Goal: Task Accomplishment & Management: Use online tool/utility

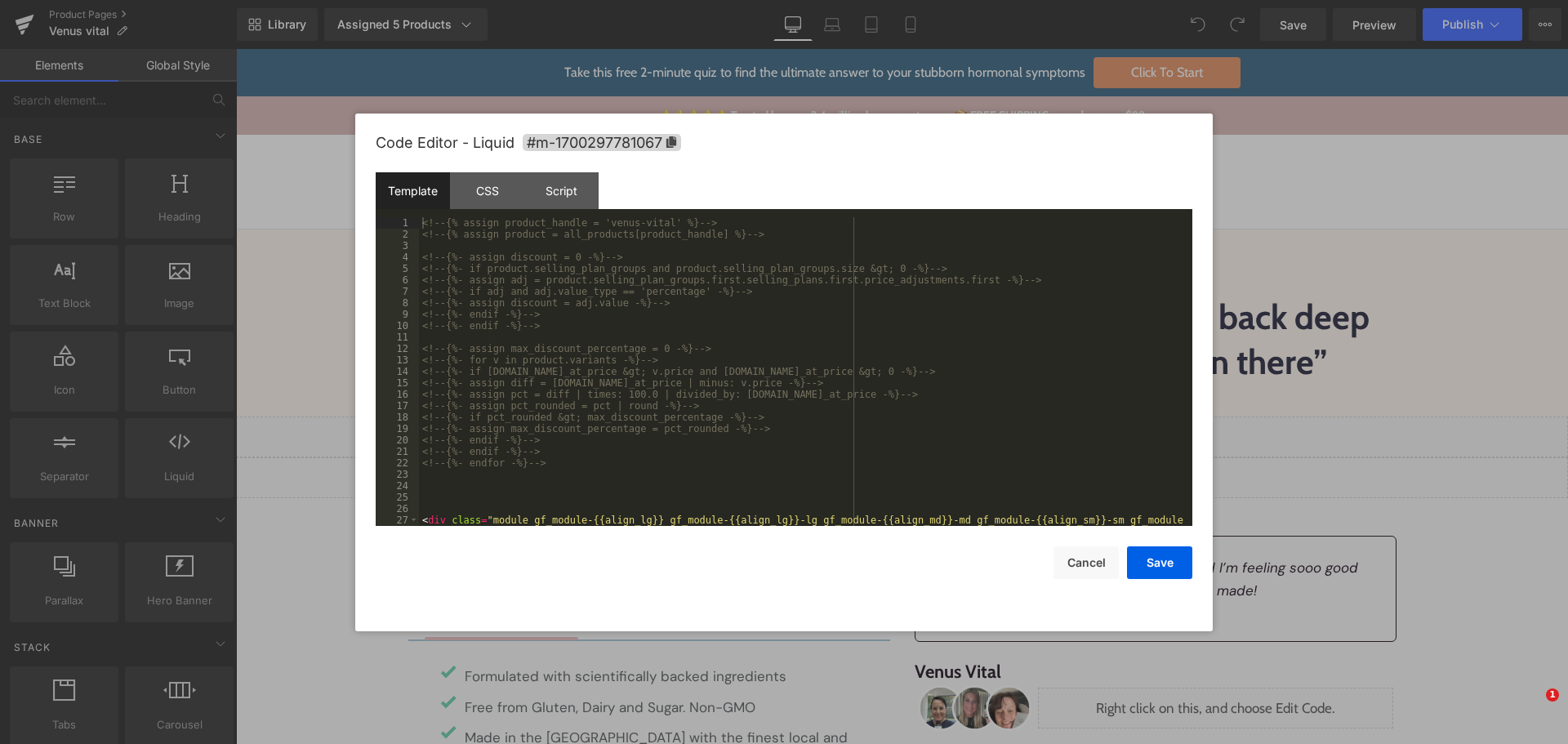
click at [608, 287] on div "<!-- {% assign product_handle = 'venus-vital' %} --> <!-- {% assign product = a…" at bounding box center [803, 389] width 767 height 343
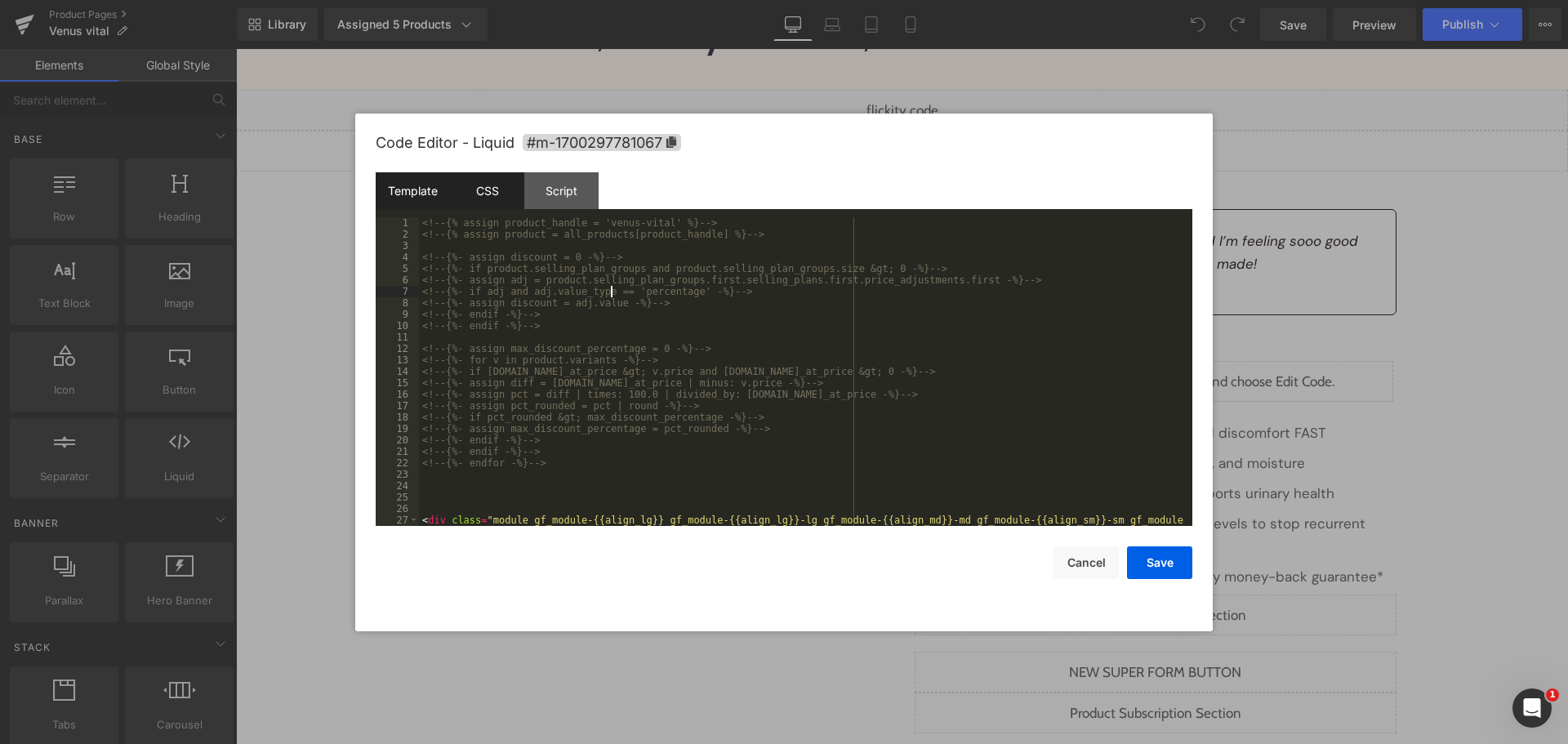
click at [504, 202] on div "CSS" at bounding box center [487, 190] width 74 height 37
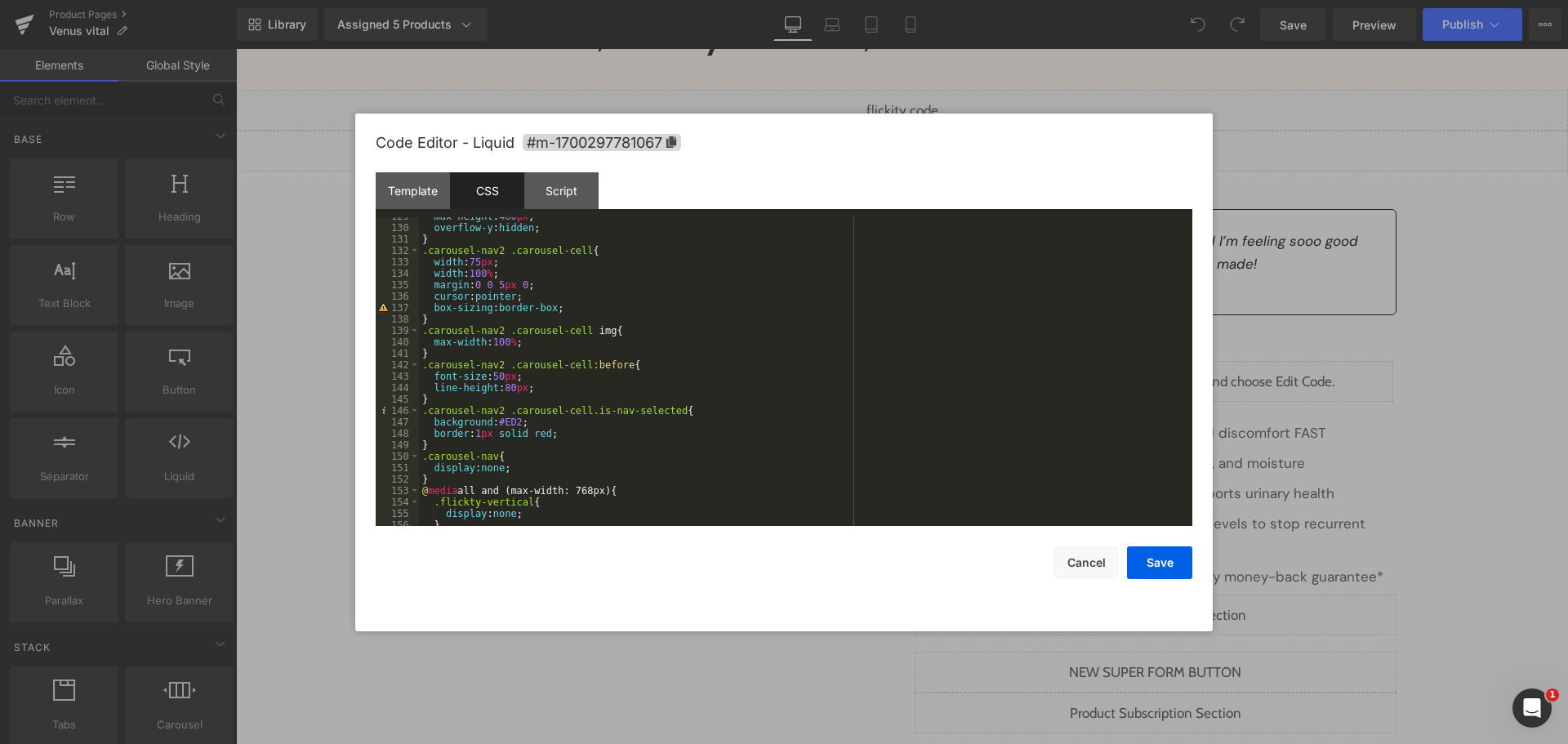
scroll to position [1470, 0]
click at [543, 177] on div "Script" at bounding box center [561, 190] width 74 height 37
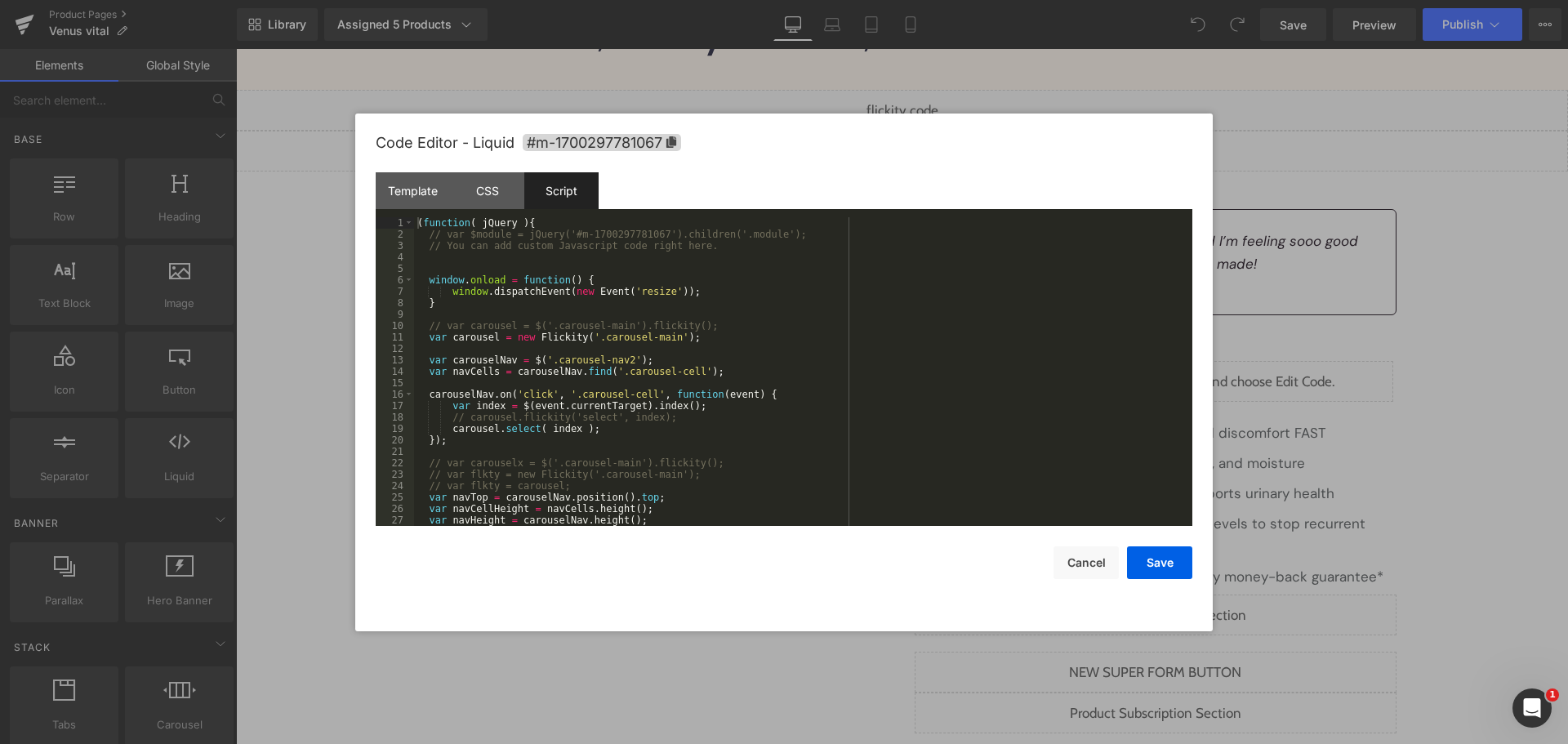
scroll to position [194, 0]
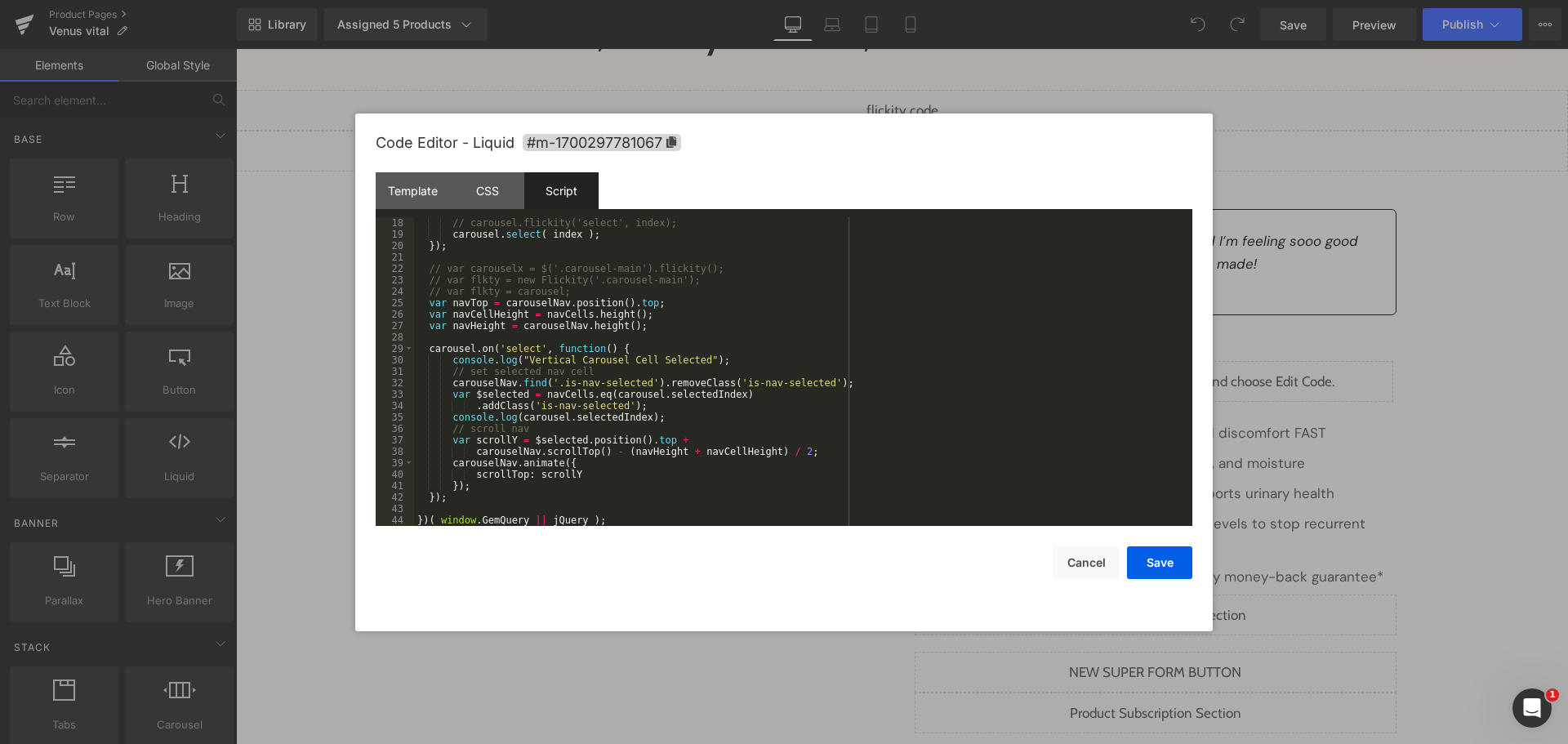
click at [1030, 340] on div "// carousel.flickity('select', index); carousel . select ( index ) ; }) ; // va…" at bounding box center [800, 383] width 772 height 332
click at [833, 236] on div "// carousel.flickity('select', index); carousel . select ( index ) ; }) ; // va…" at bounding box center [800, 383] width 772 height 332
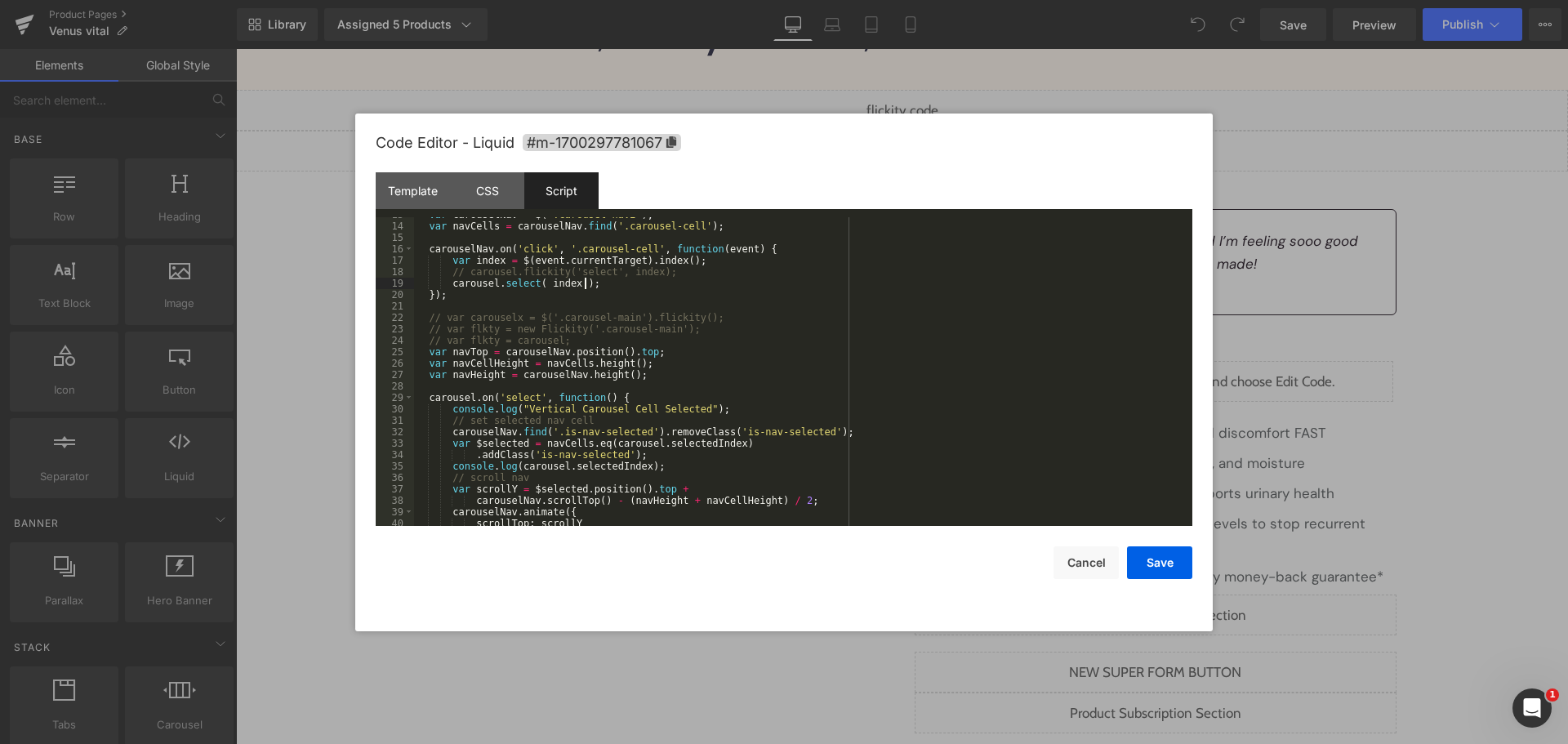
scroll to position [0, 0]
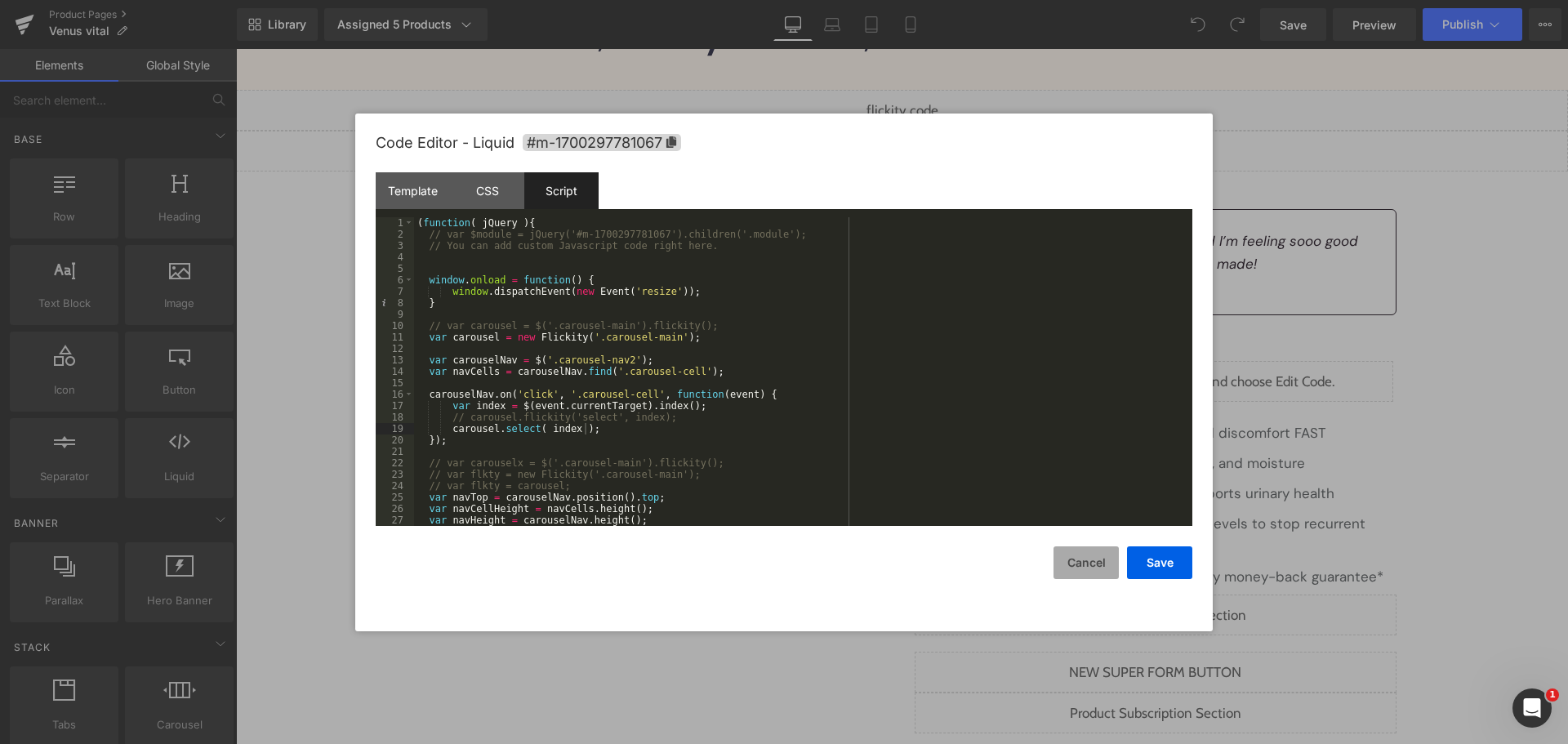
drag, startPoint x: 1093, startPoint y: 563, endPoint x: 791, endPoint y: 480, distance: 313.2
click at [1093, 563] on button "Cancel" at bounding box center [1086, 562] width 66 height 32
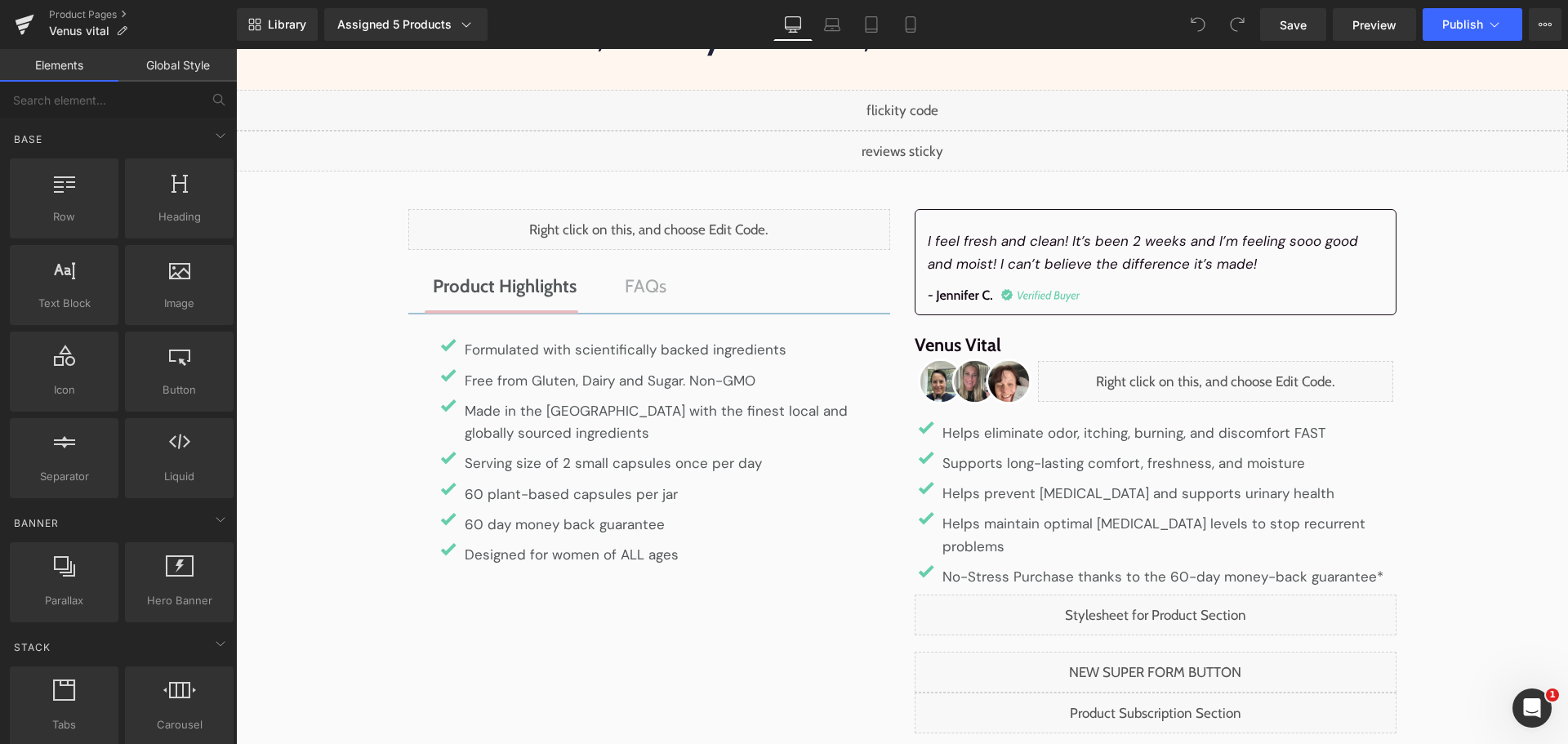
click at [921, 105] on div "Liquid" at bounding box center [902, 110] width 1332 height 41
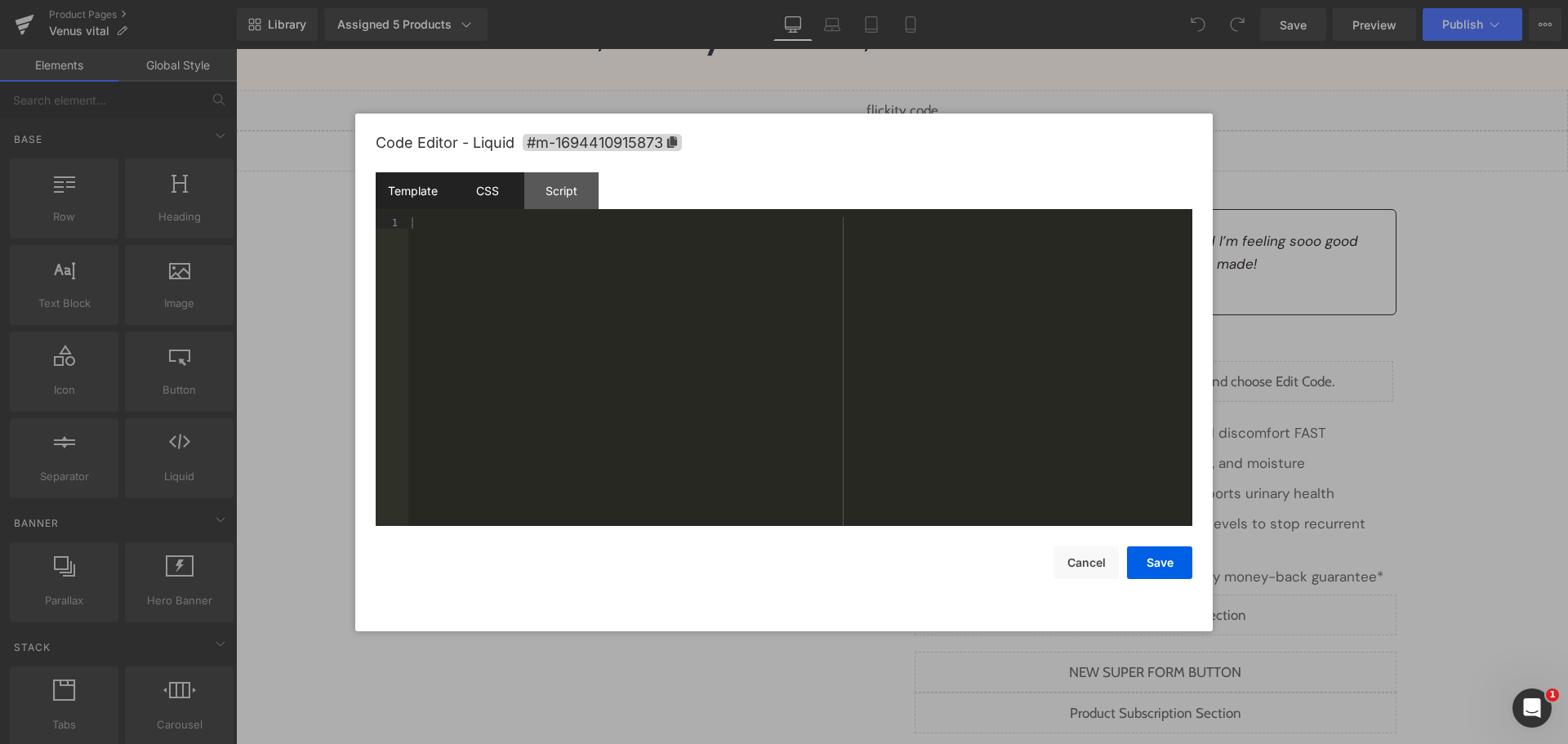
click at [499, 184] on div "CSS" at bounding box center [487, 190] width 74 height 37
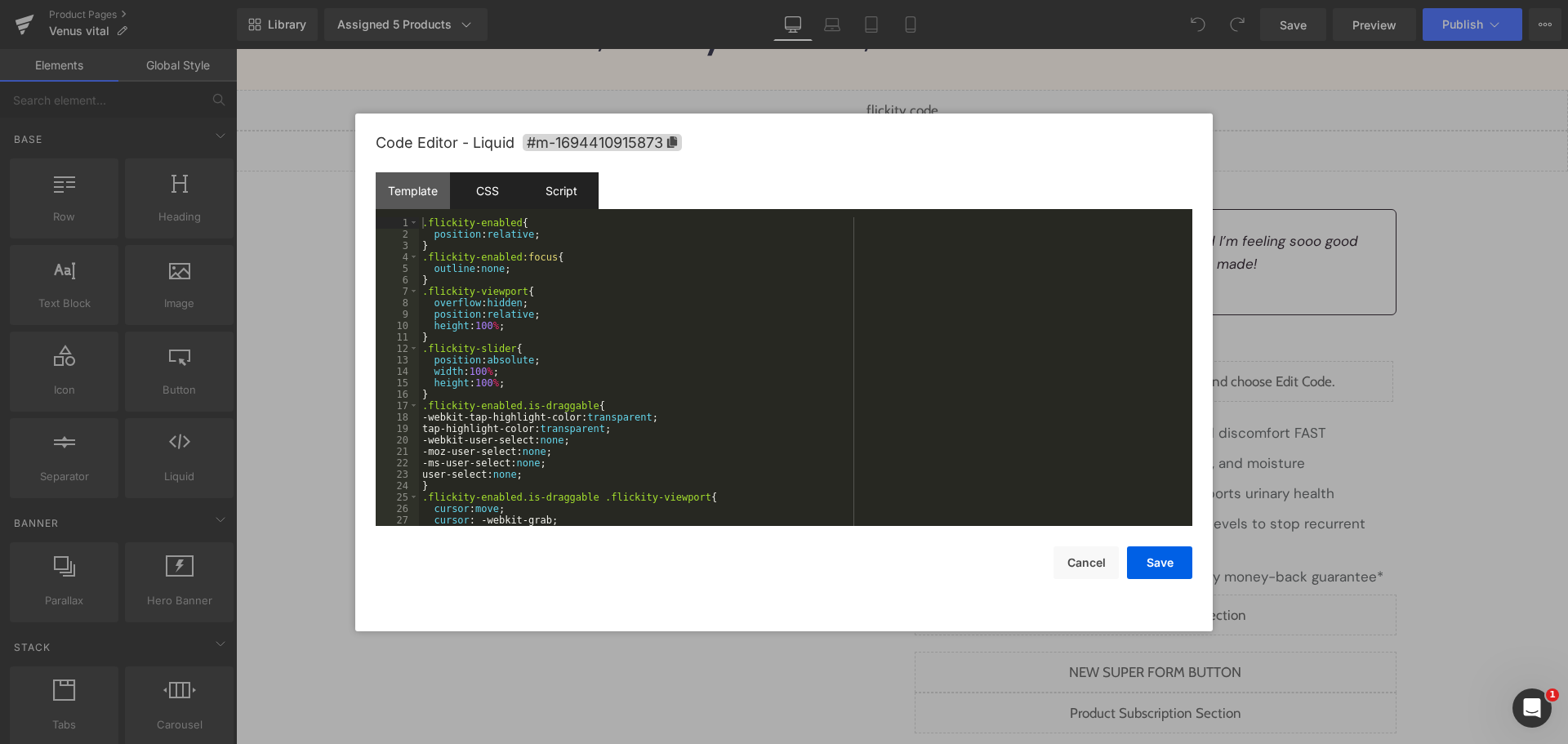
click at [547, 191] on div "Script" at bounding box center [561, 190] width 74 height 37
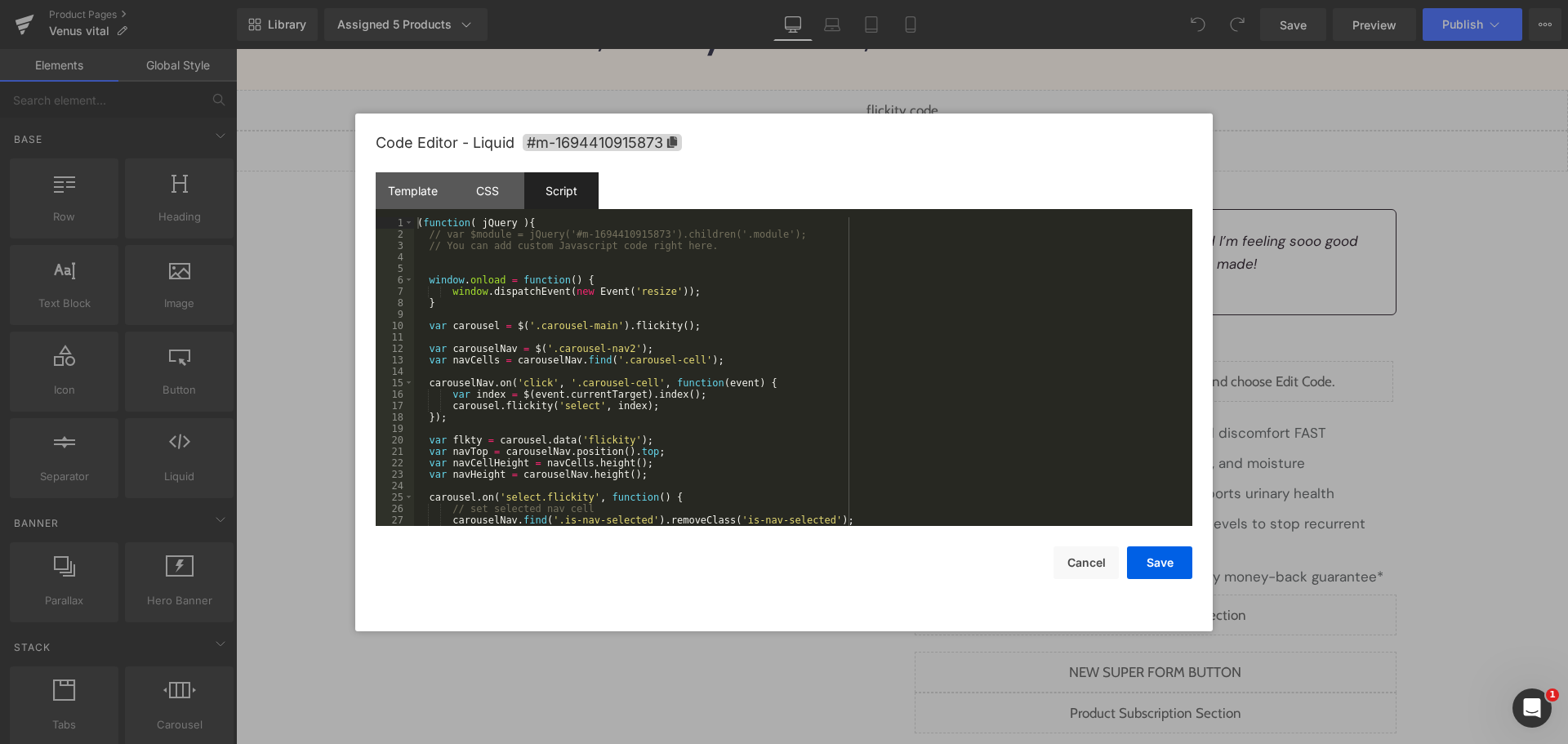
click at [802, 360] on div "( function ( jQuery ) { // var $module = jQuery('#m-1694410915873').children('.…" at bounding box center [800, 383] width 772 height 332
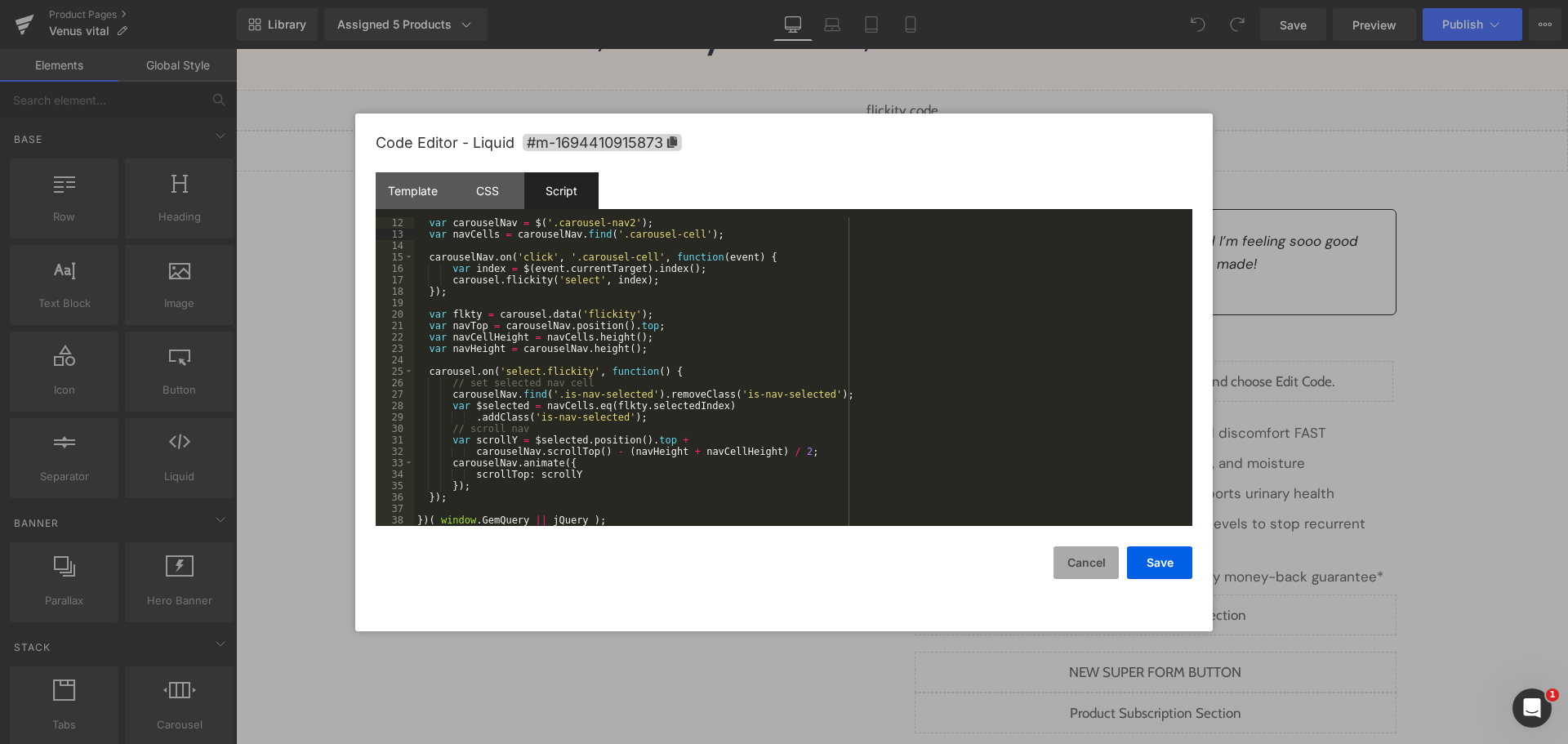
click at [1093, 554] on button "Cancel" at bounding box center [1086, 562] width 66 height 32
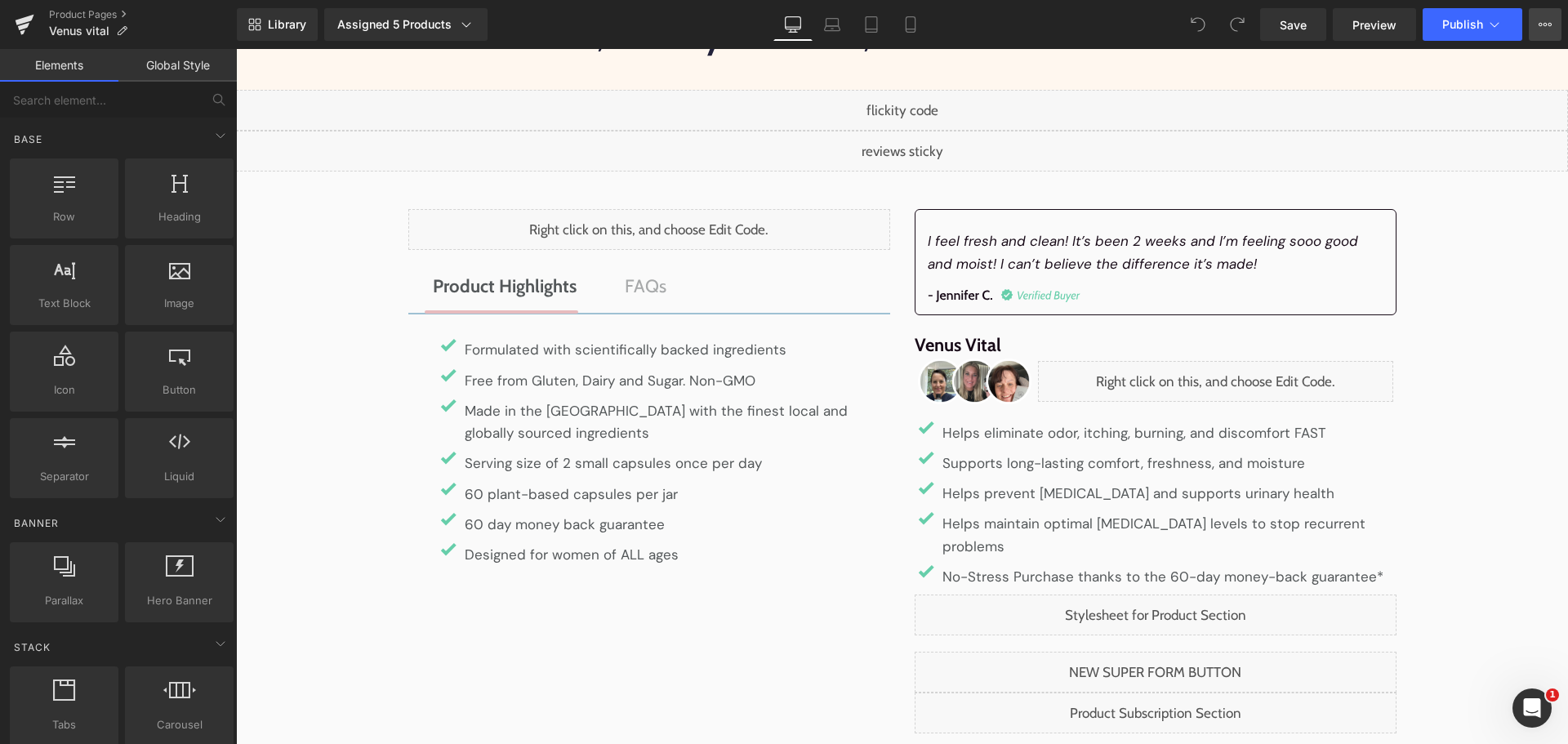
click at [1554, 22] on button "View Live Page View with current Template Save Template to Library Schedule Pub…" at bounding box center [1545, 25] width 32 height 32
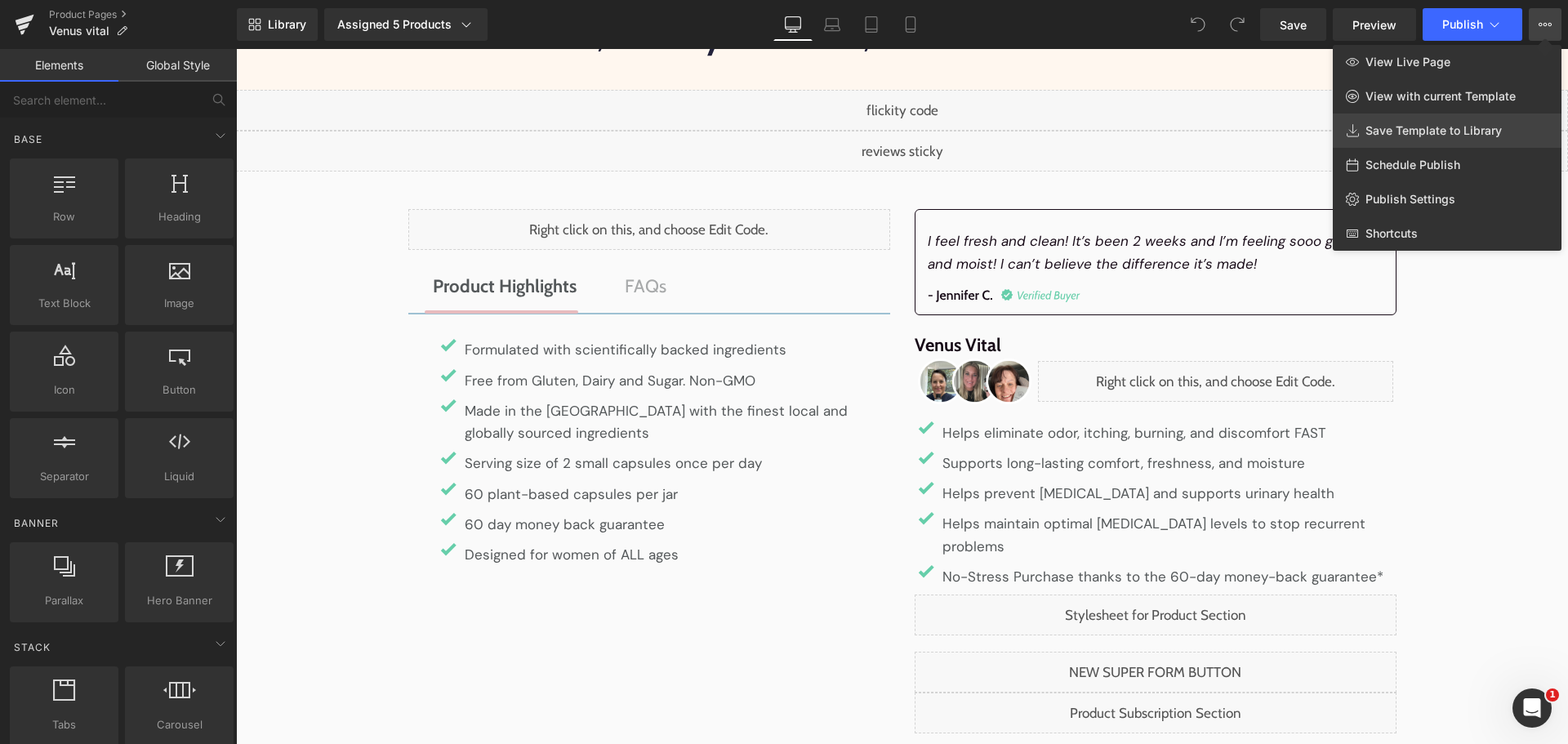
drag, startPoint x: 1415, startPoint y: 124, endPoint x: 1180, endPoint y: 75, distance: 240.1
click at [1415, 124] on span "Save Template to Library" at bounding box center [1433, 130] width 136 height 14
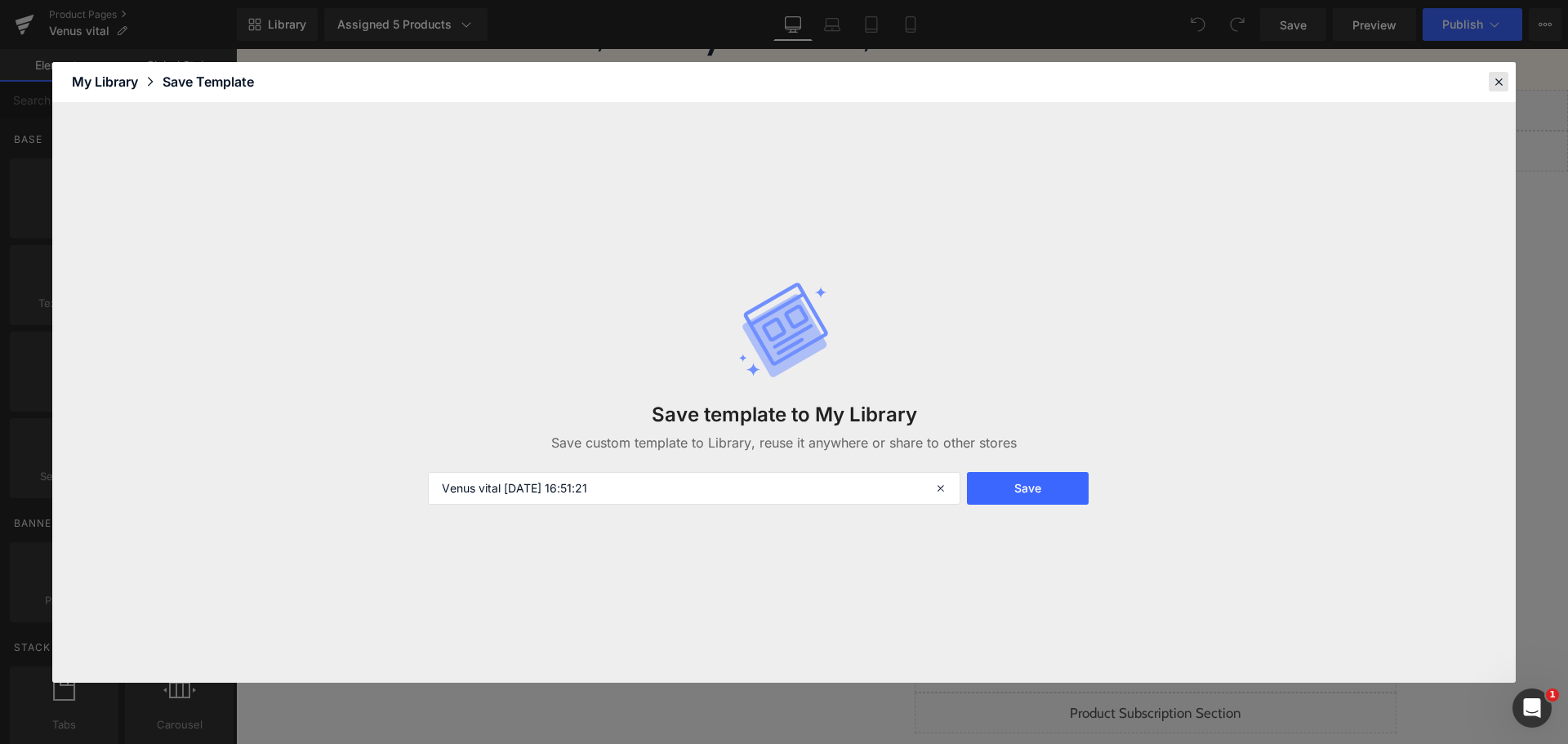
drag, startPoint x: 1052, startPoint y: 483, endPoint x: 1497, endPoint y: 78, distance: 601.7
click at [1052, 483] on button "Save" at bounding box center [1028, 488] width 122 height 32
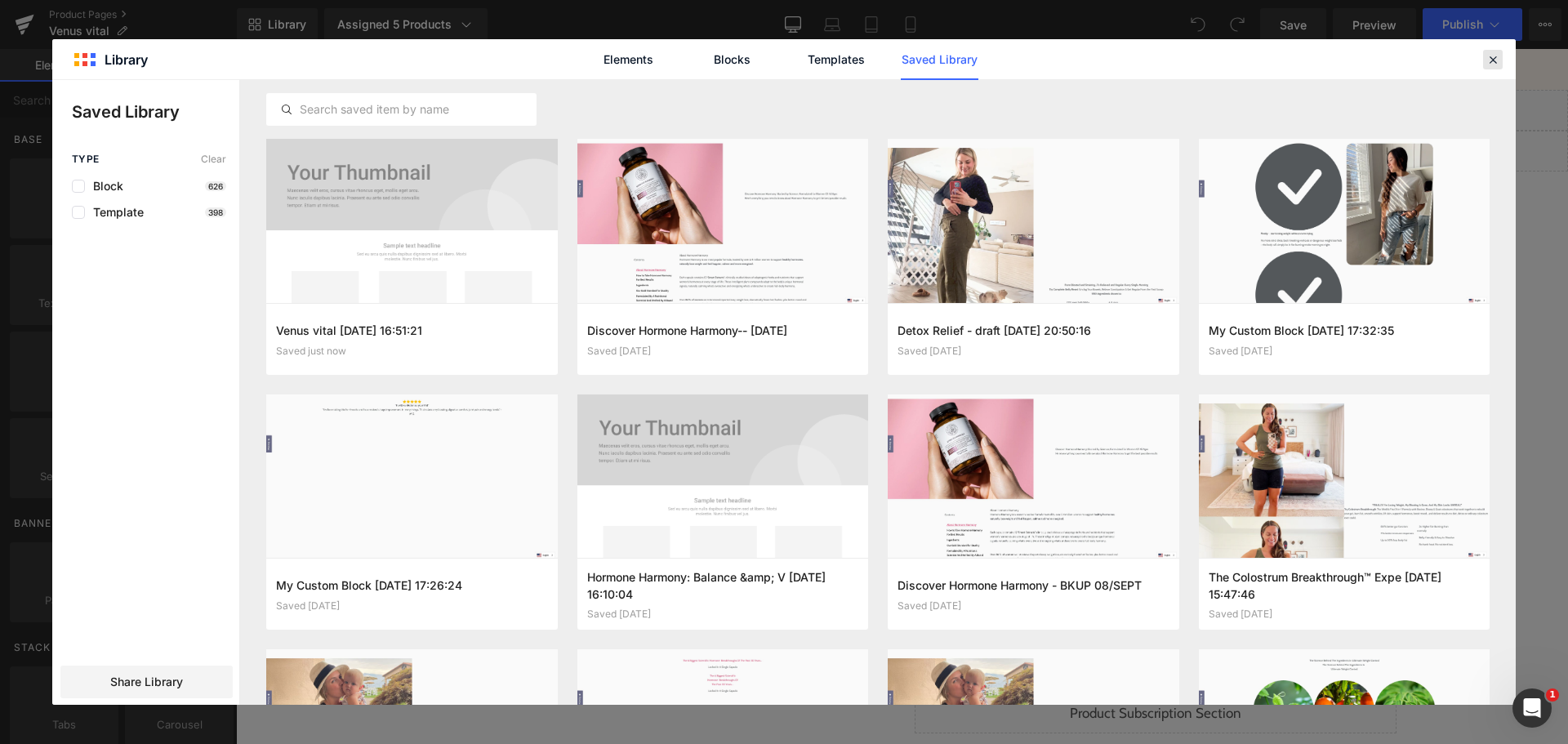
click at [1485, 55] on icon at bounding box center [1492, 59] width 14 height 14
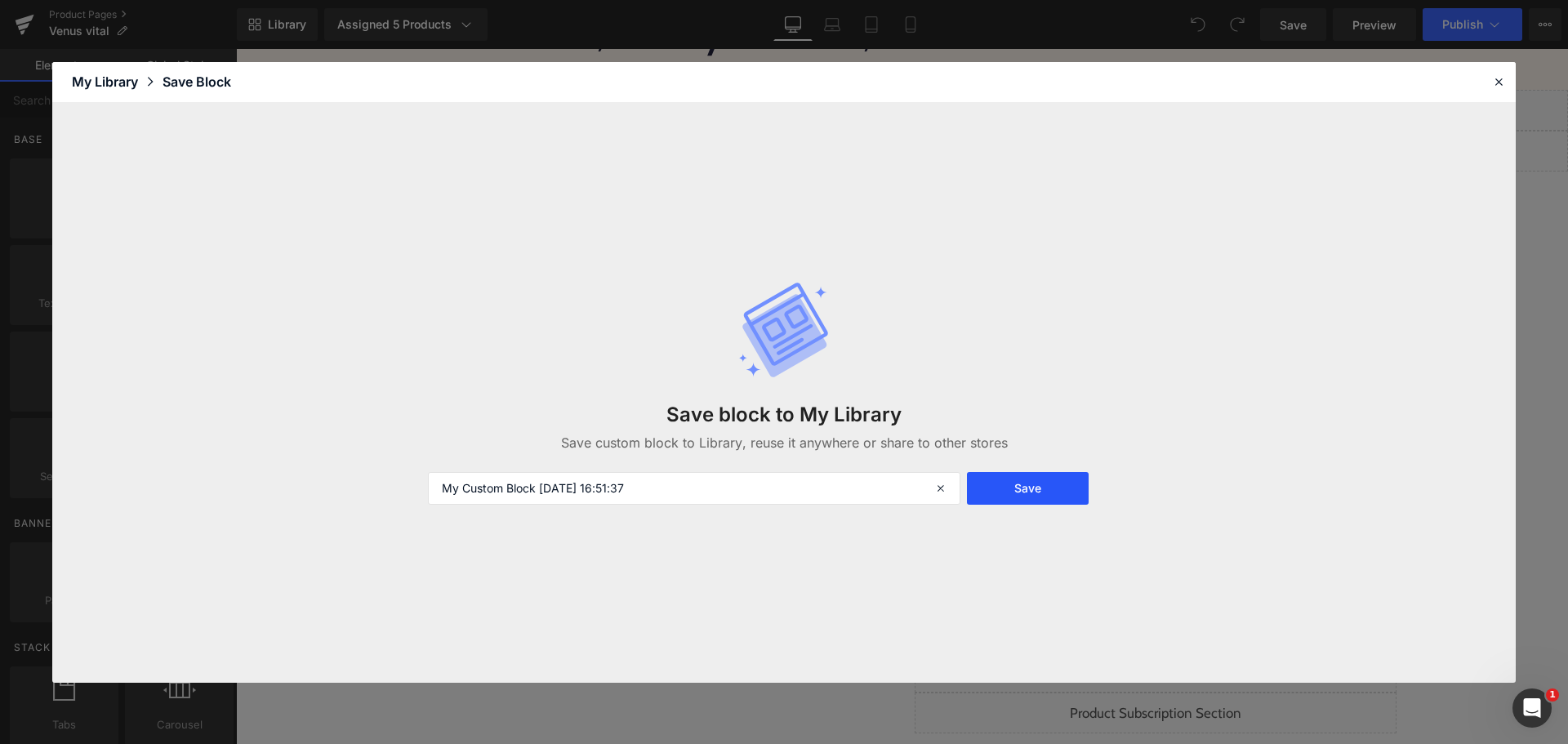
drag, startPoint x: 1000, startPoint y: 466, endPoint x: 1010, endPoint y: 492, distance: 27.9
click at [1000, 466] on div "Save block to My Library Save custom block to Library, reuse it anywhere or sha…" at bounding box center [784, 392] width 732 height 289
click at [1011, 496] on button "Save" at bounding box center [1028, 488] width 122 height 32
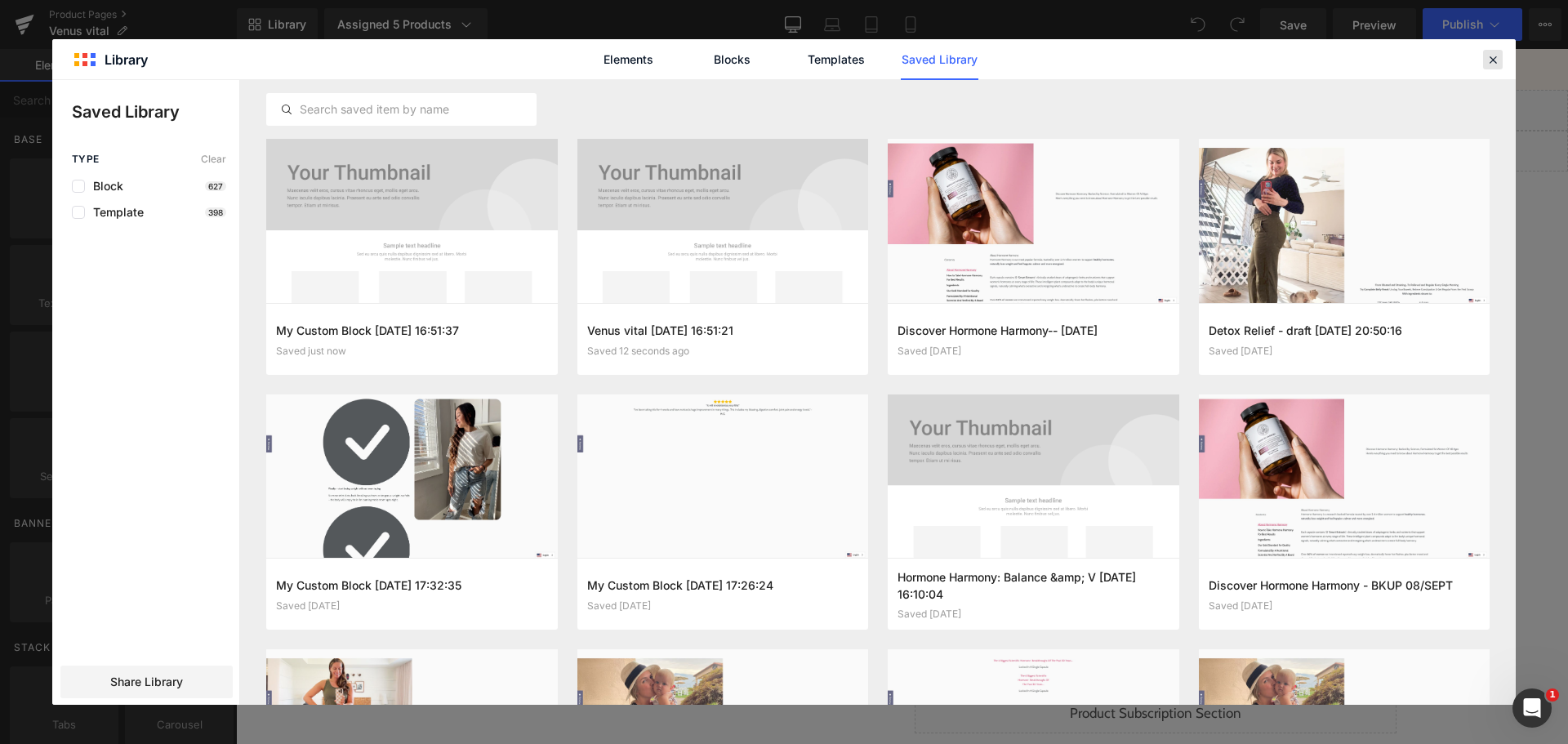
drag, startPoint x: 1495, startPoint y: 61, endPoint x: 1196, endPoint y: 49, distance: 299.2
click at [1495, 61] on icon at bounding box center [1492, 59] width 14 height 14
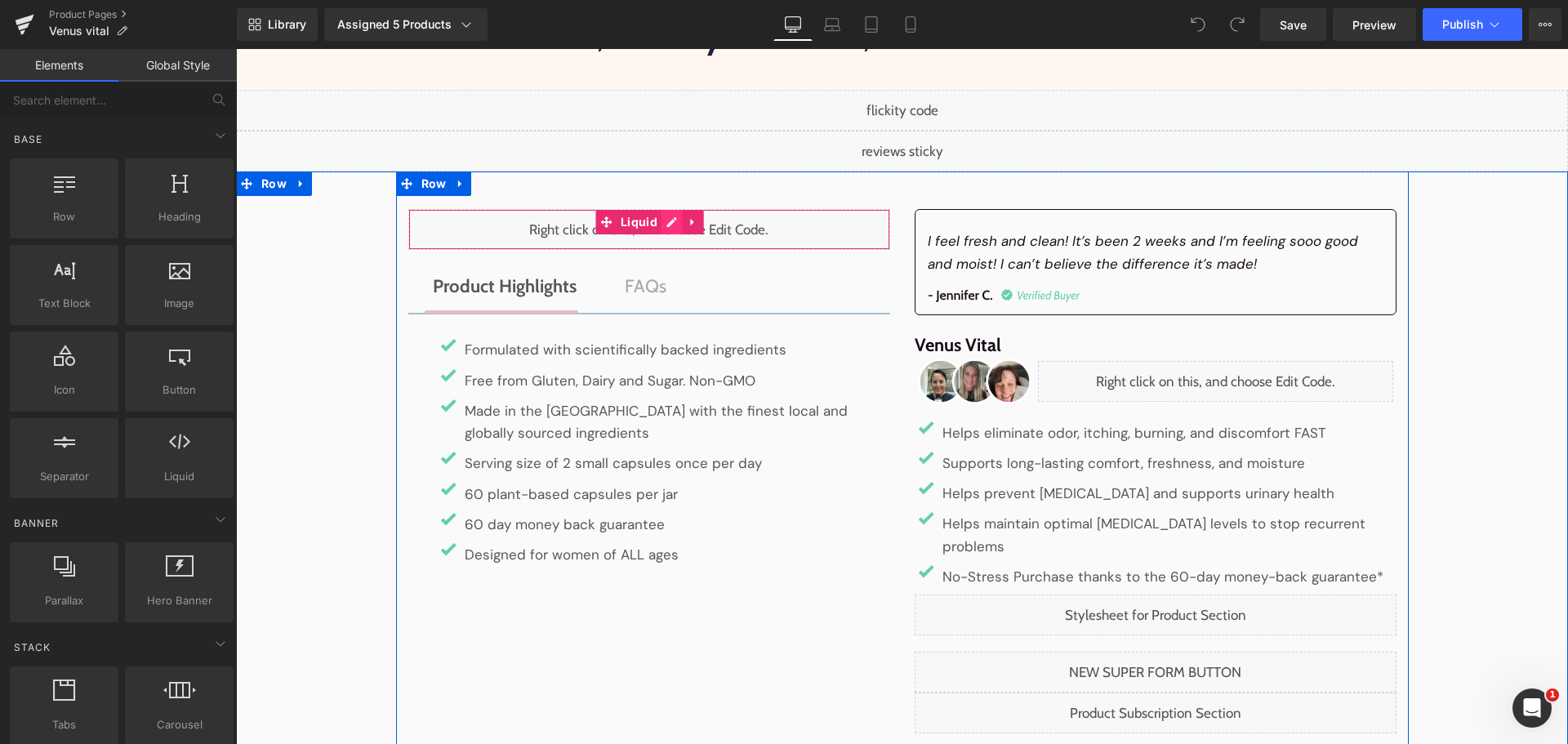
click at [660, 222] on div "Liquid" at bounding box center [649, 229] width 481 height 41
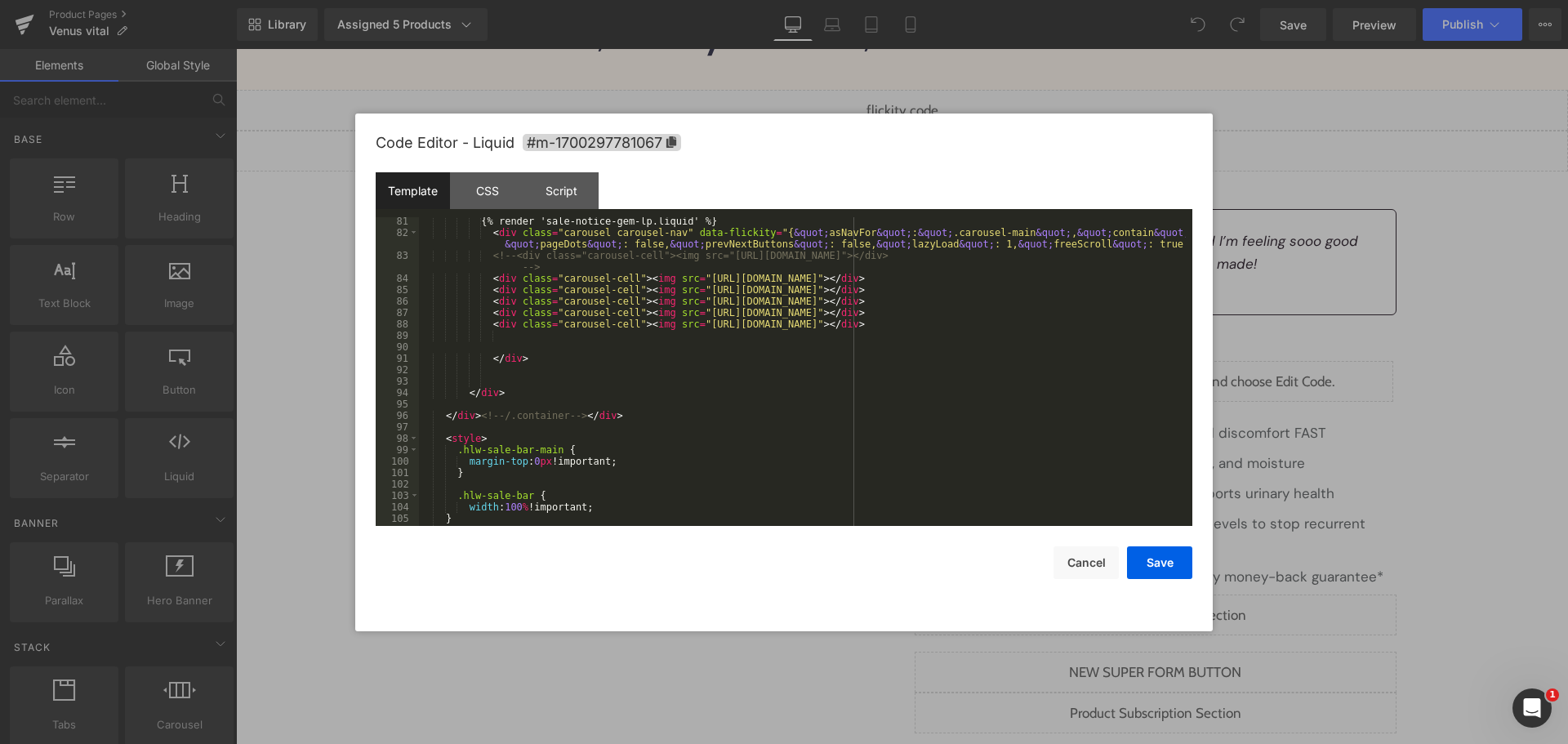
scroll to position [959, 0]
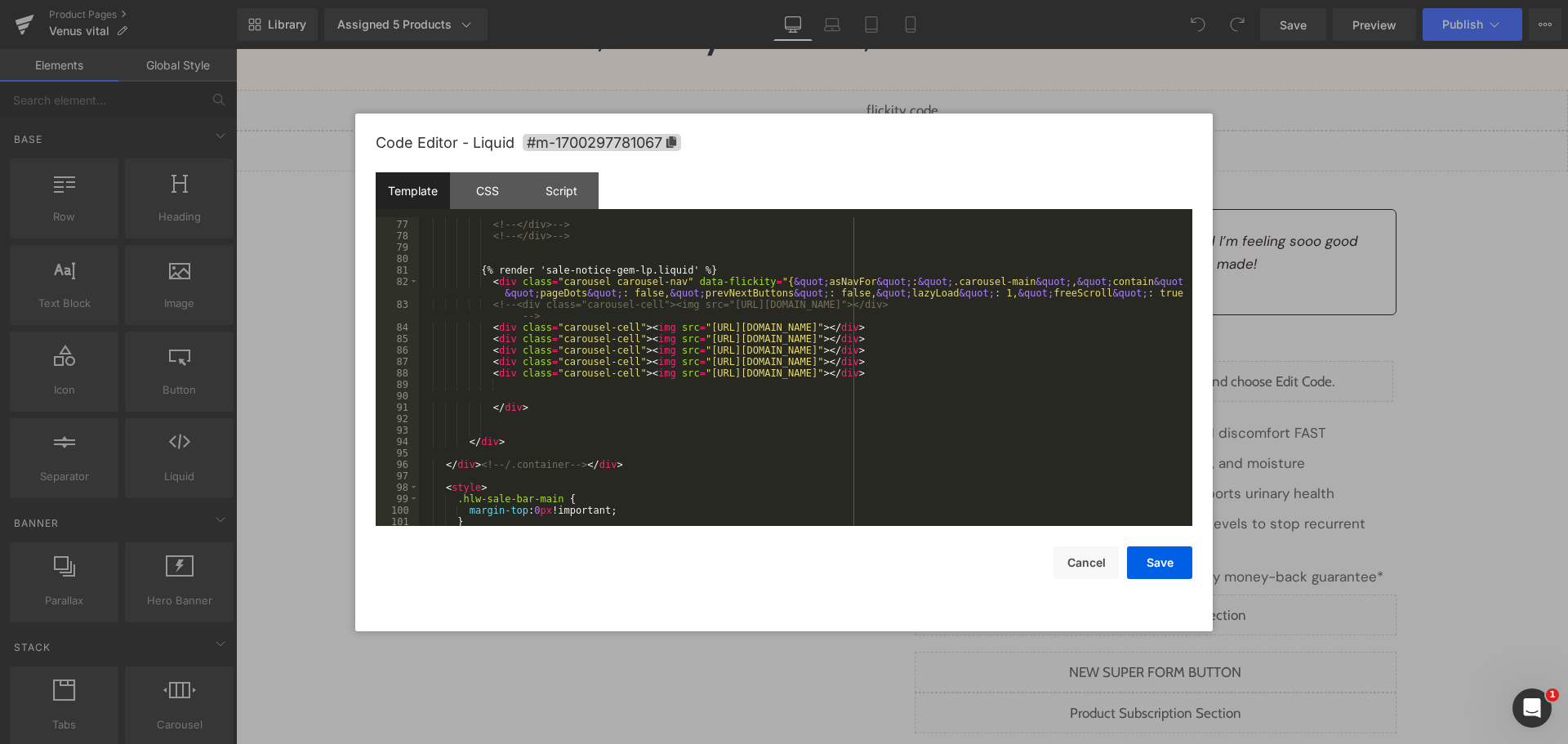
click at [671, 415] on div "<!-- </div> --> <!-- </div> --> <!-- </div> --> {% render 'sale-notice-gem-lp.l…" at bounding box center [803, 372] width 767 height 332
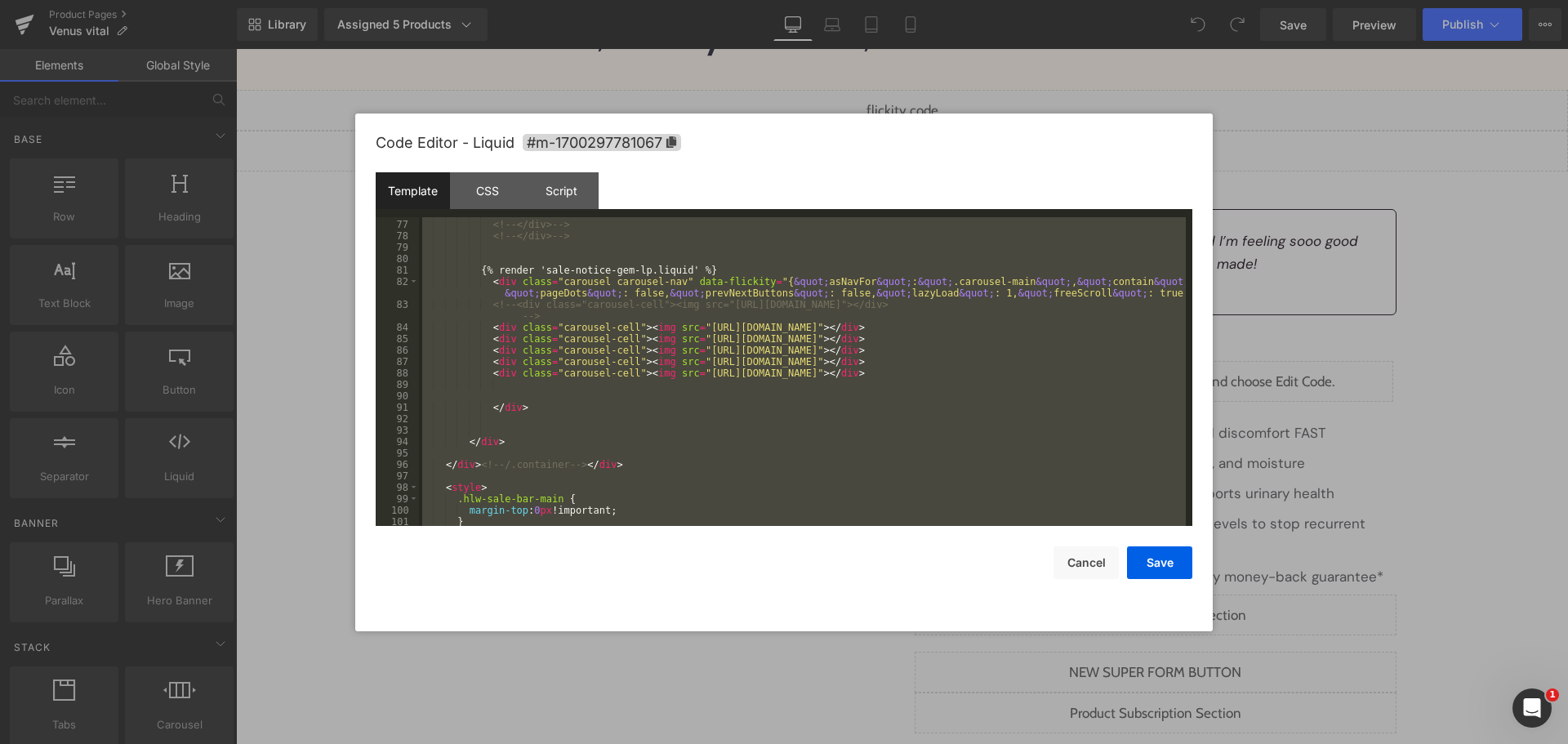
click at [743, 424] on div "<!-- </div> --> <!-- </div> --> <!-- </div> --> {% render 'sale-notice-gem-lp.l…" at bounding box center [803, 372] width 767 height 309
click at [497, 183] on div "CSS" at bounding box center [487, 190] width 74 height 37
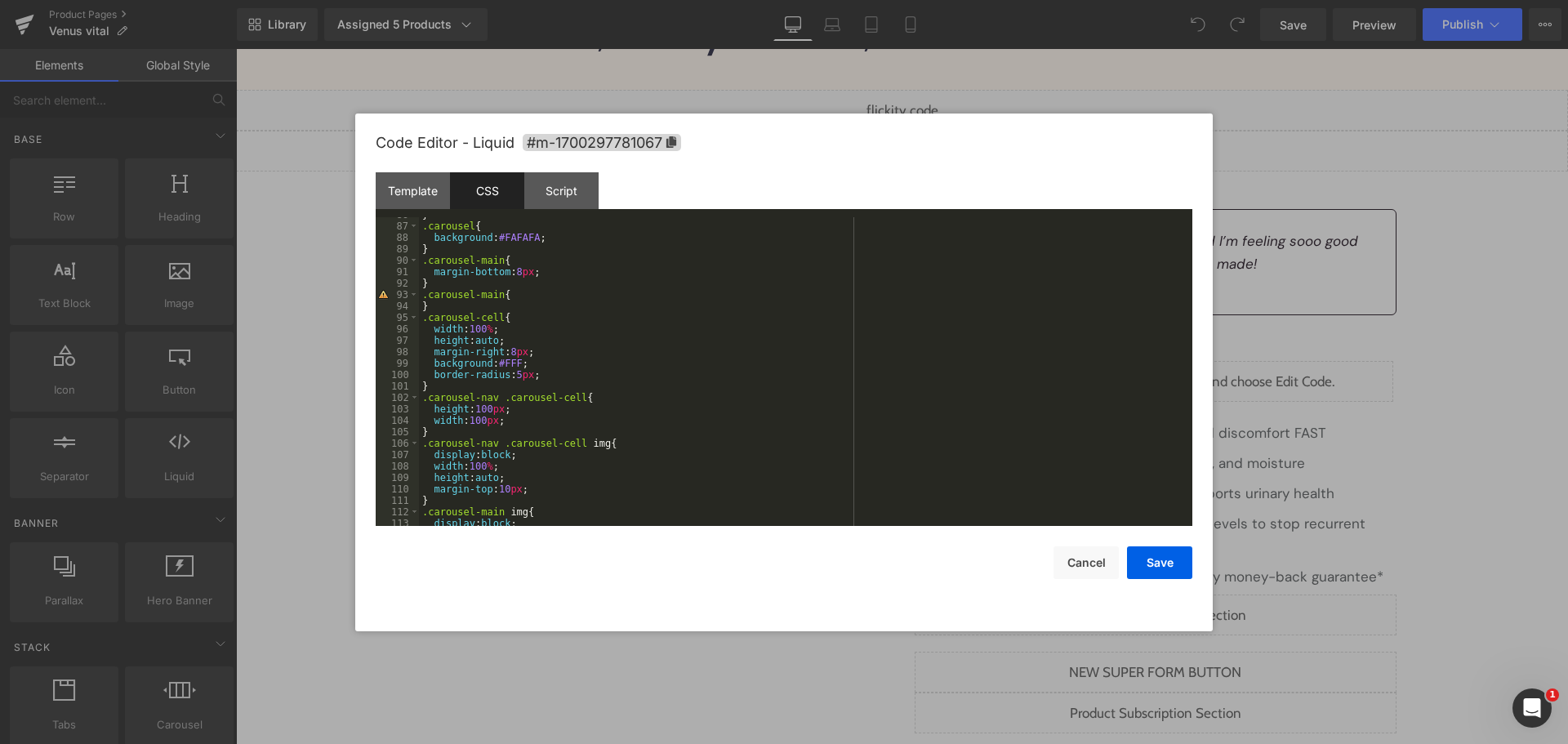
scroll to position [1029, 0]
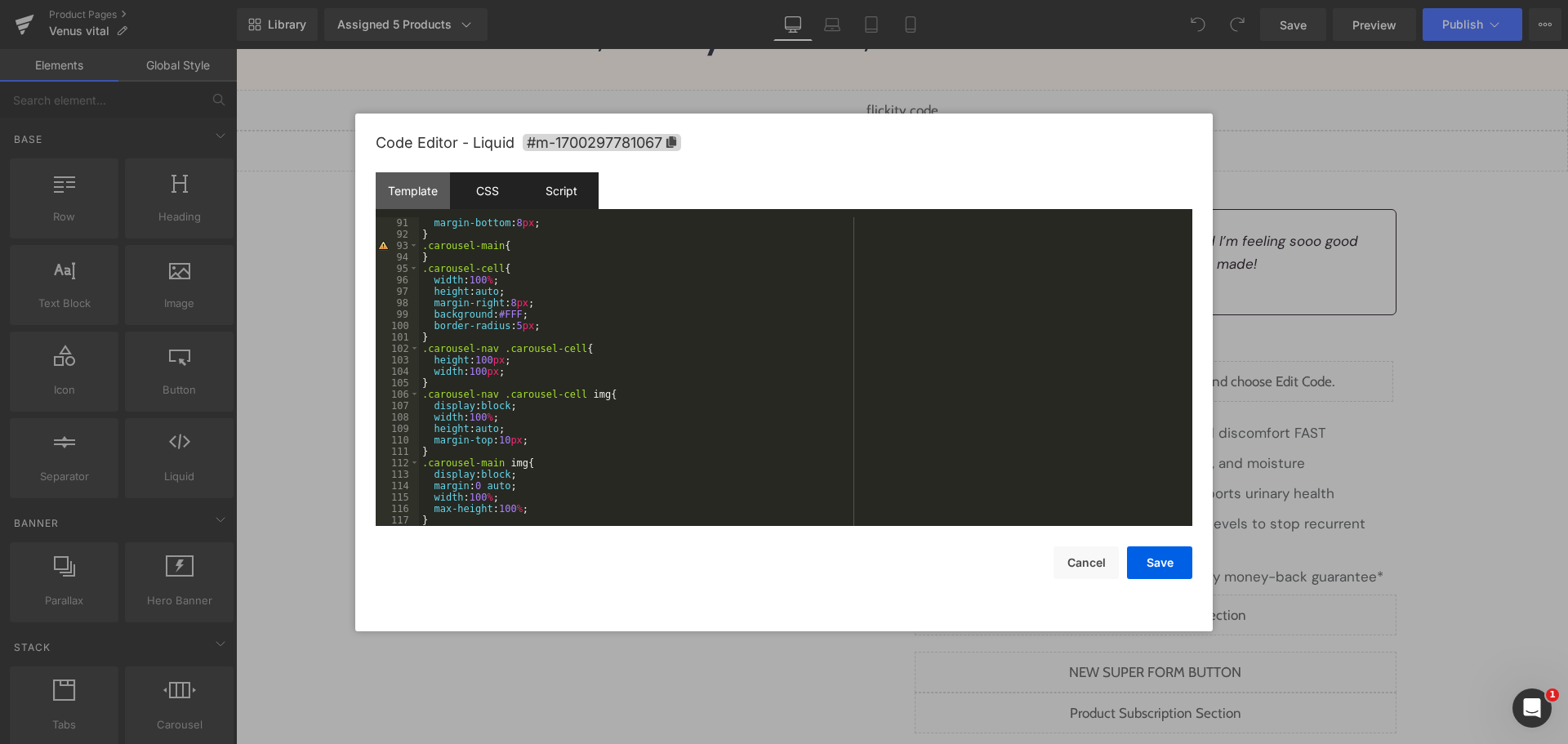
click at [551, 198] on div "Script" at bounding box center [561, 190] width 74 height 37
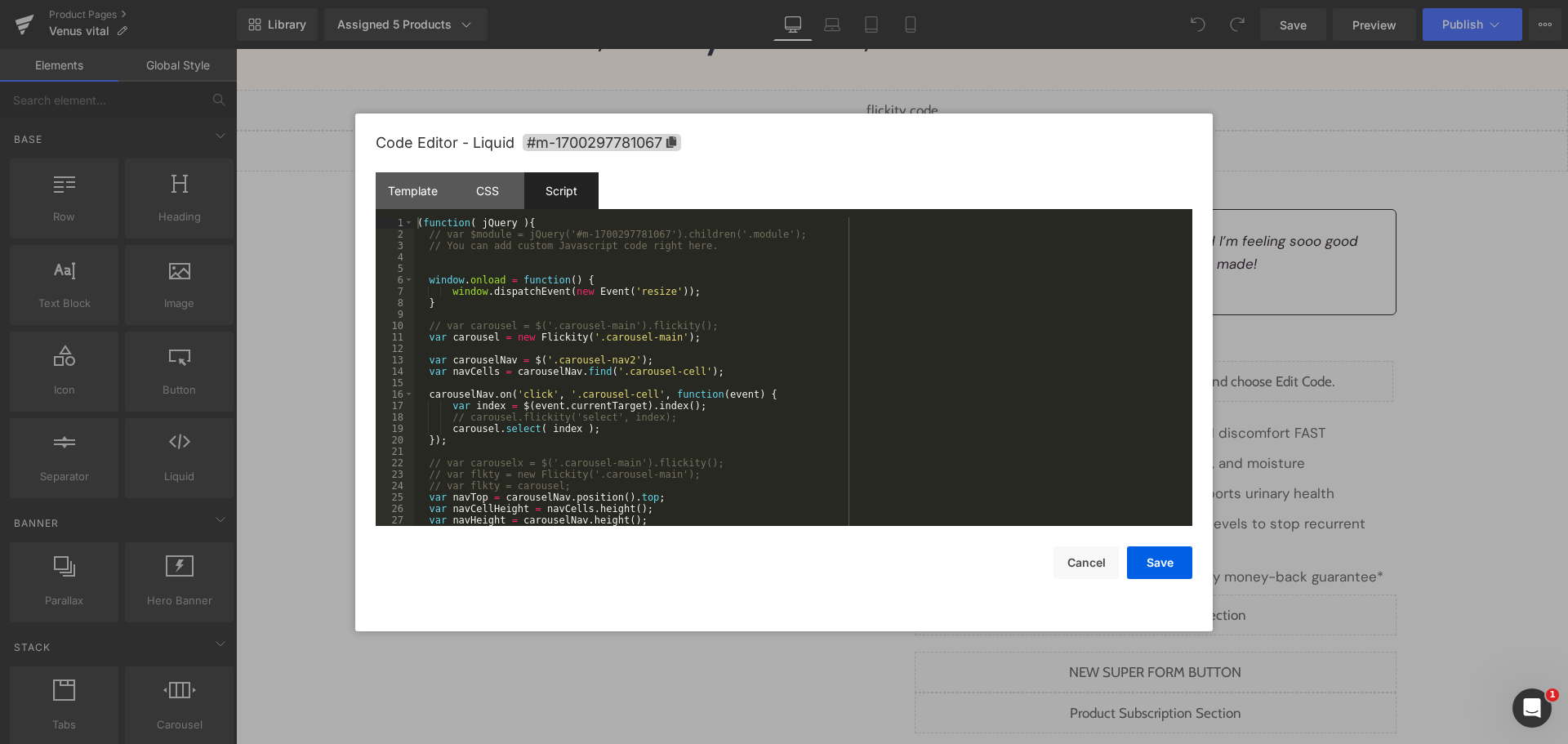
click at [754, 360] on div "( function ( jQuery ) { // var $module = jQuery('#m-1700297781067').children('.…" at bounding box center [800, 383] width 772 height 332
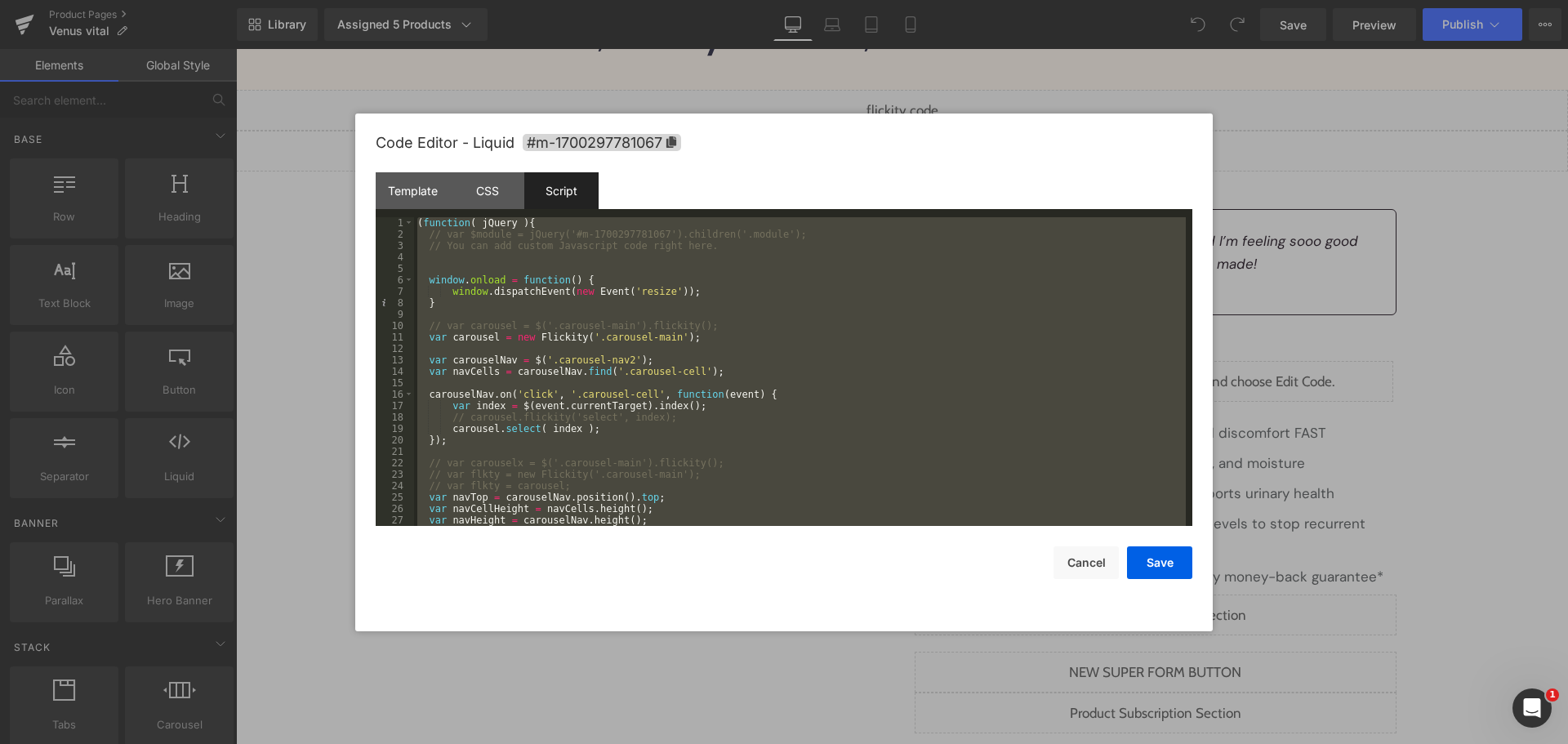
drag, startPoint x: 429, startPoint y: 201, endPoint x: 456, endPoint y: 215, distance: 30.4
click at [429, 201] on div "Template" at bounding box center [412, 190] width 74 height 37
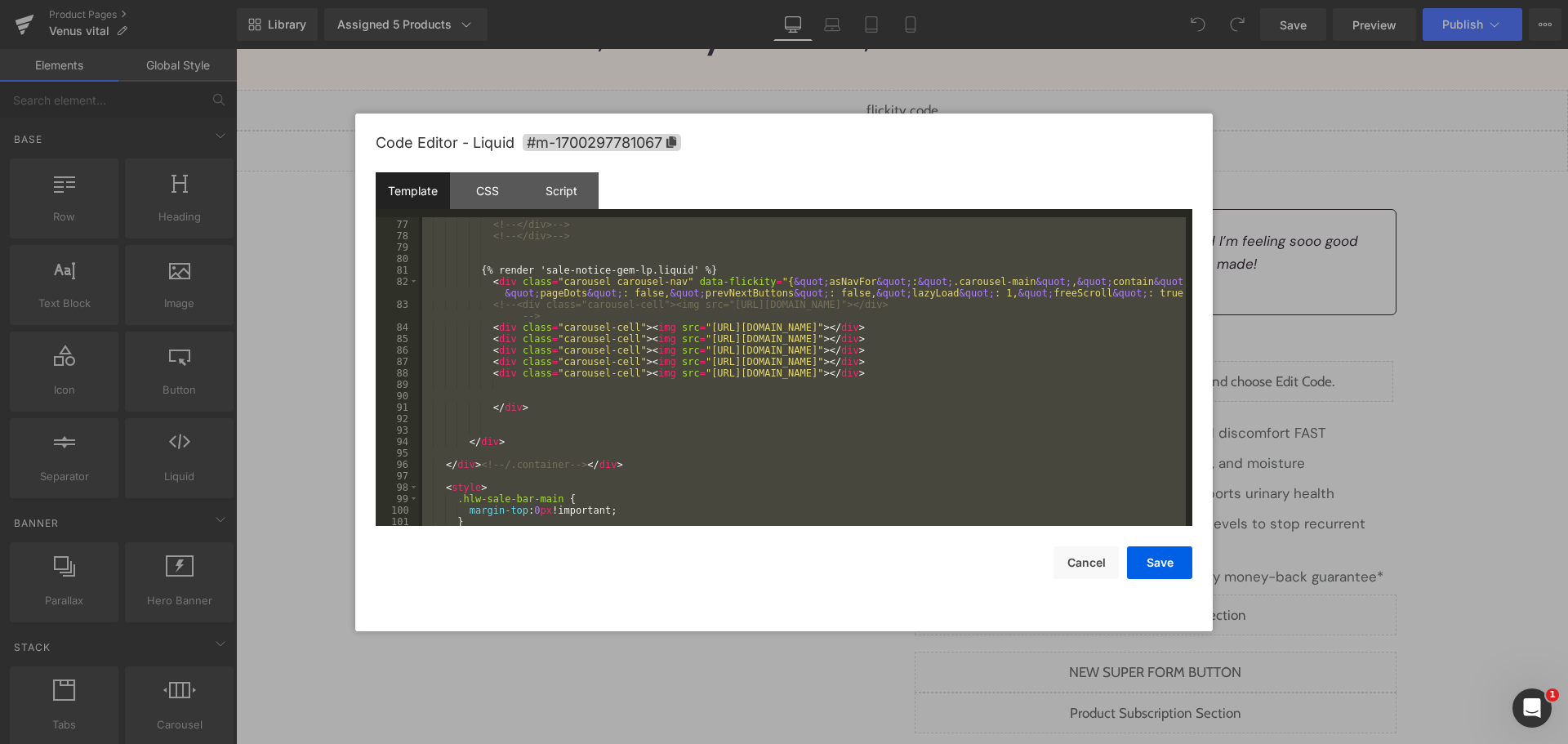
click at [758, 459] on div "<!-- </div> --> <!-- </div> --> <!-- </div> --> {% render 'sale-notice-gem-lp.l…" at bounding box center [803, 372] width 767 height 309
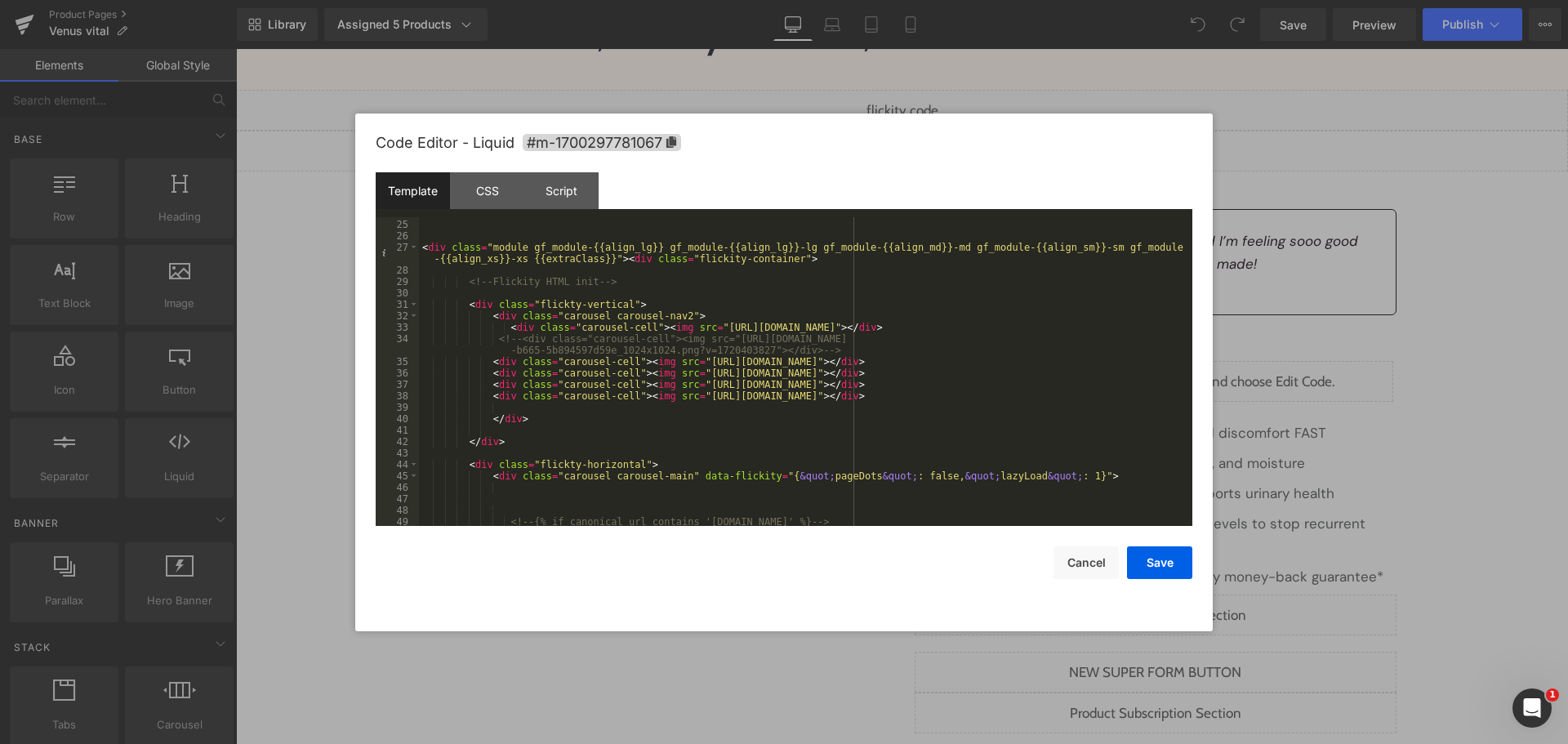
scroll to position [0, 0]
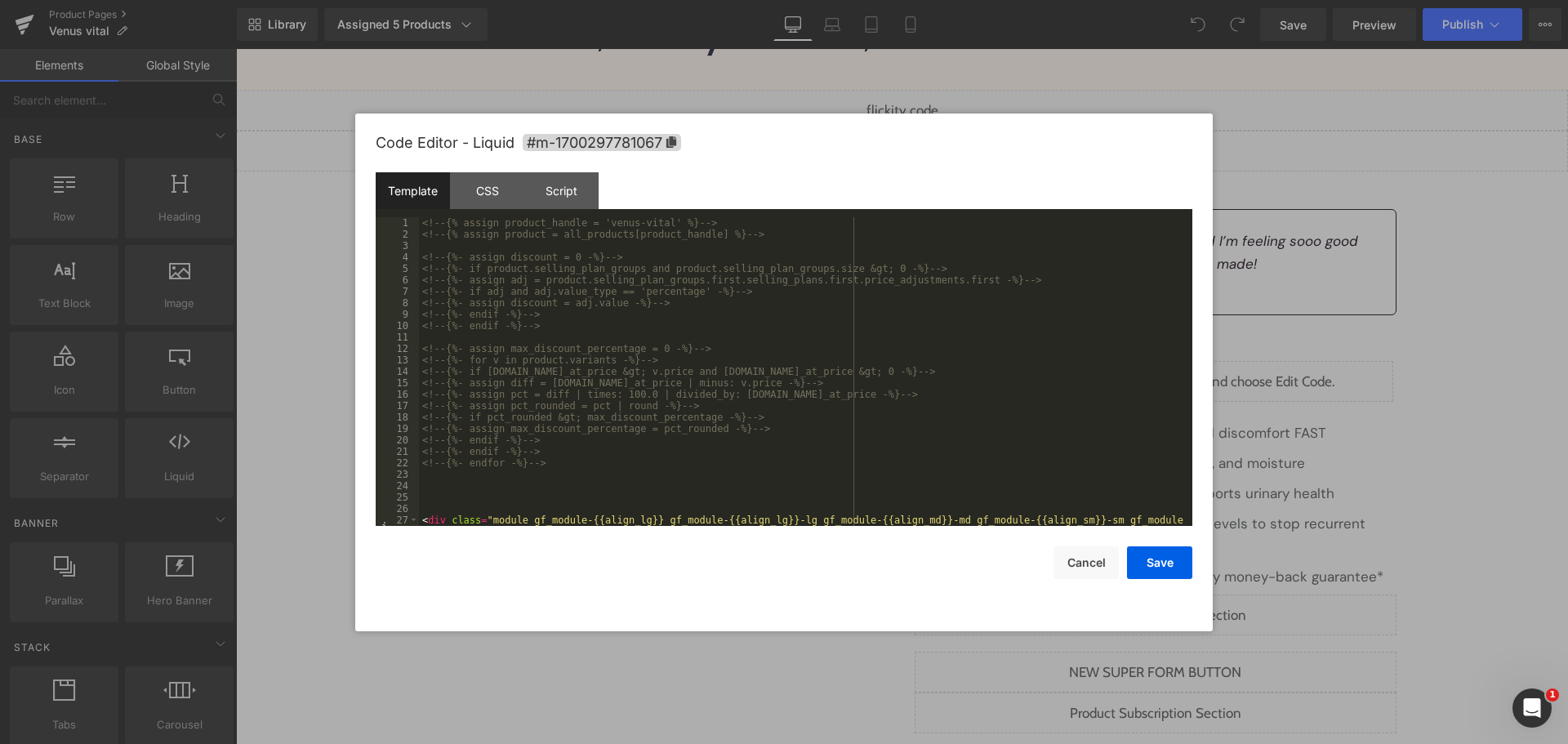
click at [924, 394] on div "<!-- {% assign product_handle = 'venus-vital' %} --> <!-- {% assign product = a…" at bounding box center [803, 389] width 767 height 343
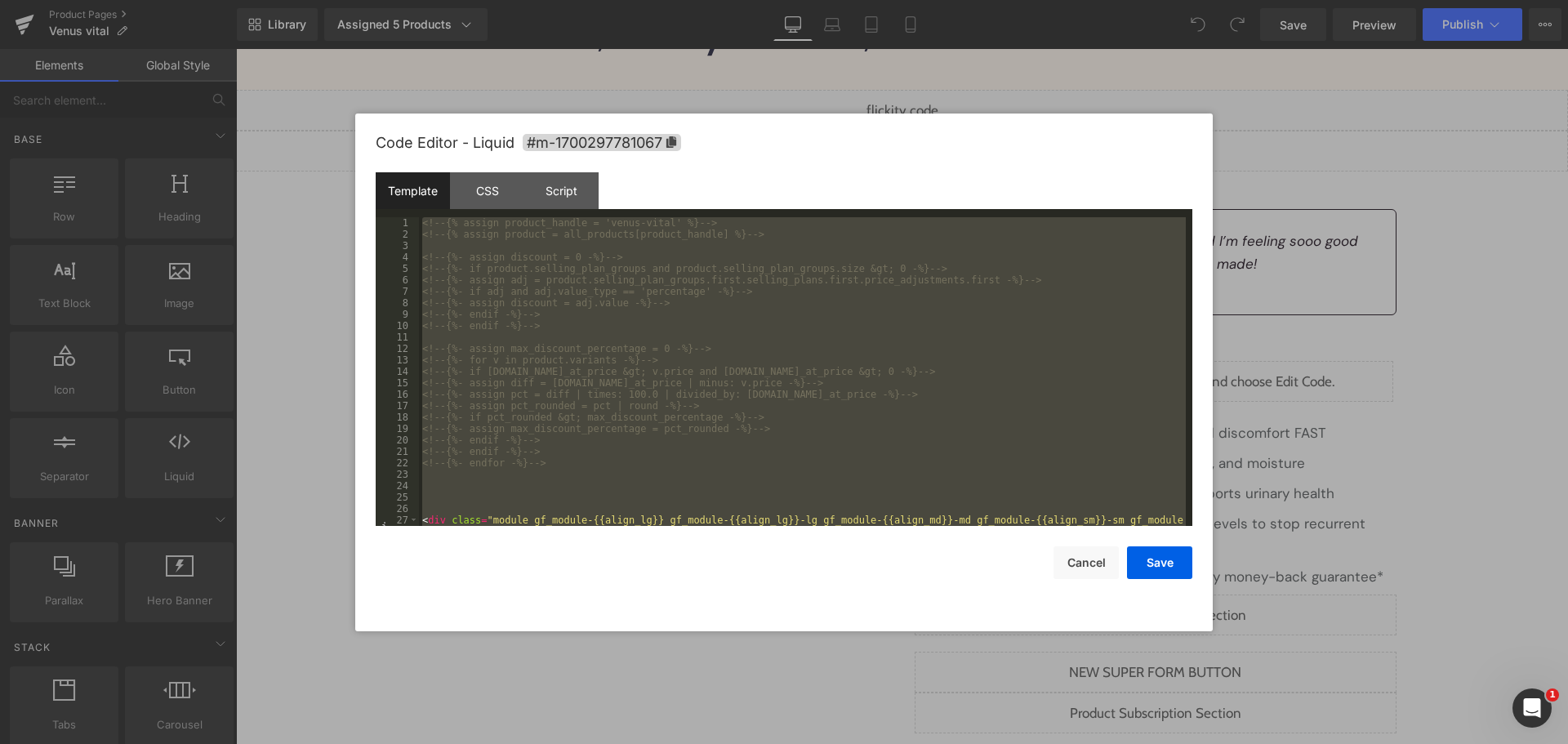
click at [954, 361] on div "<!-- {% assign product_handle = 'venus-vital' %} --> <!-- {% assign product = a…" at bounding box center [803, 372] width 767 height 309
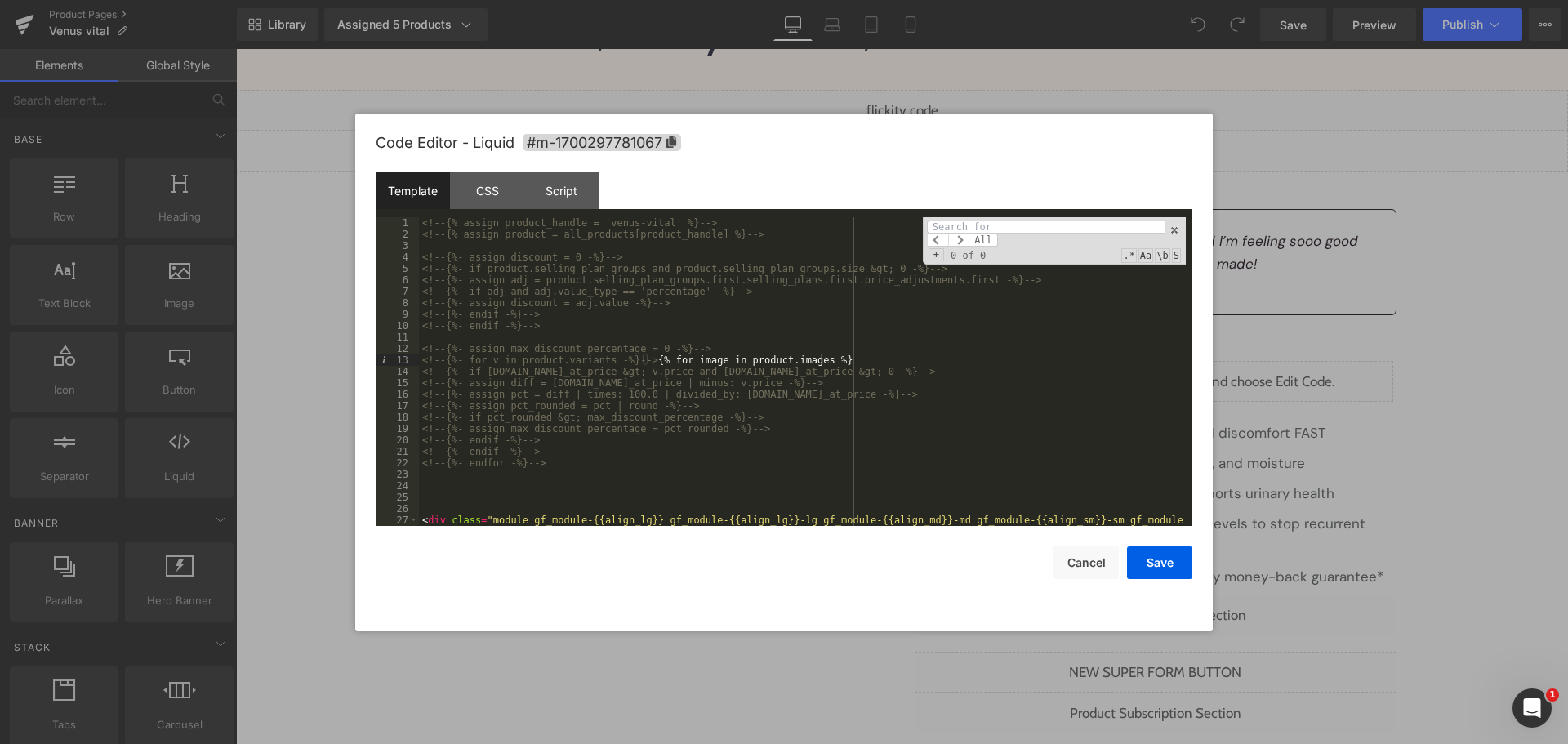
click at [948, 360] on div "<!-- {% assign product_handle = 'venus-vital' %} --> <!-- {% assign product = a…" at bounding box center [803, 389] width 767 height 343
click at [1031, 221] on input at bounding box center [1046, 227] width 238 height 13
paste input "{% for image in product.images %}"
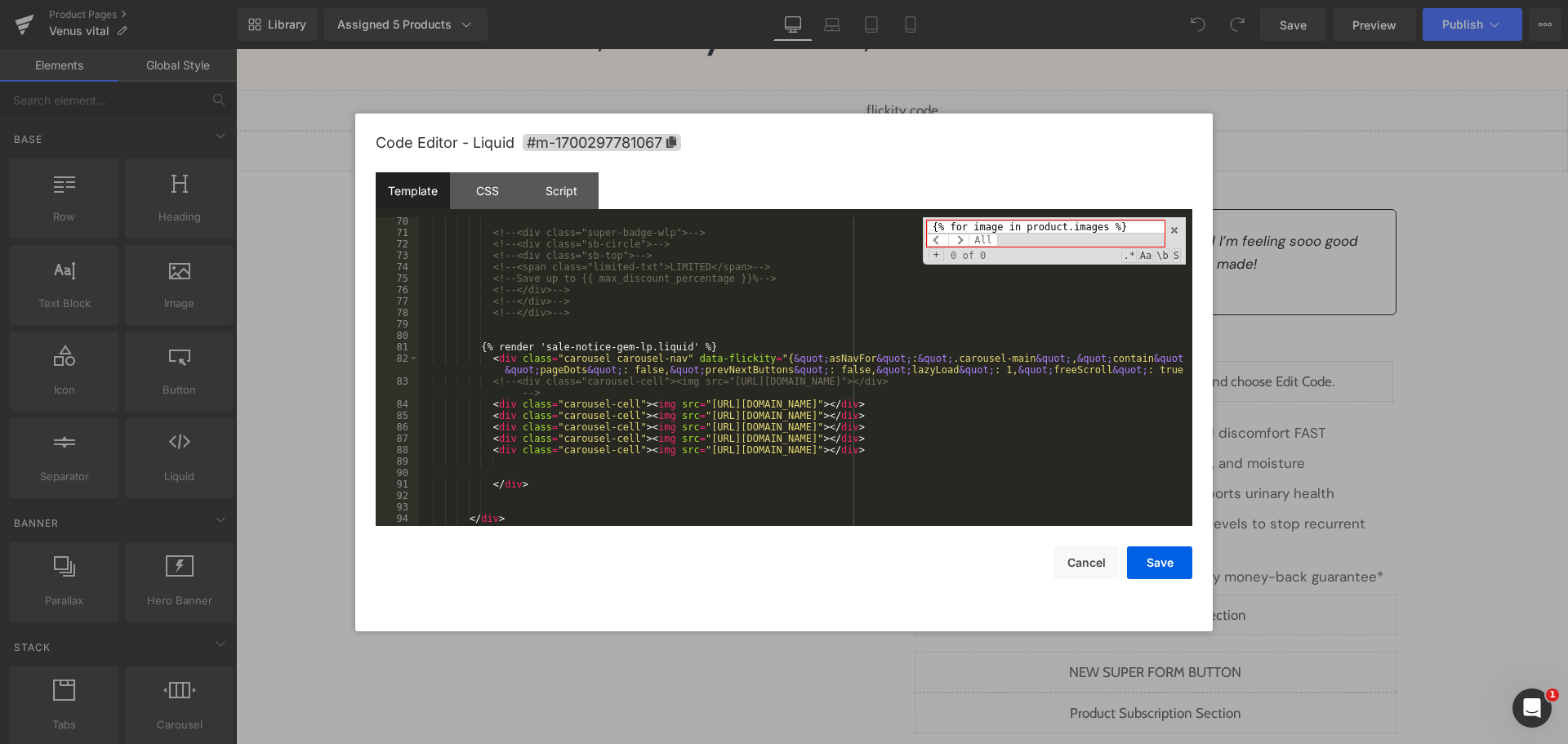
scroll to position [882, 0]
click at [1117, 228] on input "{% for image in product.images %}" at bounding box center [1046, 227] width 238 height 13
click at [1044, 224] on input "{% for image in product.images %}" at bounding box center [1046, 227] width 238 height 13
paste input "class="carousel carousel-main"
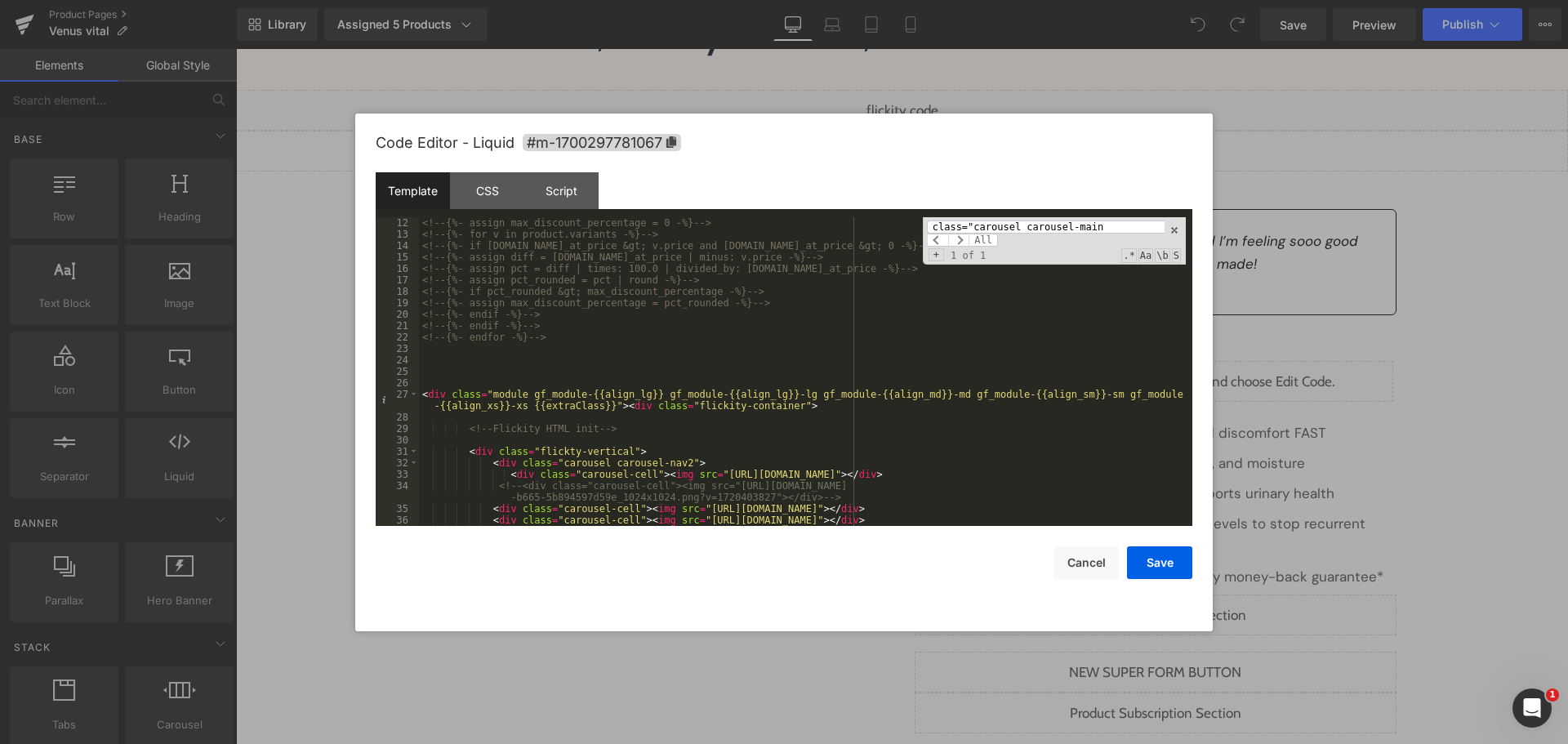
scroll to position [0, 0]
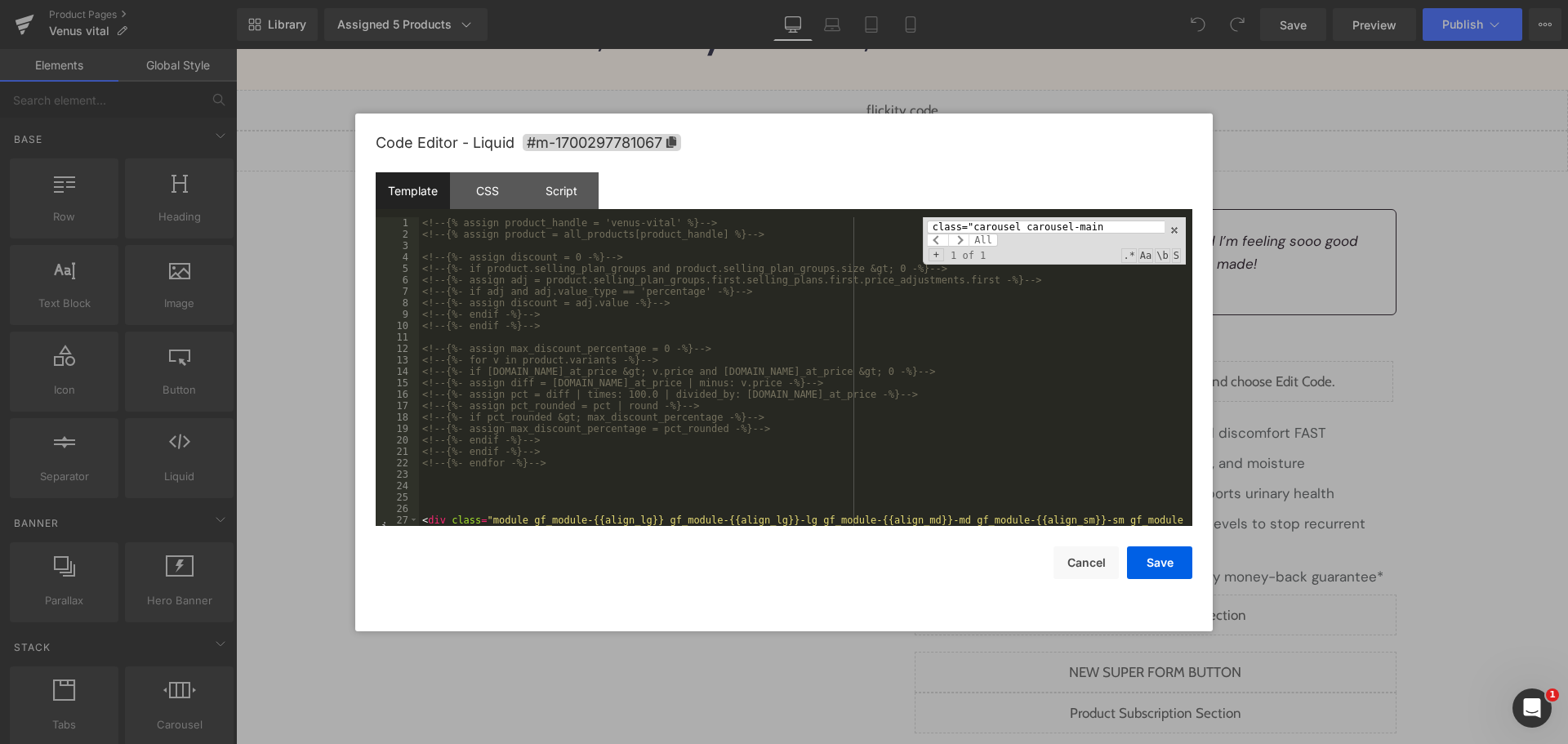
click at [996, 227] on input "class="carousel carousel-main" at bounding box center [1046, 227] width 238 height 13
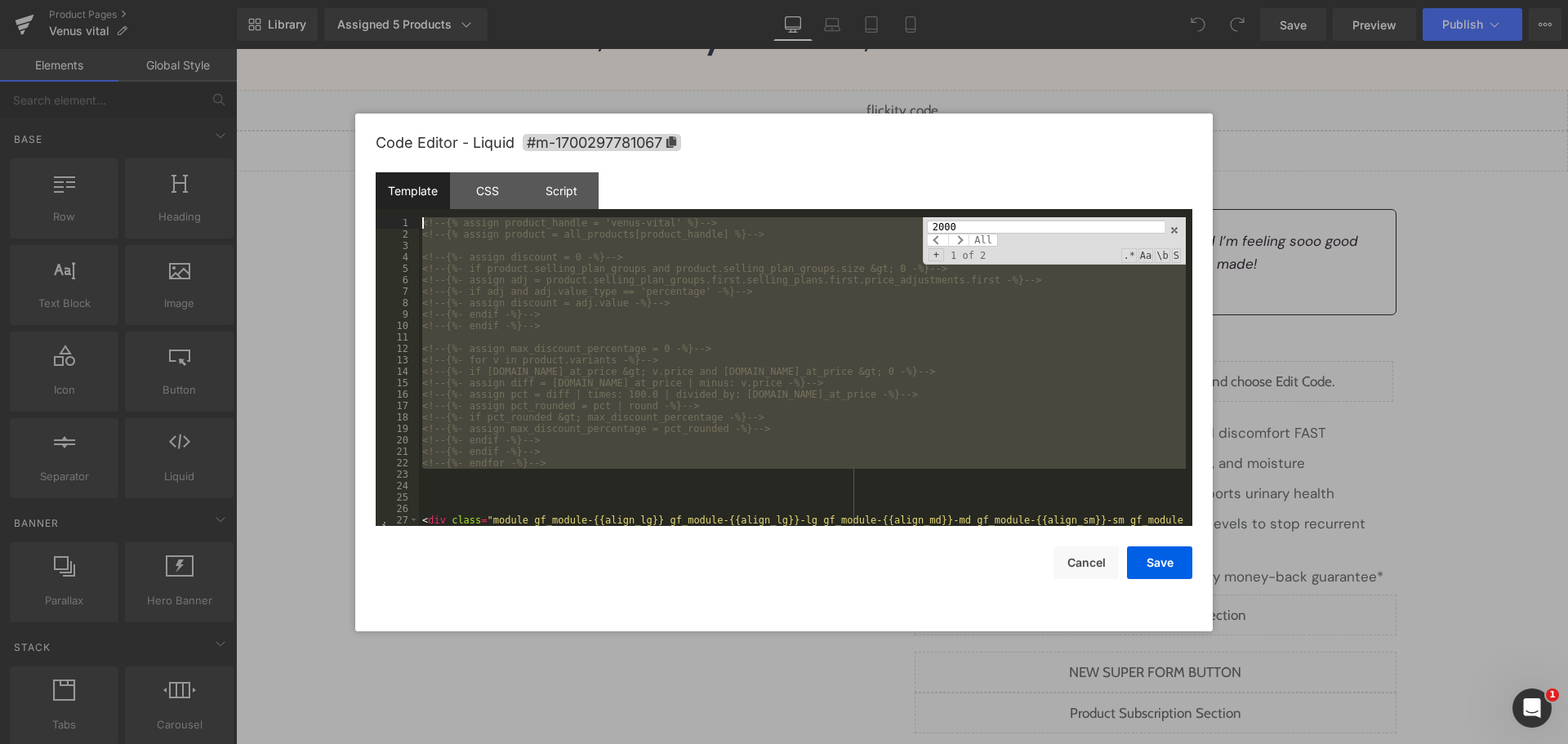
drag, startPoint x: 558, startPoint y: 470, endPoint x: 378, endPoint y: 117, distance: 396.2
click at [378, 117] on div "Code Editor - Liquid #m-1700297781067 Template CSS Script Data 1 2 3 4 5 6 7 8 …" at bounding box center [784, 372] width 816 height 518
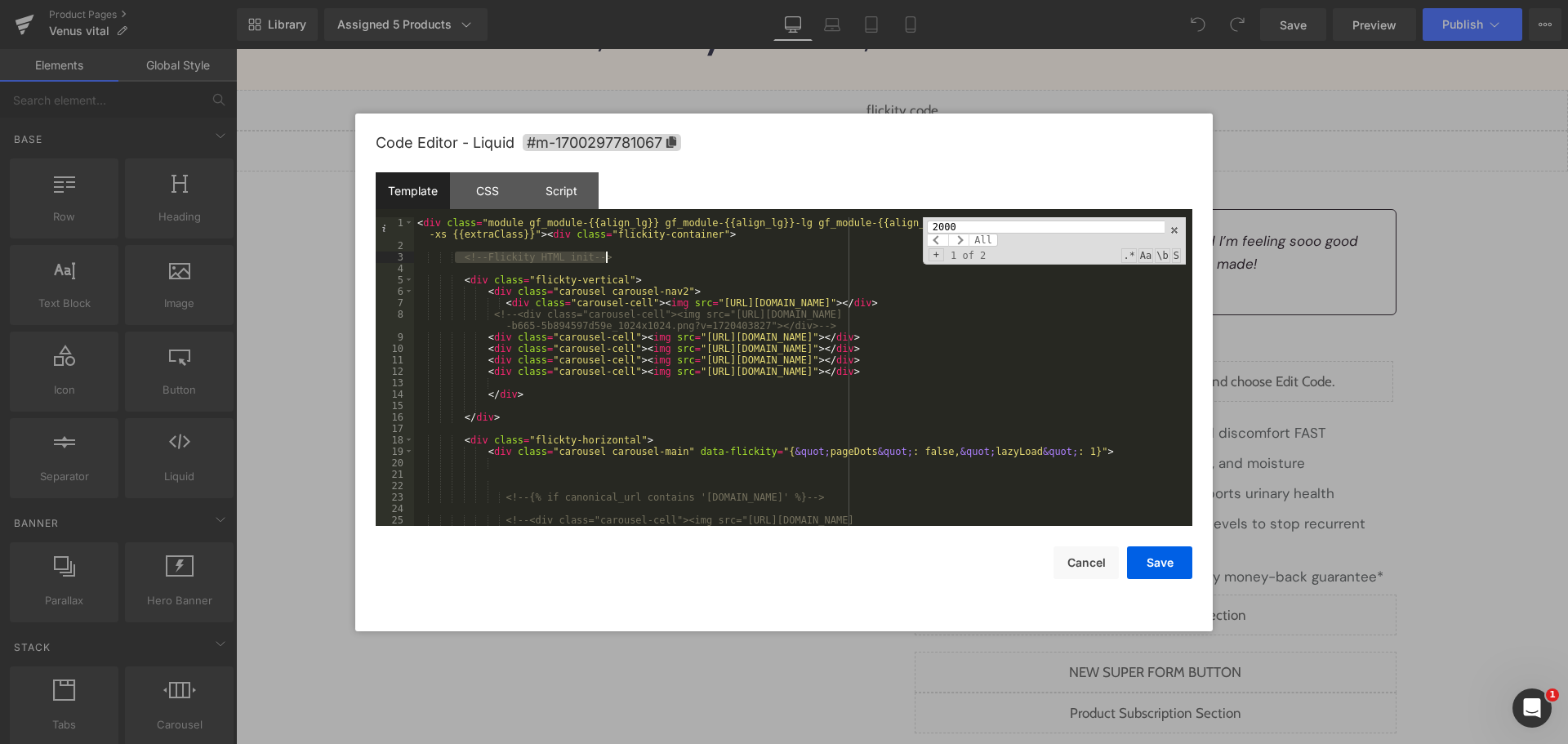
drag, startPoint x: 456, startPoint y: 253, endPoint x: 675, endPoint y: 252, distance: 219.0
click at [675, 252] on div "< div class = "module gf_module-{{align_lg}} gf_module-{{align_lg}}-lg gf_modul…" at bounding box center [800, 395] width 772 height 355
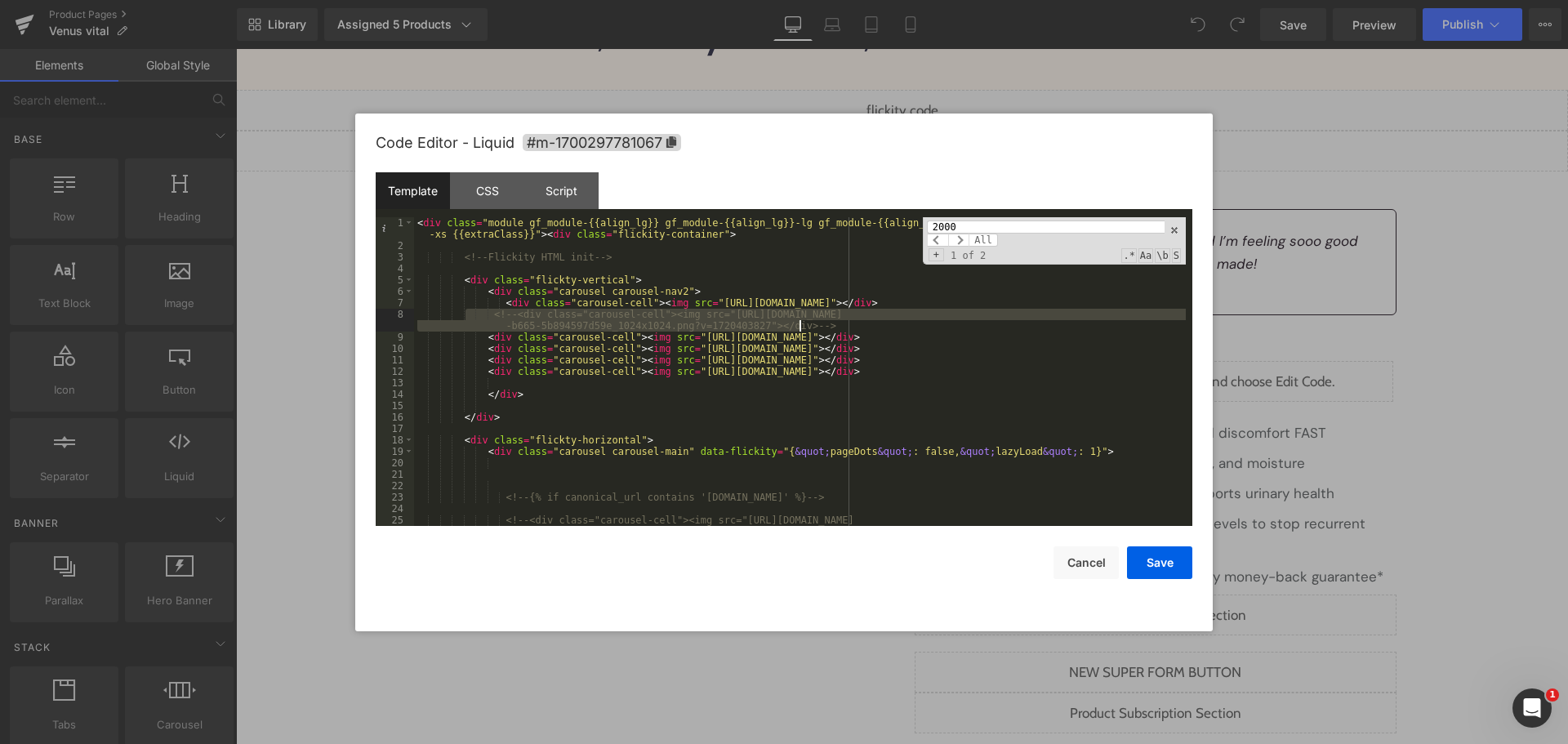
drag, startPoint x: 464, startPoint y: 318, endPoint x: 835, endPoint y: 321, distance: 371.0
click at [835, 321] on div "< div class = "module gf_module-{{align_lg}} gf_module-{{align_lg}}-lg gf_modul…" at bounding box center [800, 395] width 772 height 355
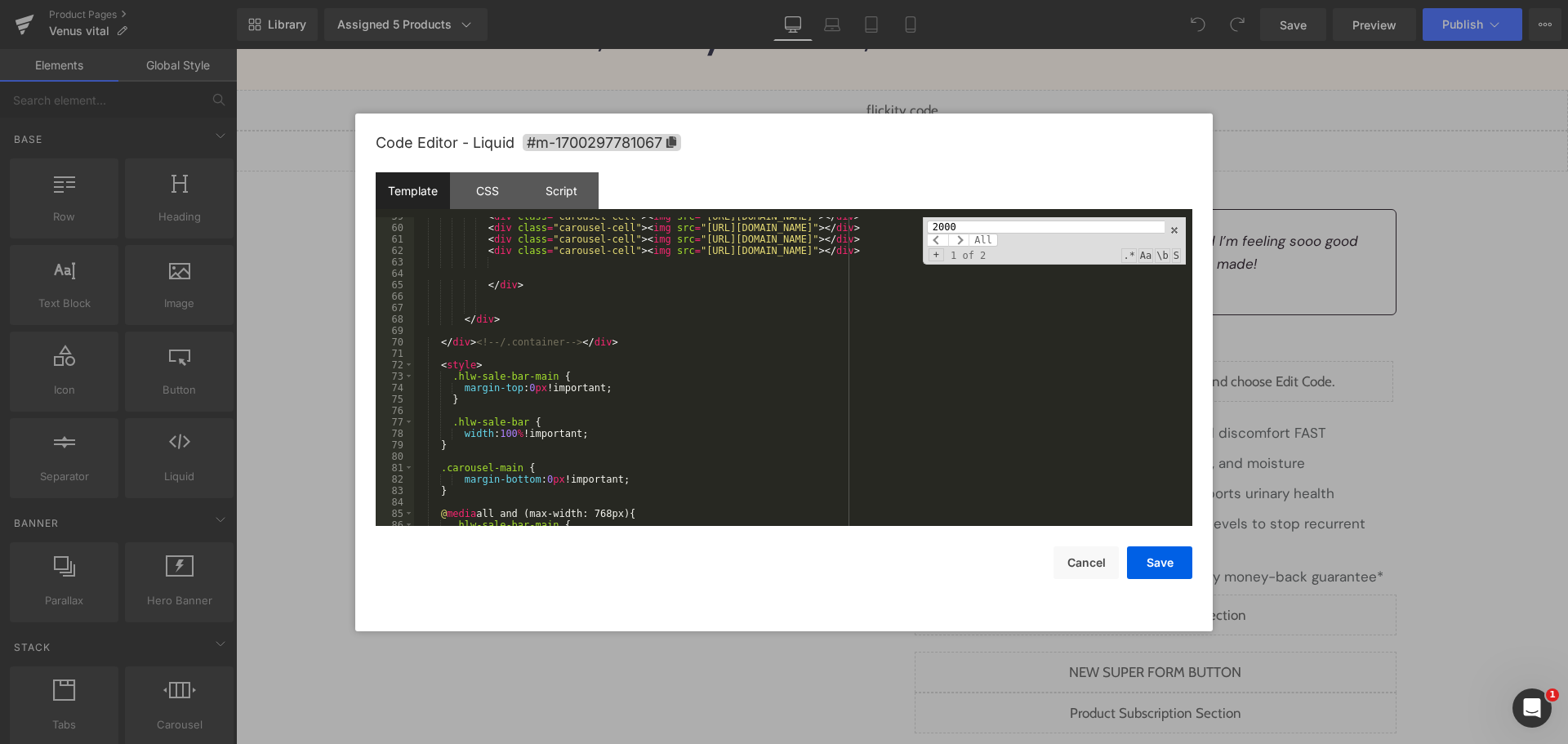
scroll to position [857, 0]
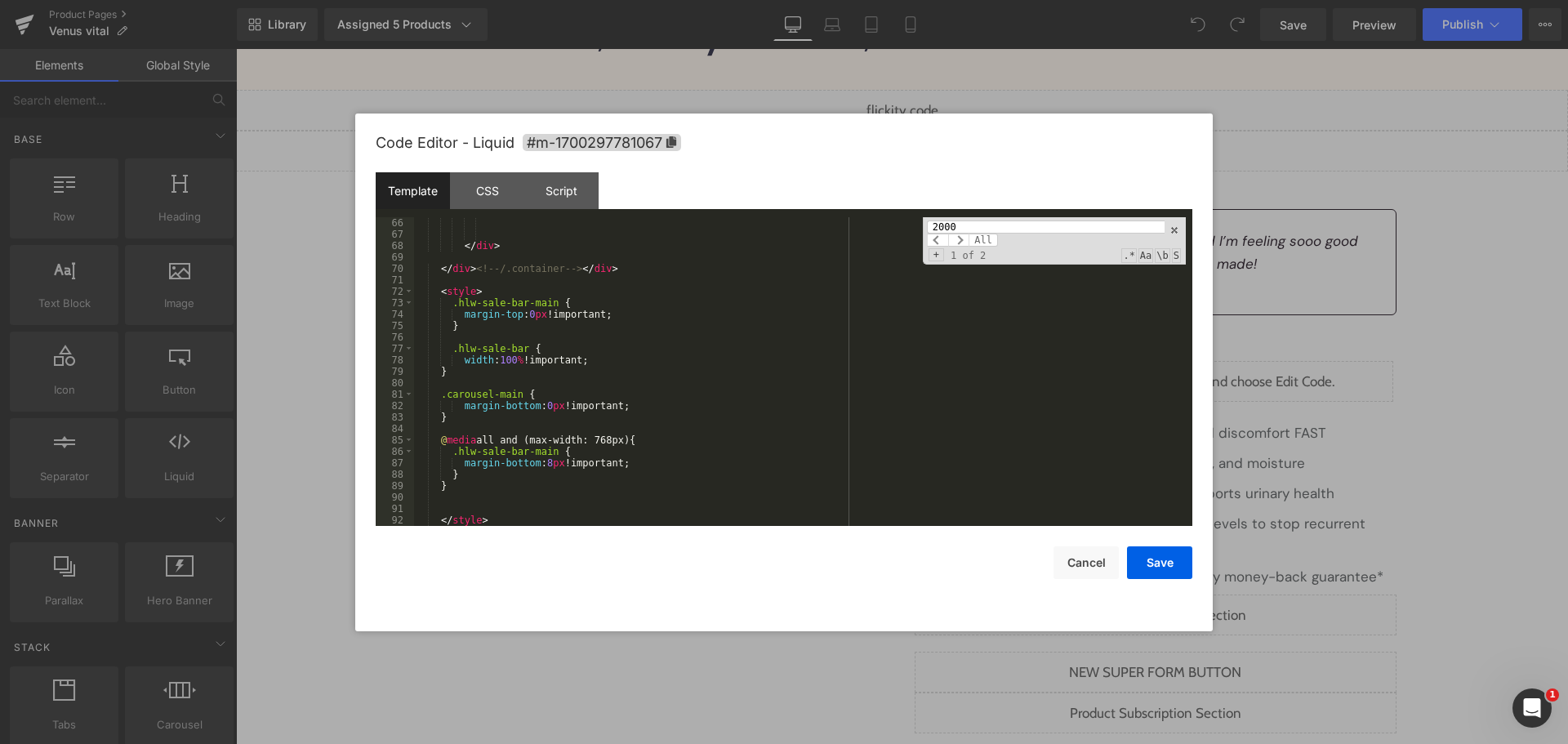
click at [722, 396] on div "</ div > </ div > <!-- /.container --> </ div > < style > .hlw-sale-bar-main { …" at bounding box center [800, 383] width 772 height 332
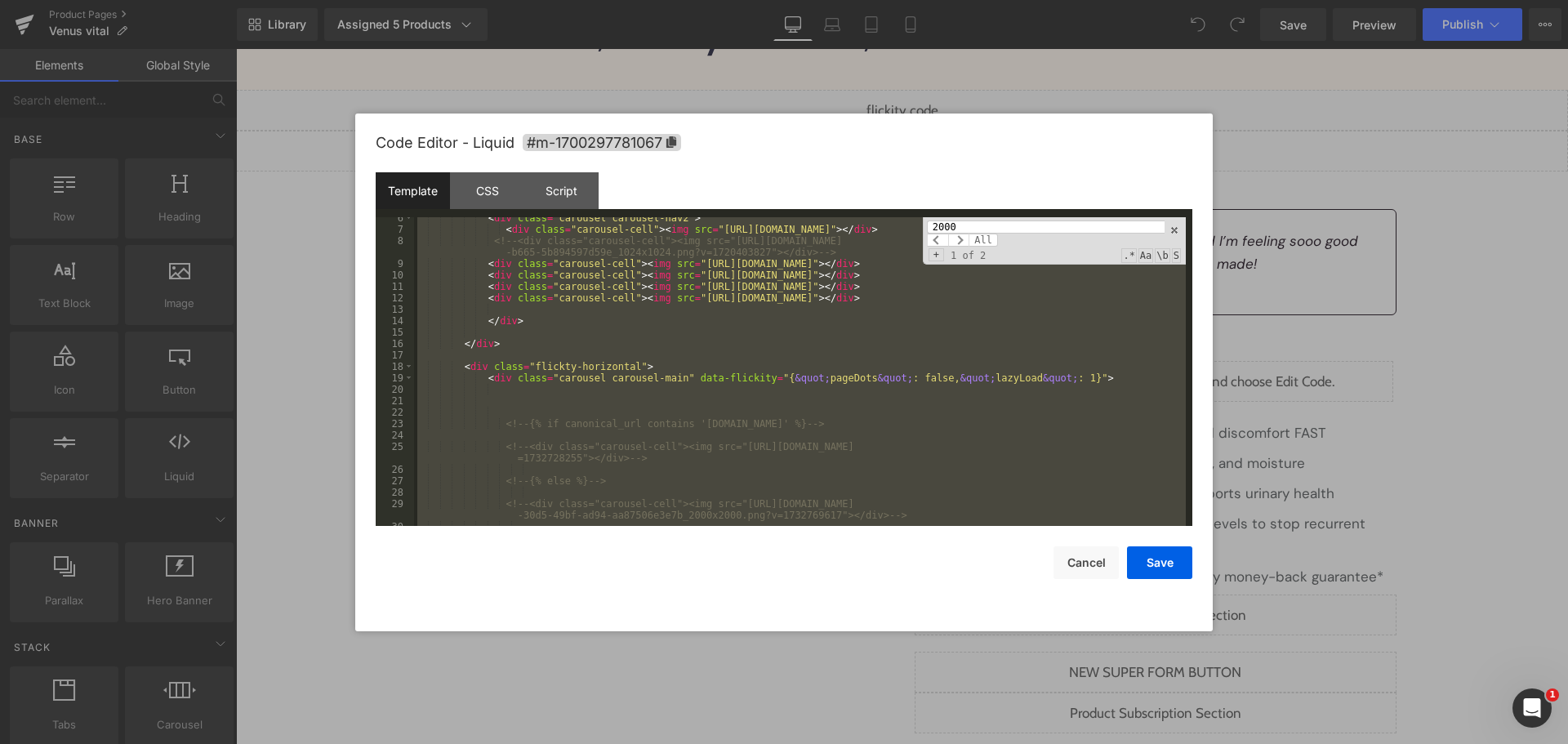
scroll to position [0, 0]
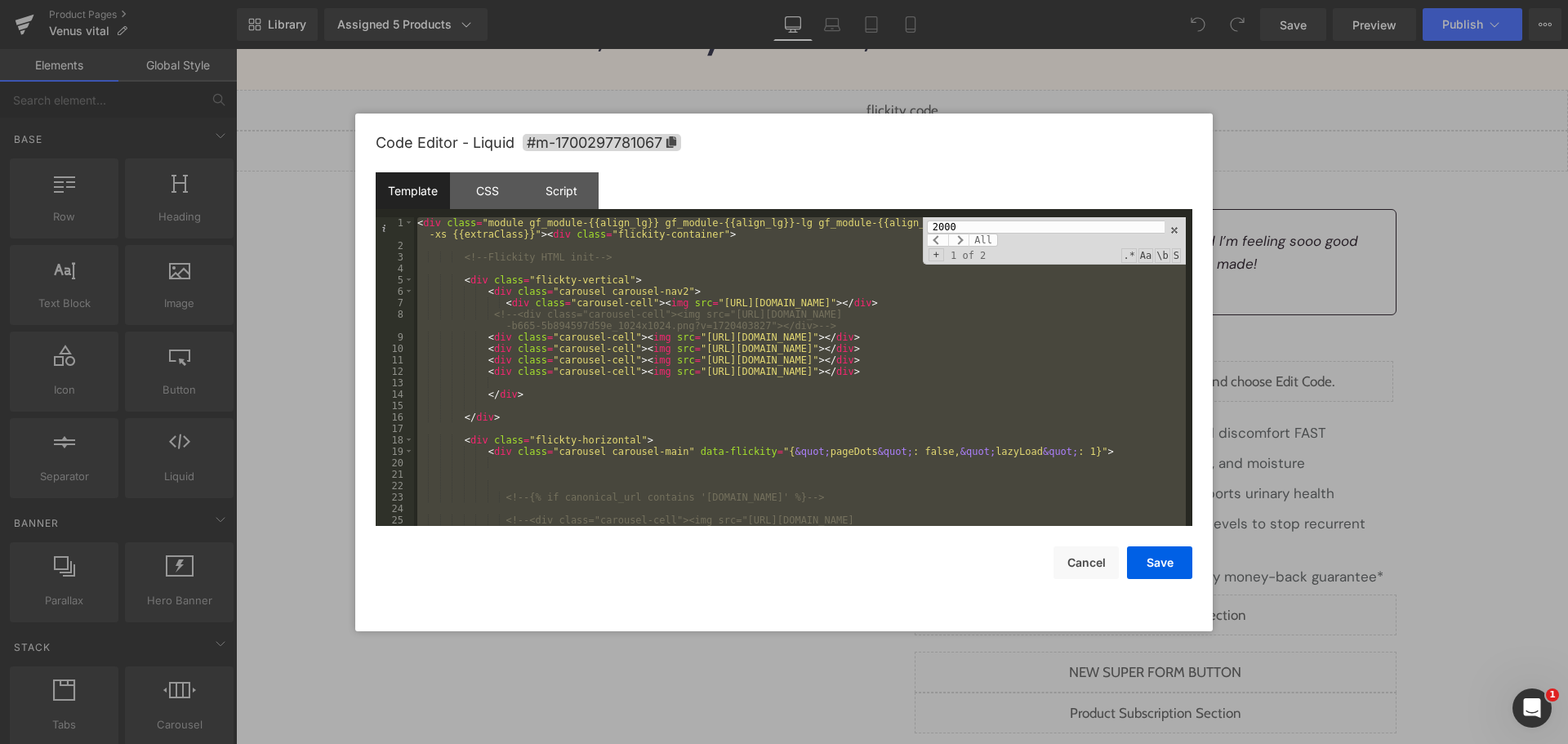
click at [884, 378] on div "< div class = "module gf_module-{{align_lg}} gf_module-{{align_lg}}-lg gf_modul…" at bounding box center [800, 372] width 772 height 309
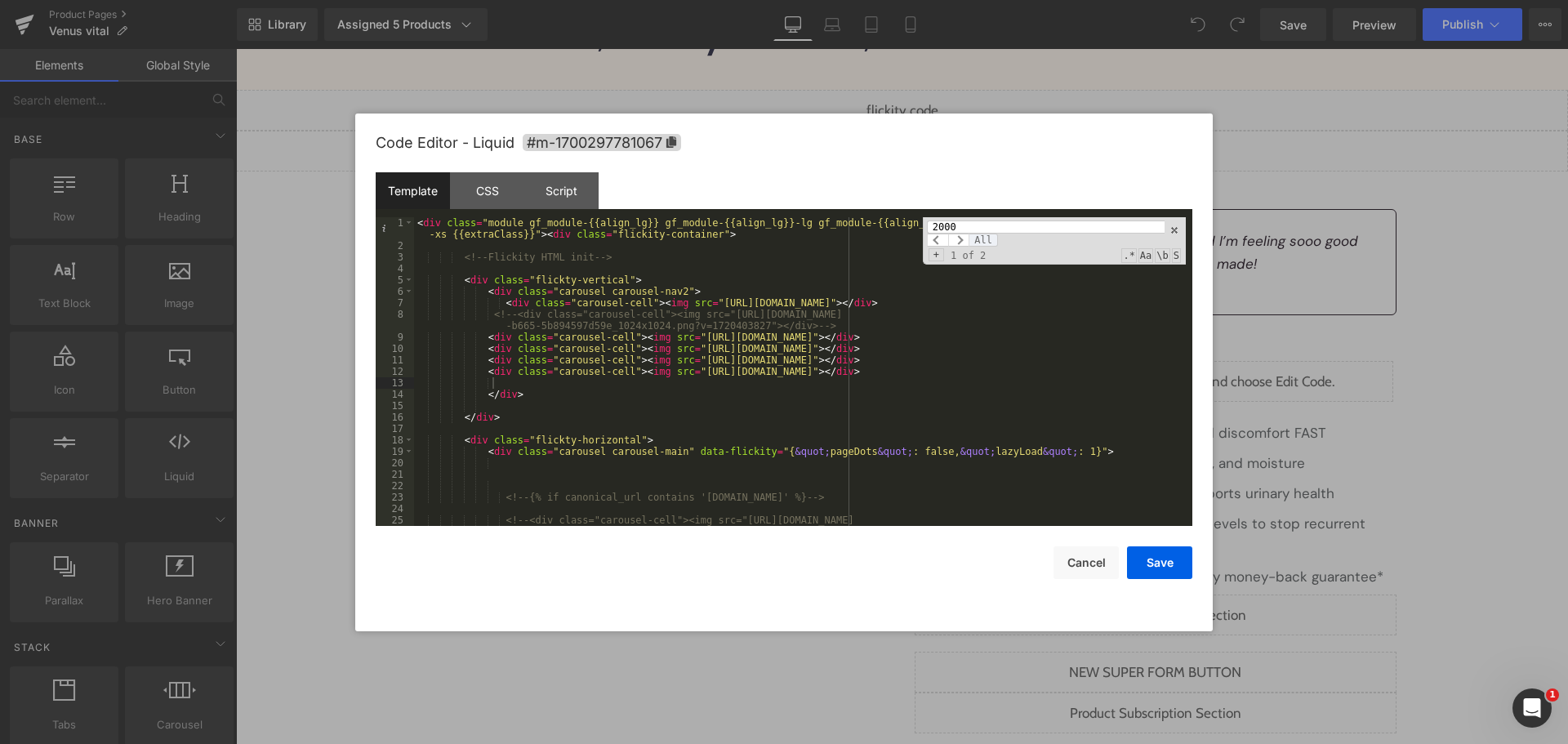
click at [983, 234] on span "All" at bounding box center [983, 239] width 29 height 13
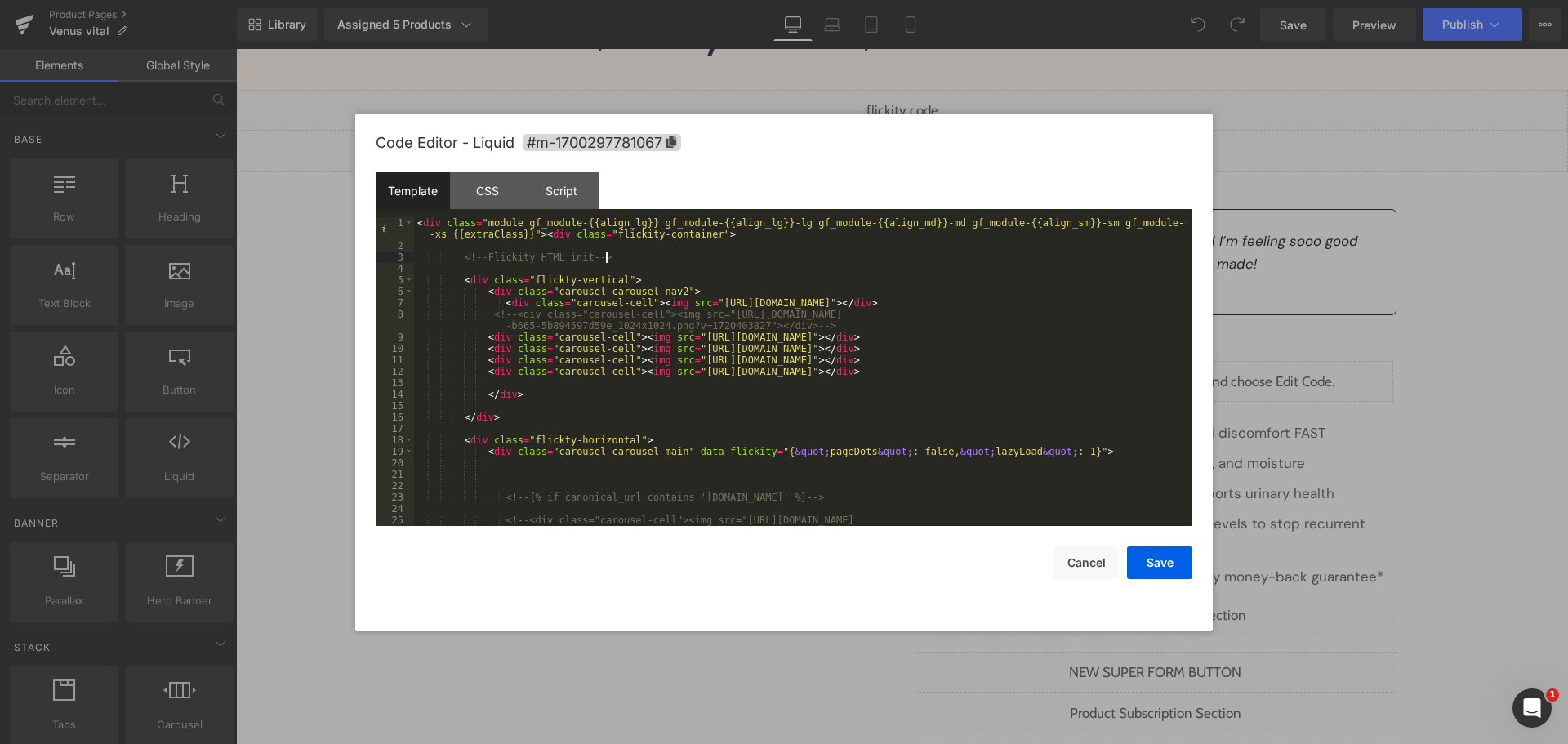
click at [975, 262] on div "< div class = "module gf_module-{{align_lg}} gf_module-{{align_lg}}-lg gf_modul…" at bounding box center [800, 395] width 772 height 355
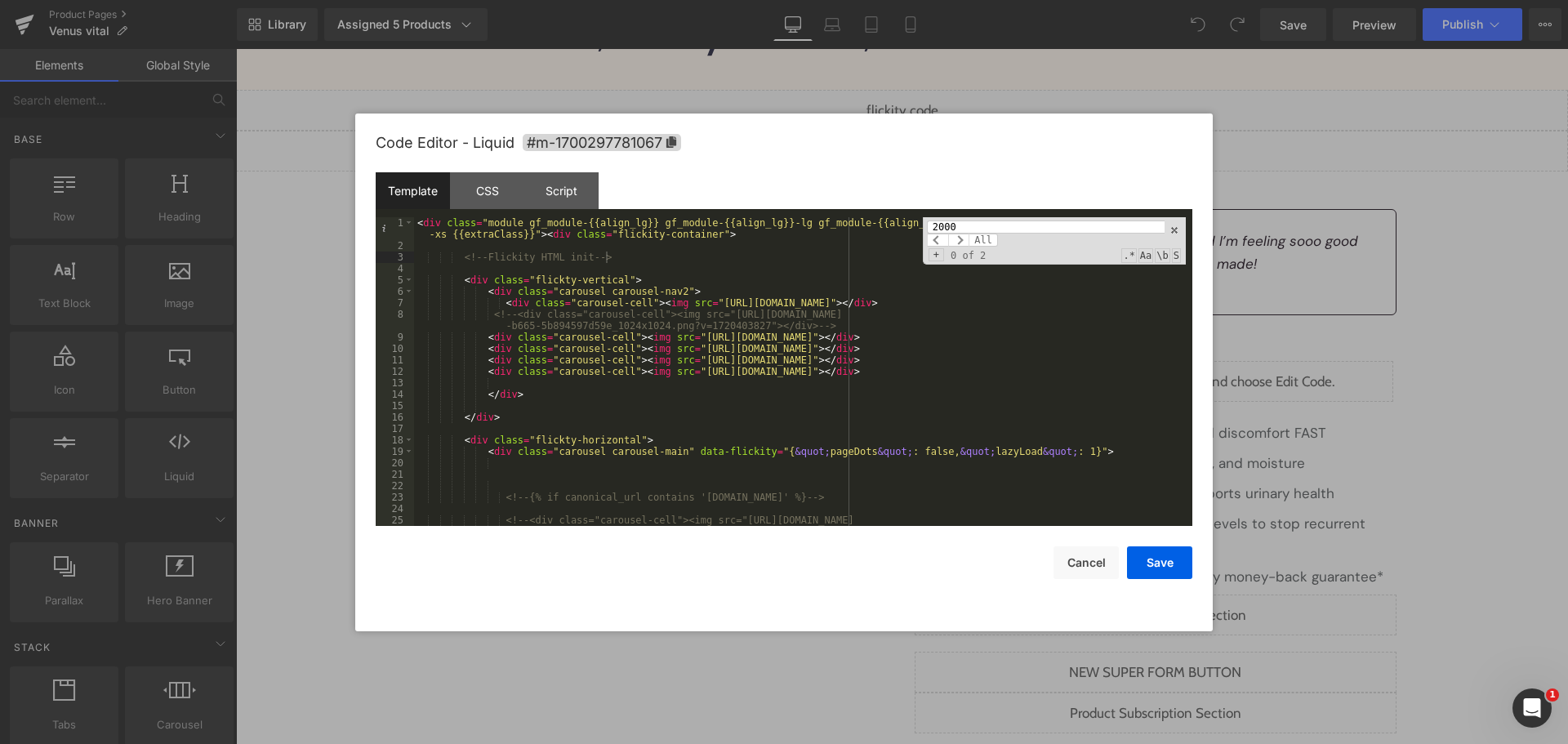
paste input "class="module gf_module-{{align_lg}} gf_modu"
type input "class="module gf_module-{{align_lg}} gf_modu"
click at [656, 401] on div "< div class = "module gf_module-{{align_lg}} gf_module-{{align_lg}}-lg gf_modul…" at bounding box center [800, 395] width 772 height 355
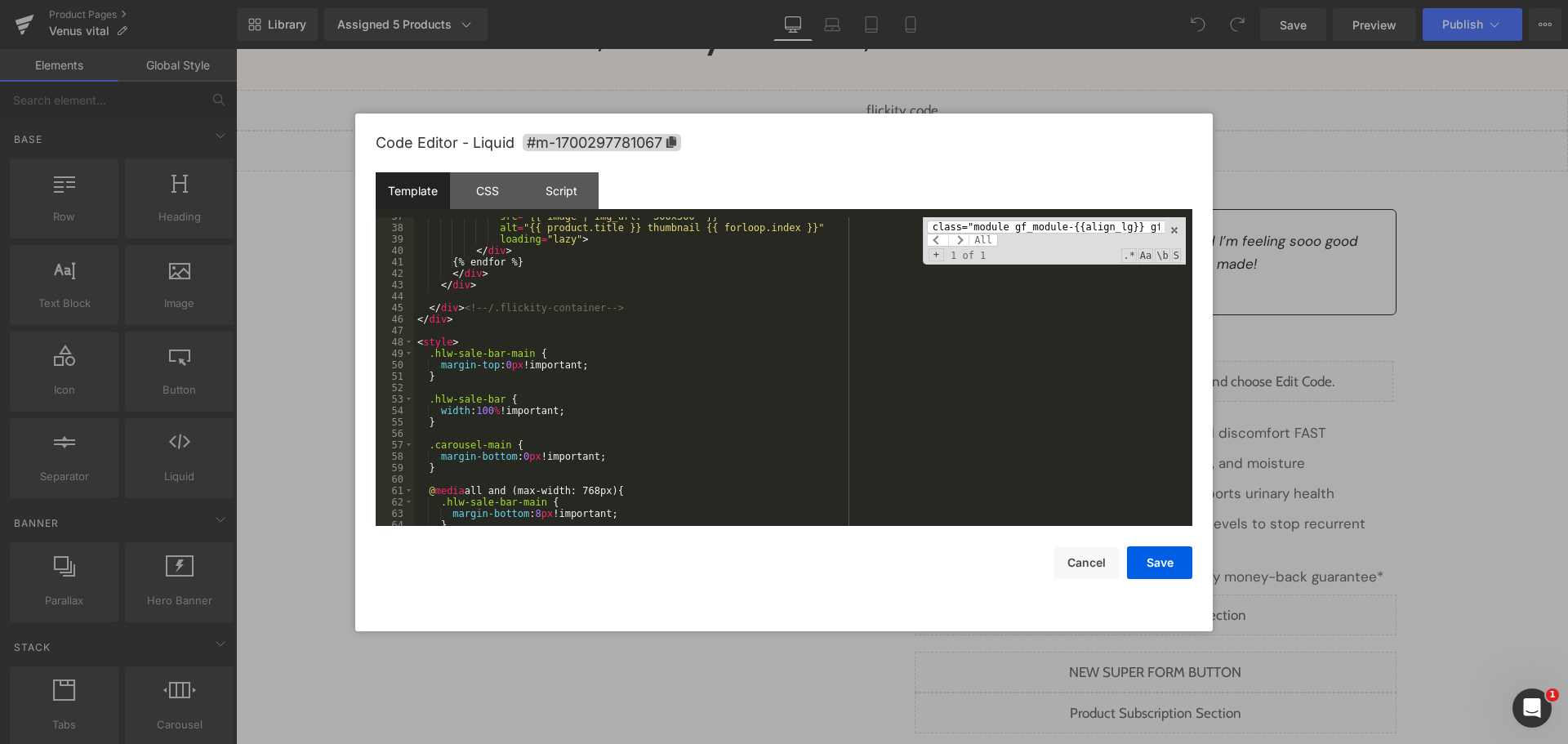
scroll to position [469, 0]
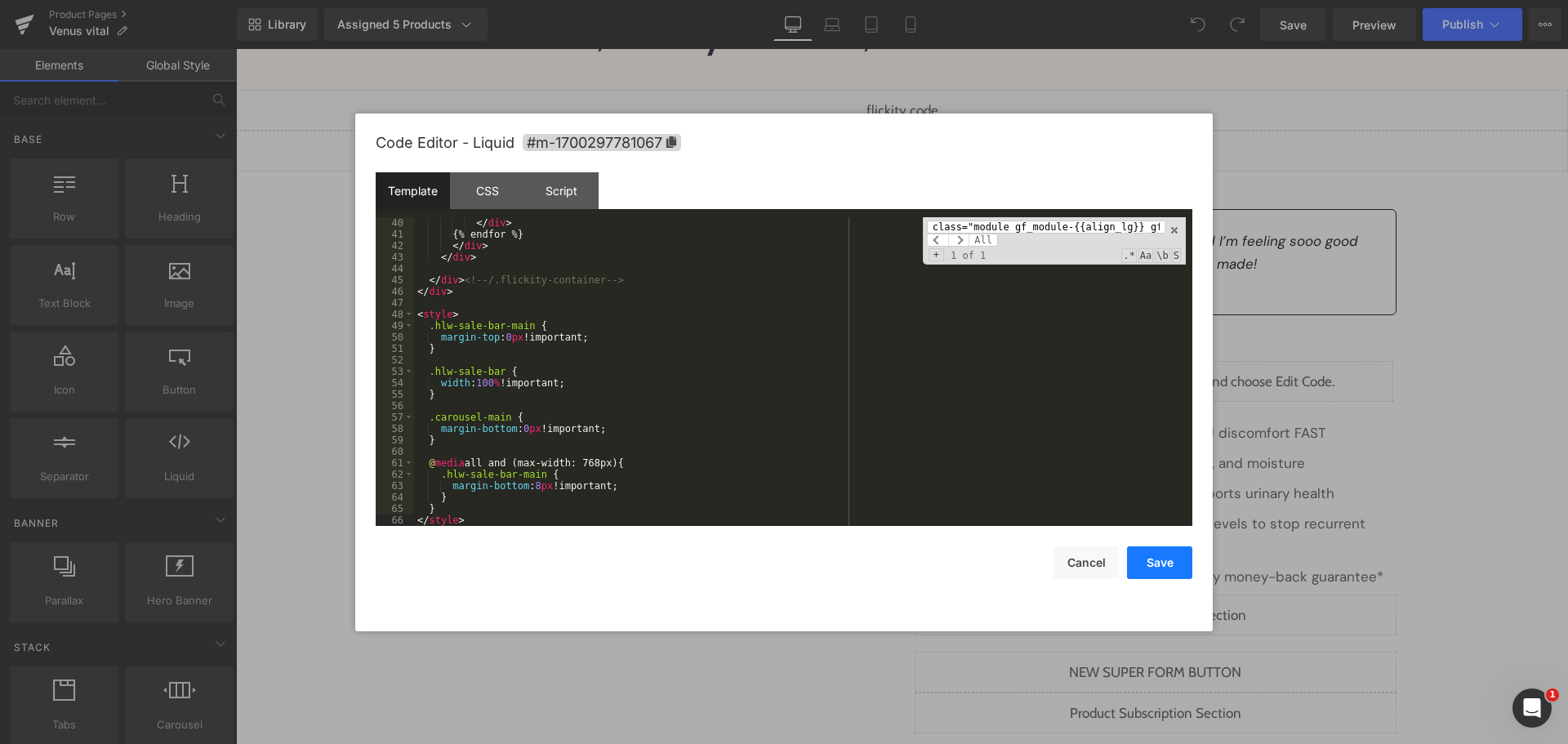
click at [1161, 573] on button "Save" at bounding box center [1159, 562] width 66 height 32
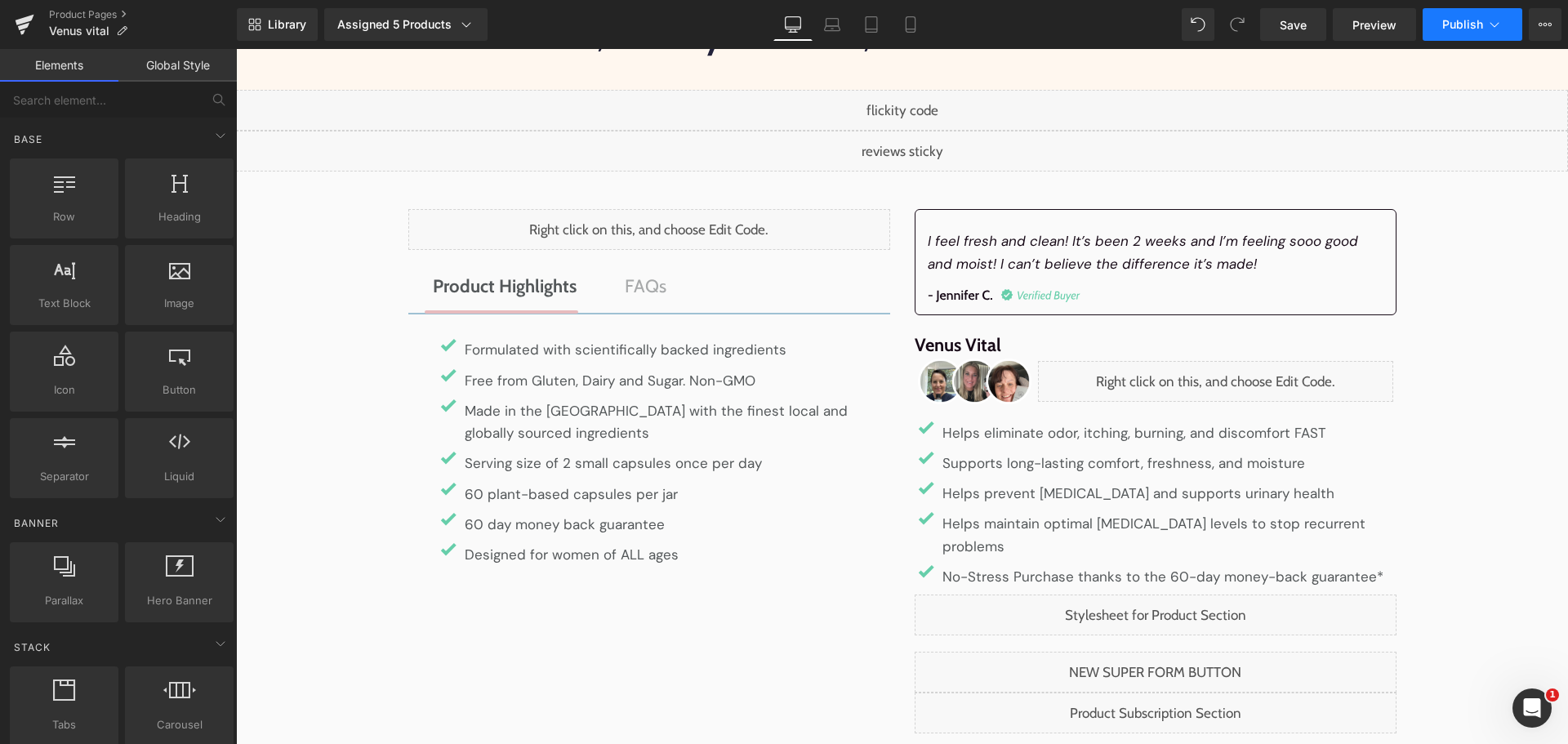
click at [1452, 25] on span "Publish" at bounding box center [1462, 24] width 41 height 13
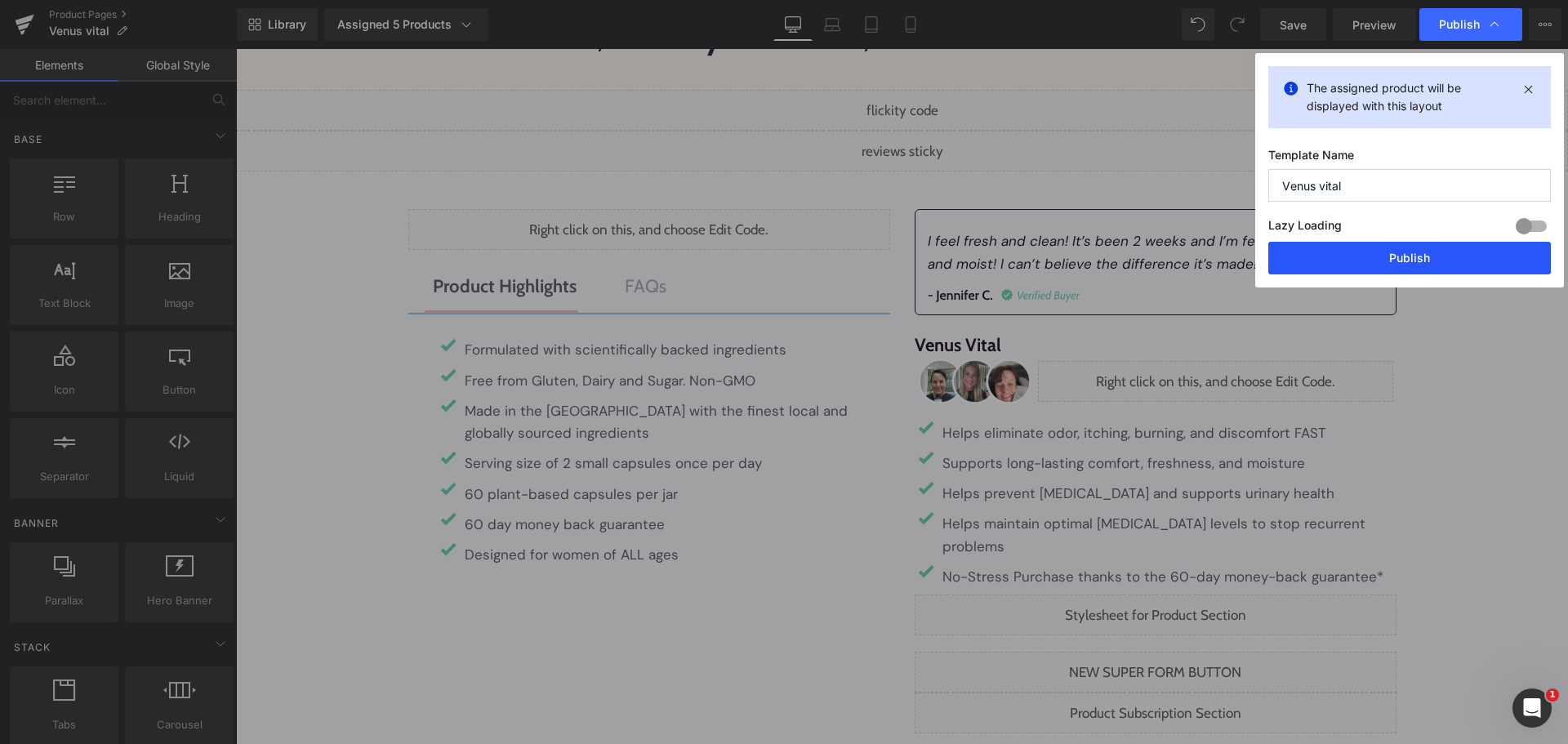
click at [1352, 266] on button "Publish" at bounding box center [1409, 258] width 283 height 32
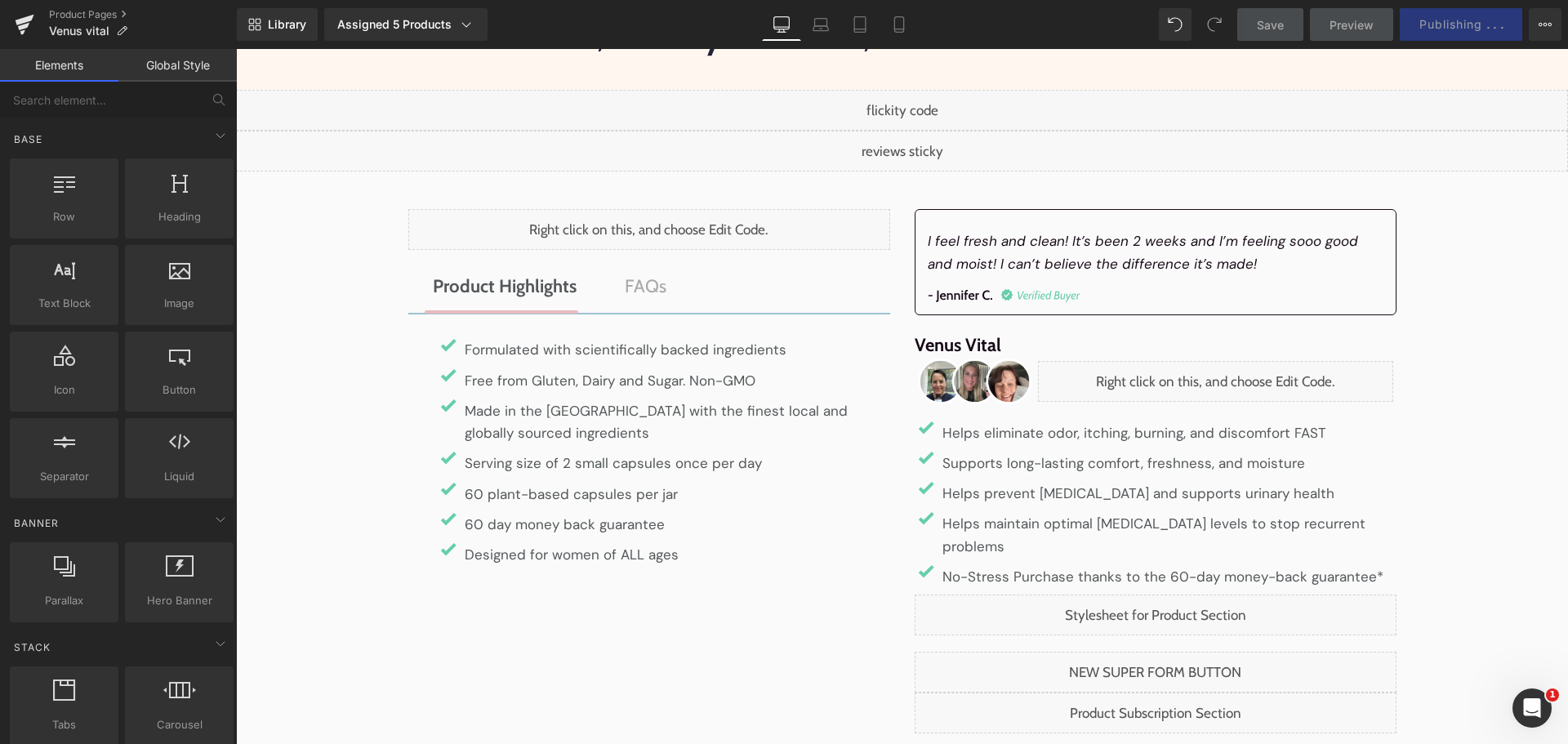
click at [963, 22] on div "Library Assigned 5 Products Product Preview Venus Vital Free Venus Vital 🎁 Horm…" at bounding box center [902, 25] width 1331 height 32
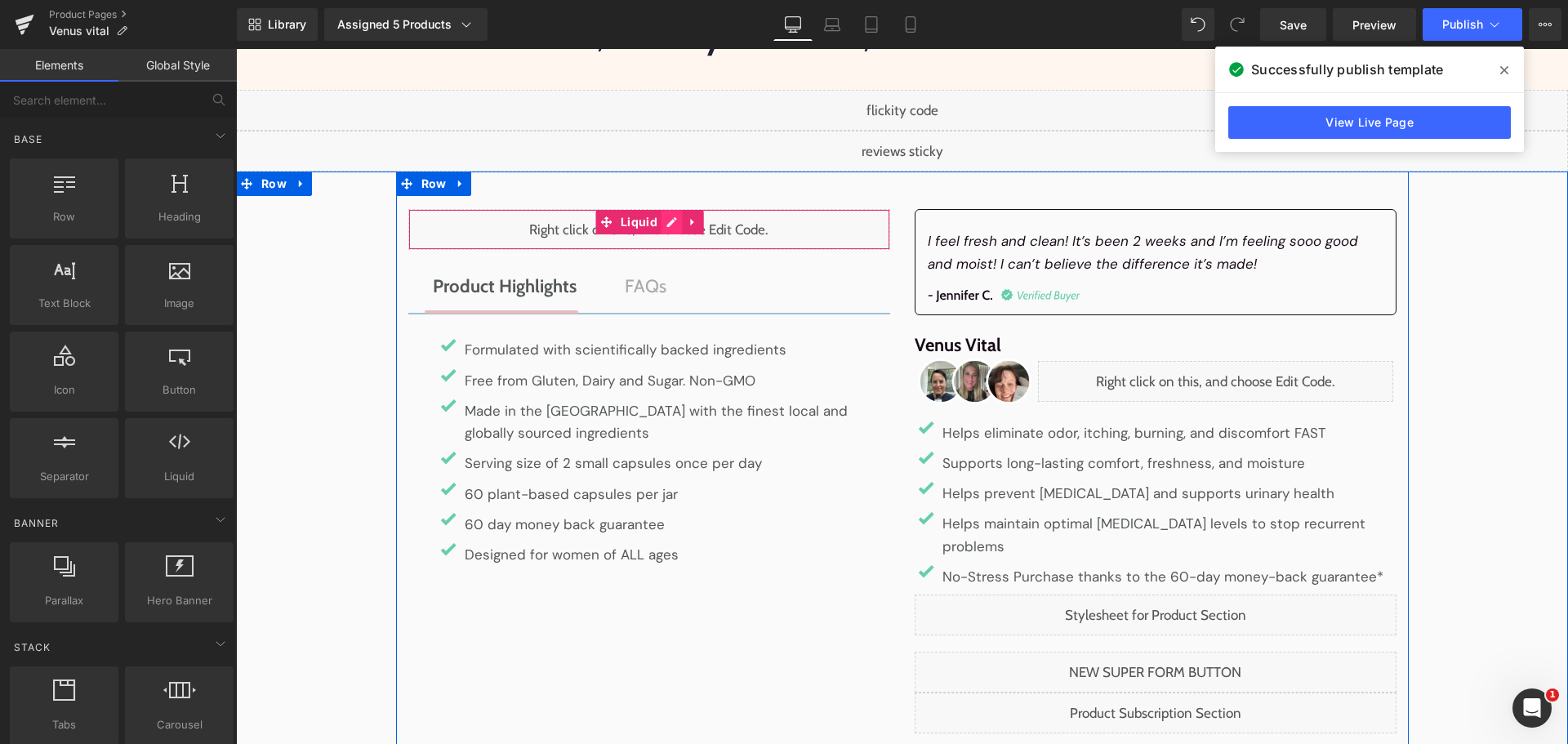
click at [661, 226] on div "Liquid" at bounding box center [649, 229] width 481 height 41
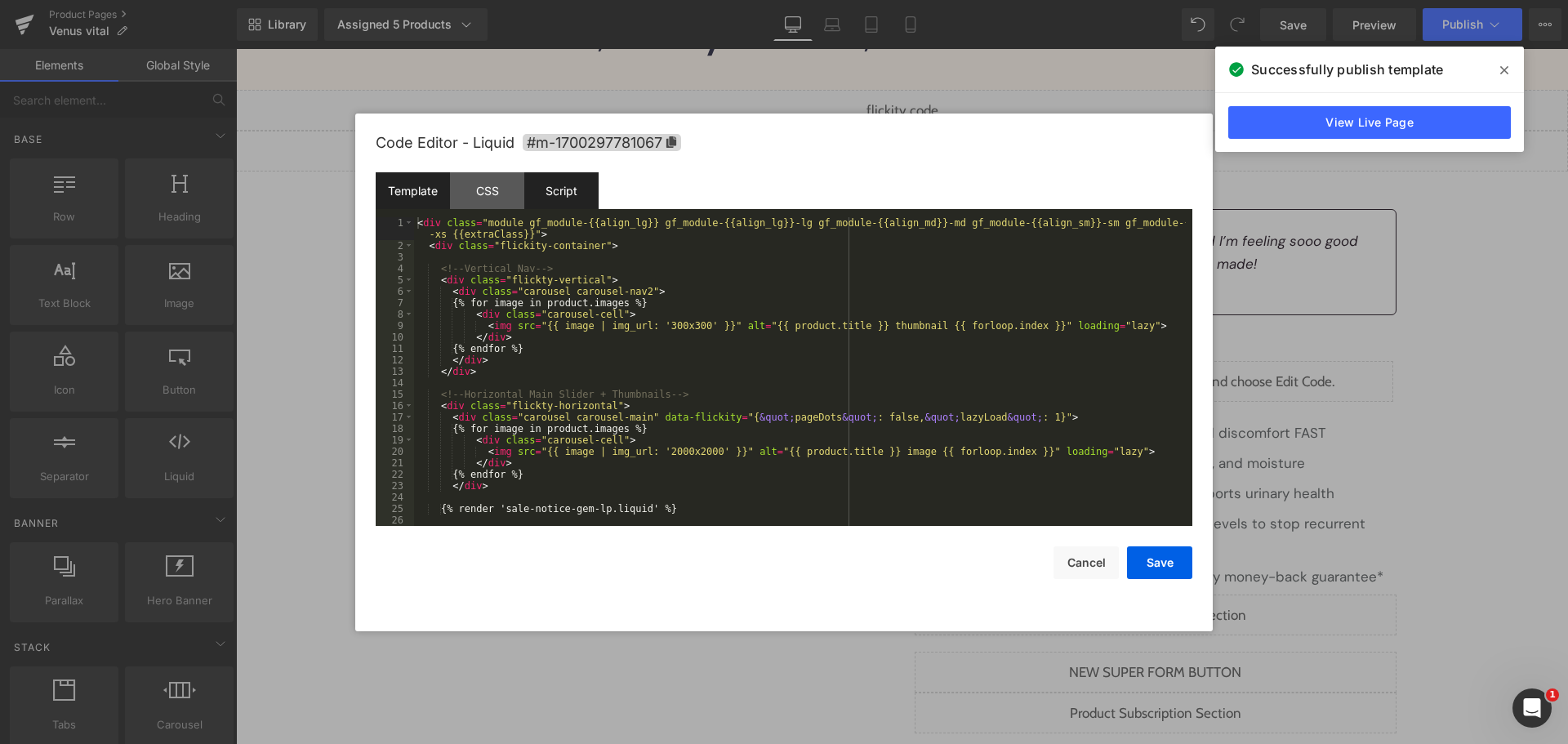
click at [575, 199] on div "Script" at bounding box center [561, 190] width 74 height 37
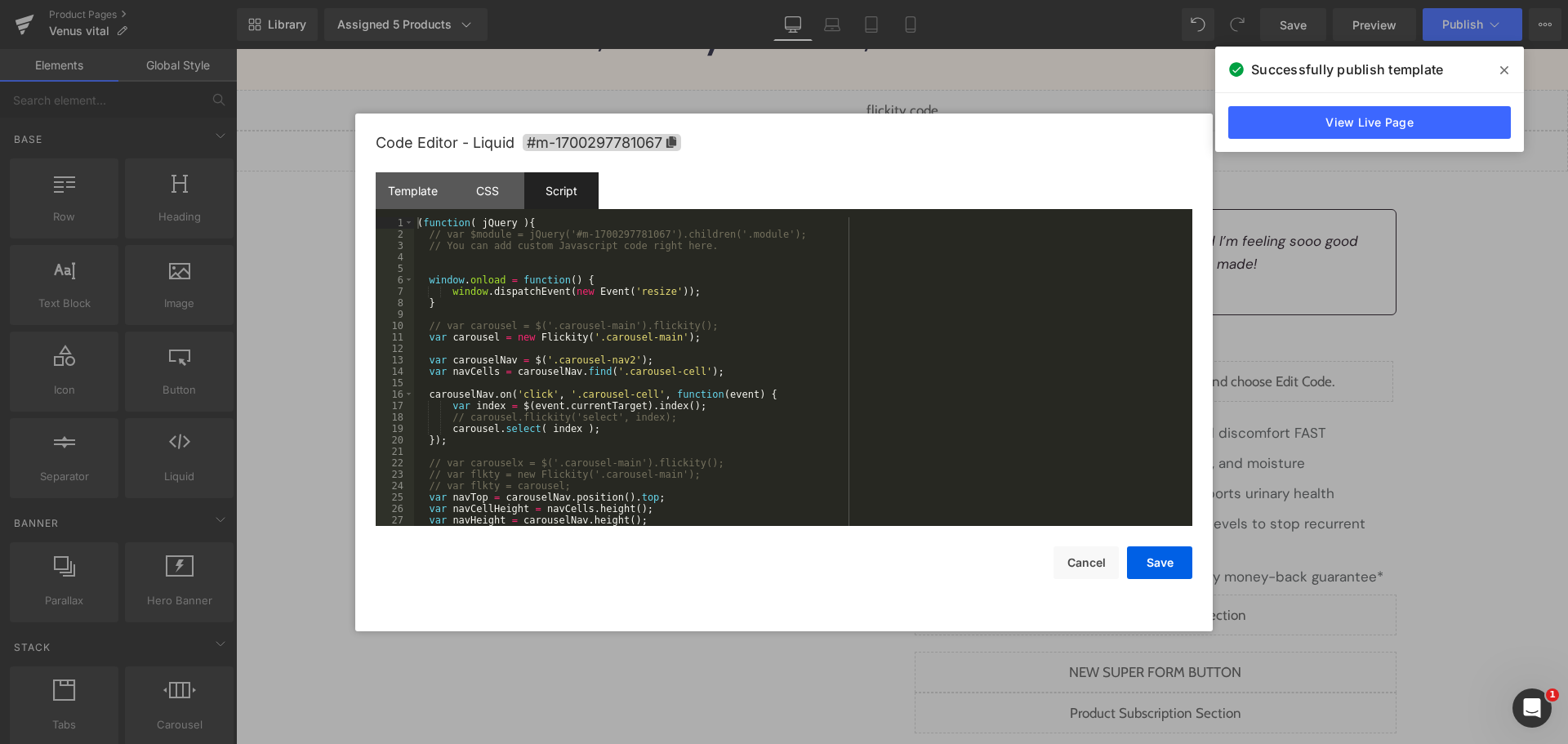
click at [674, 312] on div "( function ( jQuery ) { // var $module = jQuery('#m-1700297781067').children('.…" at bounding box center [800, 383] width 772 height 332
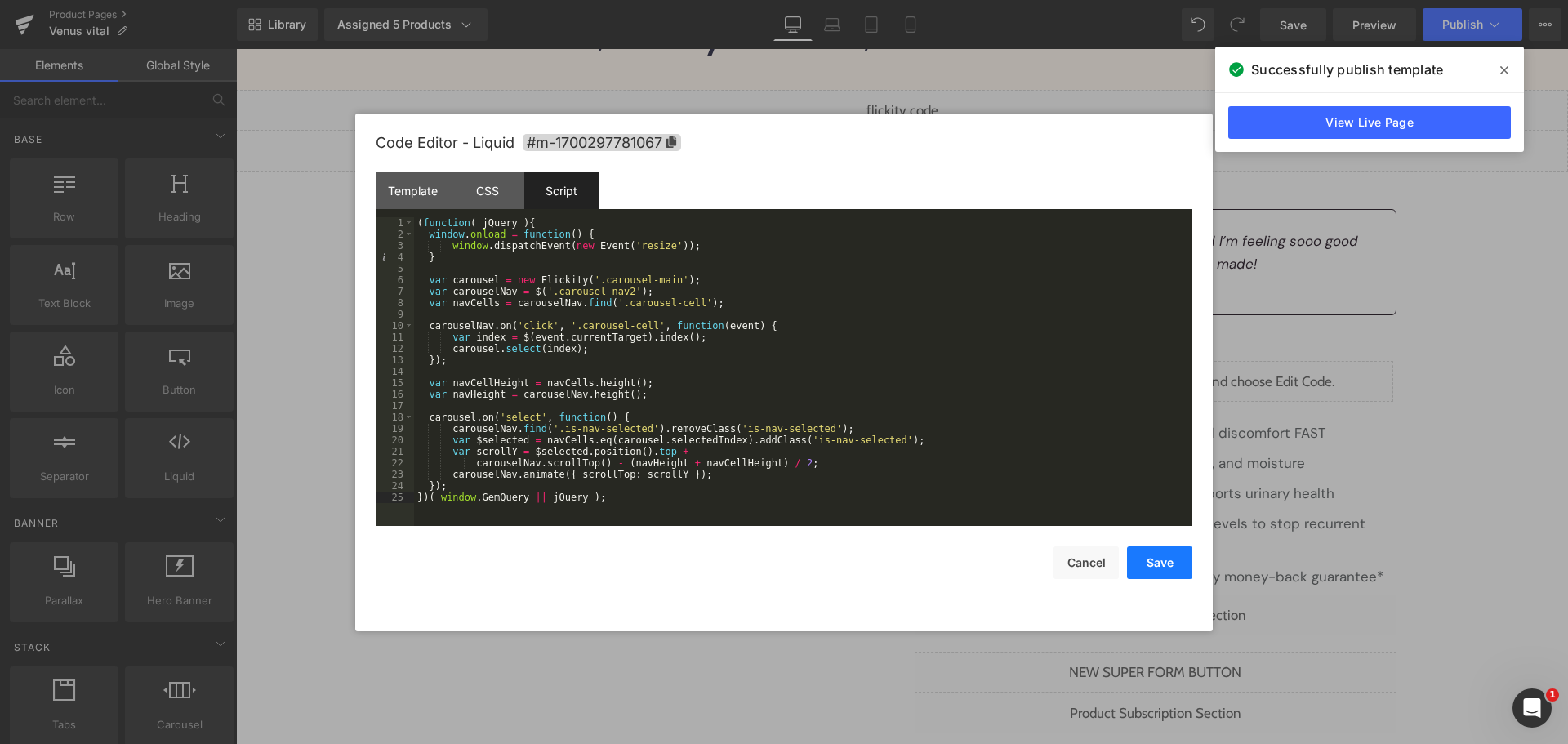
click at [1144, 557] on button "Save" at bounding box center [1159, 562] width 66 height 32
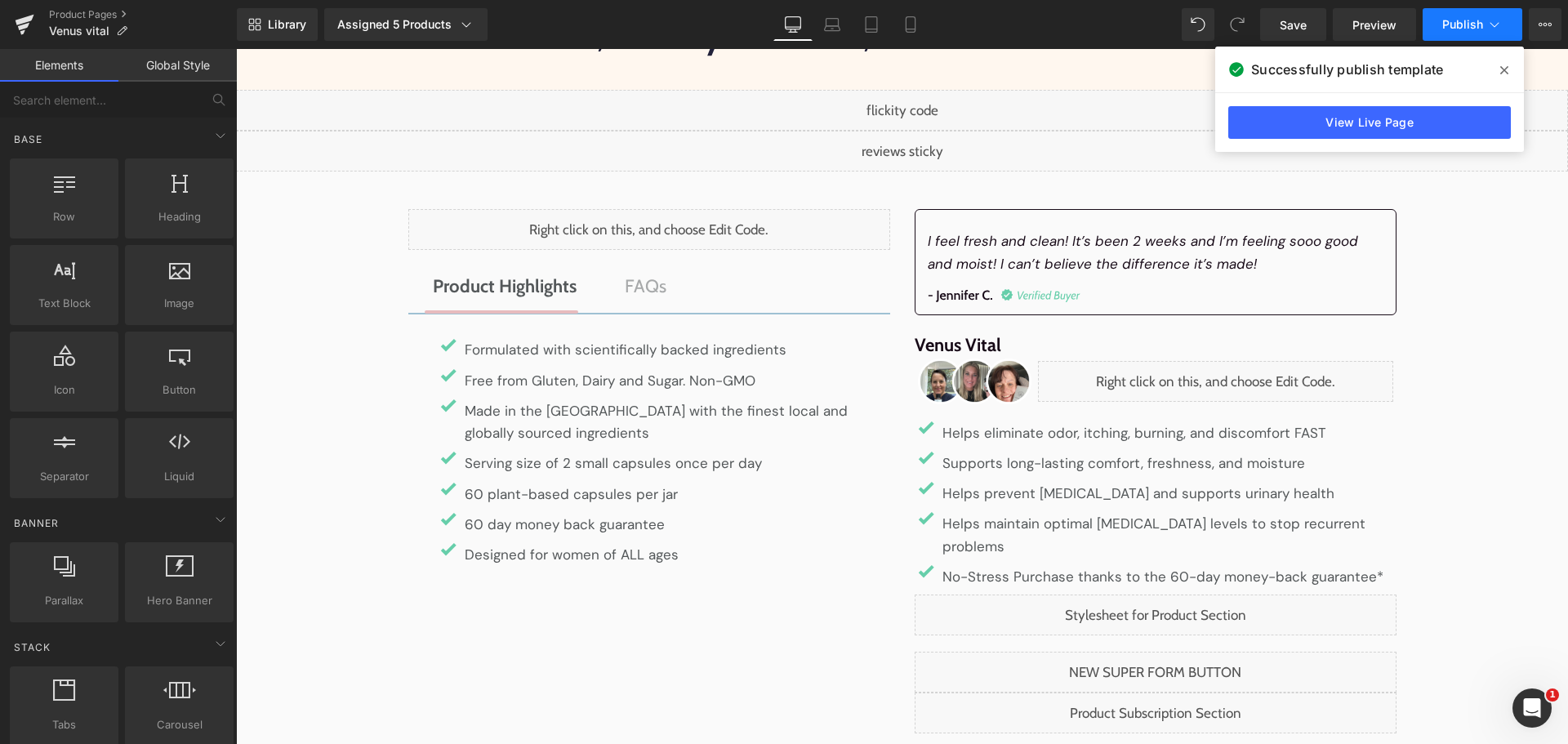
click at [1467, 26] on span "Publish" at bounding box center [1462, 24] width 41 height 13
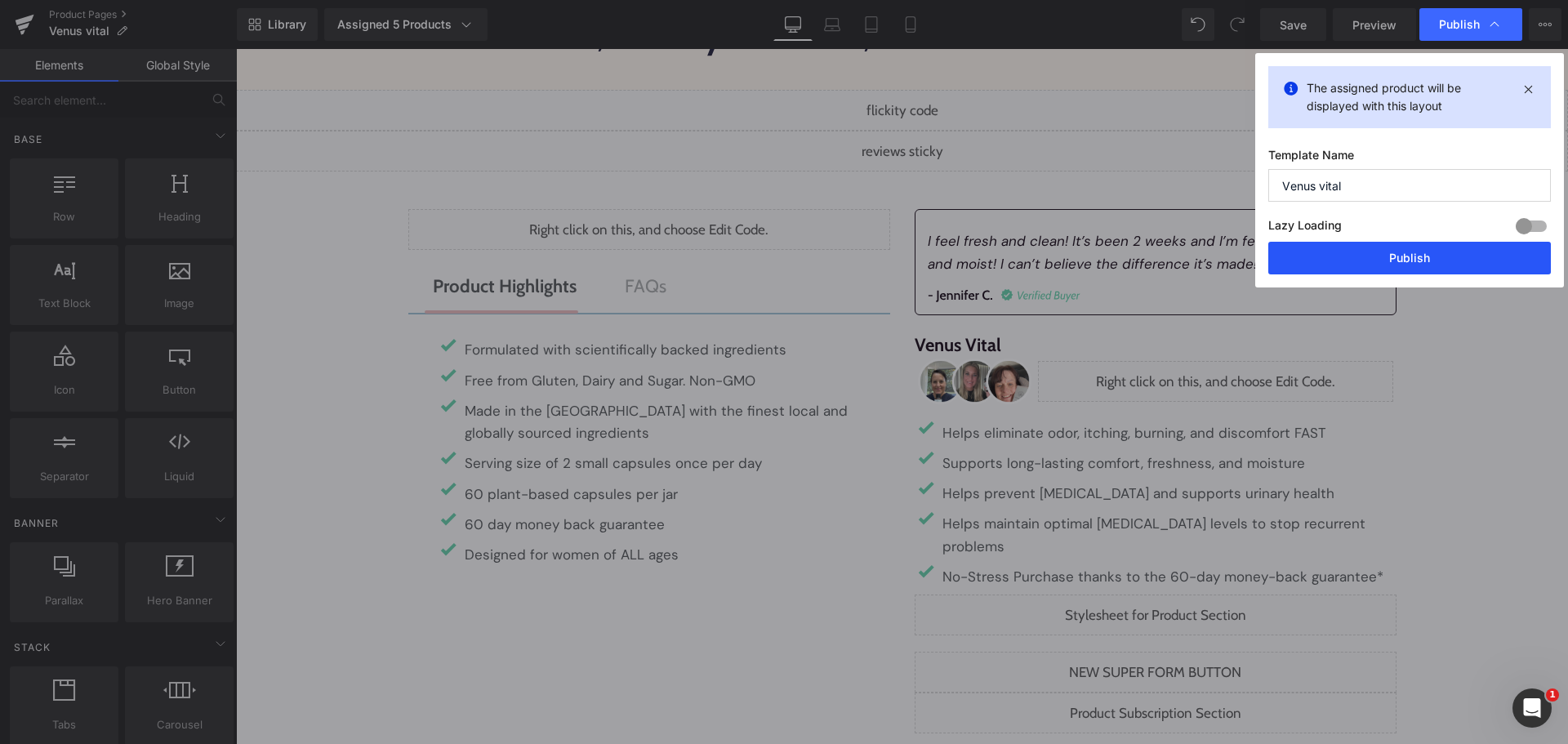
click at [1418, 252] on button "Publish" at bounding box center [1409, 258] width 283 height 32
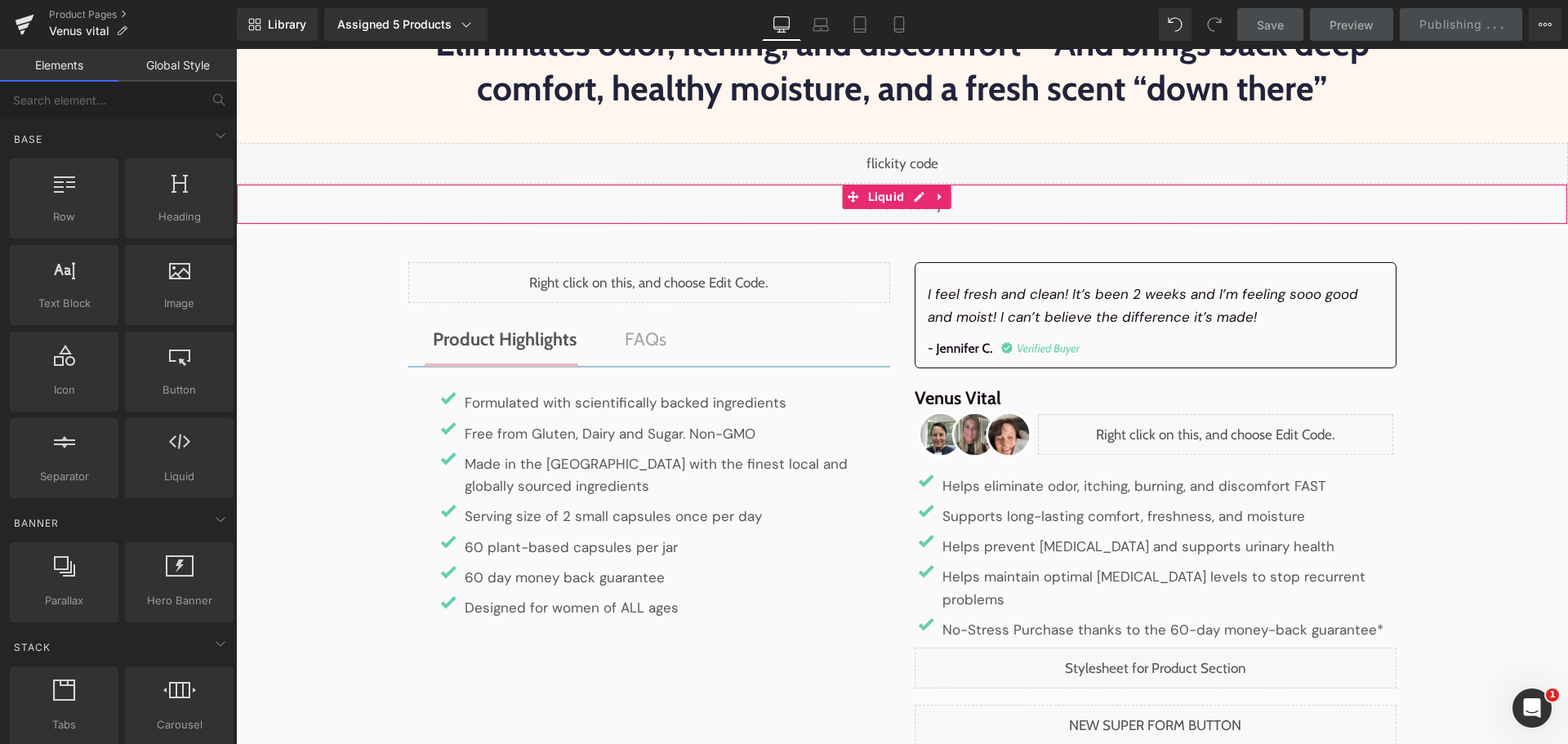
scroll to position [245, 0]
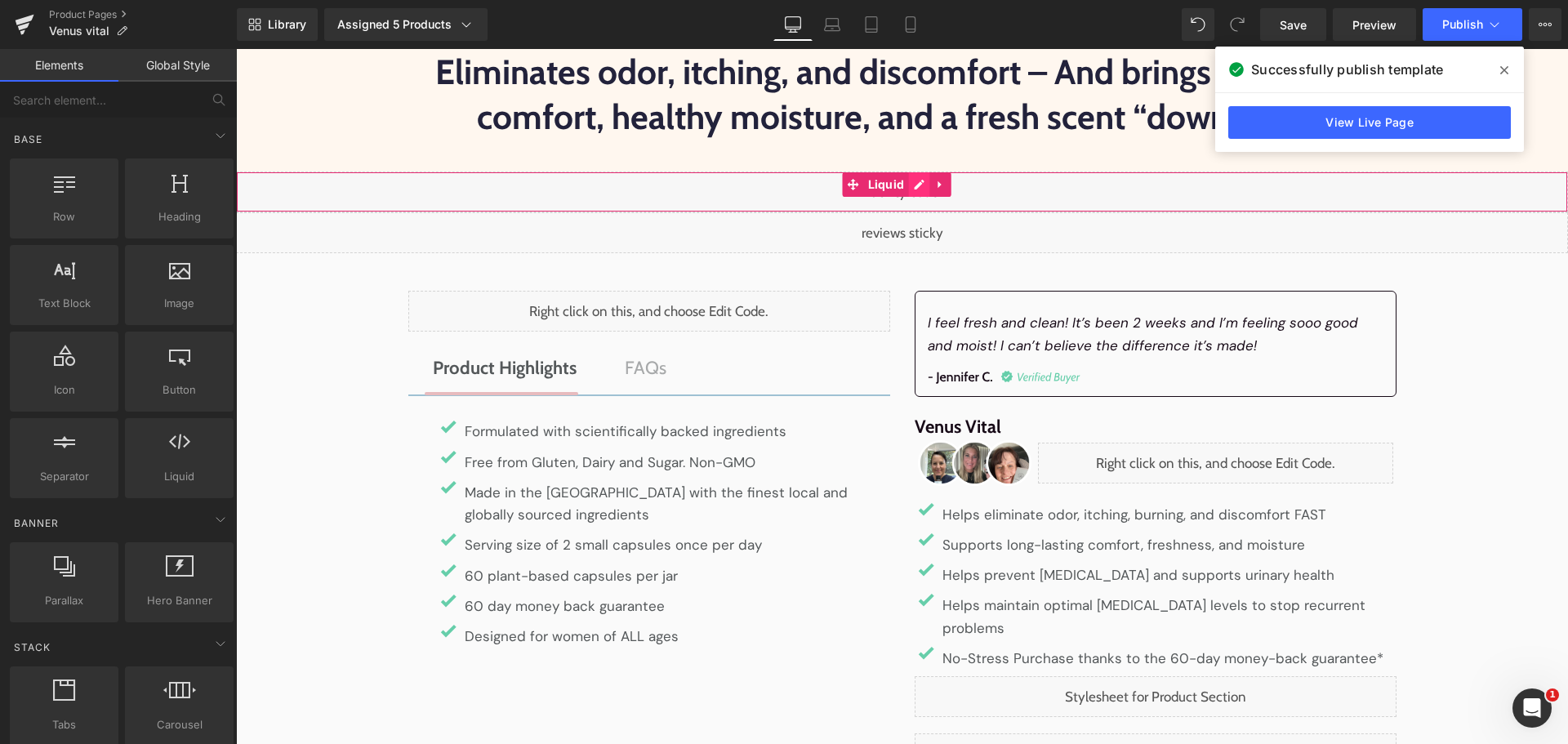
click at [915, 186] on div "Liquid" at bounding box center [902, 192] width 1332 height 41
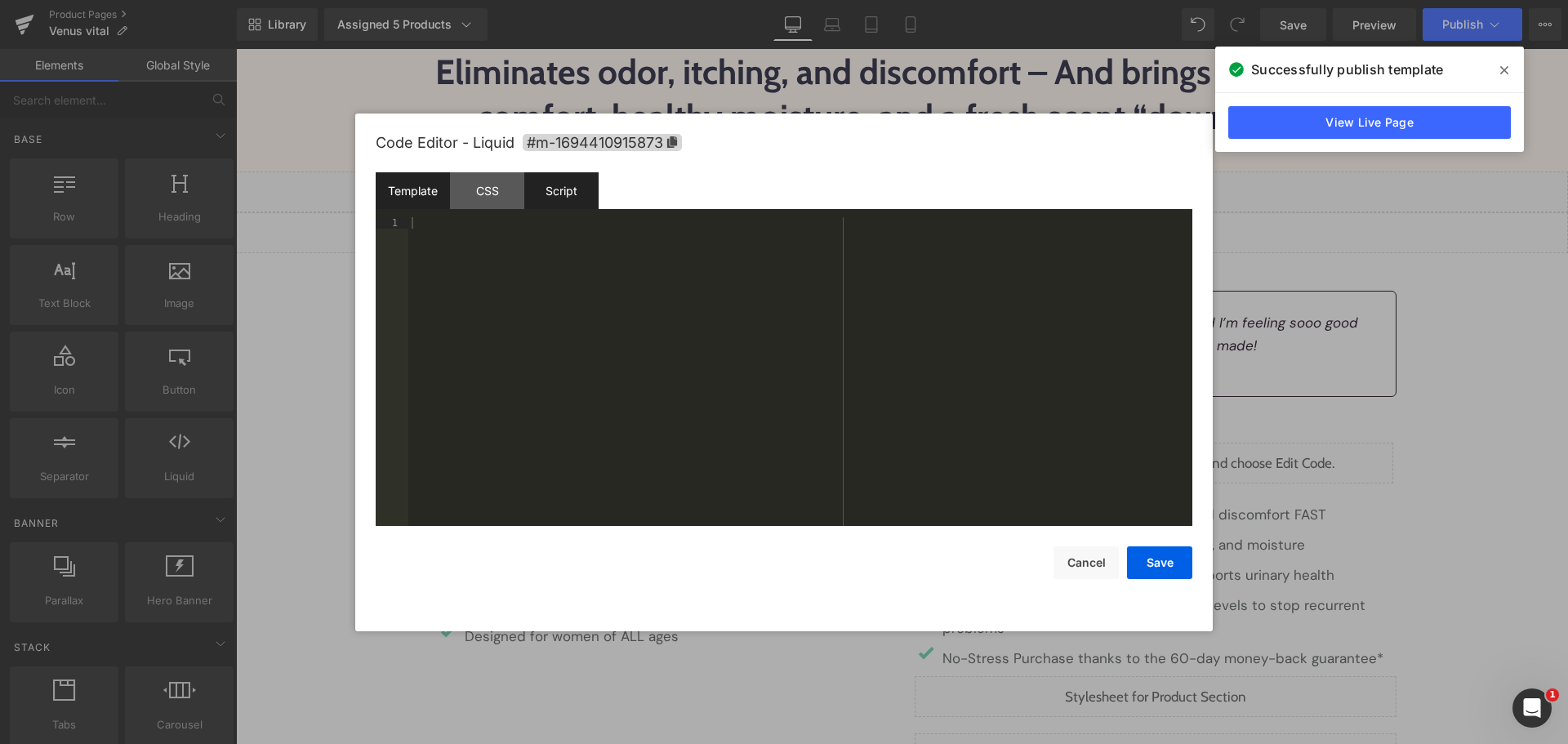
click at [580, 195] on div "Script" at bounding box center [561, 190] width 74 height 37
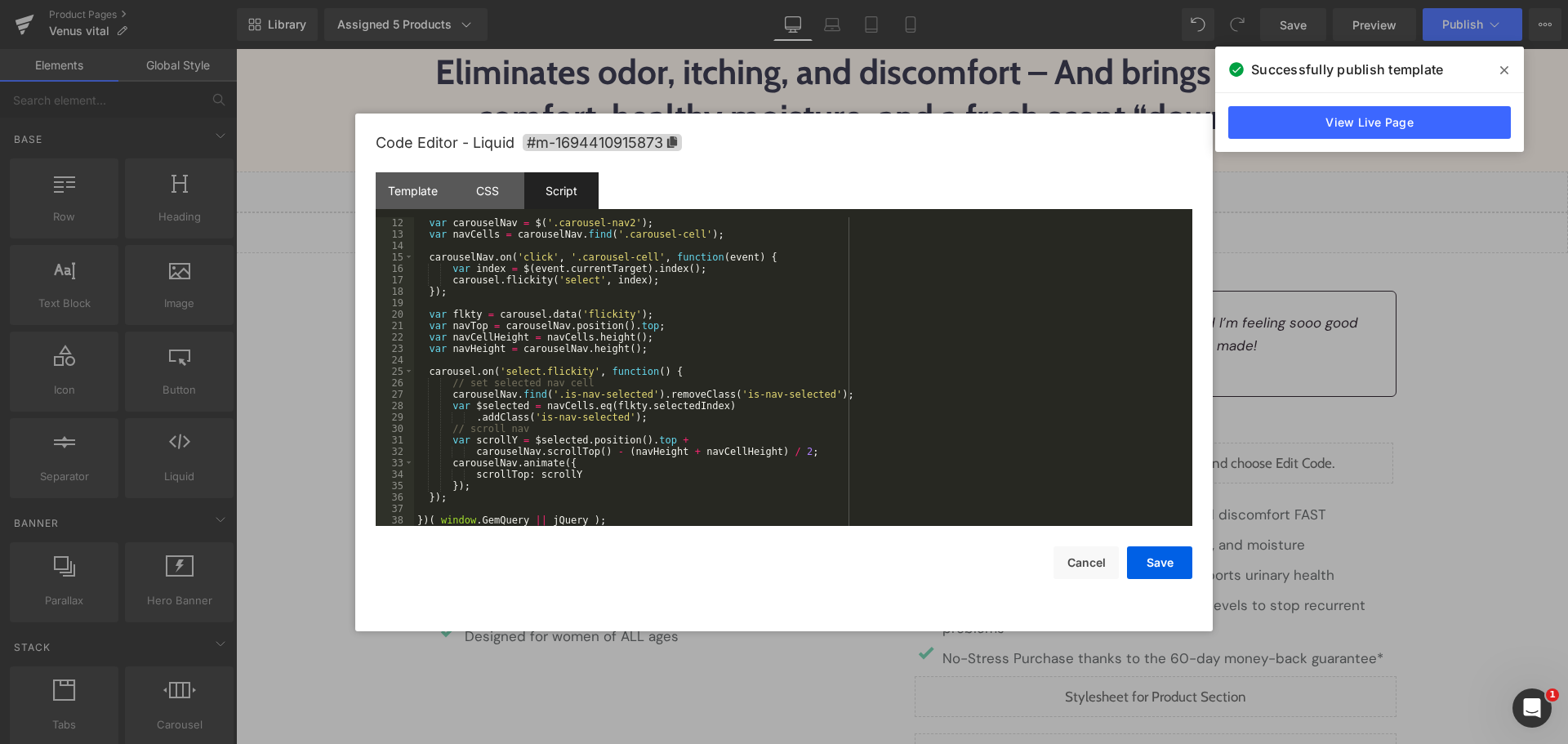
scroll to position [126, 0]
drag, startPoint x: 1082, startPoint y: 573, endPoint x: 1073, endPoint y: 558, distance: 17.5
click at [1085, 573] on button "Cancel" at bounding box center [1086, 562] width 66 height 32
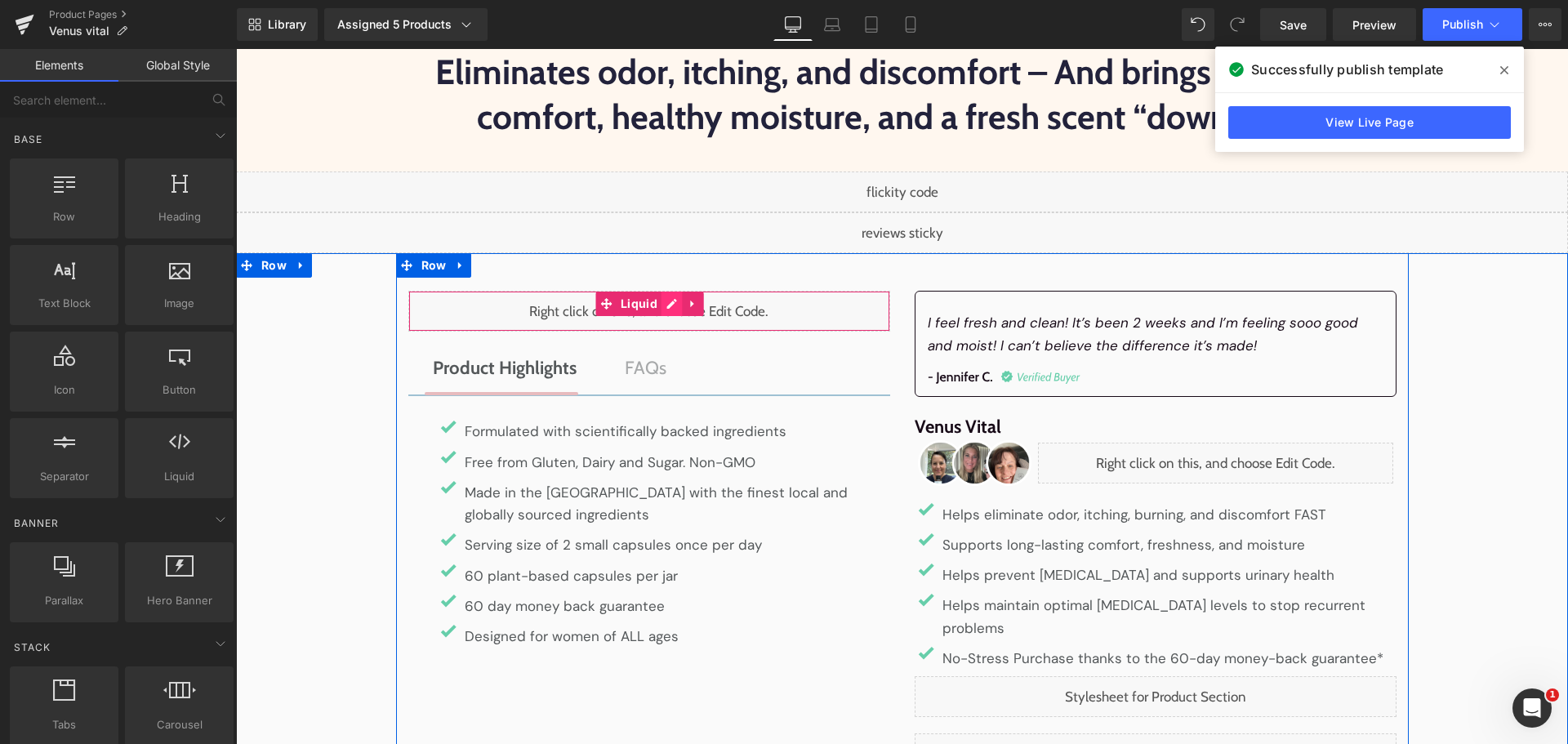
click at [661, 300] on div "Liquid" at bounding box center [649, 311] width 481 height 41
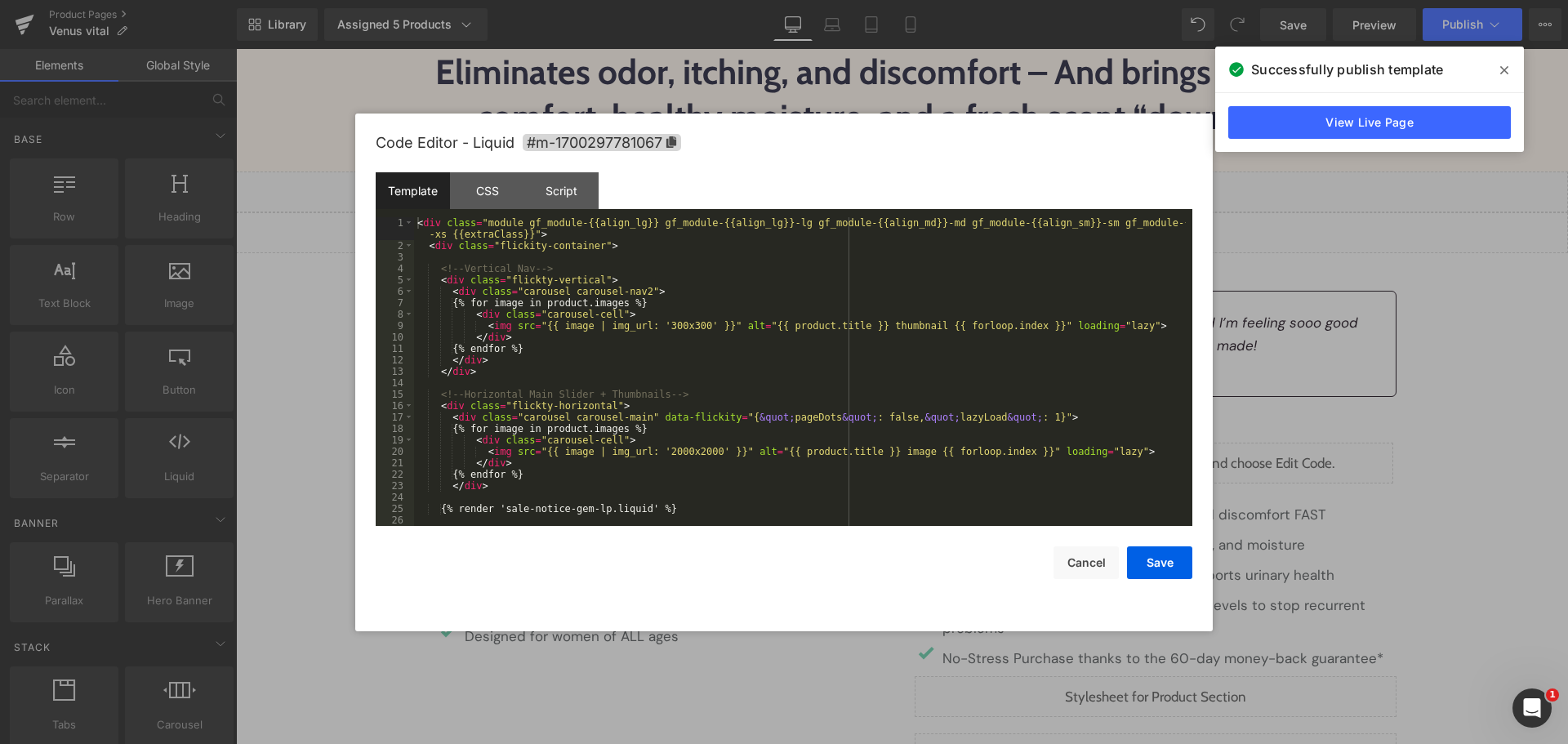
click at [655, 389] on div "< div class = "module gf_module-{{align_lg}} gf_module-{{align_lg}}-lg gf_modul…" at bounding box center [800, 395] width 772 height 355
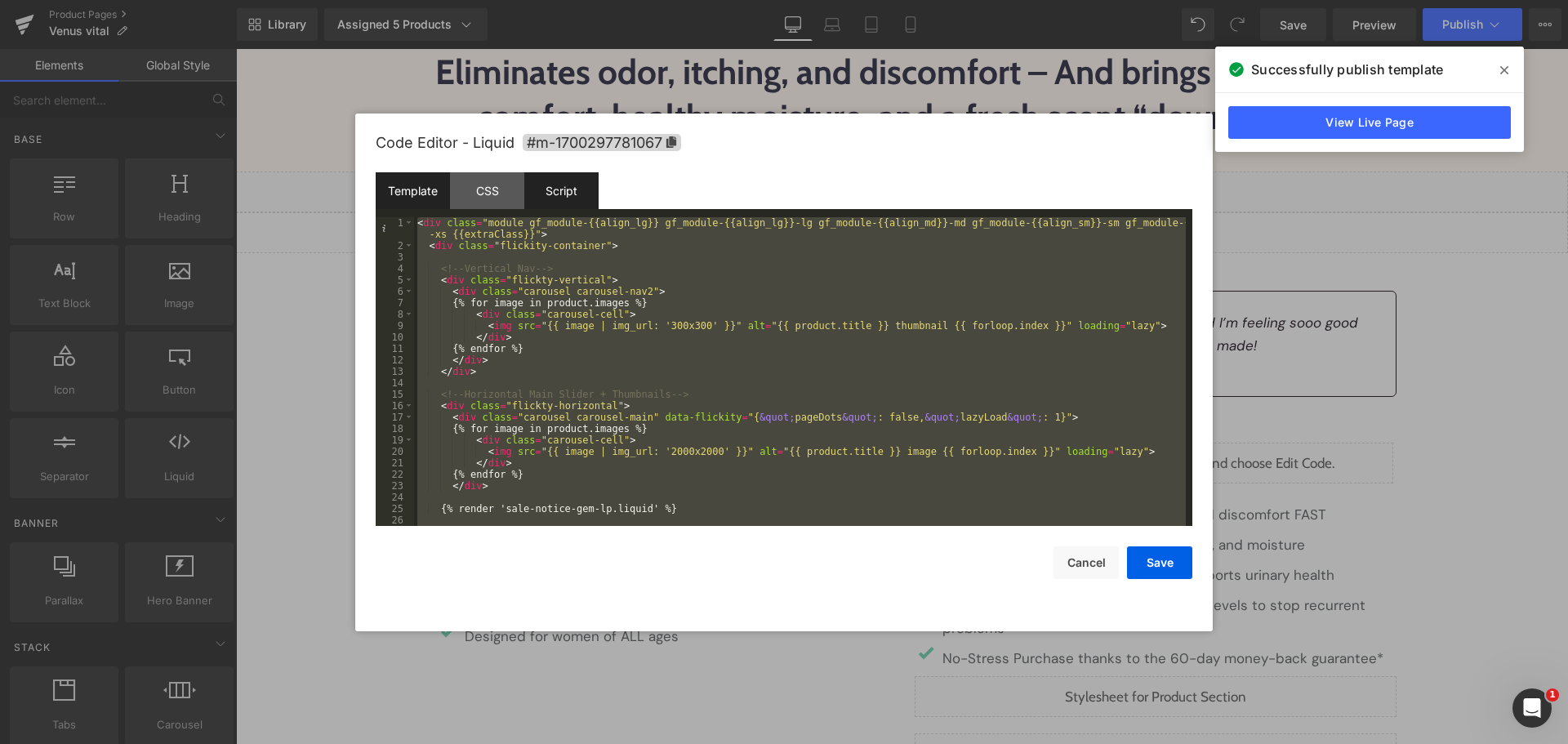
click at [564, 182] on div "Script" at bounding box center [561, 190] width 74 height 37
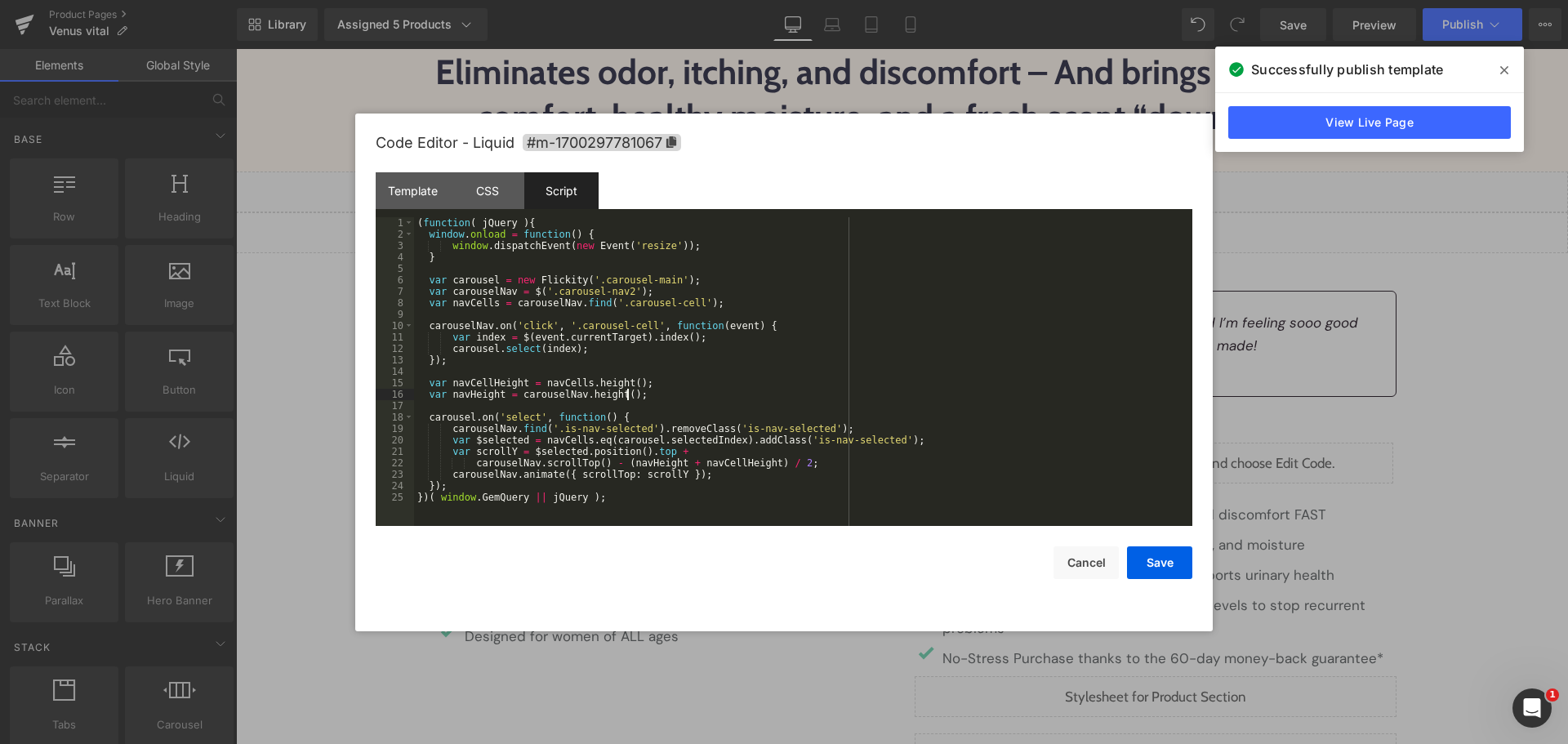
click at [825, 389] on div "( function ( jQuery ) { window . onload = function ( ) { window . dispatchEvent…" at bounding box center [803, 383] width 778 height 332
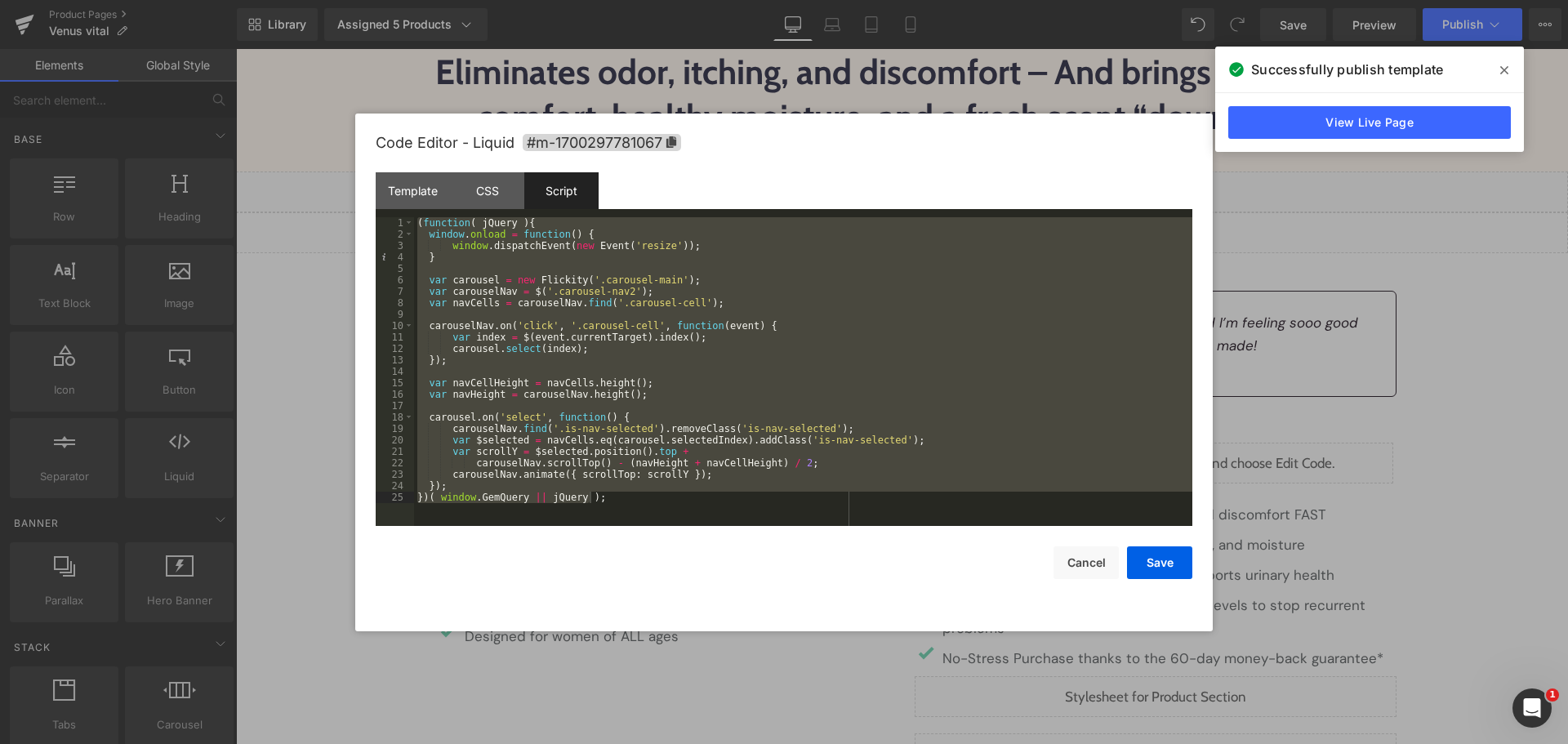
click at [714, 332] on div "( function ( jQuery ) { window . onload = function ( ) { window . dispatchEvent…" at bounding box center [803, 372] width 778 height 309
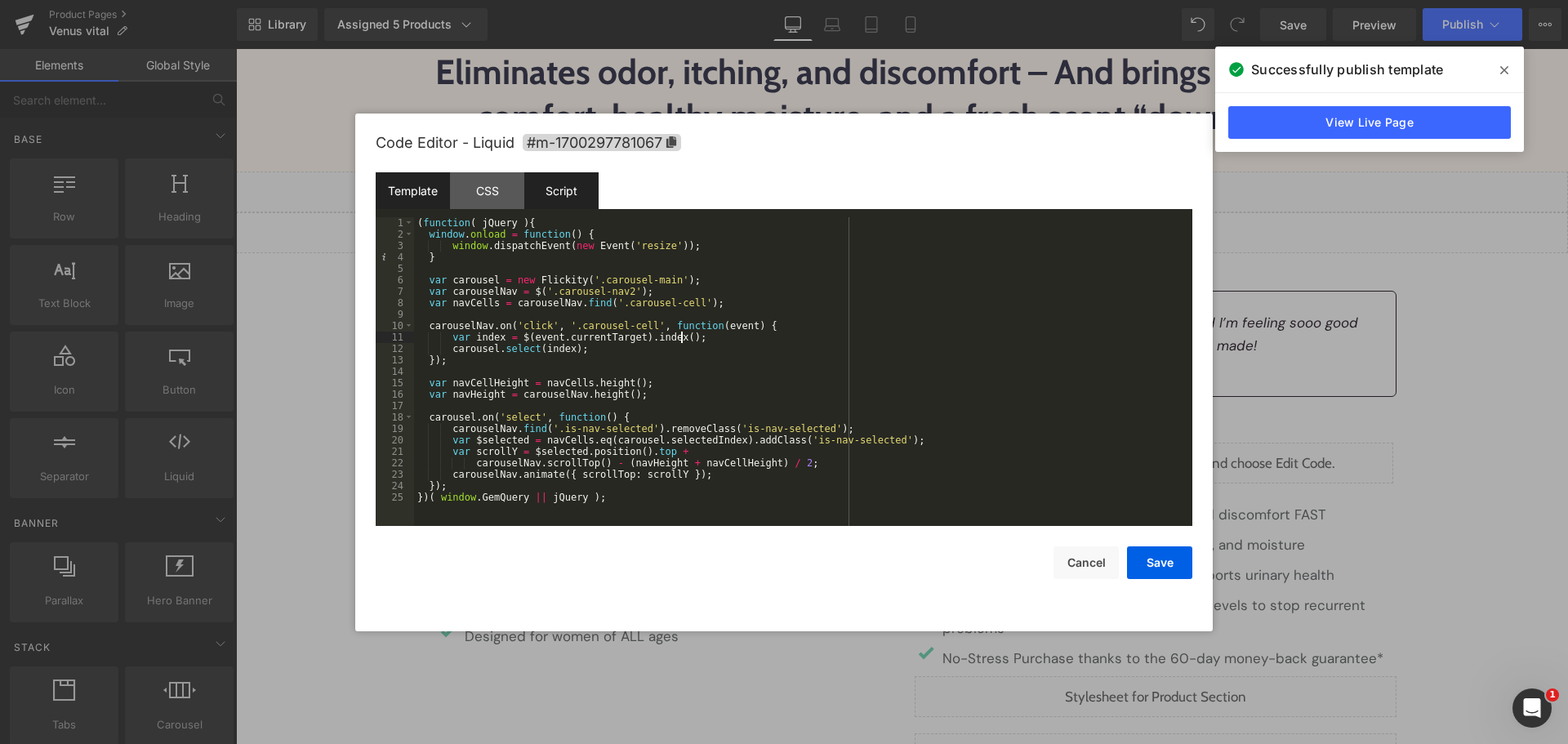
click at [386, 192] on div "Template" at bounding box center [412, 190] width 74 height 37
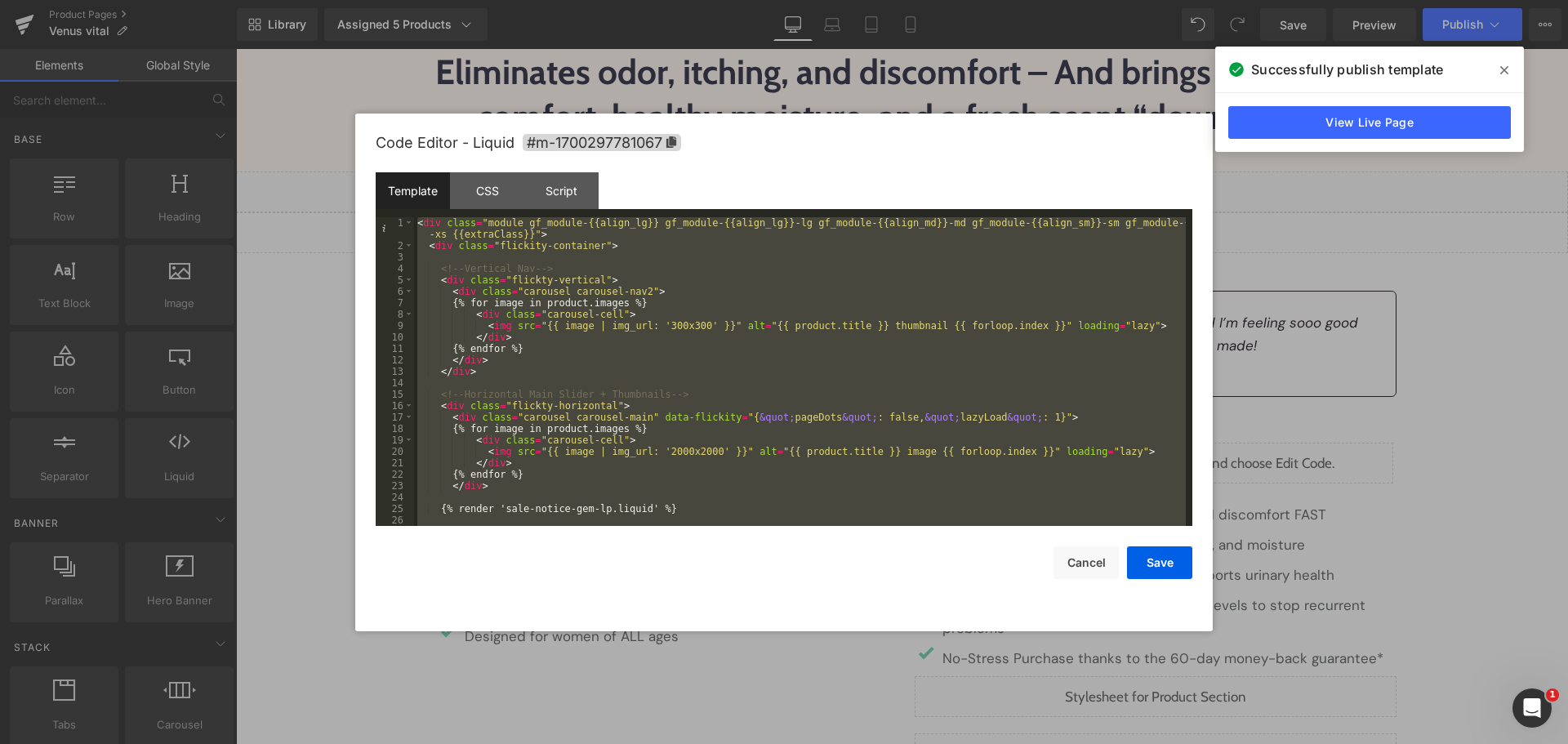
click at [702, 329] on div "< div class = "module gf_module-{{align_lg}} gf_module-{{align_lg}}-lg gf_modul…" at bounding box center [800, 372] width 772 height 309
click at [925, 440] on div "< div class = "module gf_module-{{align_lg}} gf_module-{{align_lg}}-lg gf_modul…" at bounding box center [800, 372] width 772 height 309
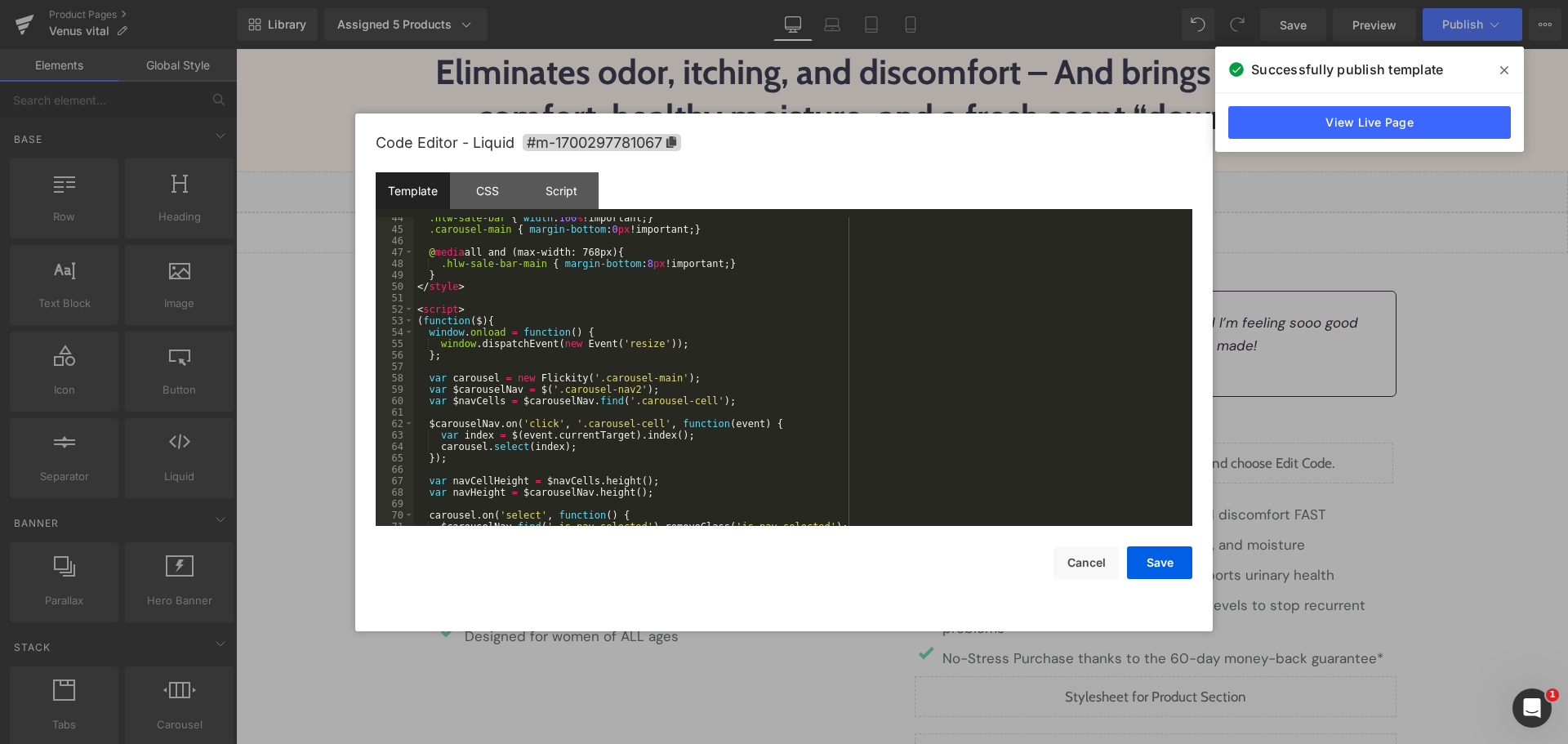
scroll to position [470, 0]
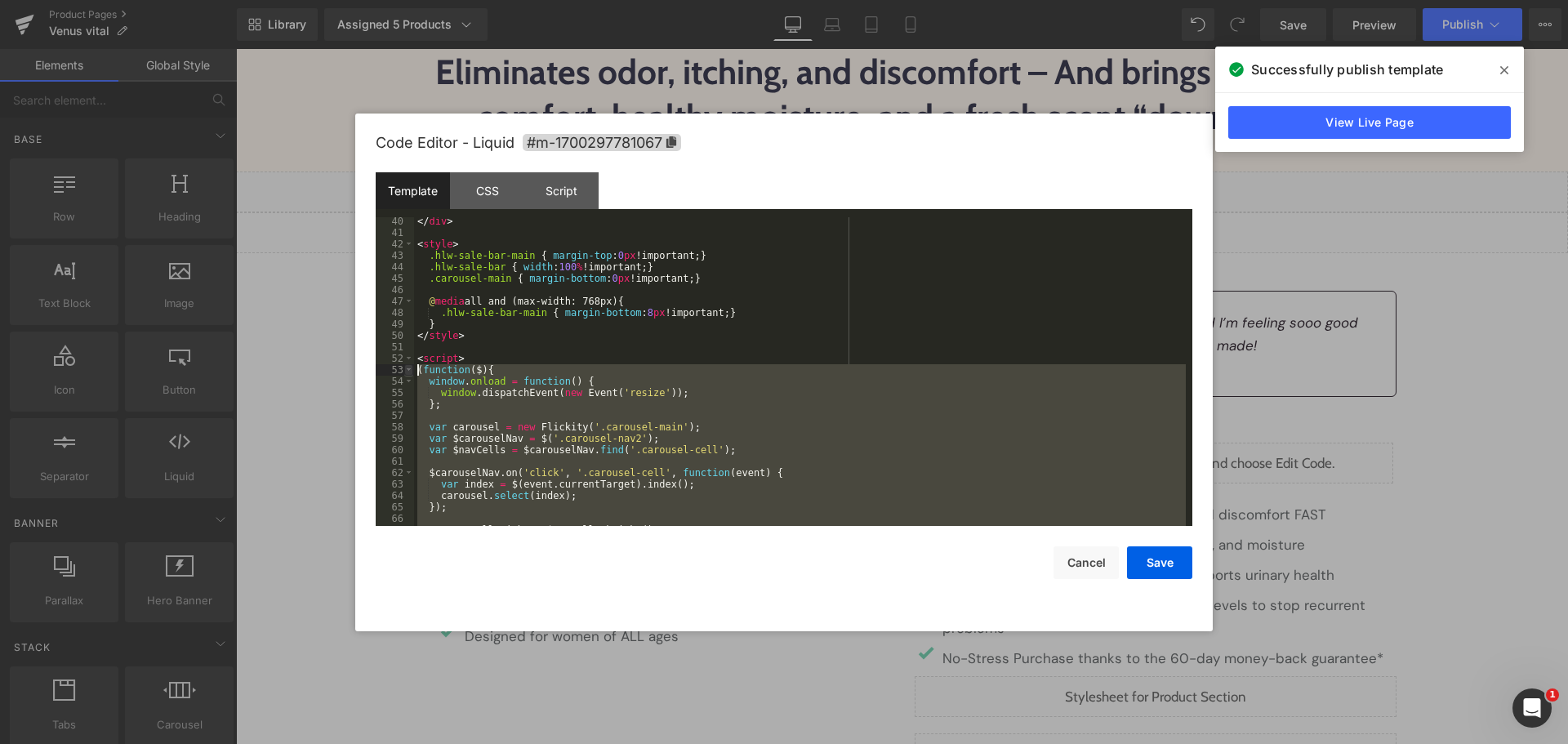
drag, startPoint x: 589, startPoint y: 496, endPoint x: 408, endPoint y: 372, distance: 219.4
click at [408, 372] on pre "40 41 42 43 44 45 46 47 48 49 50 51 52 53 54 55 56 57 58 59 60 61 62 63 64 65 6…" at bounding box center [784, 372] width 816 height 309
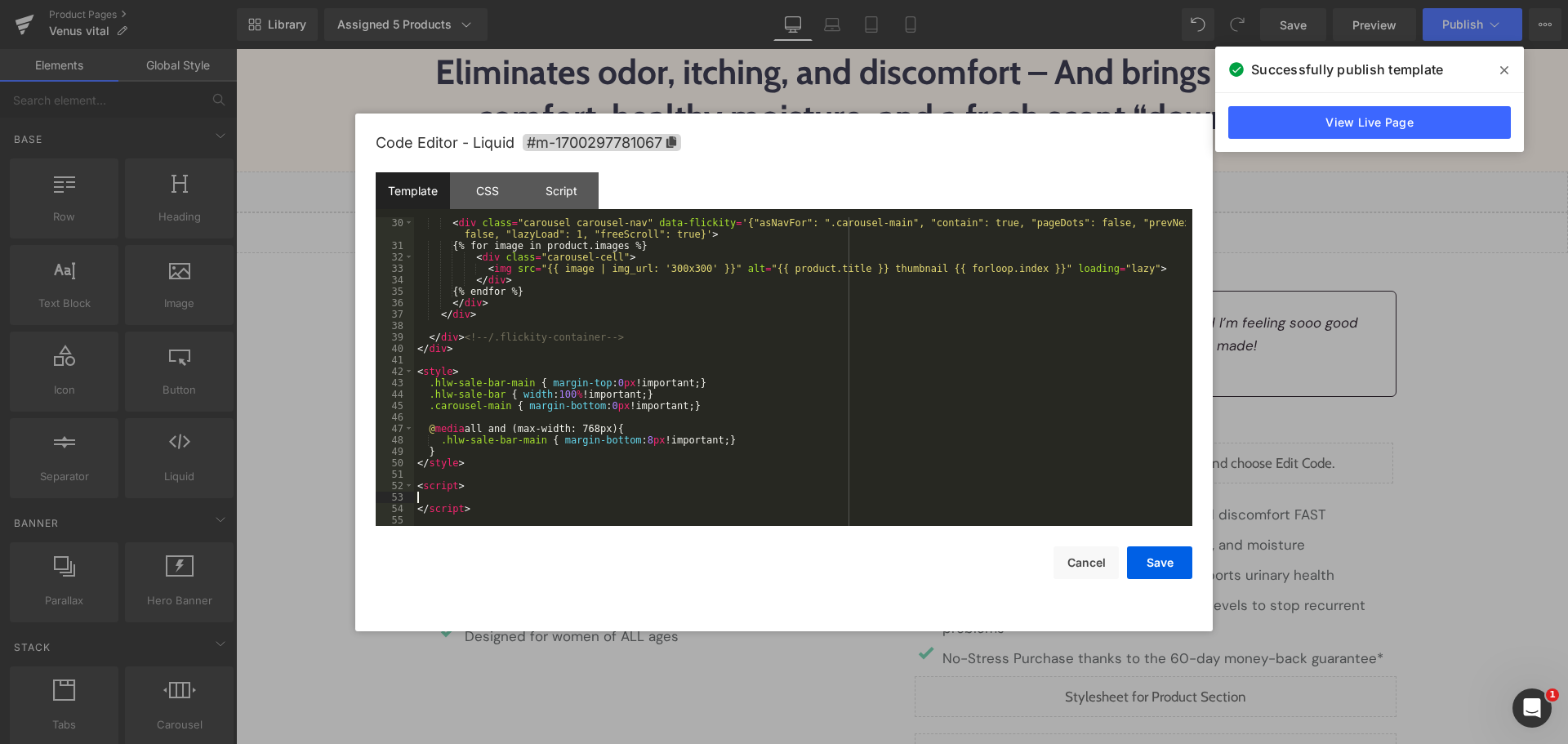
scroll to position [343, 0]
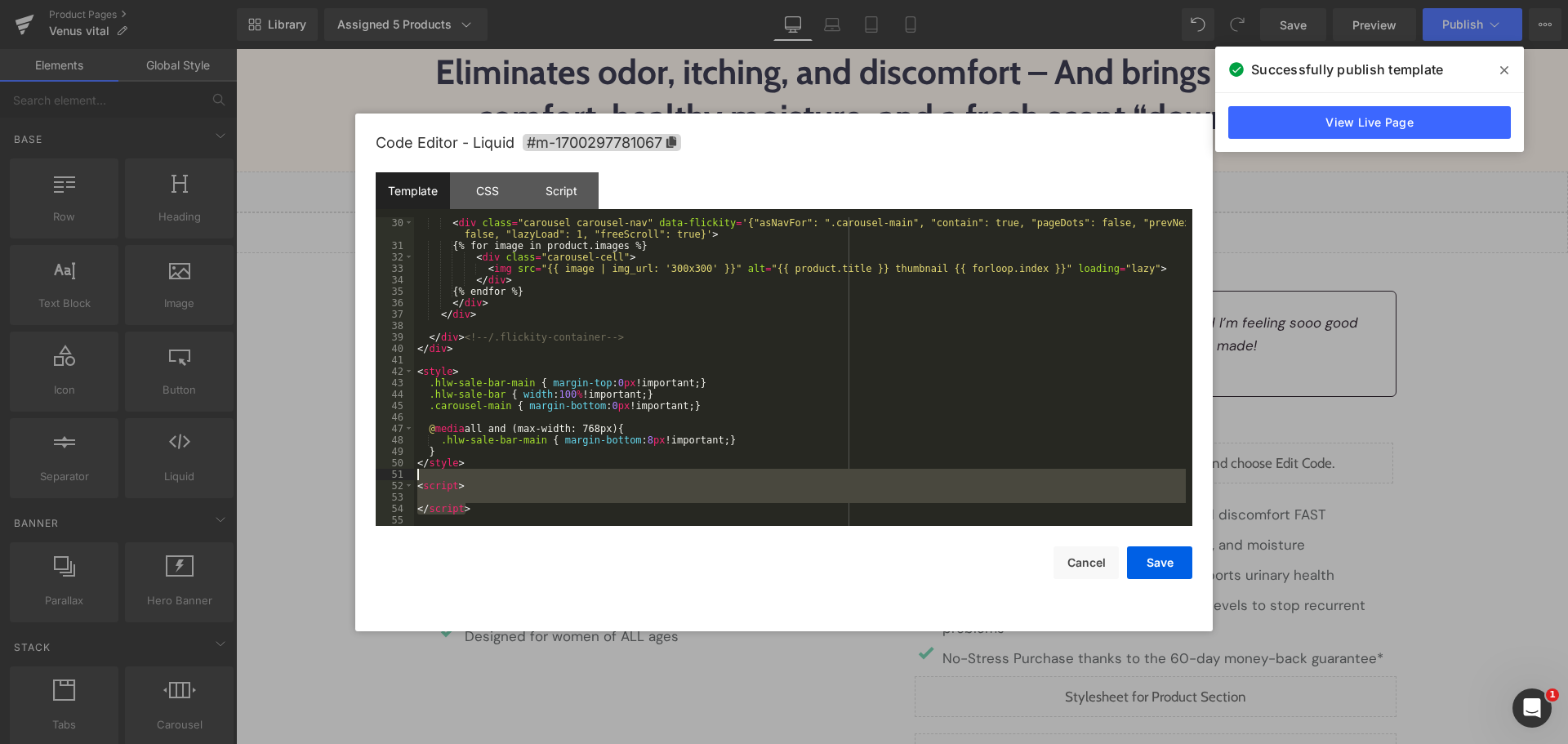
drag, startPoint x: 476, startPoint y: 511, endPoint x: 407, endPoint y: 471, distance: 79.8
click at [407, 471] on pre "30 31 32 33 34 35 36 37 38 39 40 41 42 43 44 45 46 47 48 49 50 51 52 53 54 55 <…" at bounding box center [784, 372] width 816 height 309
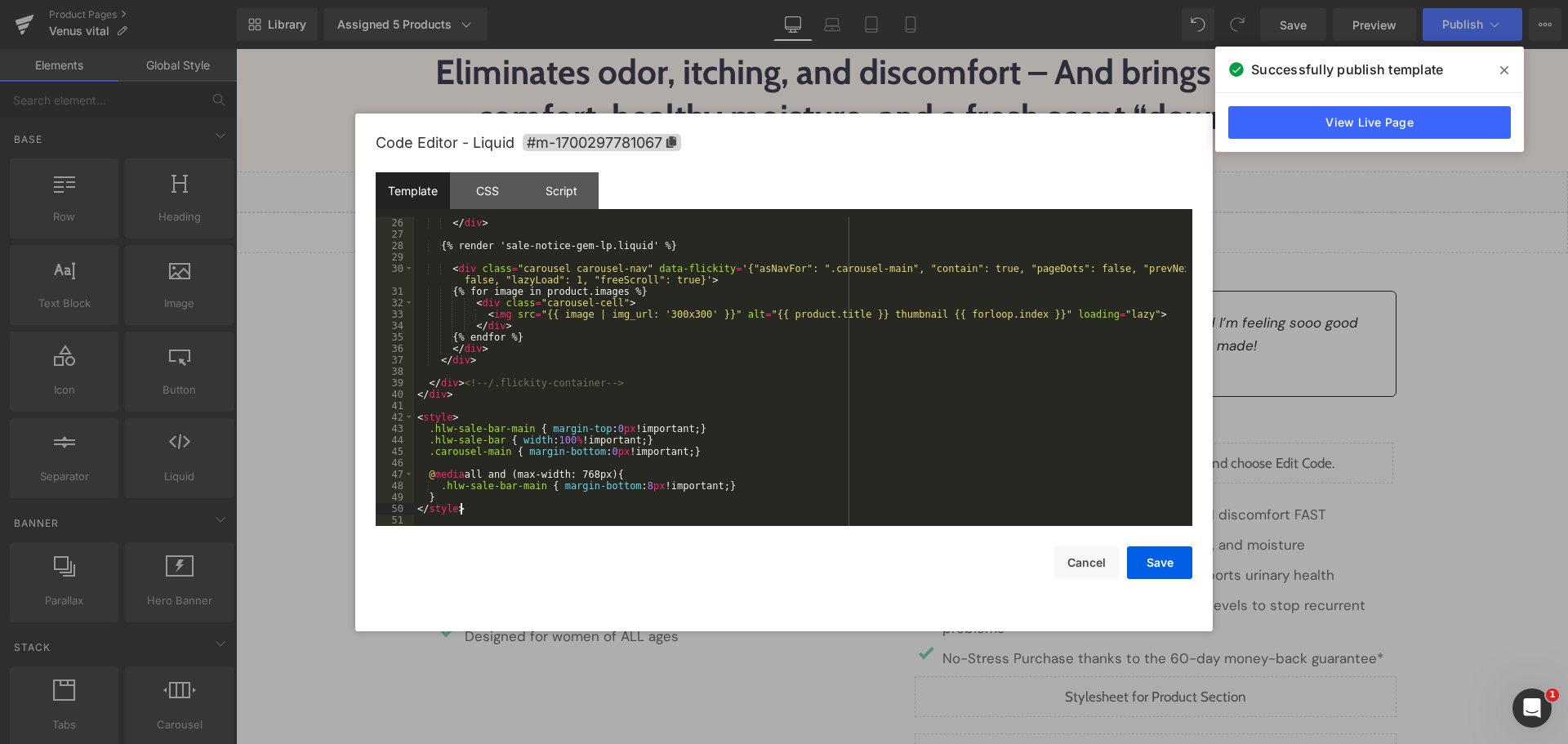
scroll to position [0, 0]
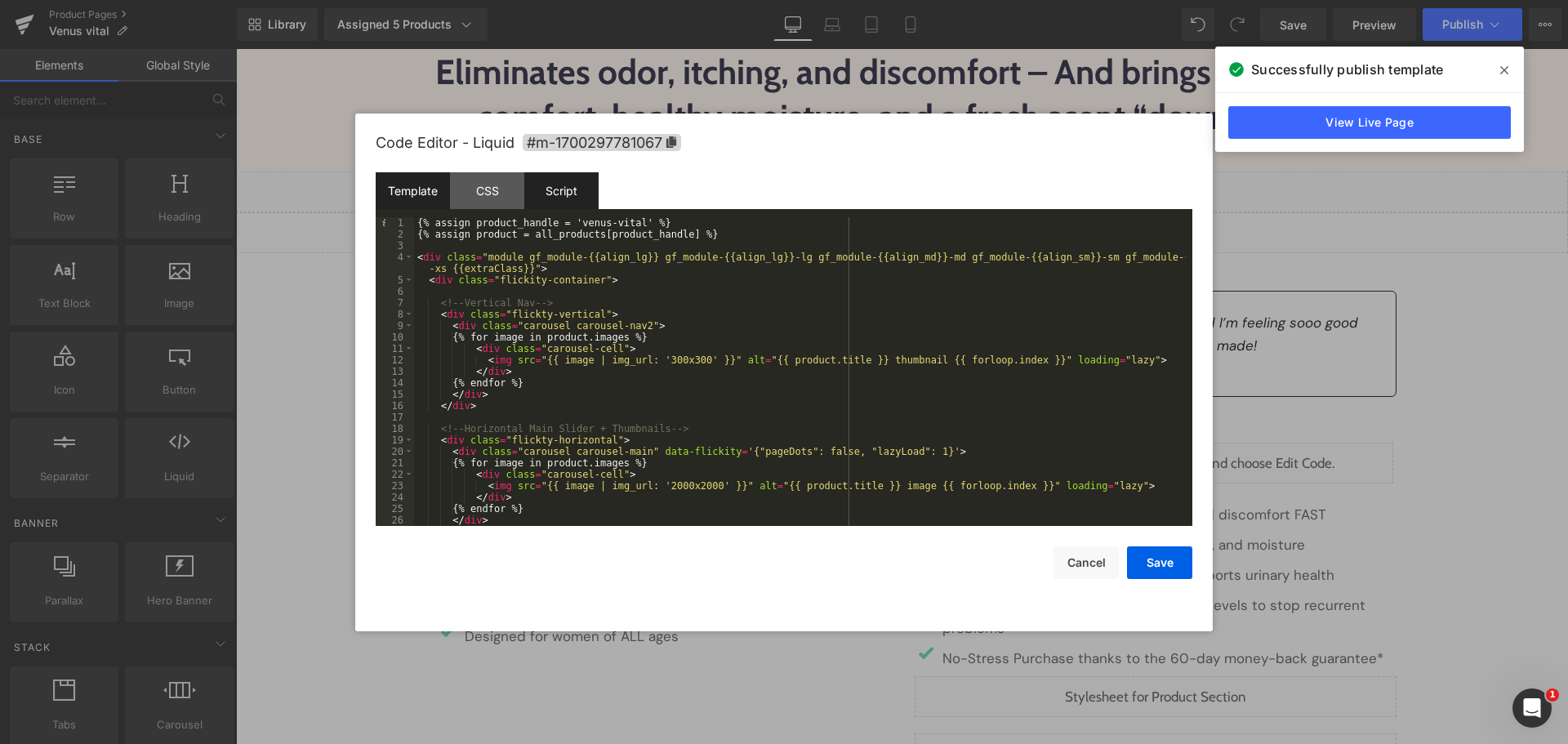
click at [553, 203] on div "Script" at bounding box center [561, 190] width 74 height 37
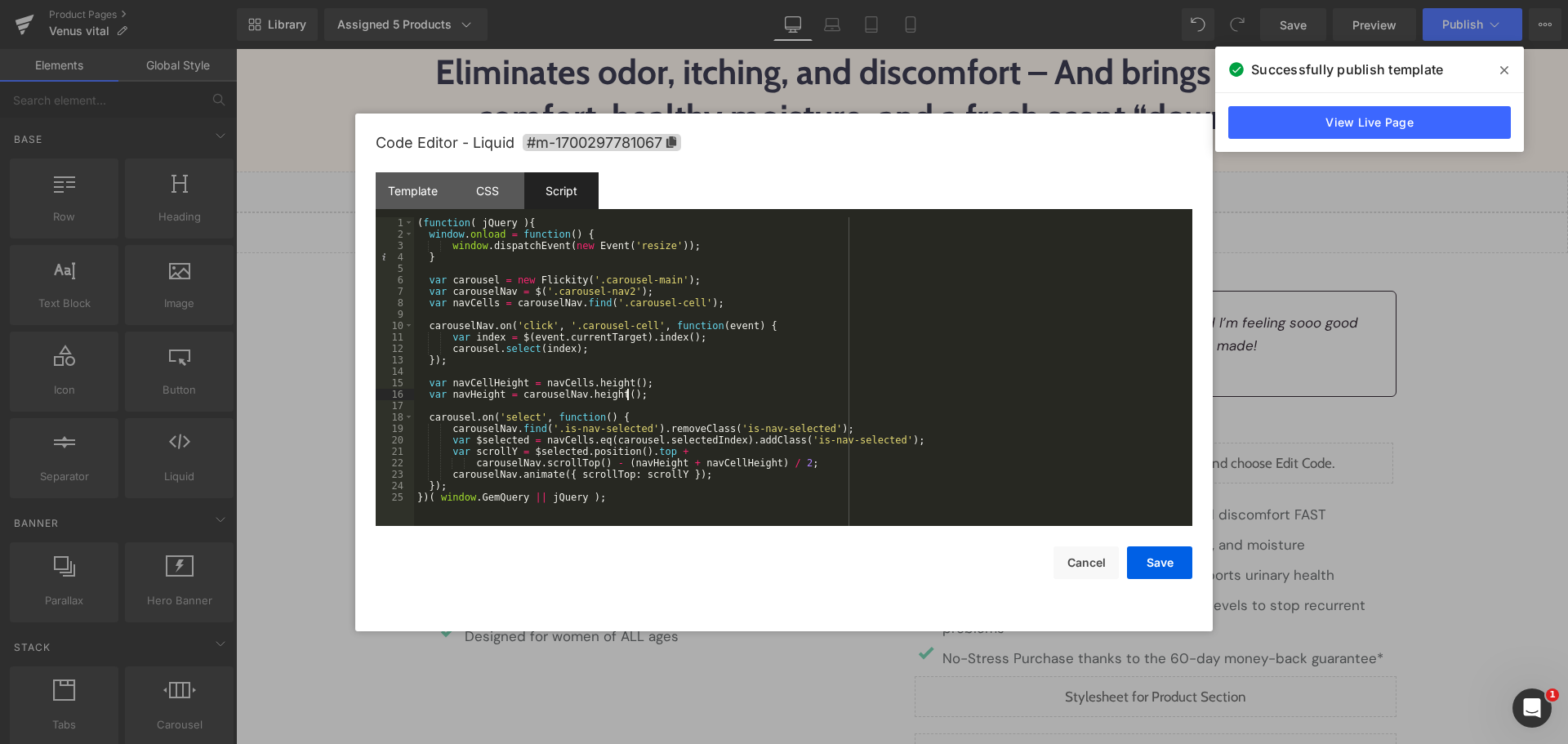
click at [719, 400] on div "( function ( jQuery ) { window . onload = function ( ) { window . dispatchEvent…" at bounding box center [803, 383] width 778 height 332
click at [1148, 557] on button "Save" at bounding box center [1159, 562] width 66 height 32
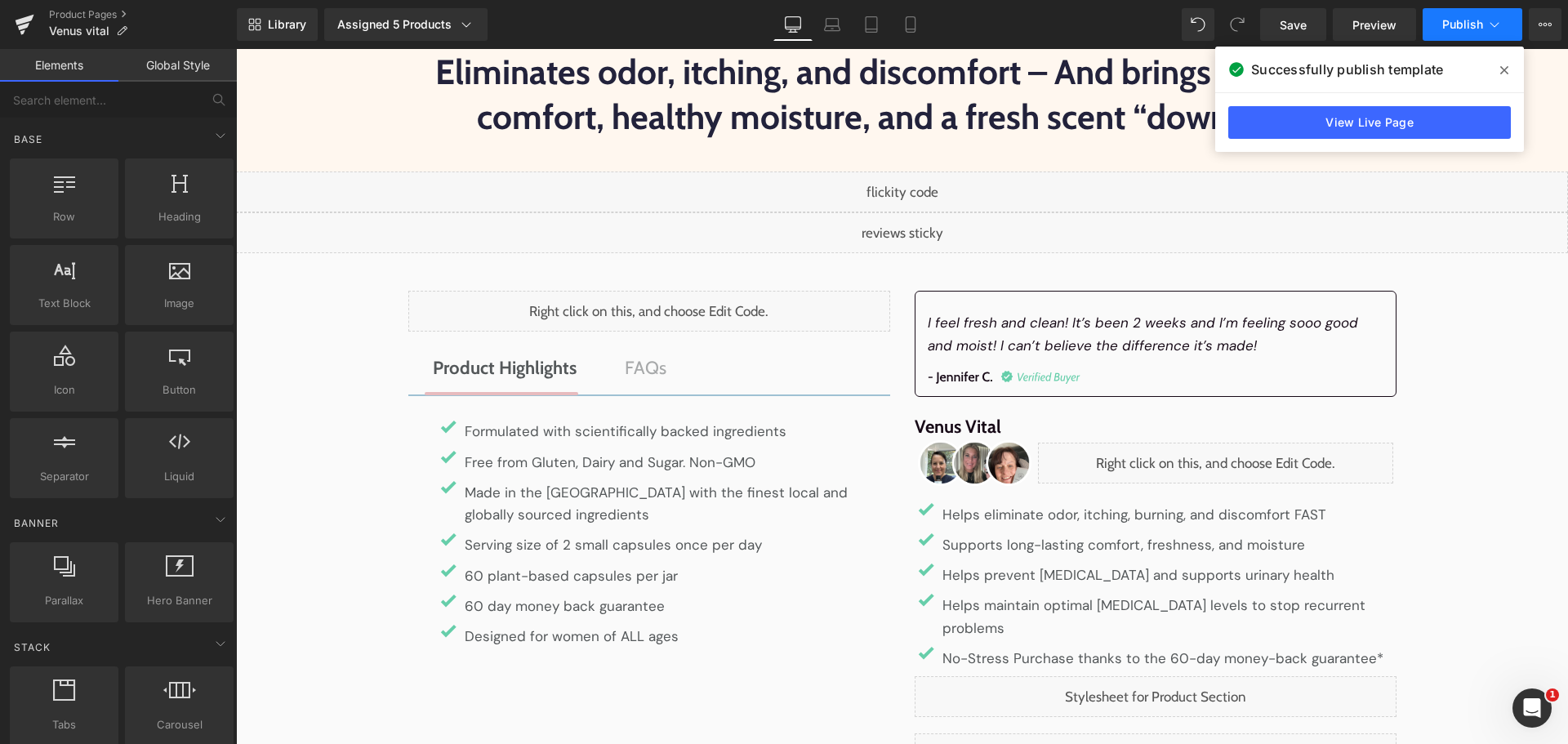
click at [1484, 20] on button "Publish" at bounding box center [1472, 25] width 100 height 32
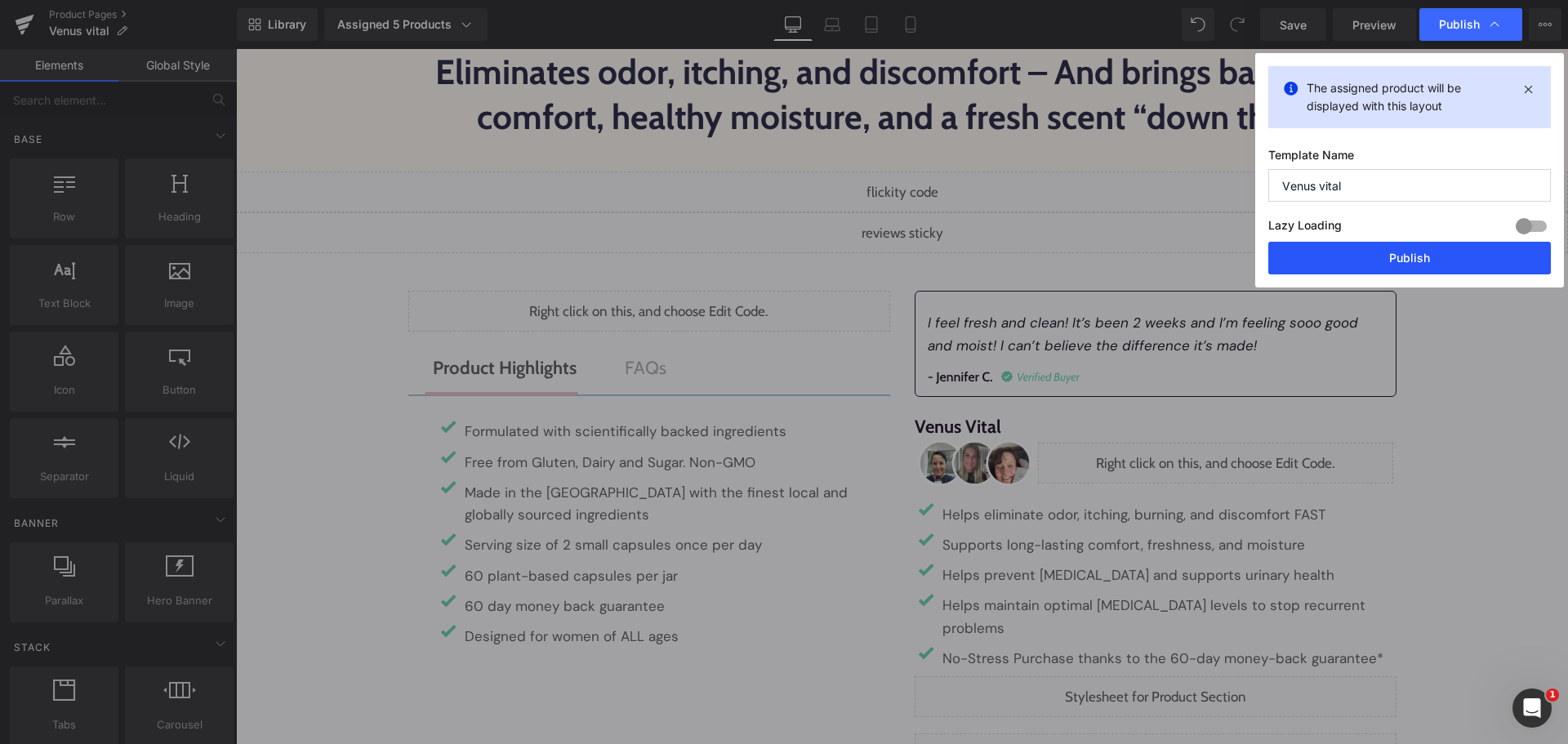
click at [1434, 270] on button "Publish" at bounding box center [1409, 258] width 283 height 32
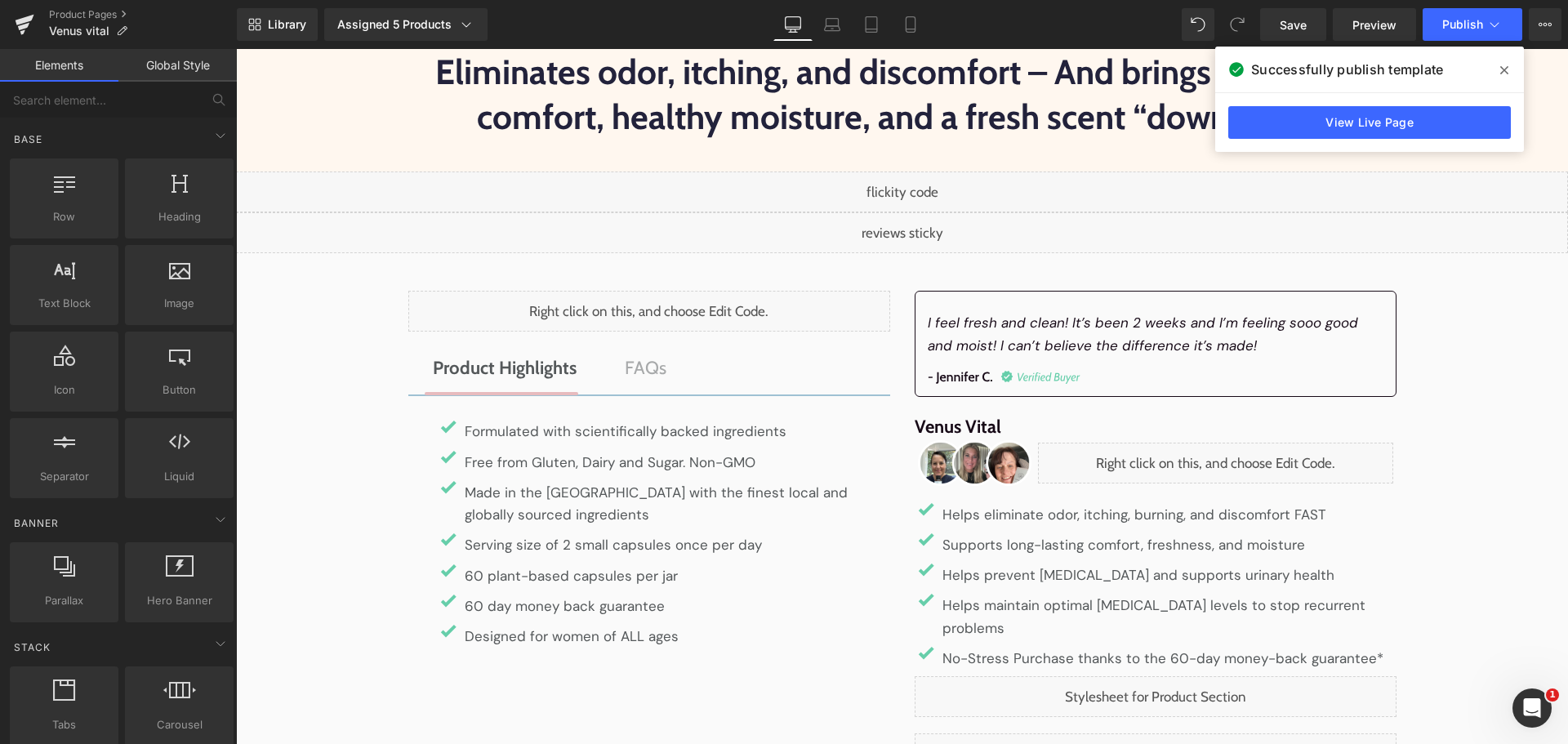
click at [914, 186] on div "Liquid" at bounding box center [902, 192] width 1332 height 41
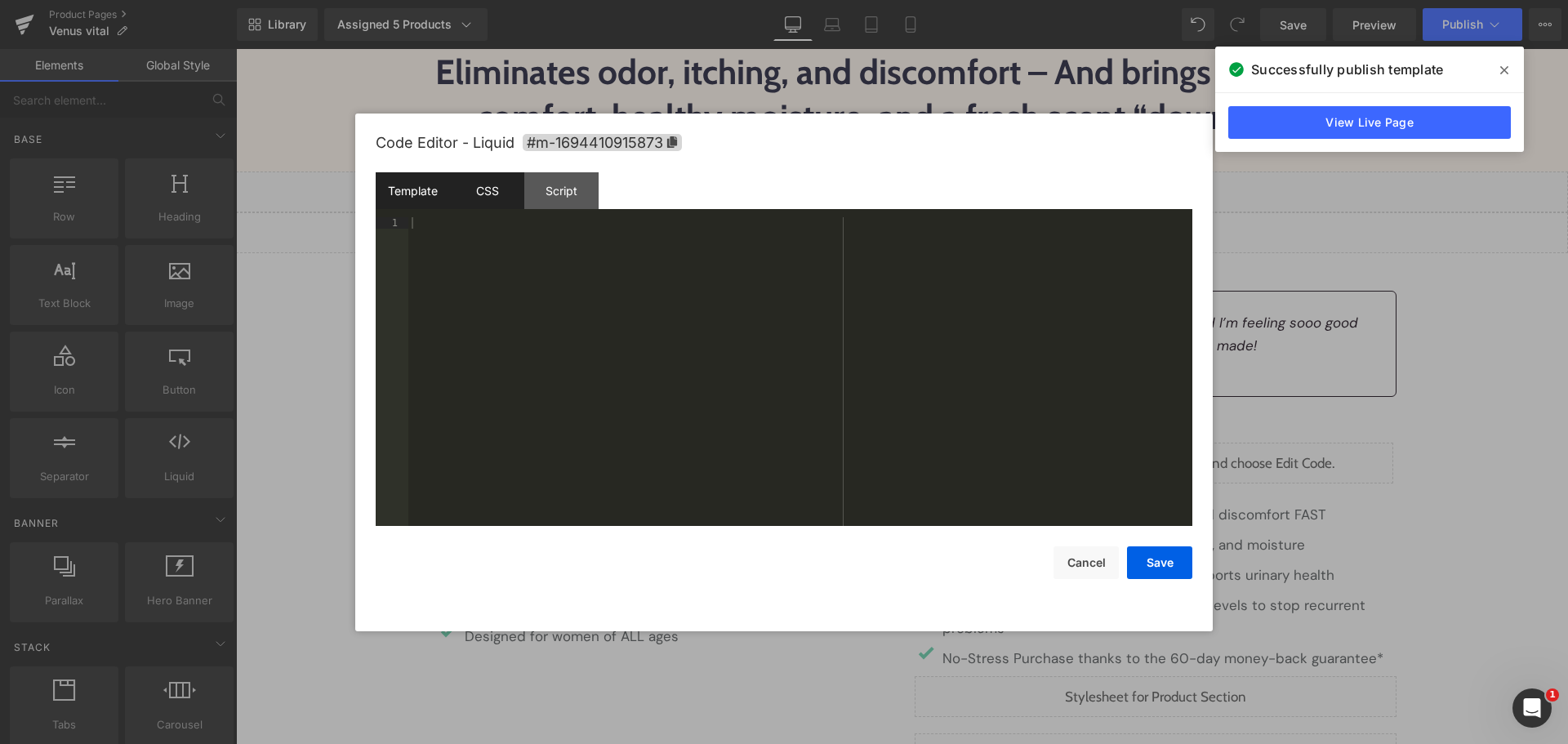
click at [471, 203] on div "CSS" at bounding box center [487, 190] width 74 height 37
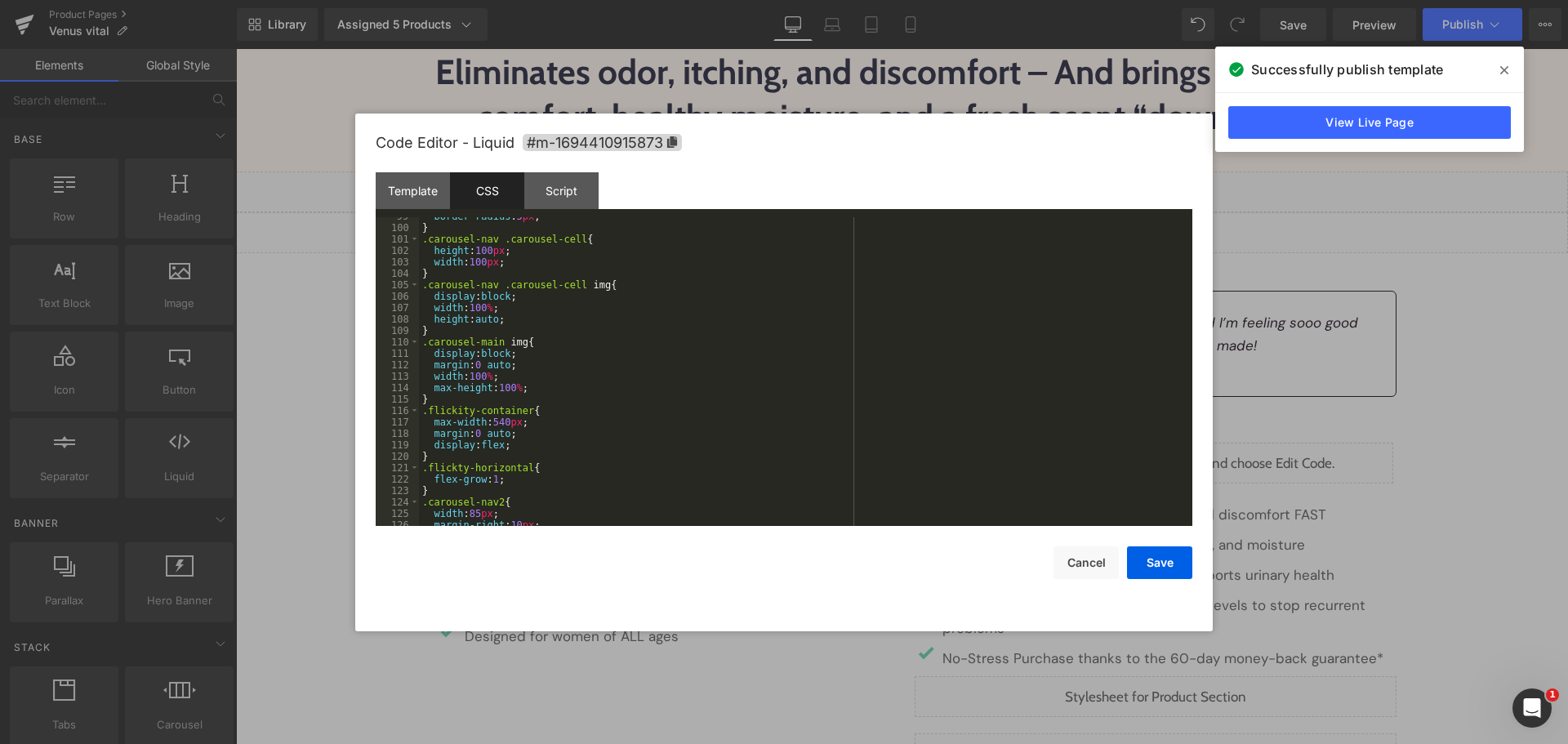
scroll to position [1383, 0]
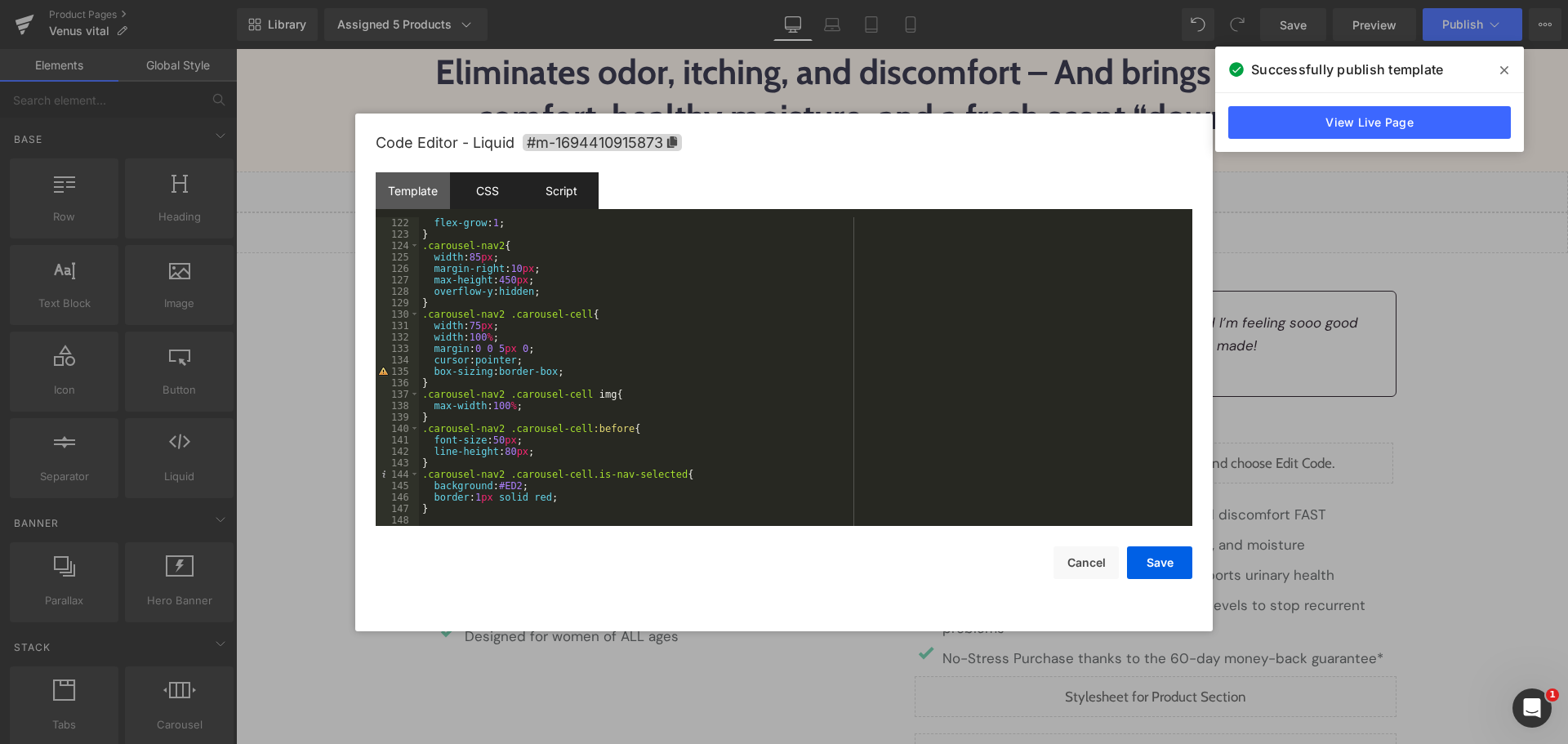
click at [574, 199] on div "Script" at bounding box center [561, 190] width 74 height 37
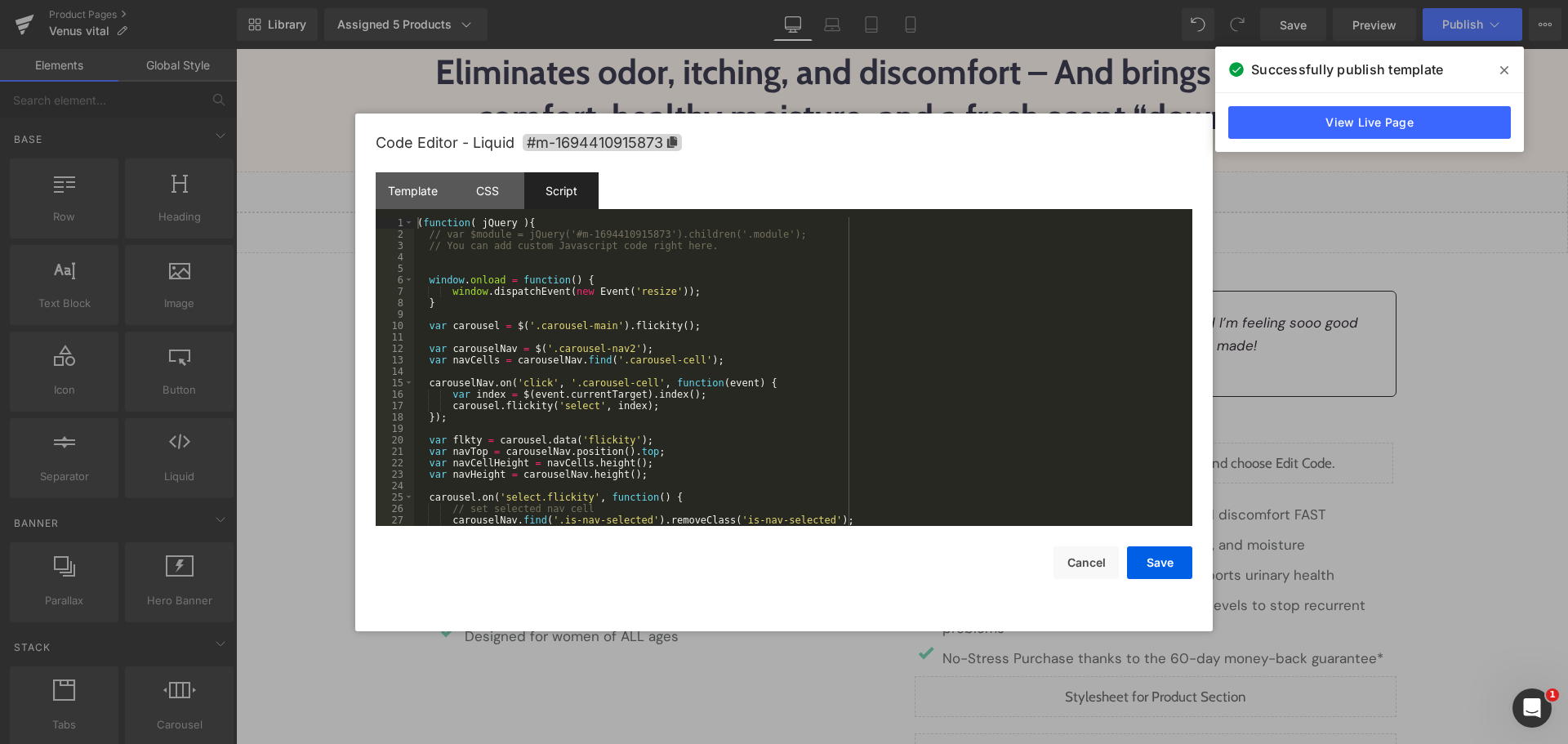
scroll to position [126, 0]
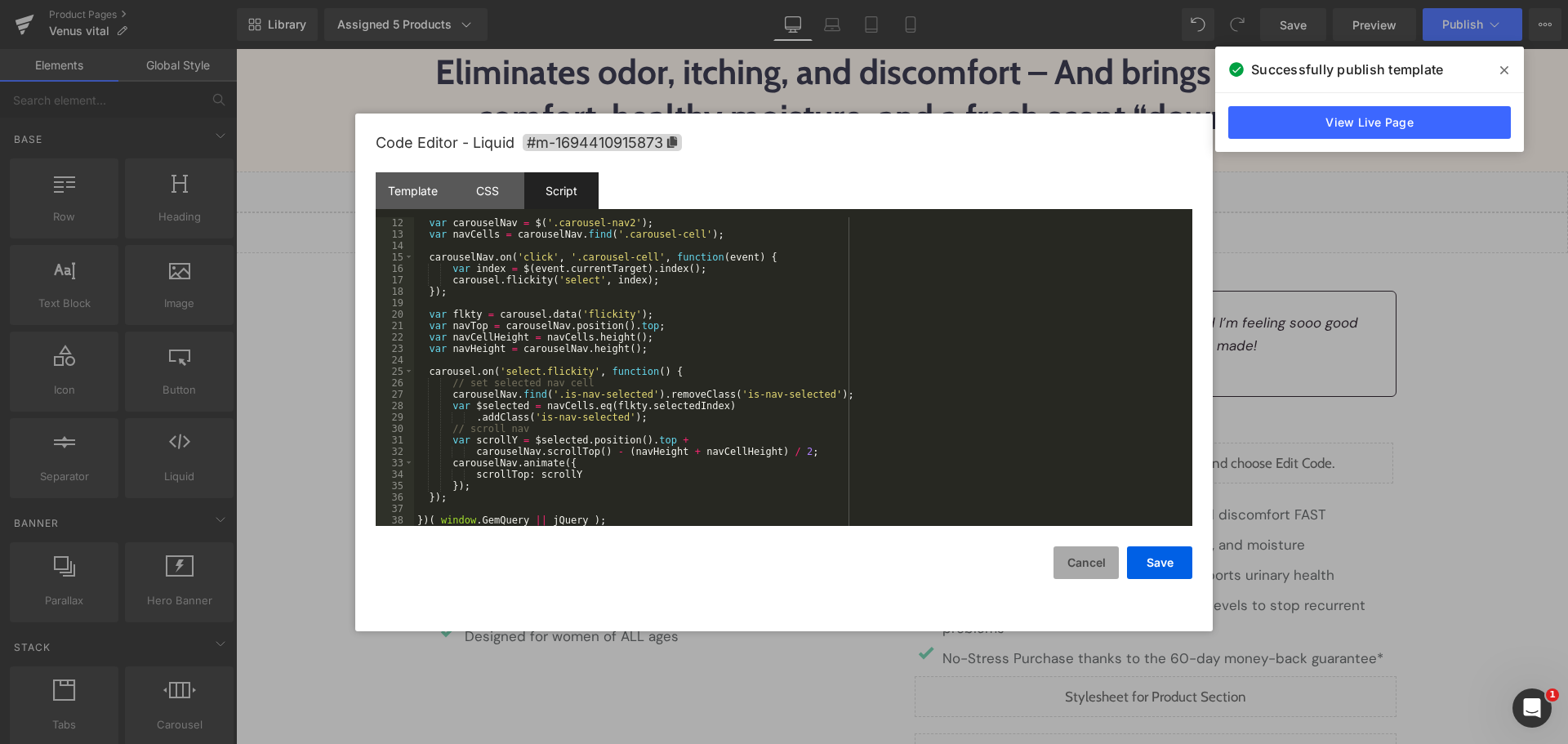
drag, startPoint x: 1110, startPoint y: 566, endPoint x: 869, endPoint y: 474, distance: 258.0
click at [1110, 566] on button "Cancel" at bounding box center [1086, 562] width 66 height 32
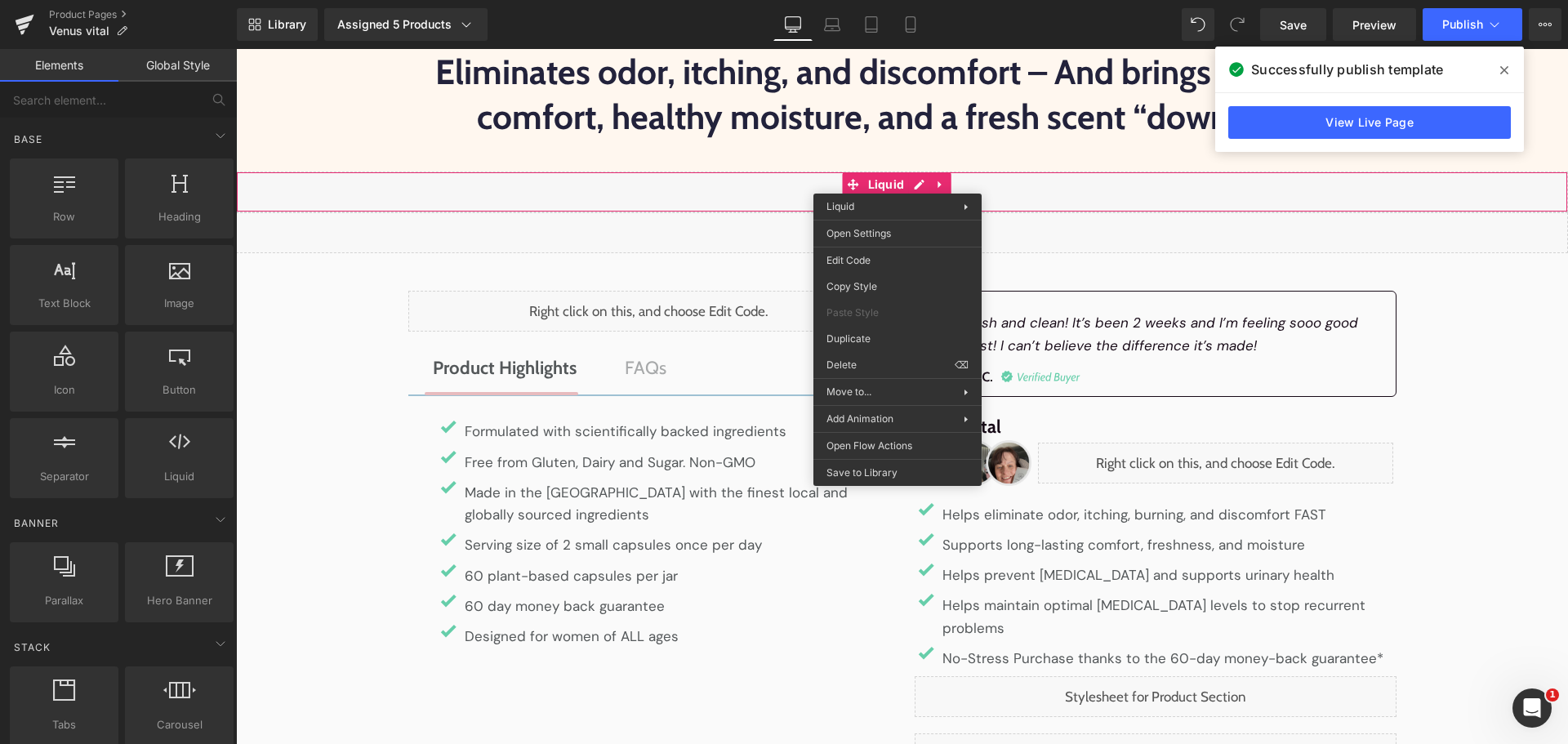
drag, startPoint x: 1156, startPoint y: 526, endPoint x: 919, endPoint y: 477, distance: 242.0
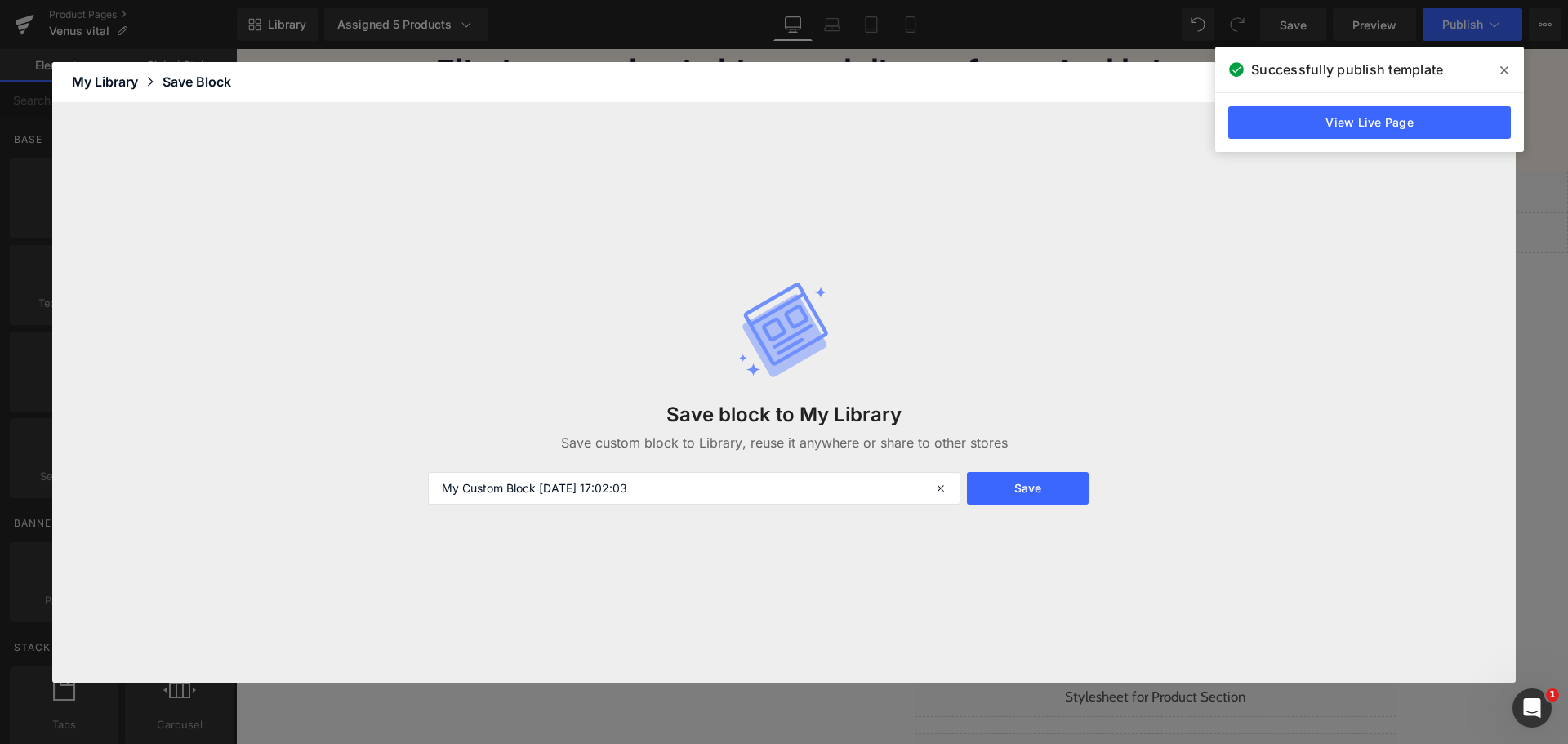
drag, startPoint x: 1036, startPoint y: 490, endPoint x: 1104, endPoint y: 428, distance: 92.0
click at [1036, 490] on button "Save" at bounding box center [1028, 488] width 122 height 32
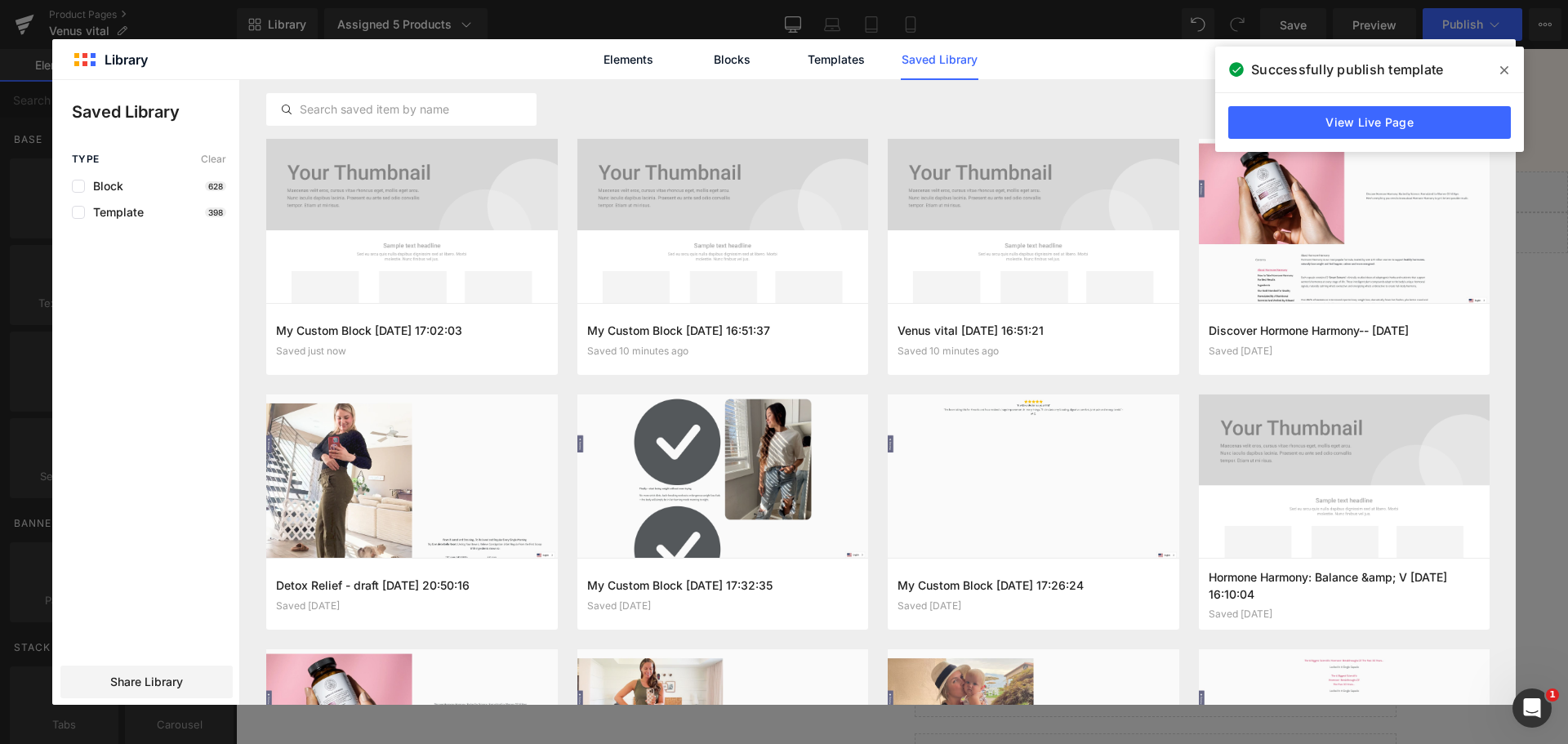
click at [1505, 68] on icon at bounding box center [1504, 71] width 9 height 9
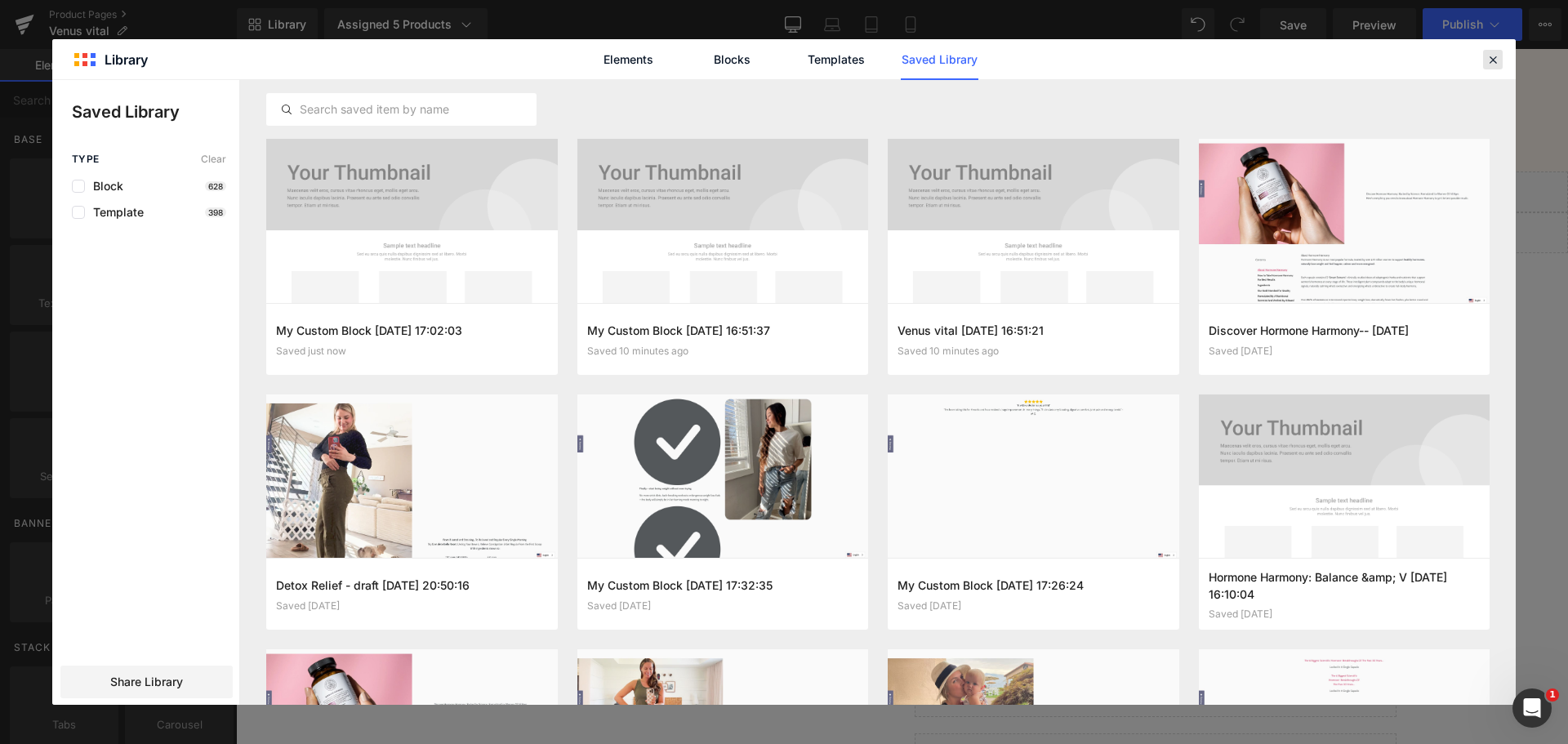
click at [1496, 55] on icon at bounding box center [1492, 59] width 14 height 14
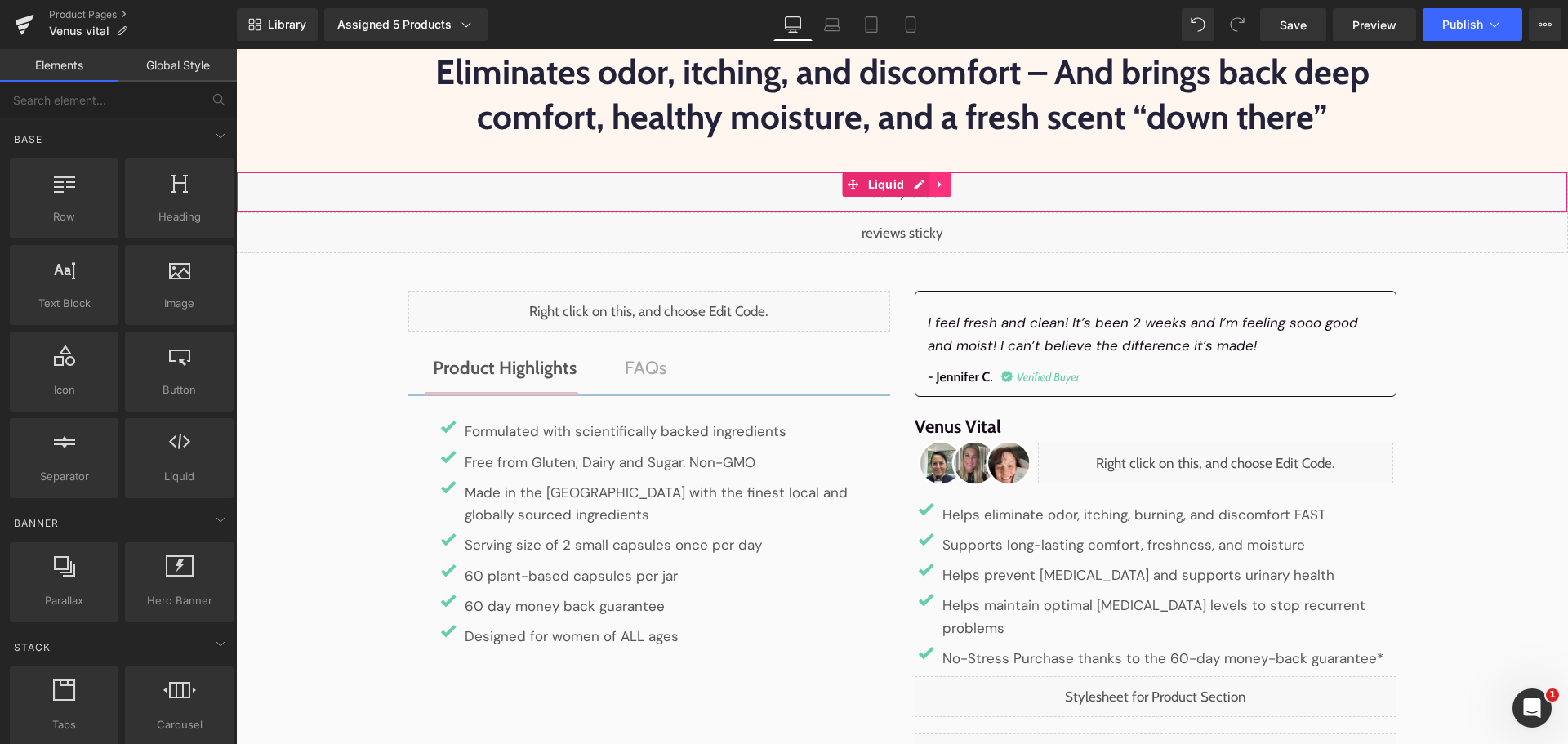
click at [948, 188] on link at bounding box center [939, 184] width 21 height 25
click at [955, 188] on icon at bounding box center [950, 185] width 11 height 12
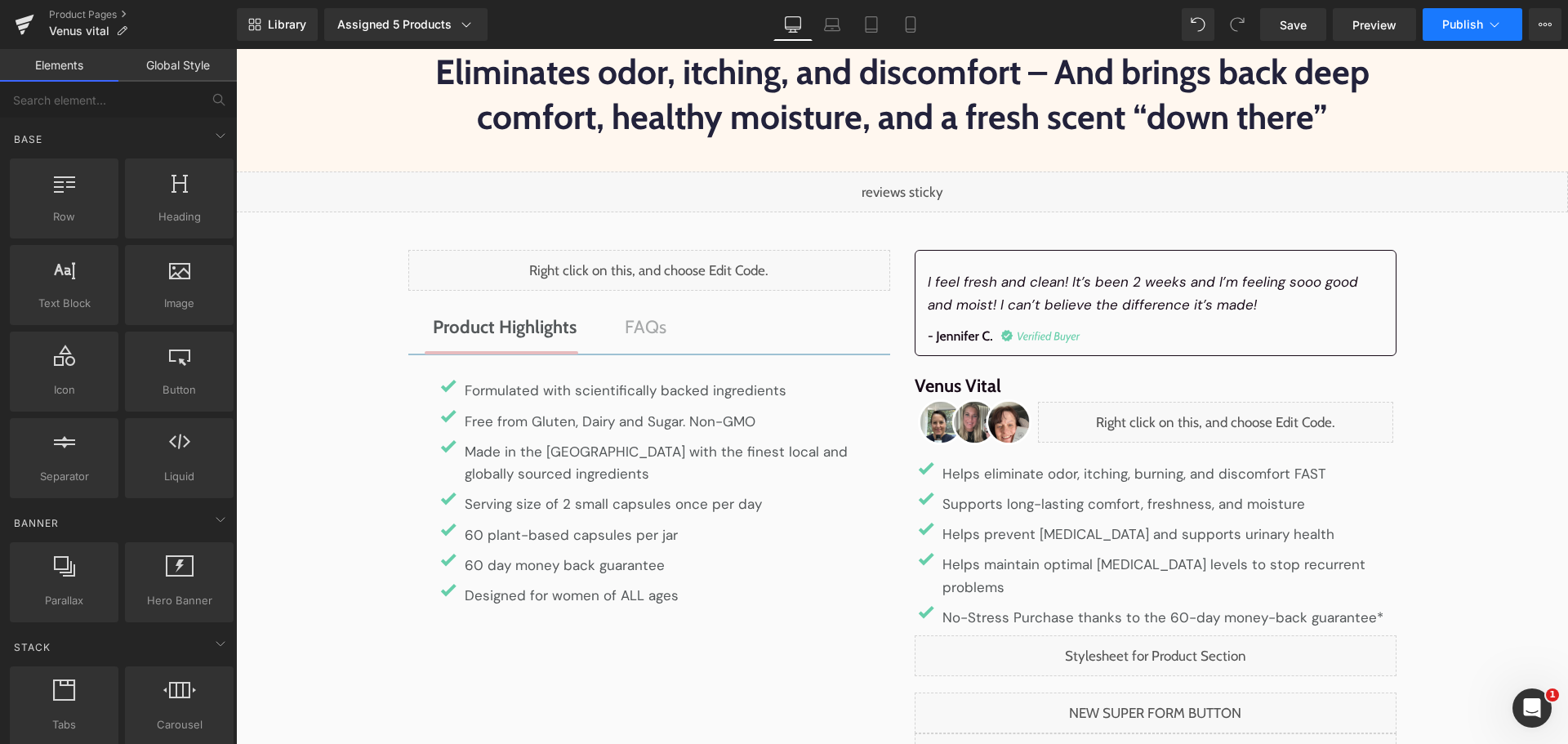
click at [1456, 24] on span "Publish" at bounding box center [1462, 24] width 41 height 13
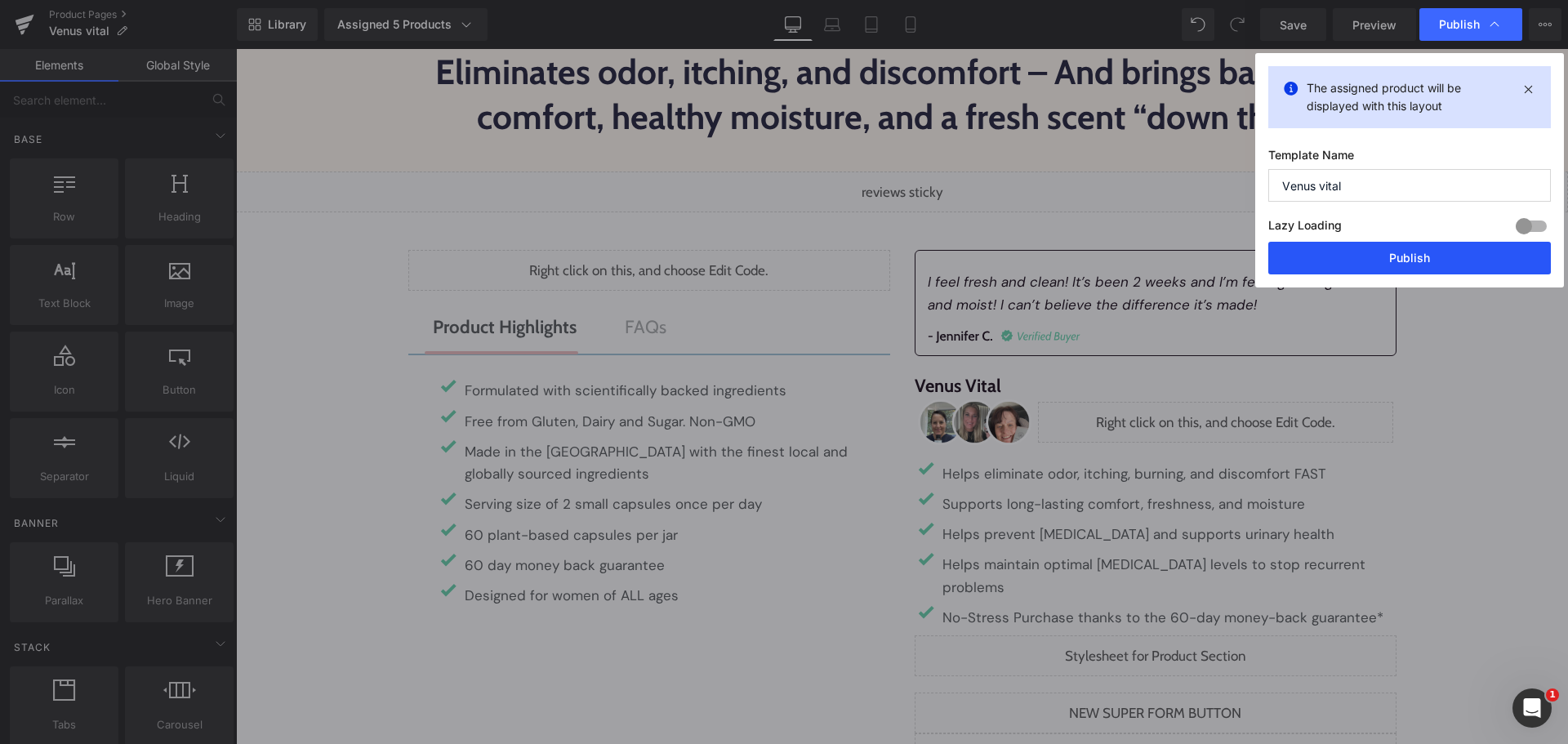
click at [1415, 262] on button "Publish" at bounding box center [1409, 258] width 283 height 32
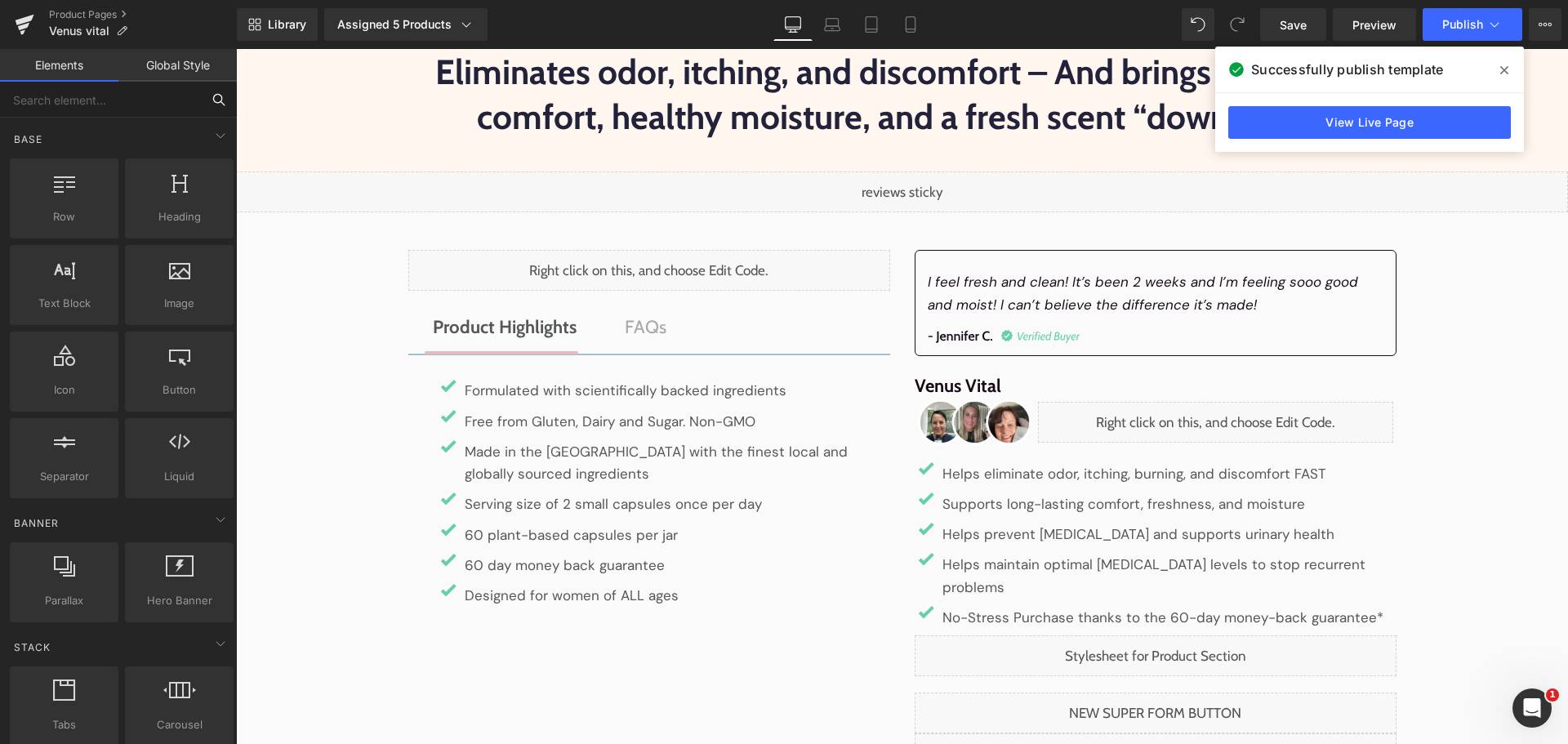
click at [154, 107] on input "text" at bounding box center [101, 100] width 201 height 36
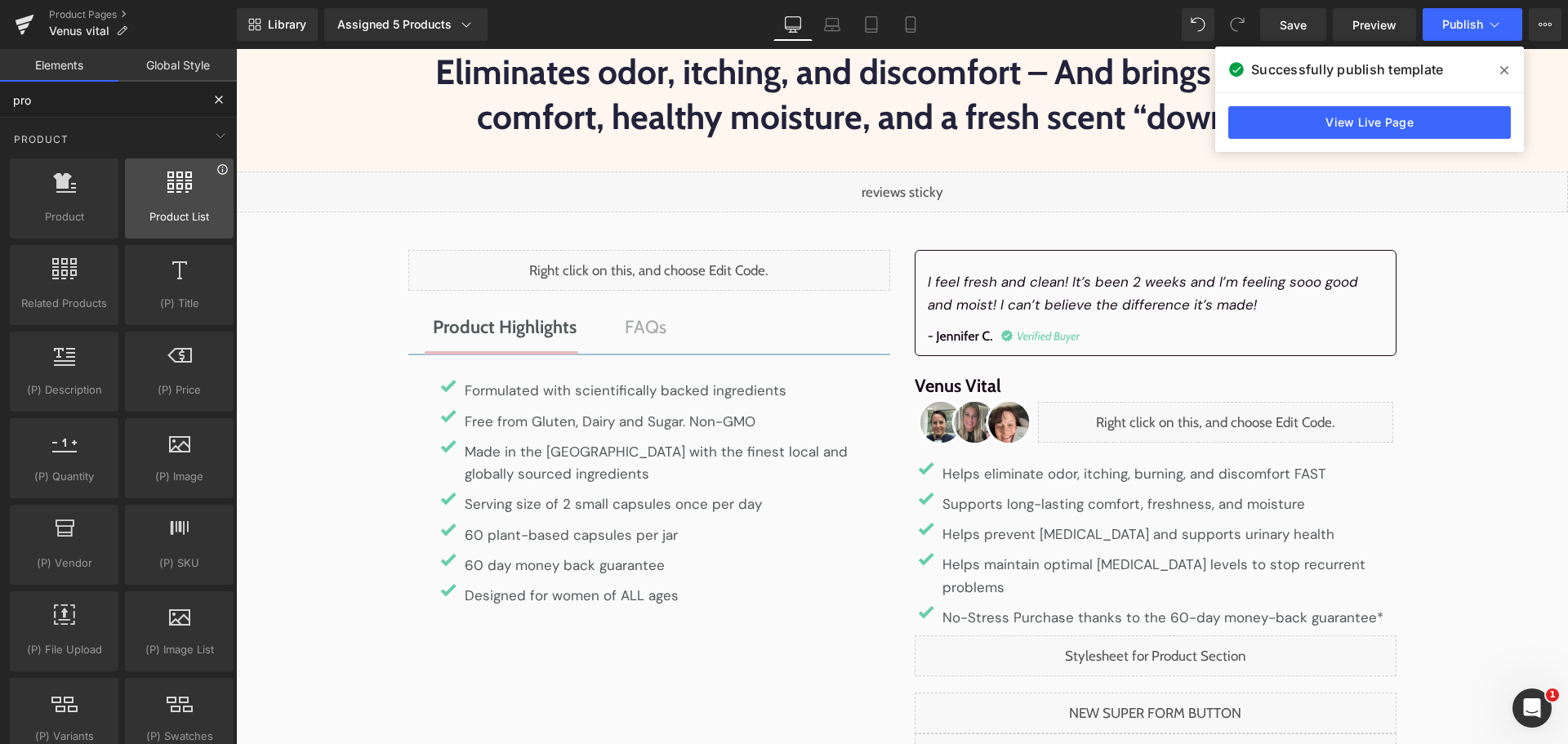
click at [216, 166] on icon at bounding box center [222, 170] width 12 height 12
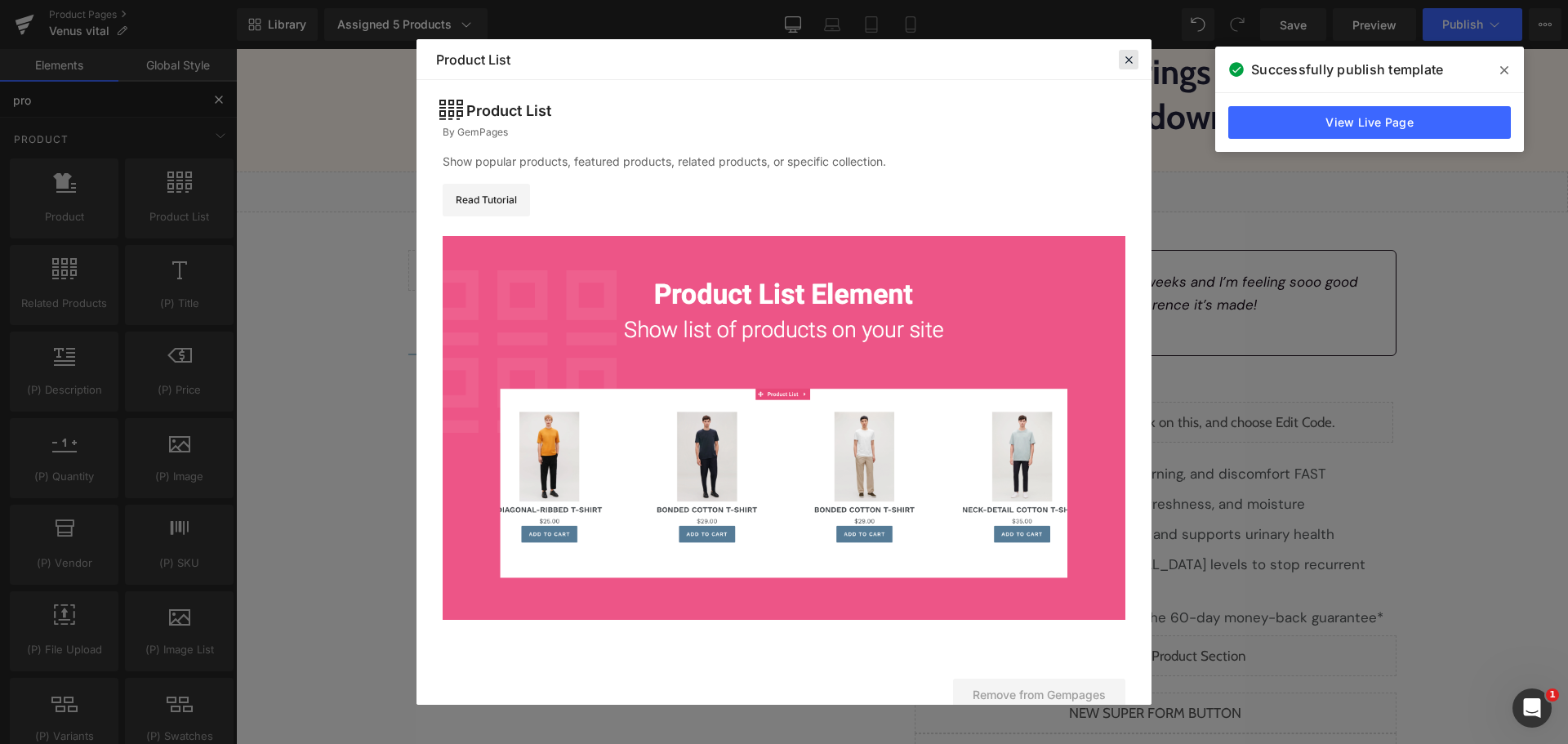
type input "pro"
drag, startPoint x: 1133, startPoint y: 243, endPoint x: 873, endPoint y: 173, distance: 269.3
click at [1133, 67] on icon at bounding box center [1128, 59] width 14 height 14
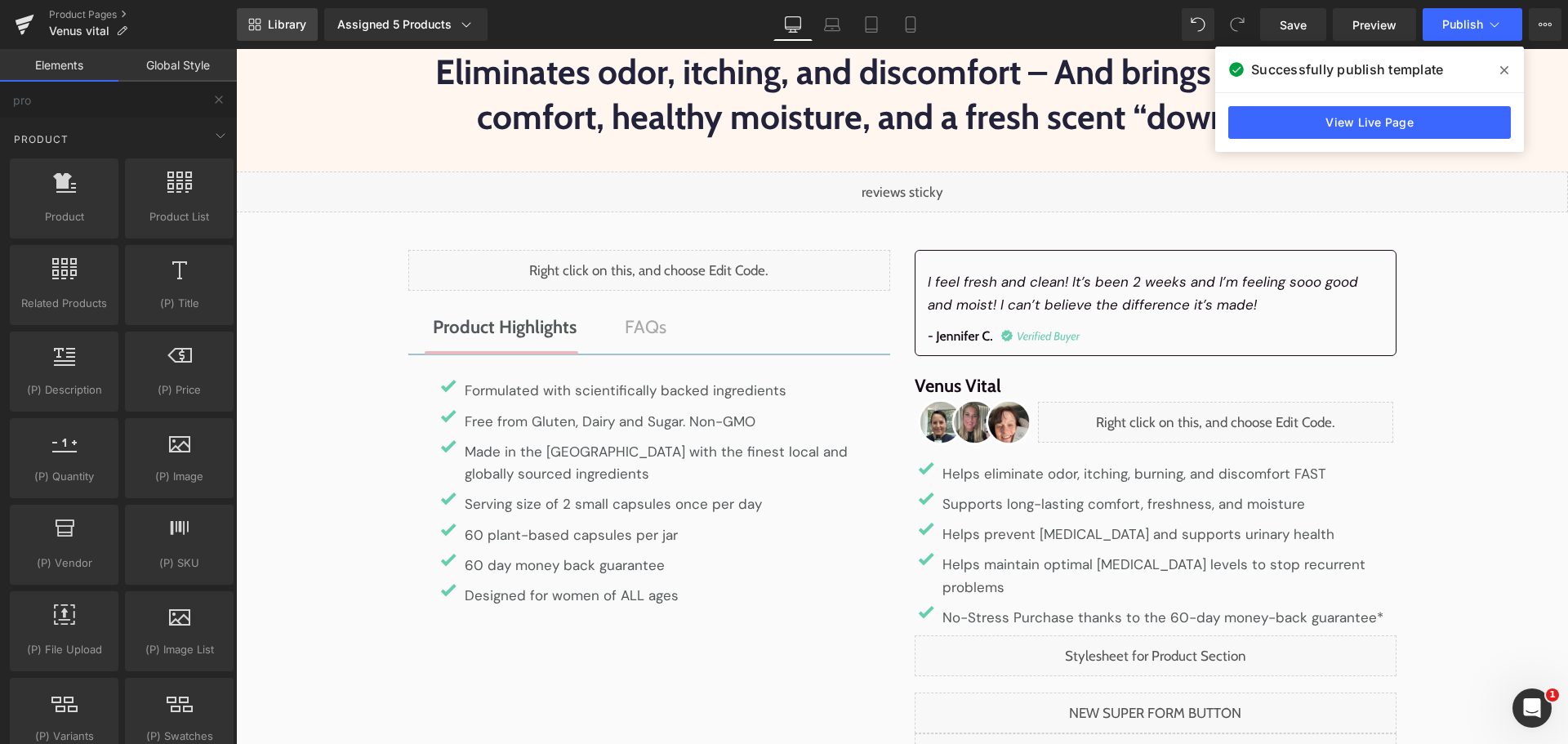
click at [303, 33] on link "Library" at bounding box center [277, 25] width 81 height 32
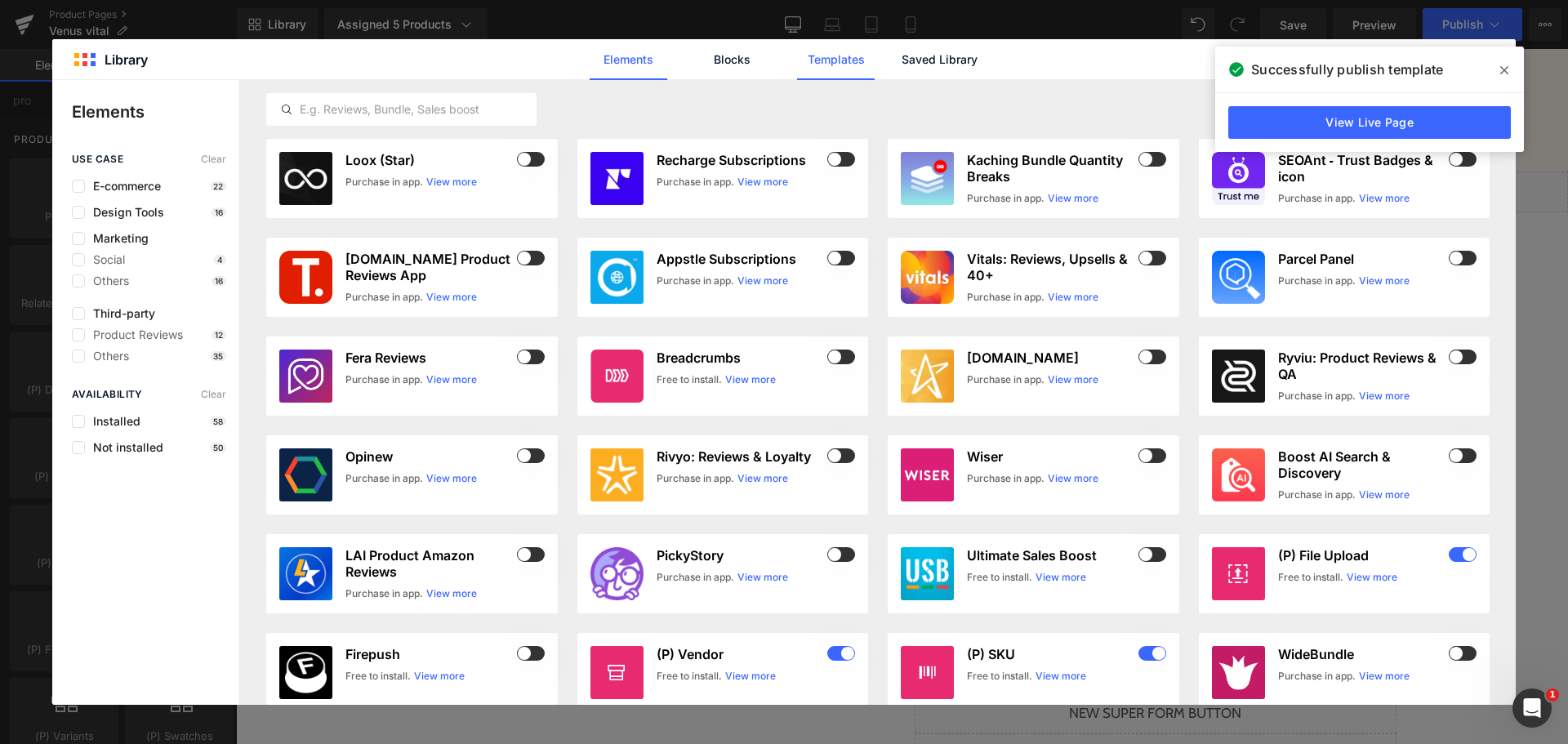
click at [814, 49] on link "Templates" at bounding box center [835, 60] width 78 height 41
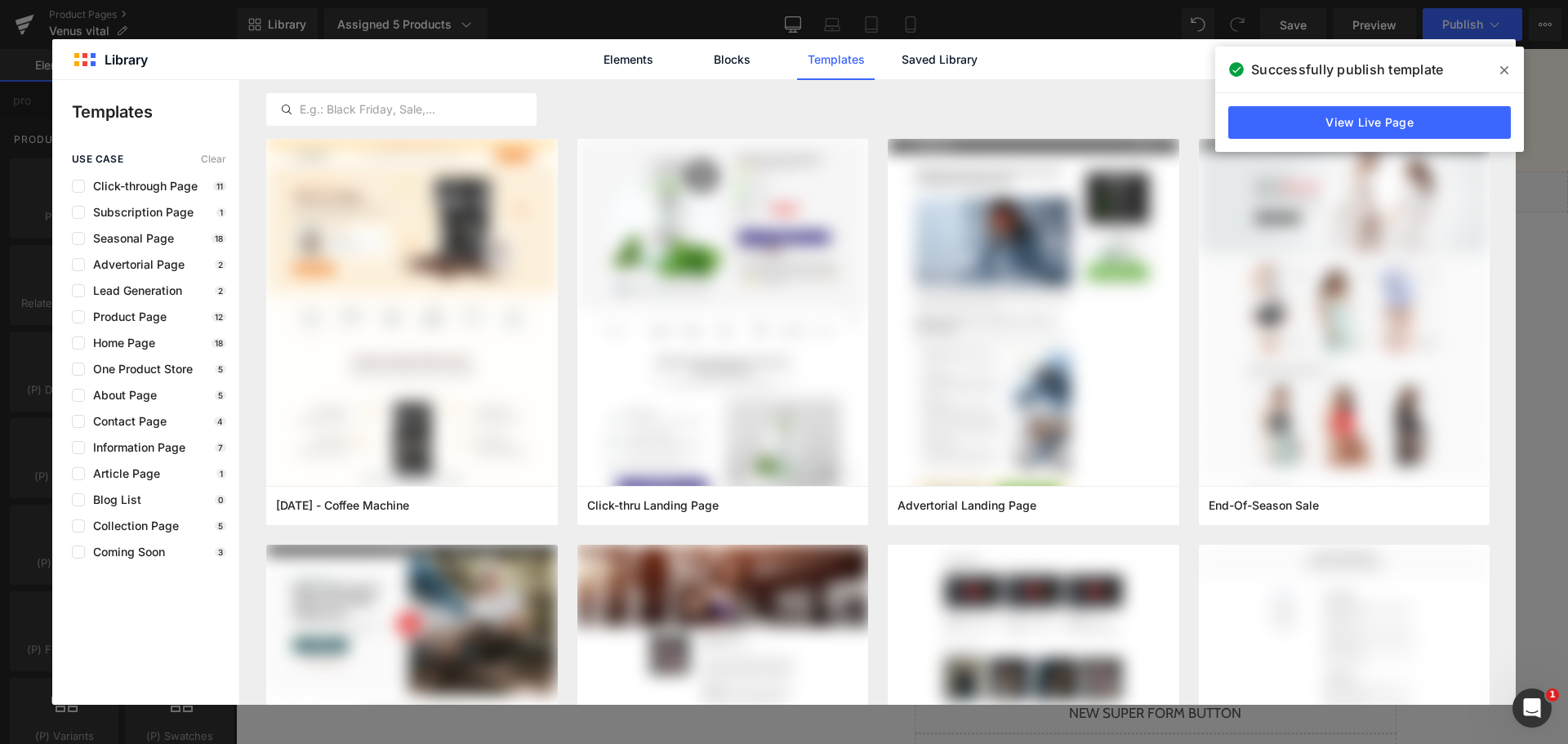
click at [1497, 72] on span at bounding box center [1504, 70] width 26 height 26
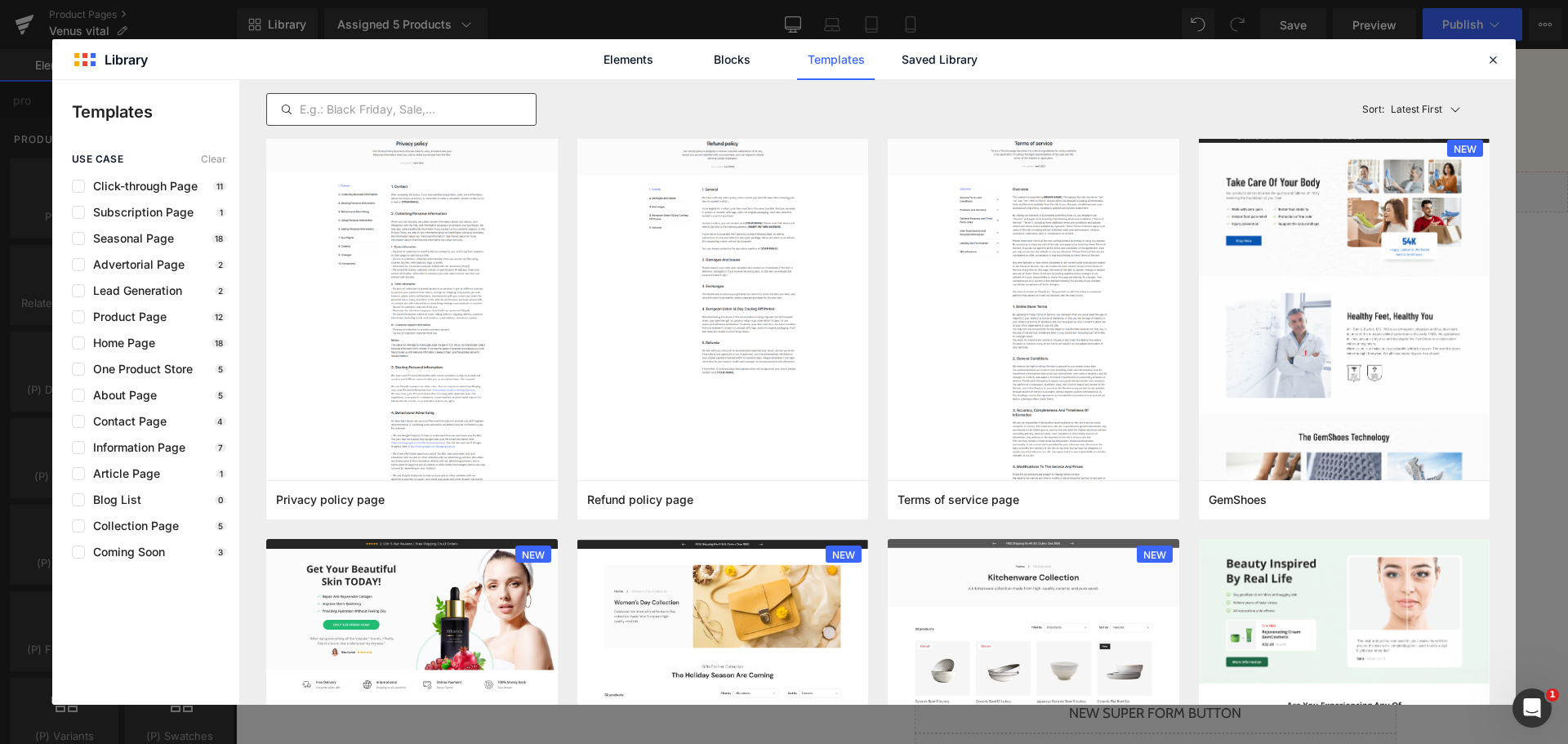
scroll to position [490, 0]
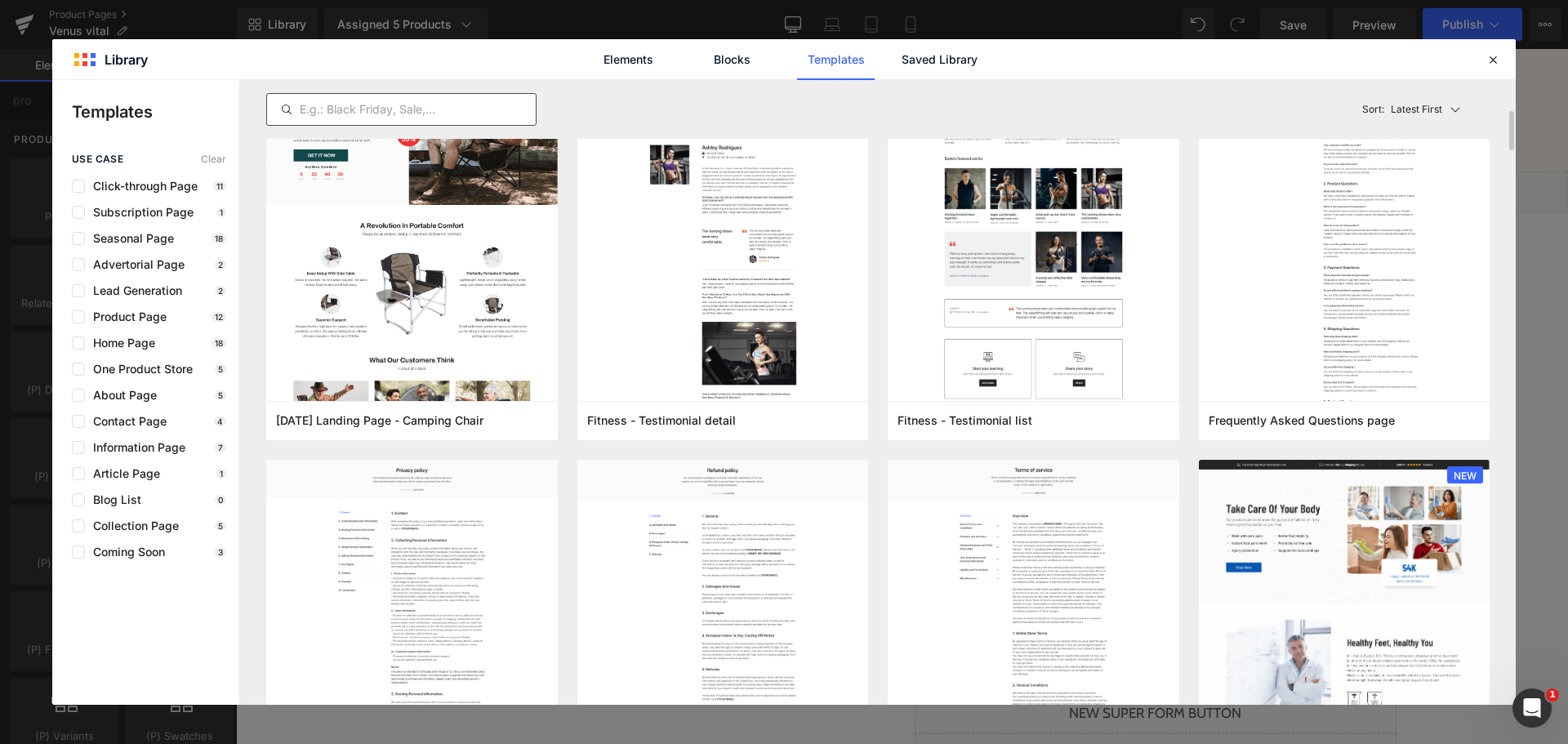
click at [449, 112] on input "text" at bounding box center [401, 109] width 268 height 20
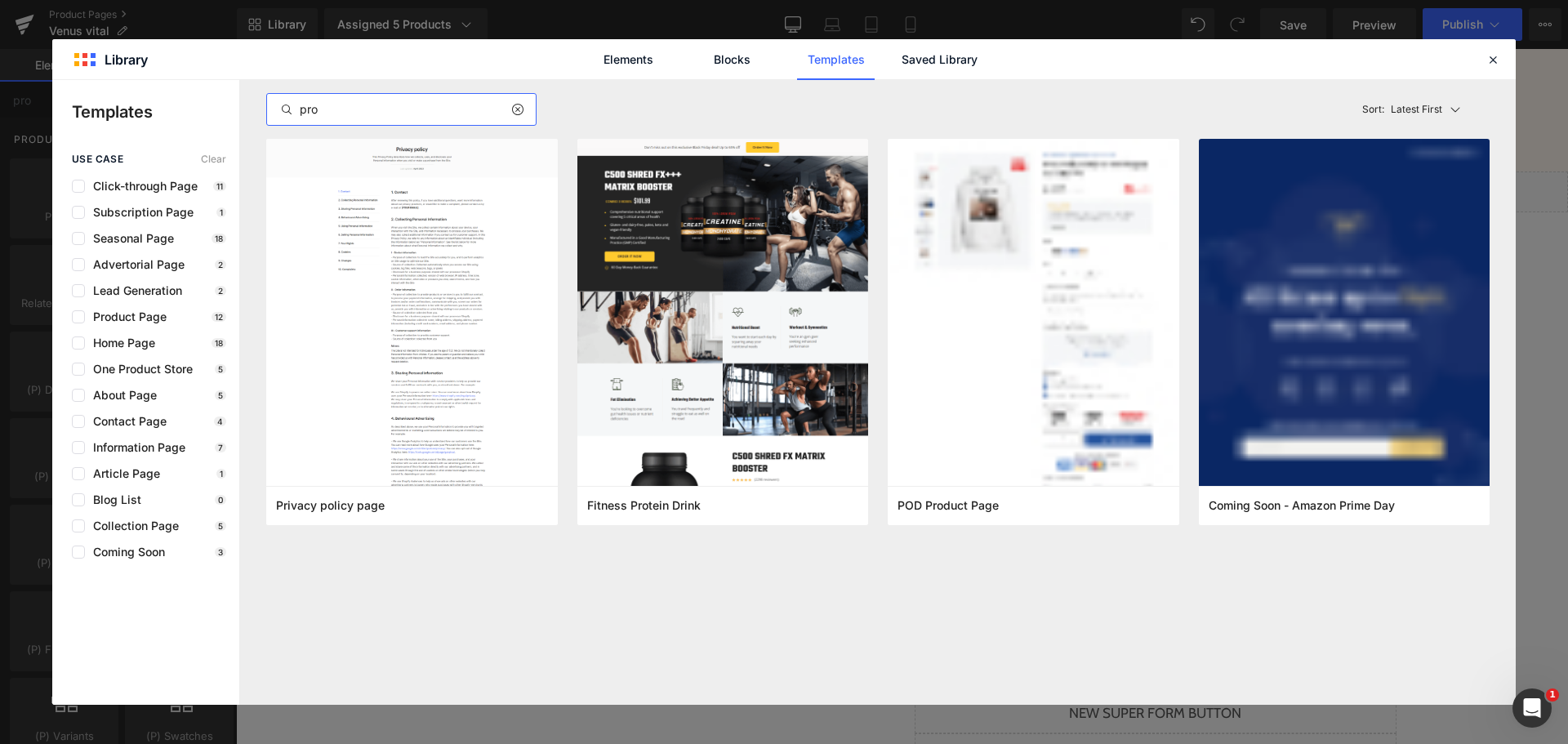
scroll to position [0, 0]
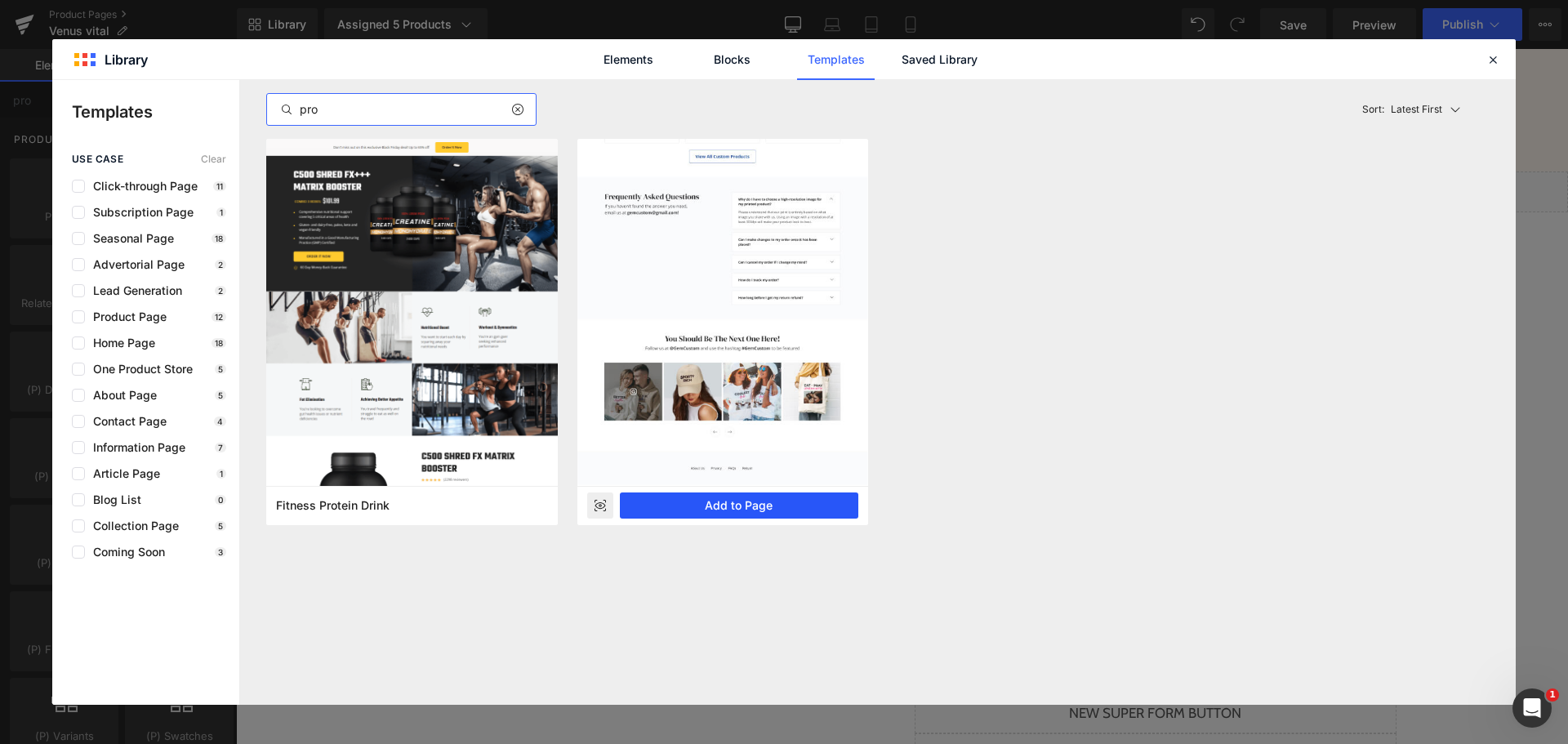
type input "pro"
drag, startPoint x: 512, startPoint y: 458, endPoint x: 748, endPoint y: 506, distance: 240.8
click at [748, 506] on button "Add to Page" at bounding box center [739, 505] width 239 height 26
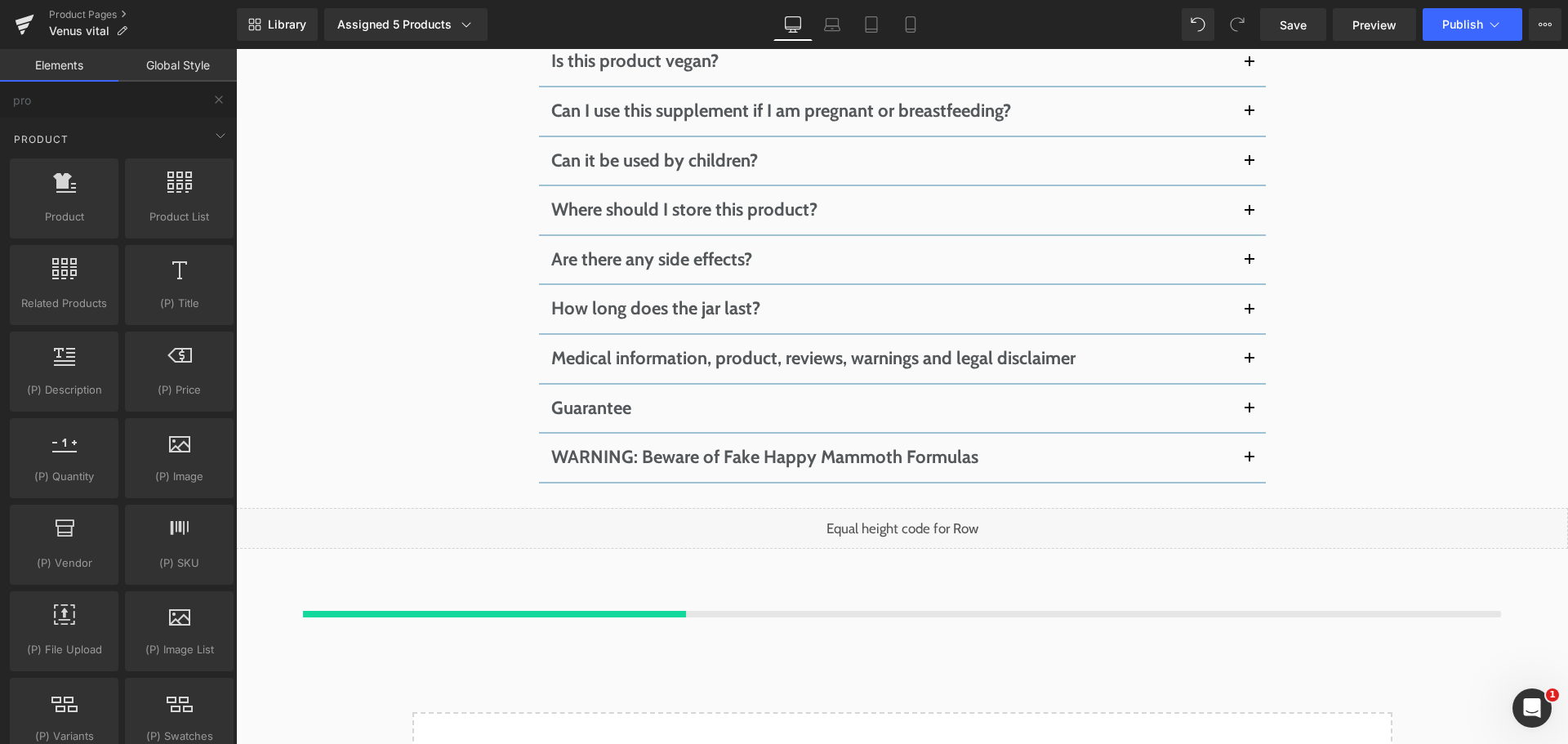
scroll to position [13191, 0]
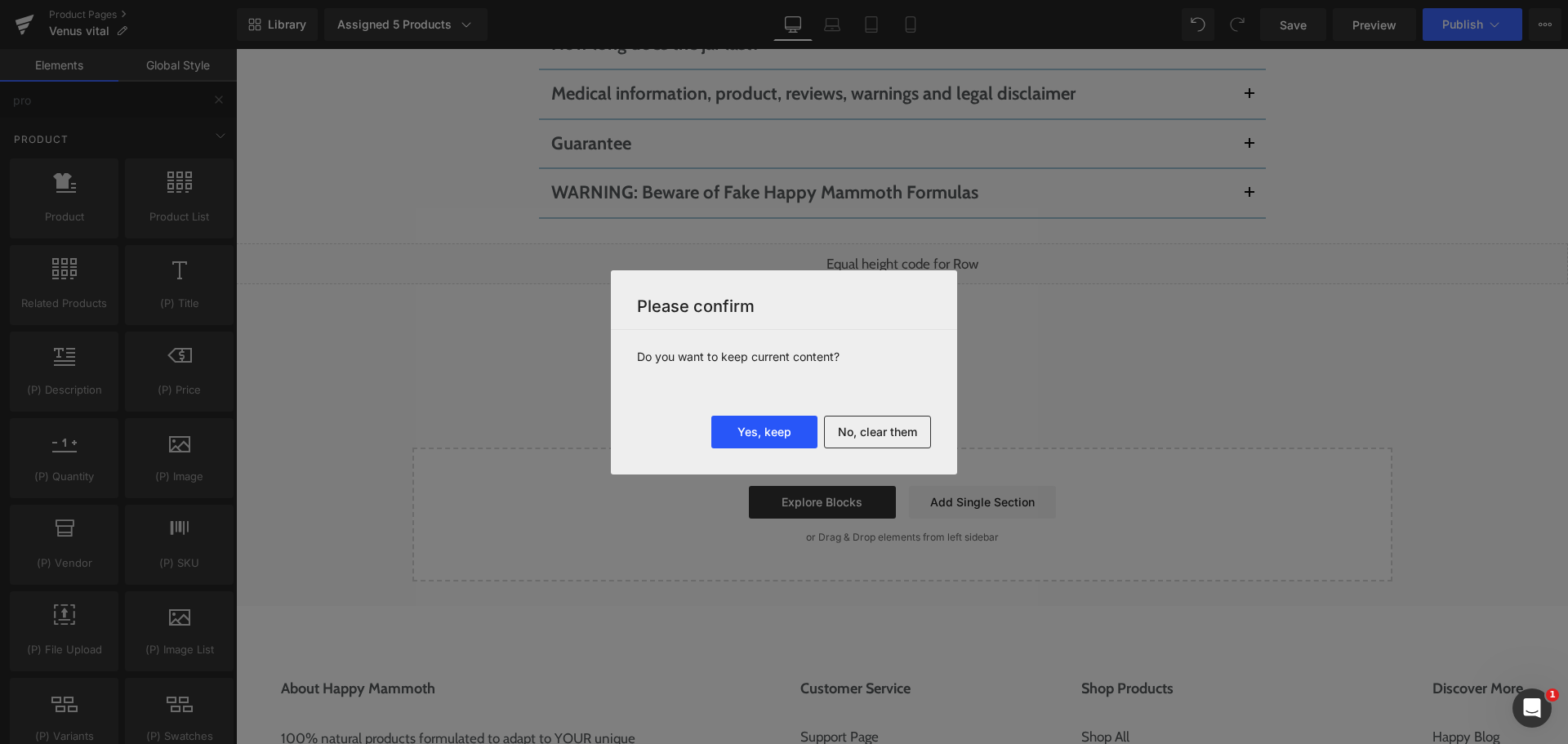
click at [761, 439] on button "Yes, keep" at bounding box center [764, 432] width 107 height 32
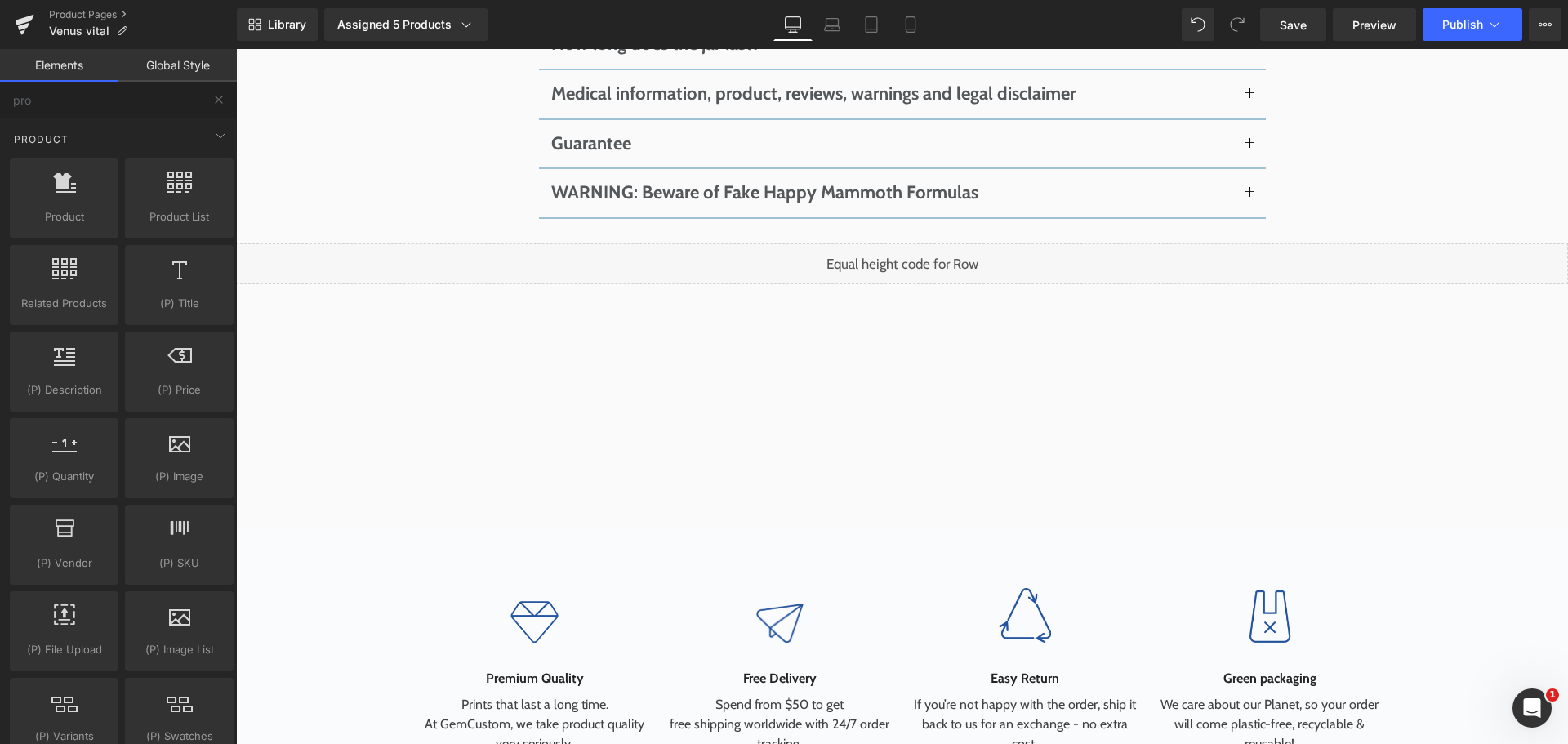
click at [533, 643] on div "Image" at bounding box center [534, 618] width 222 height 49
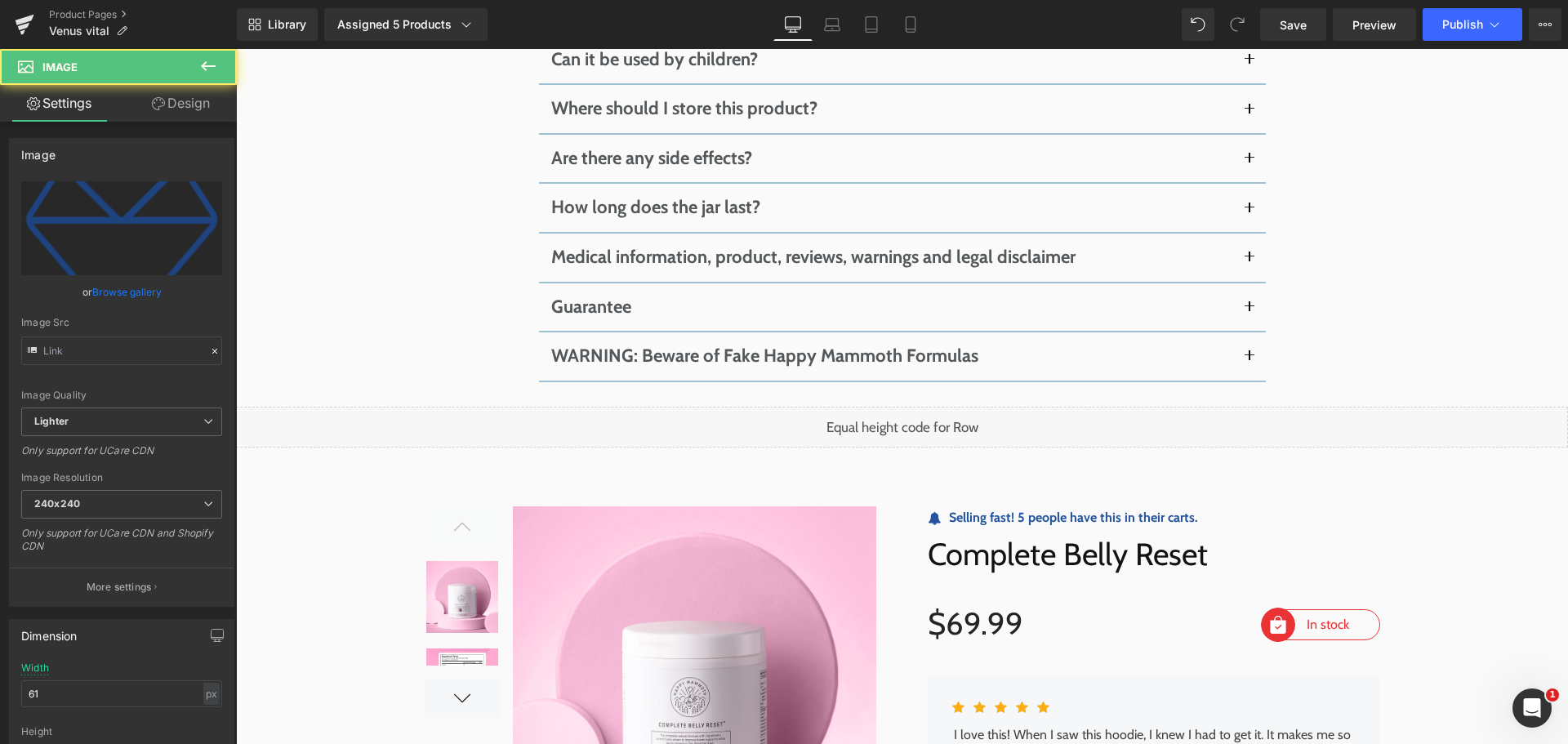
type input "[URL][DOMAIN_NAME]"
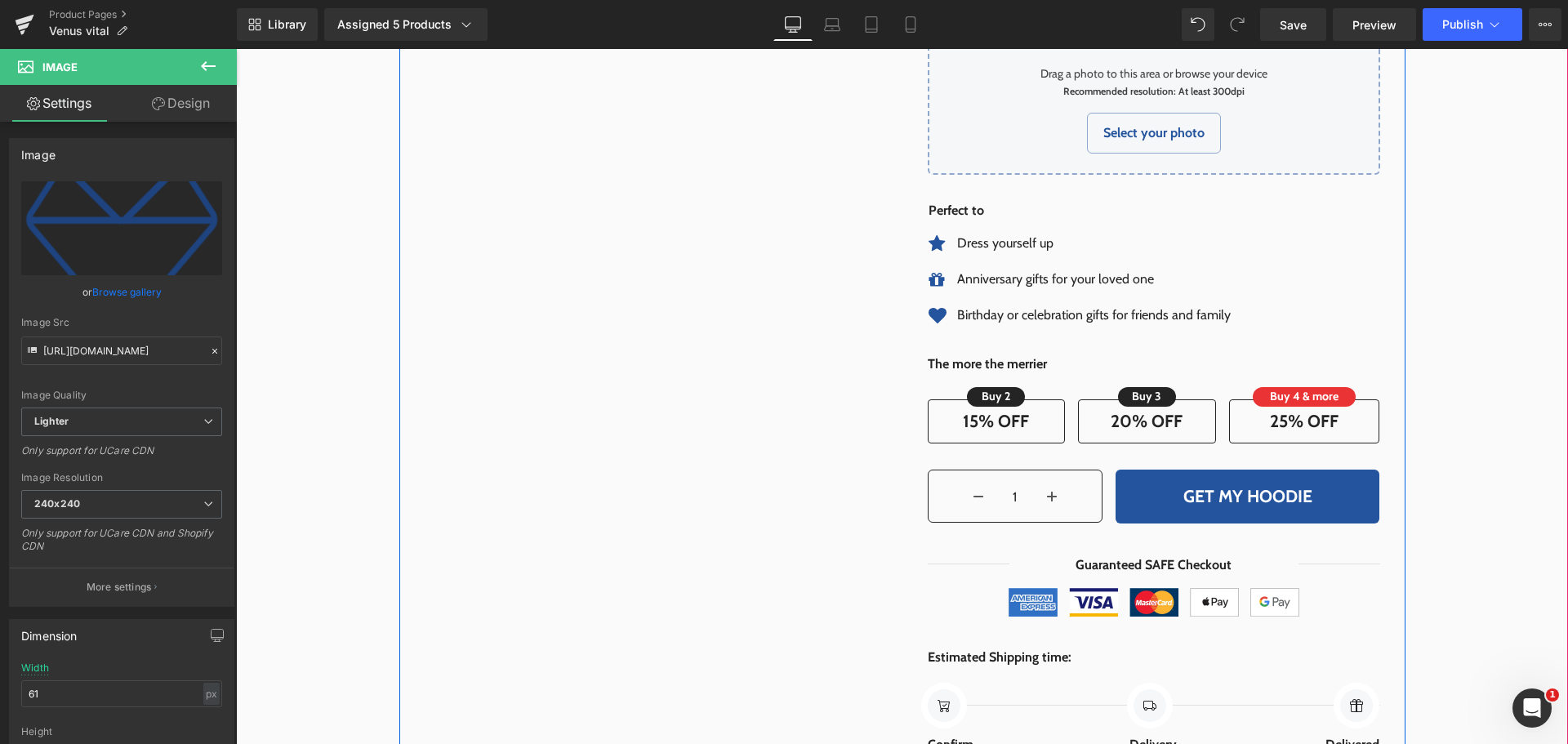
scroll to position [14253, 0]
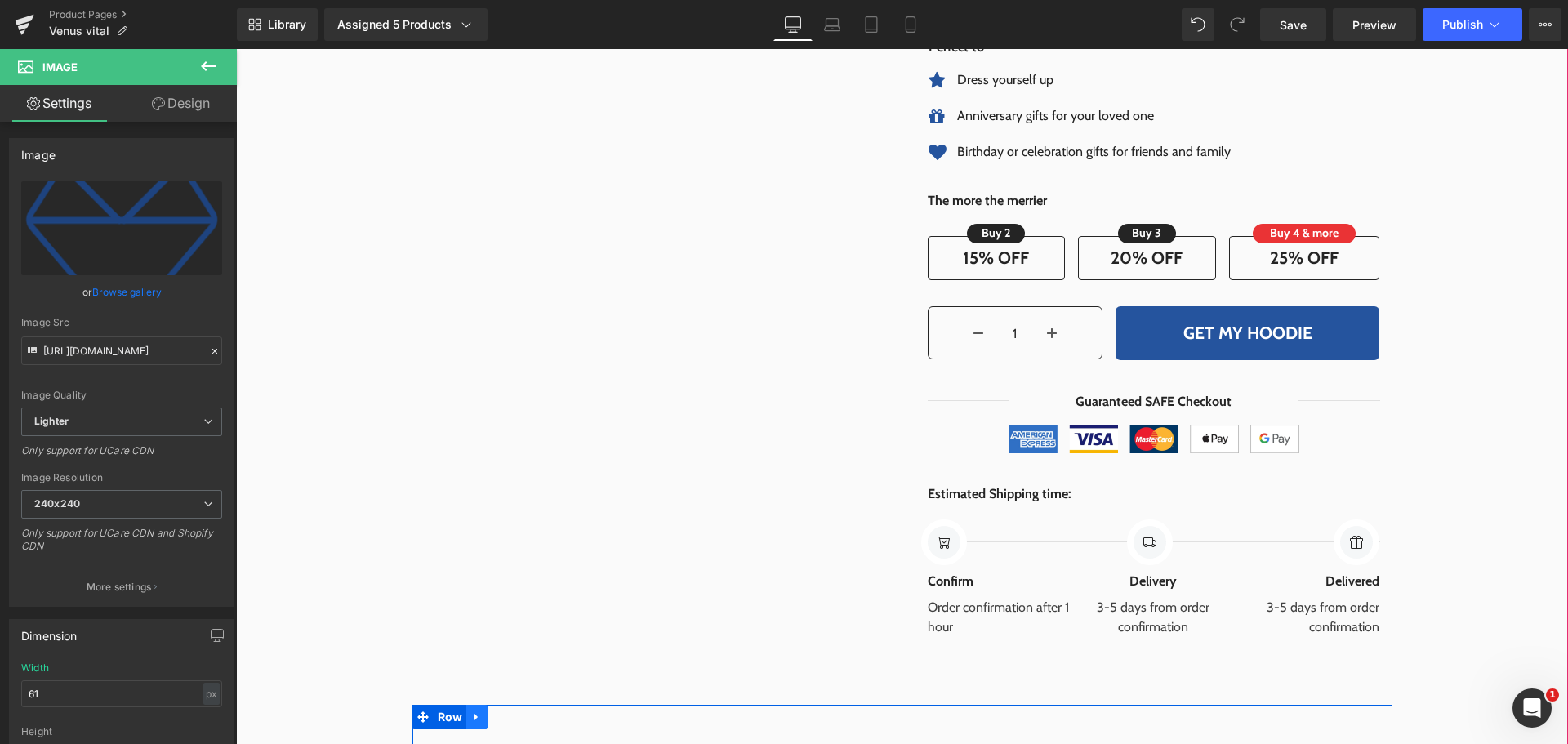
click at [471, 711] on icon at bounding box center [476, 717] width 11 height 12
click at [514, 712] on icon at bounding box center [519, 717] width 11 height 11
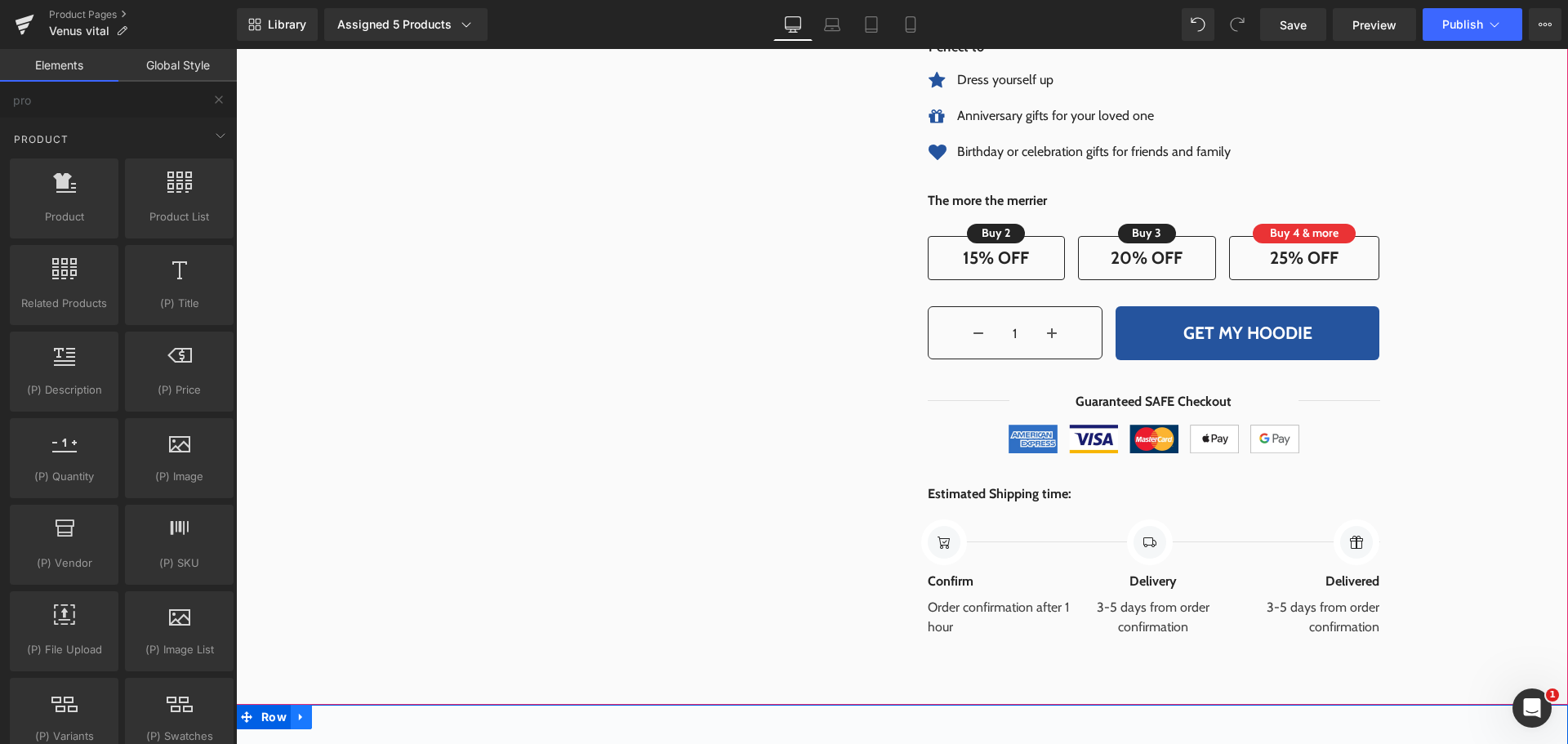
click at [296, 711] on icon at bounding box center [301, 717] width 11 height 12
click at [338, 712] on icon at bounding box center [343, 717] width 11 height 11
click at [301, 705] on link at bounding box center [301, 717] width 21 height 25
click at [343, 705] on link at bounding box center [343, 717] width 21 height 25
click at [299, 711] on icon at bounding box center [301, 717] width 11 height 12
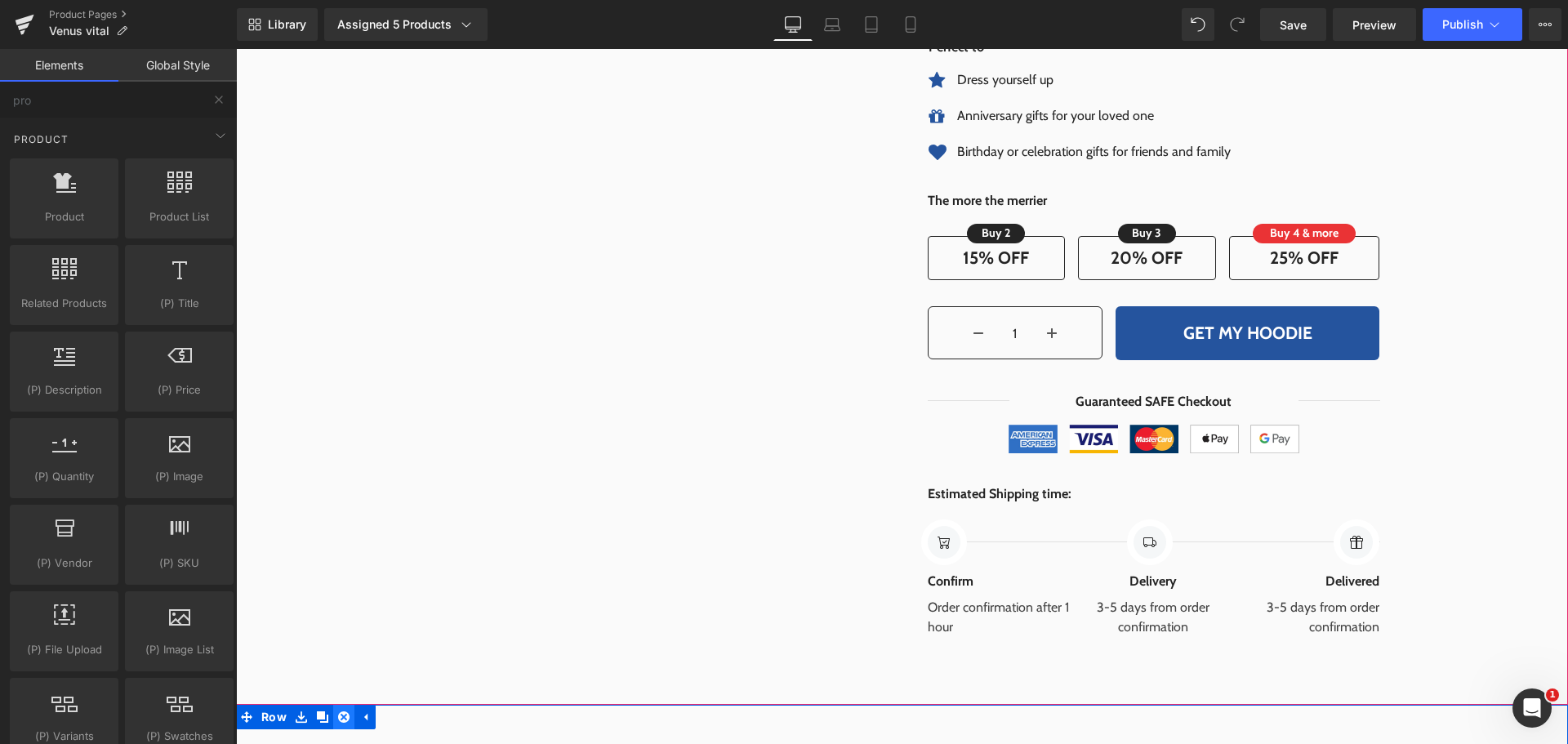
click at [338, 711] on icon at bounding box center [343, 717] width 11 height 12
click at [301, 705] on link at bounding box center [301, 717] width 21 height 25
click at [338, 705] on link at bounding box center [343, 717] width 21 height 25
click at [303, 705] on link at bounding box center [301, 717] width 21 height 25
click at [338, 711] on icon at bounding box center [343, 717] width 11 height 12
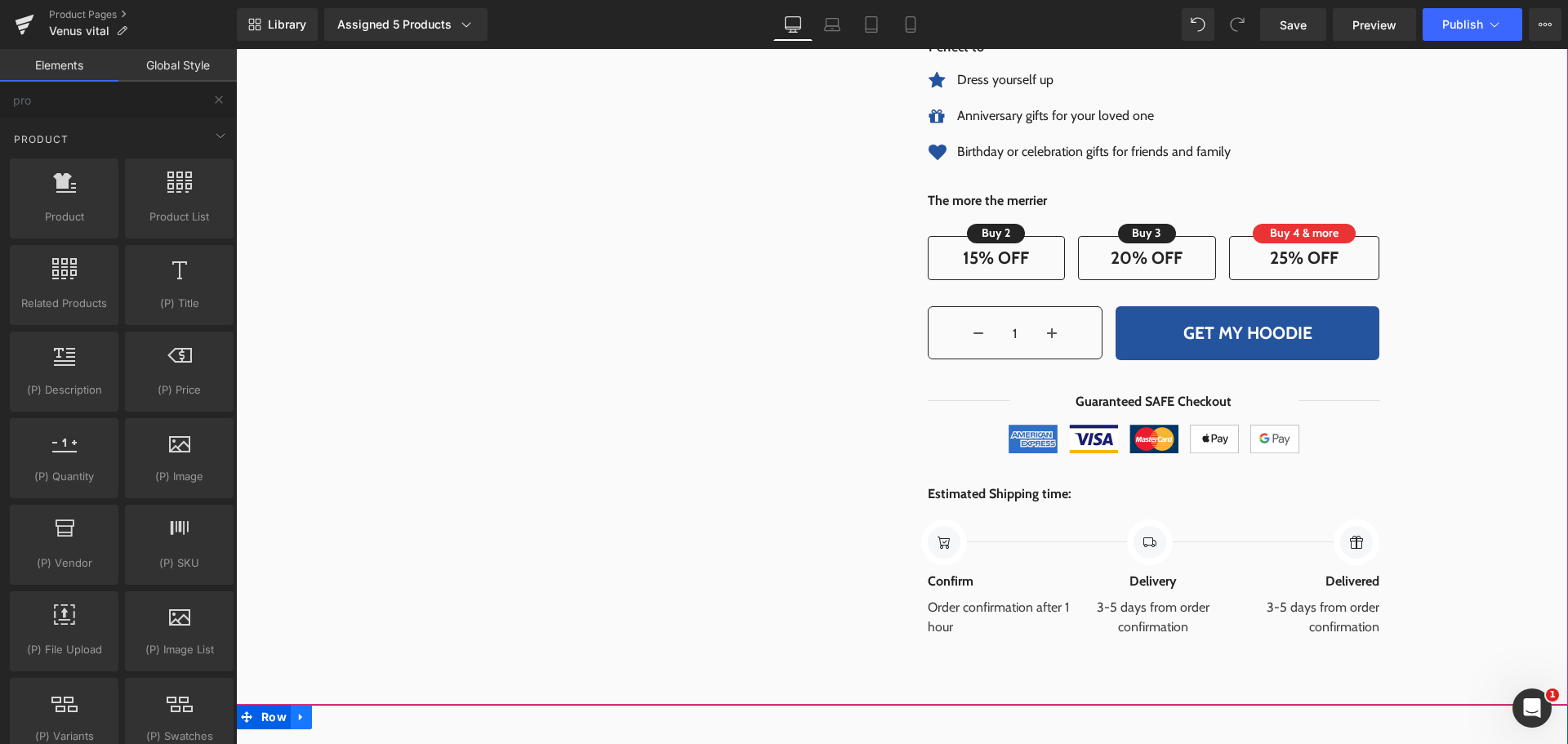
click at [296, 711] on icon at bounding box center [301, 717] width 11 height 12
click at [340, 712] on icon at bounding box center [343, 717] width 11 height 11
click at [298, 711] on icon at bounding box center [301, 717] width 11 height 12
click at [338, 712] on icon at bounding box center [343, 717] width 11 height 11
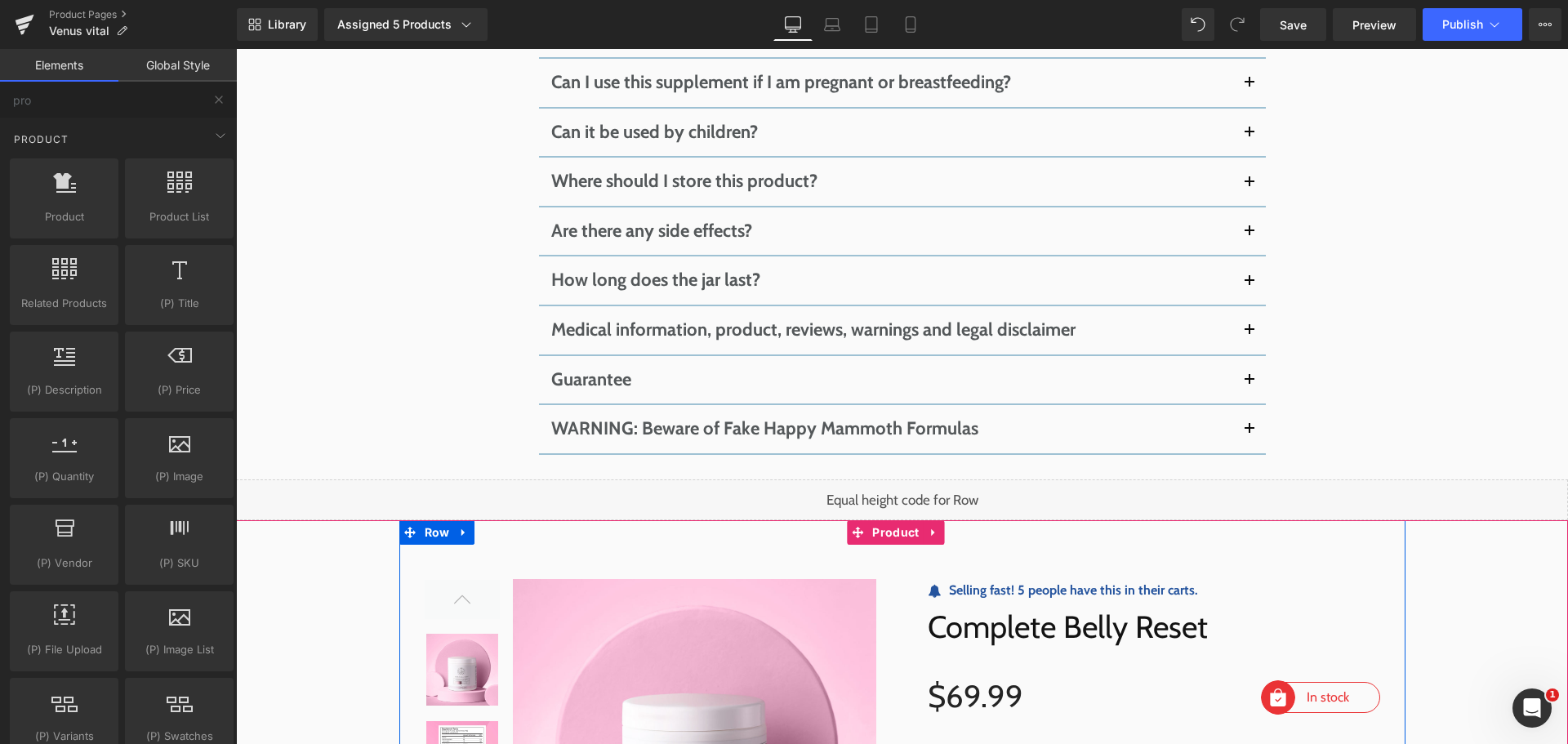
scroll to position [12946, 0]
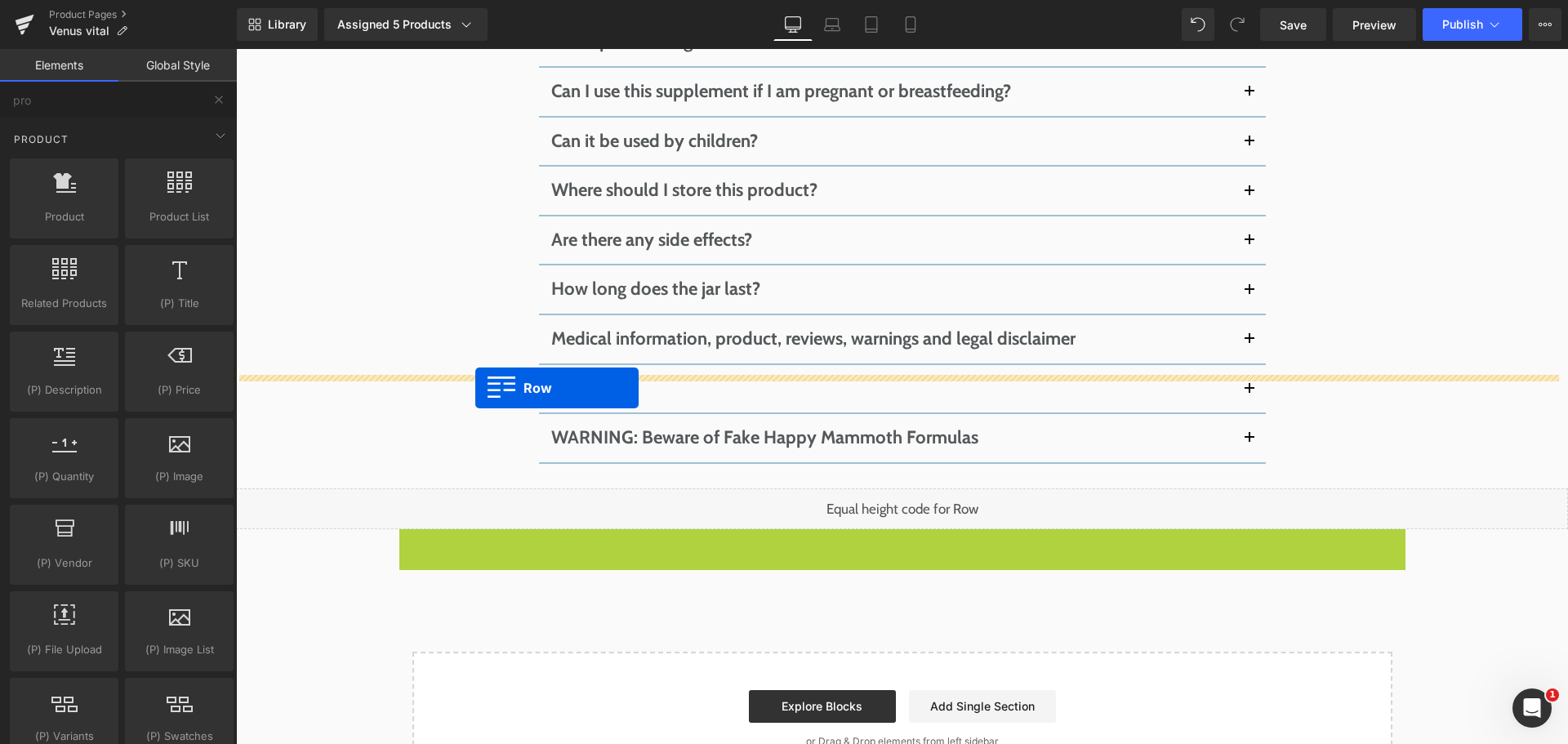
drag, startPoint x: 434, startPoint y: 383, endPoint x: 476, endPoint y: 388, distance: 42.3
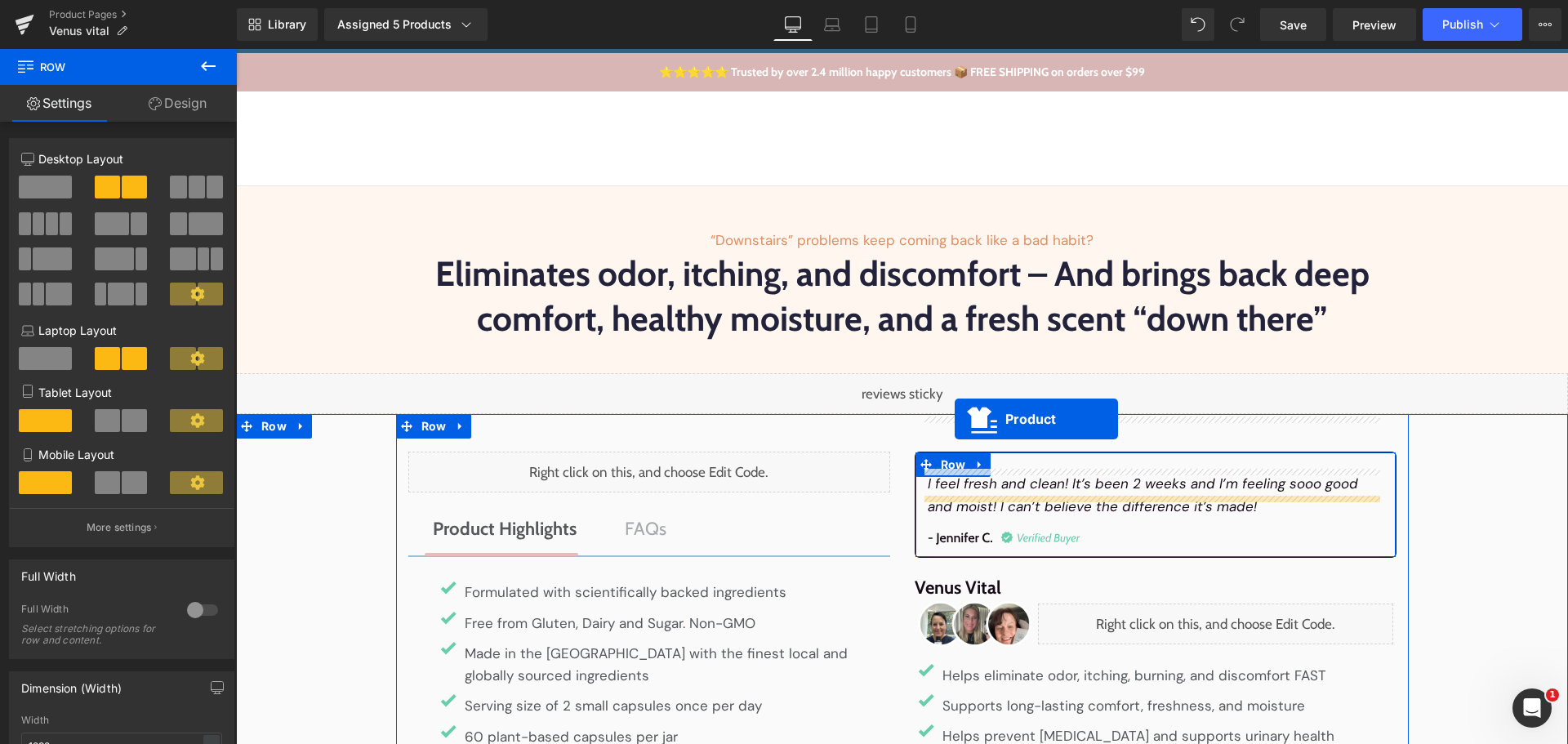
scroll to position [0, 0]
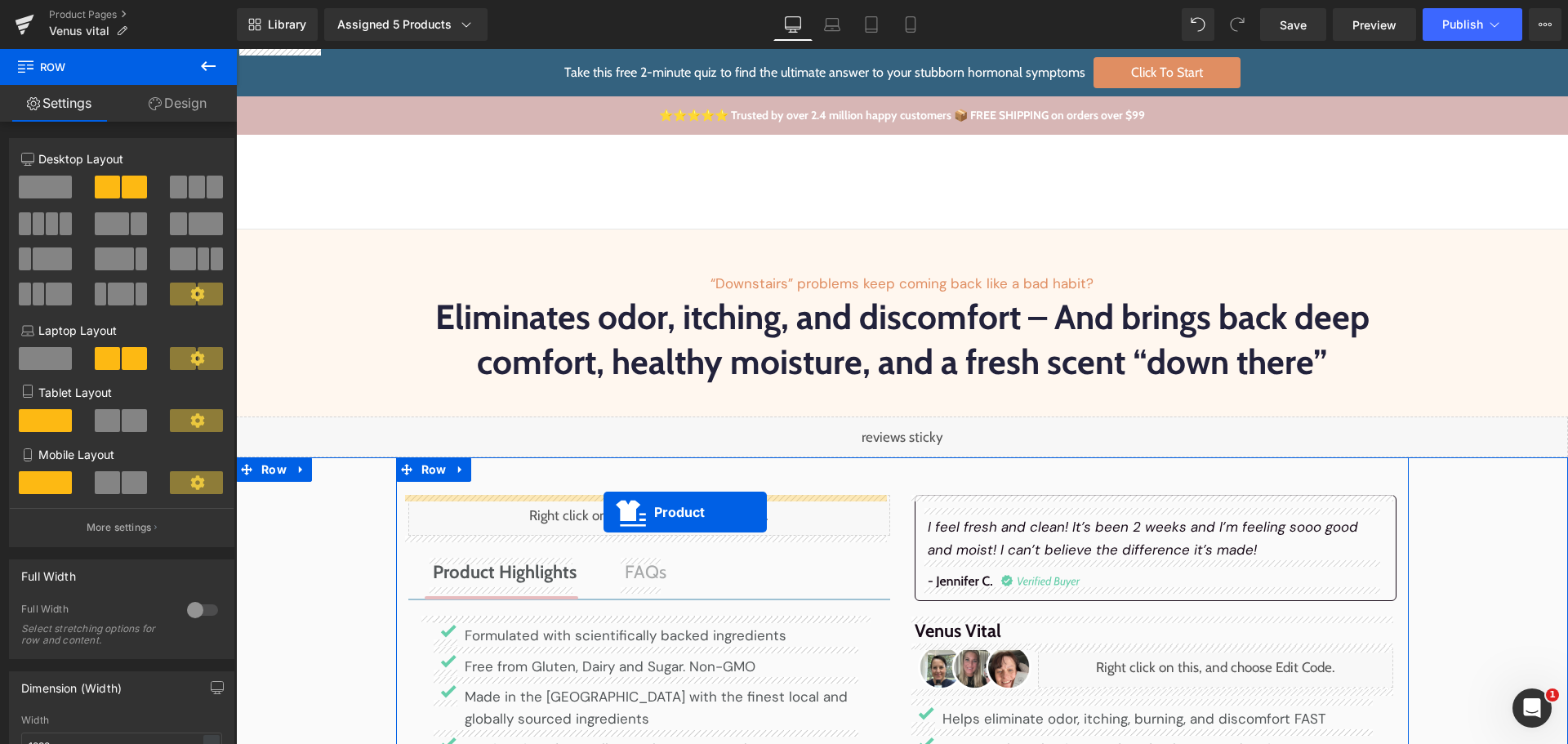
drag, startPoint x: 877, startPoint y: 384, endPoint x: 603, endPoint y: 512, distance: 302.4
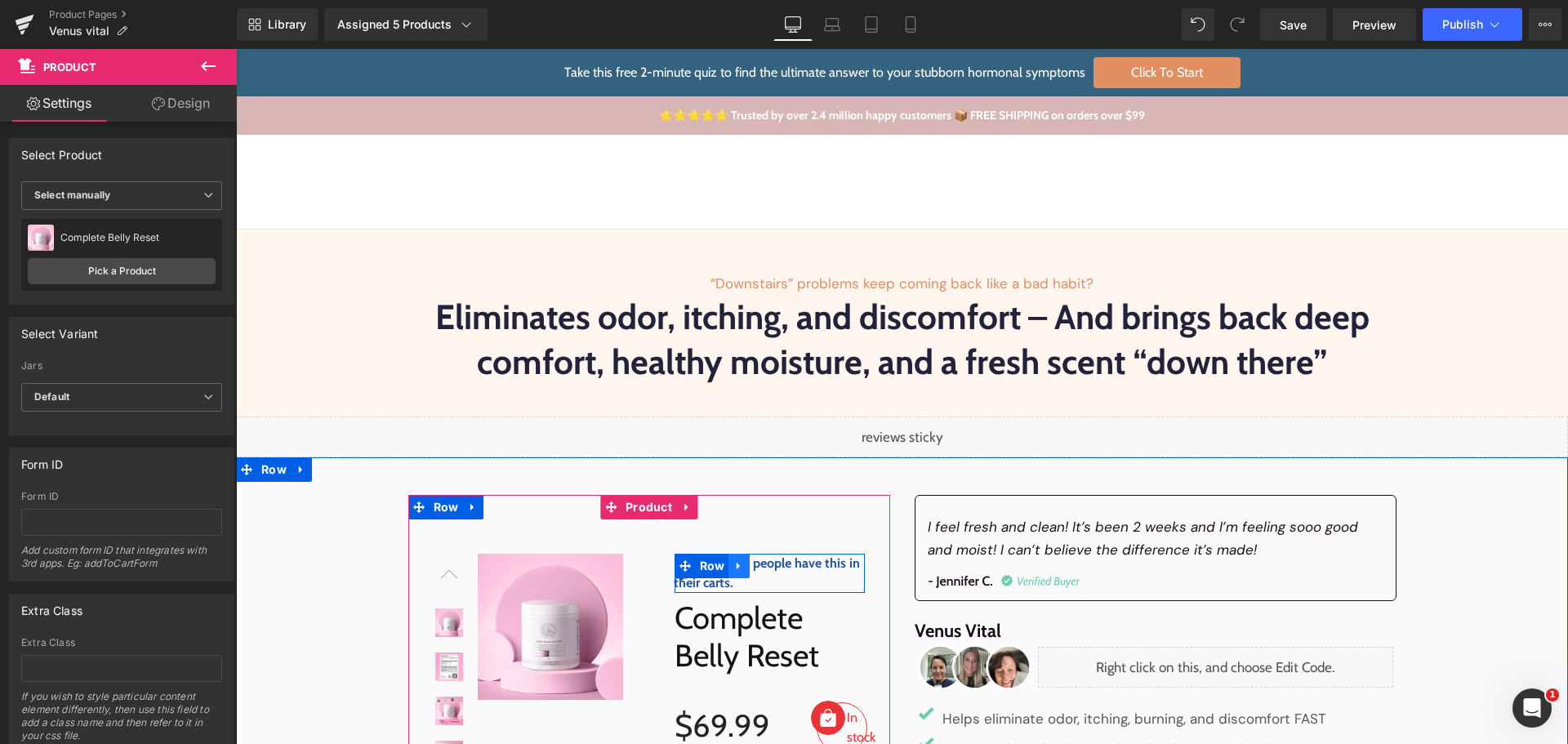
click at [736, 568] on icon at bounding box center [738, 566] width 3 height 8
click at [775, 566] on icon at bounding box center [781, 565] width 11 height 11
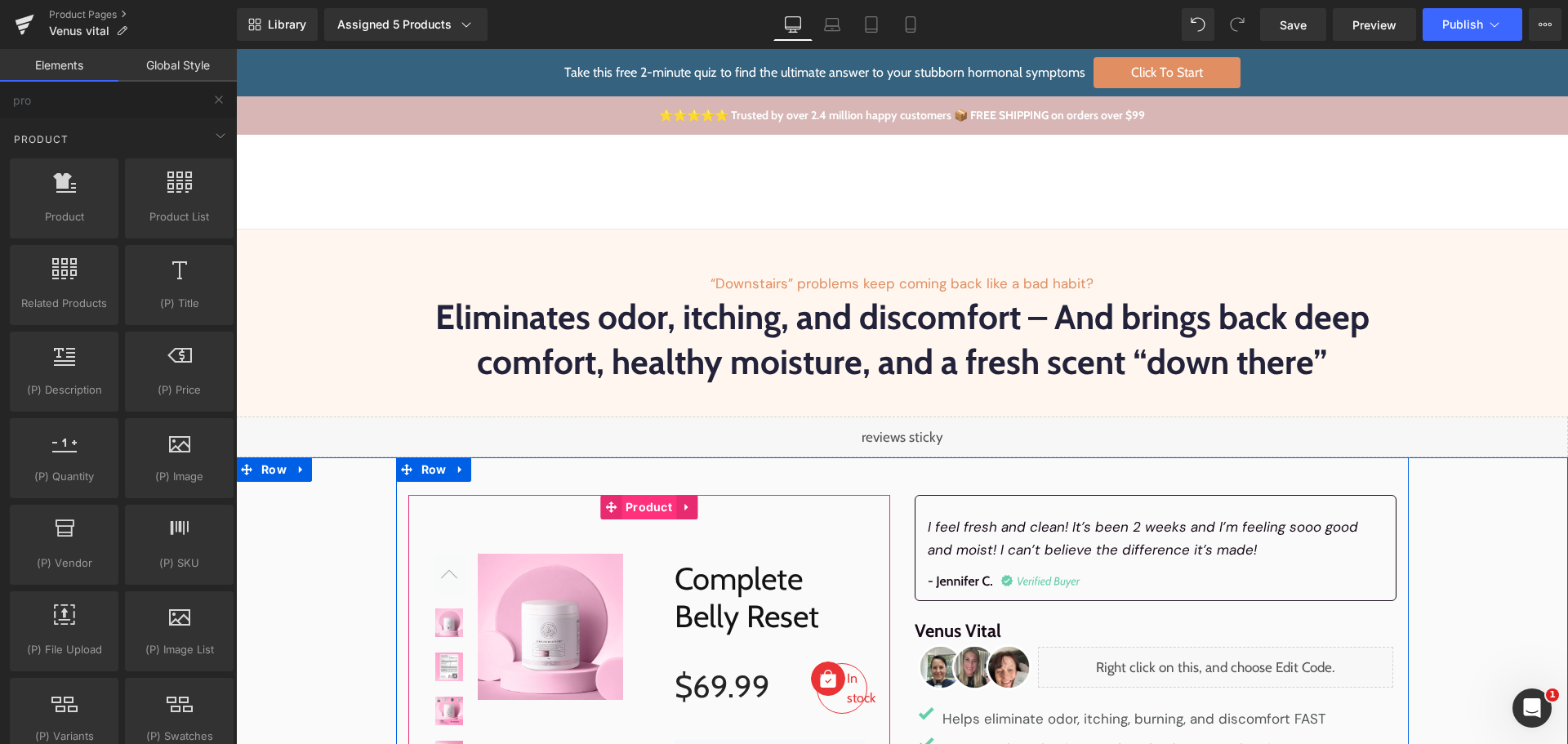
click at [654, 508] on span "Product" at bounding box center [649, 507] width 55 height 25
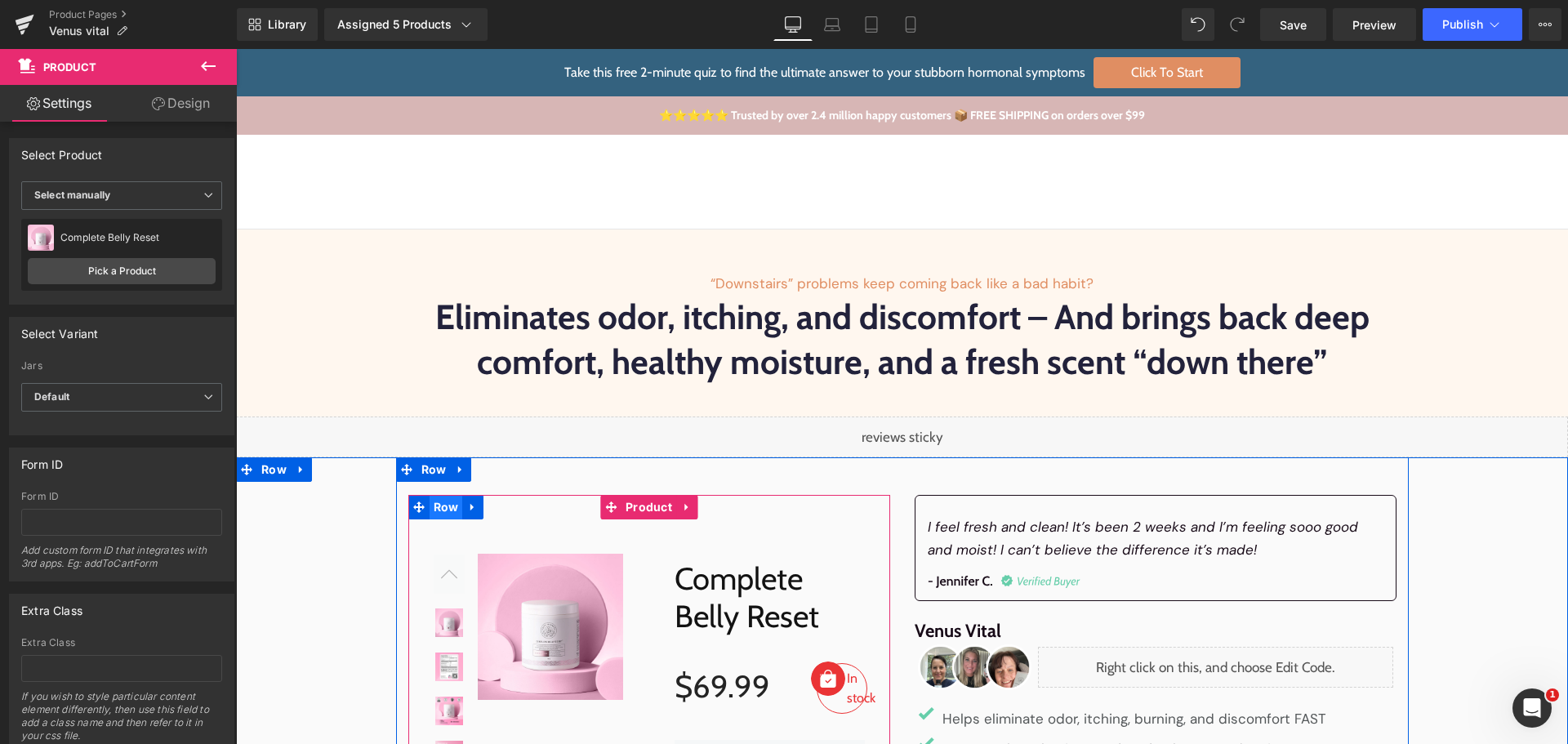
click at [430, 512] on span "Row" at bounding box center [446, 507] width 33 height 25
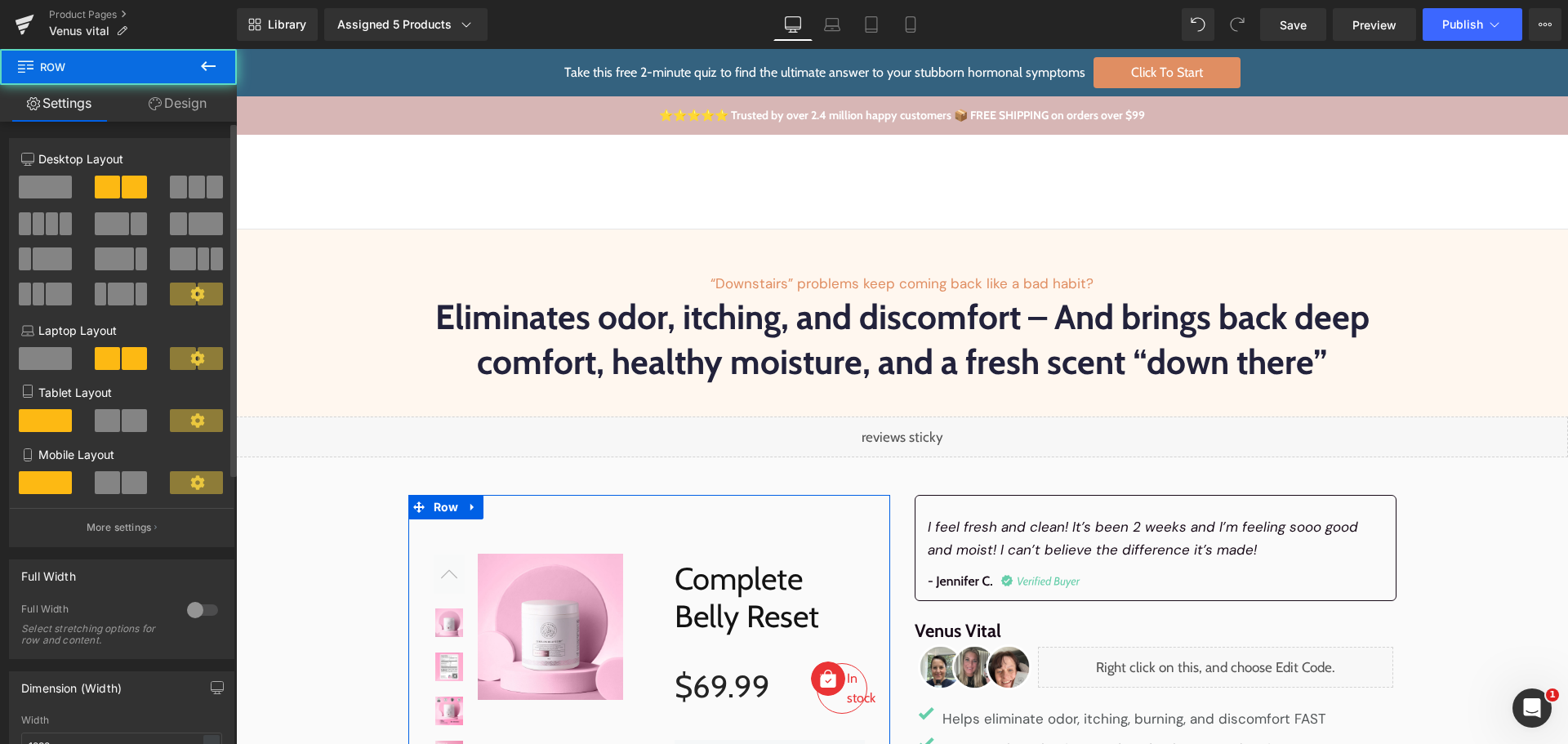
click at [43, 180] on span at bounding box center [45, 187] width 53 height 23
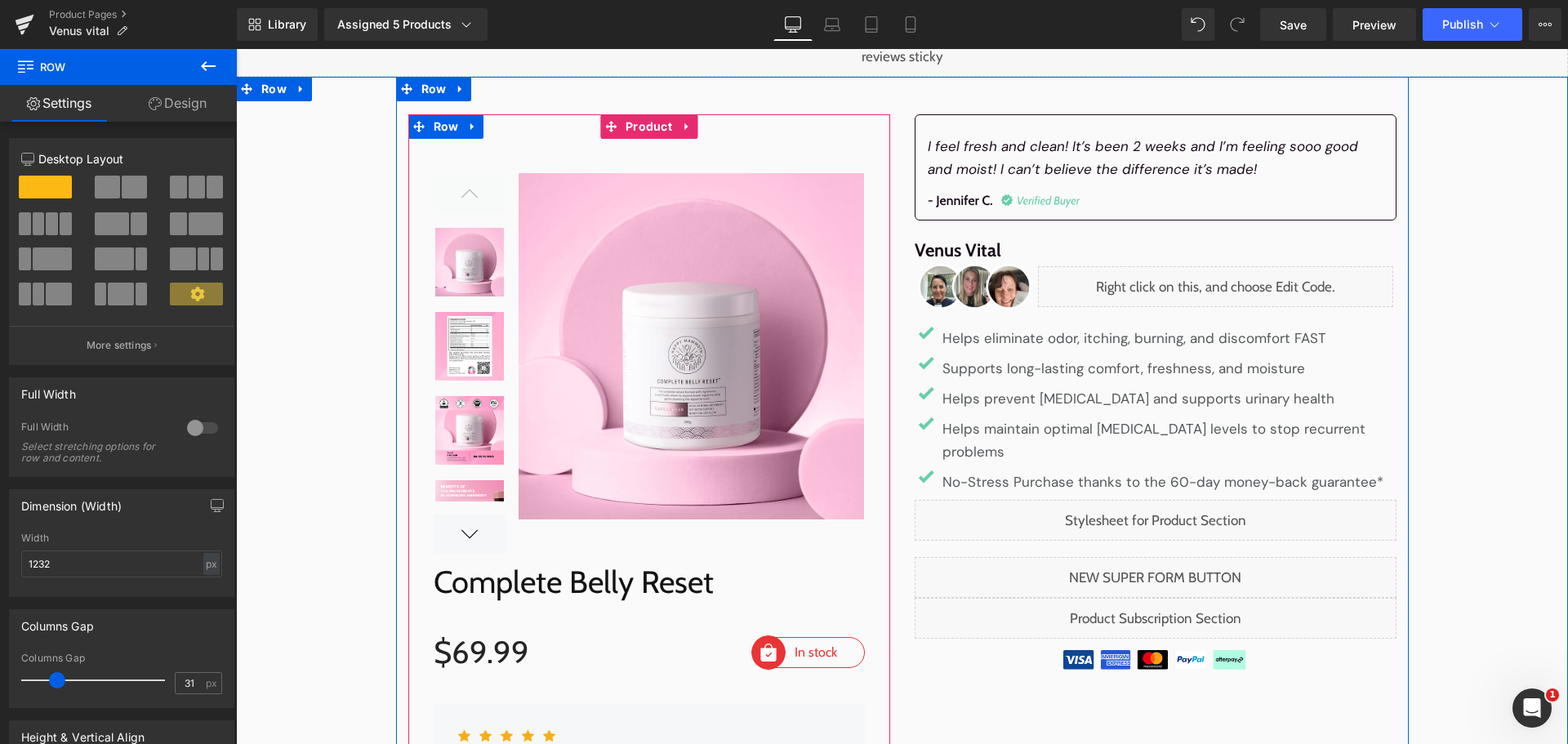
scroll to position [408, 0]
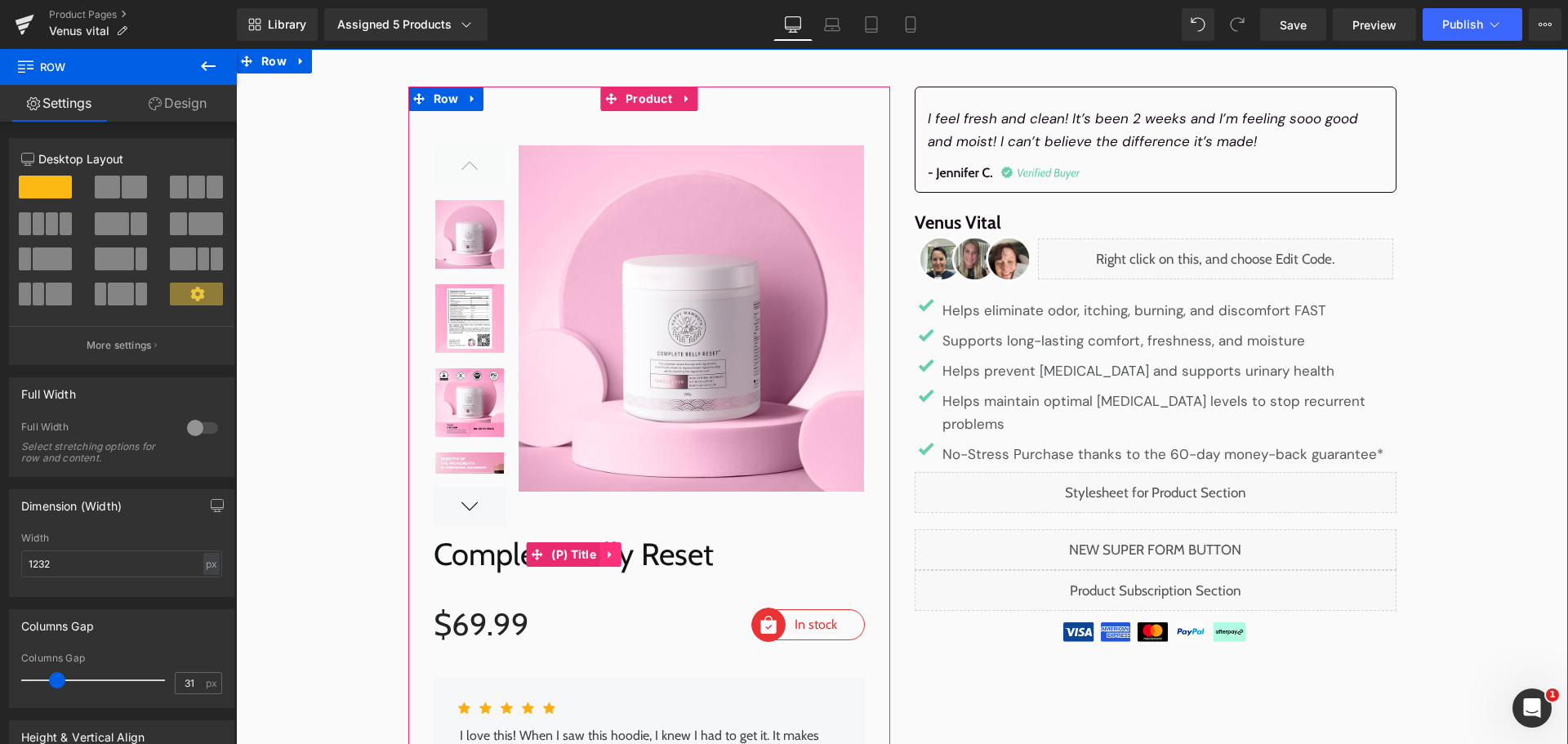
click at [611, 556] on icon at bounding box center [610, 555] width 11 height 12
click at [617, 553] on icon at bounding box center [620, 555] width 11 height 12
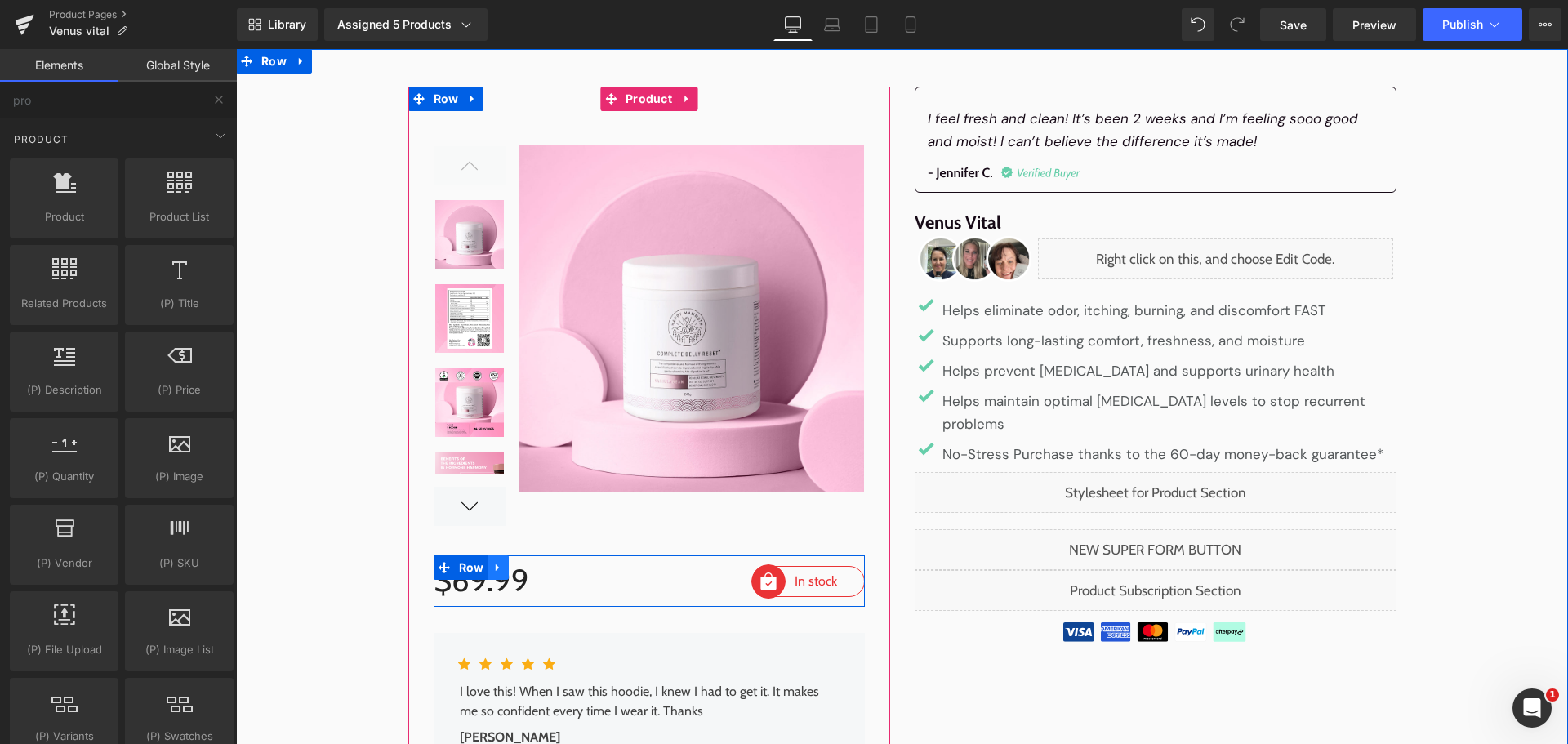
click at [496, 567] on icon at bounding box center [498, 568] width 3 height 8
click at [535, 568] on icon at bounding box center [540, 567] width 11 height 11
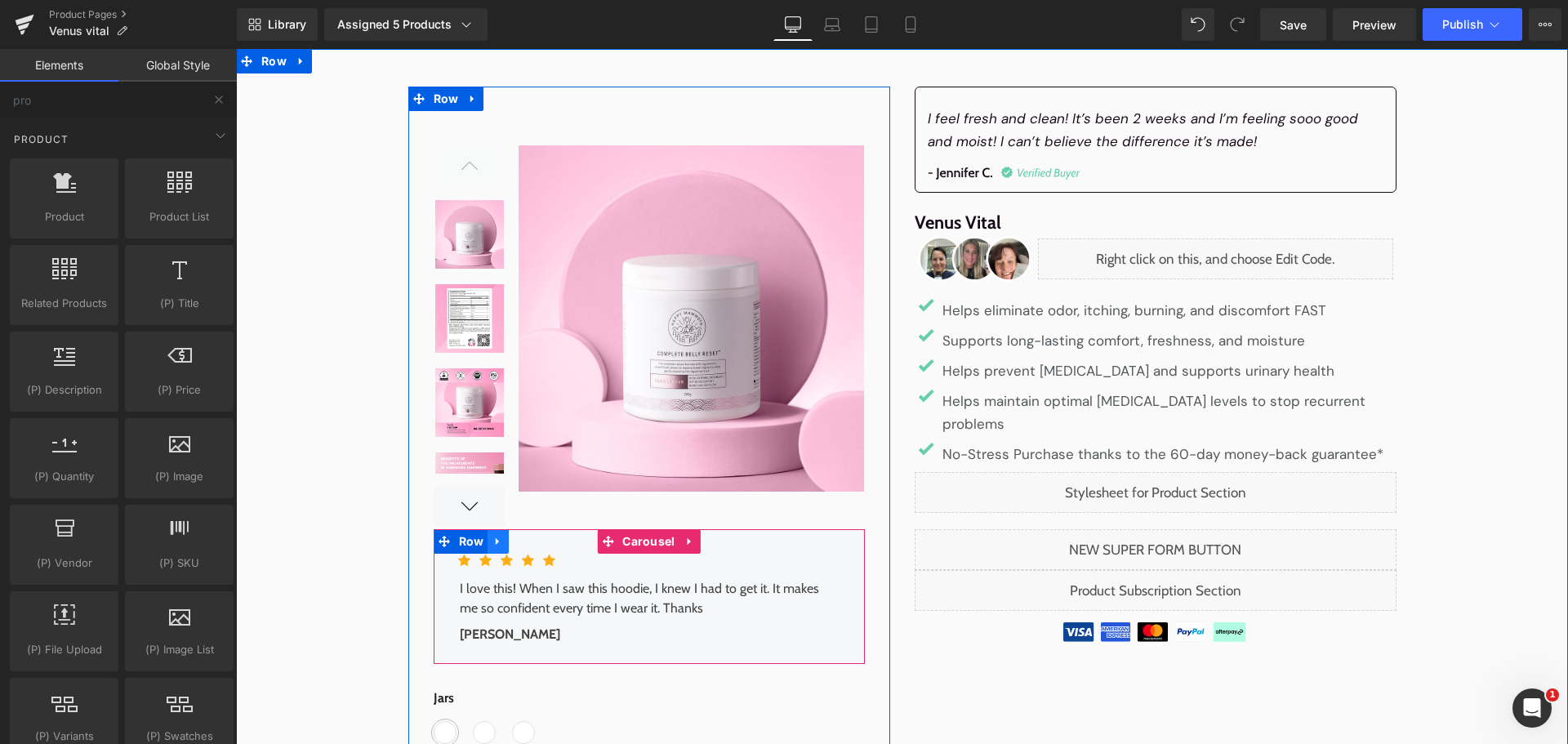
click at [493, 538] on icon at bounding box center [498, 542] width 11 height 12
click at [535, 545] on icon at bounding box center [540, 541] width 11 height 11
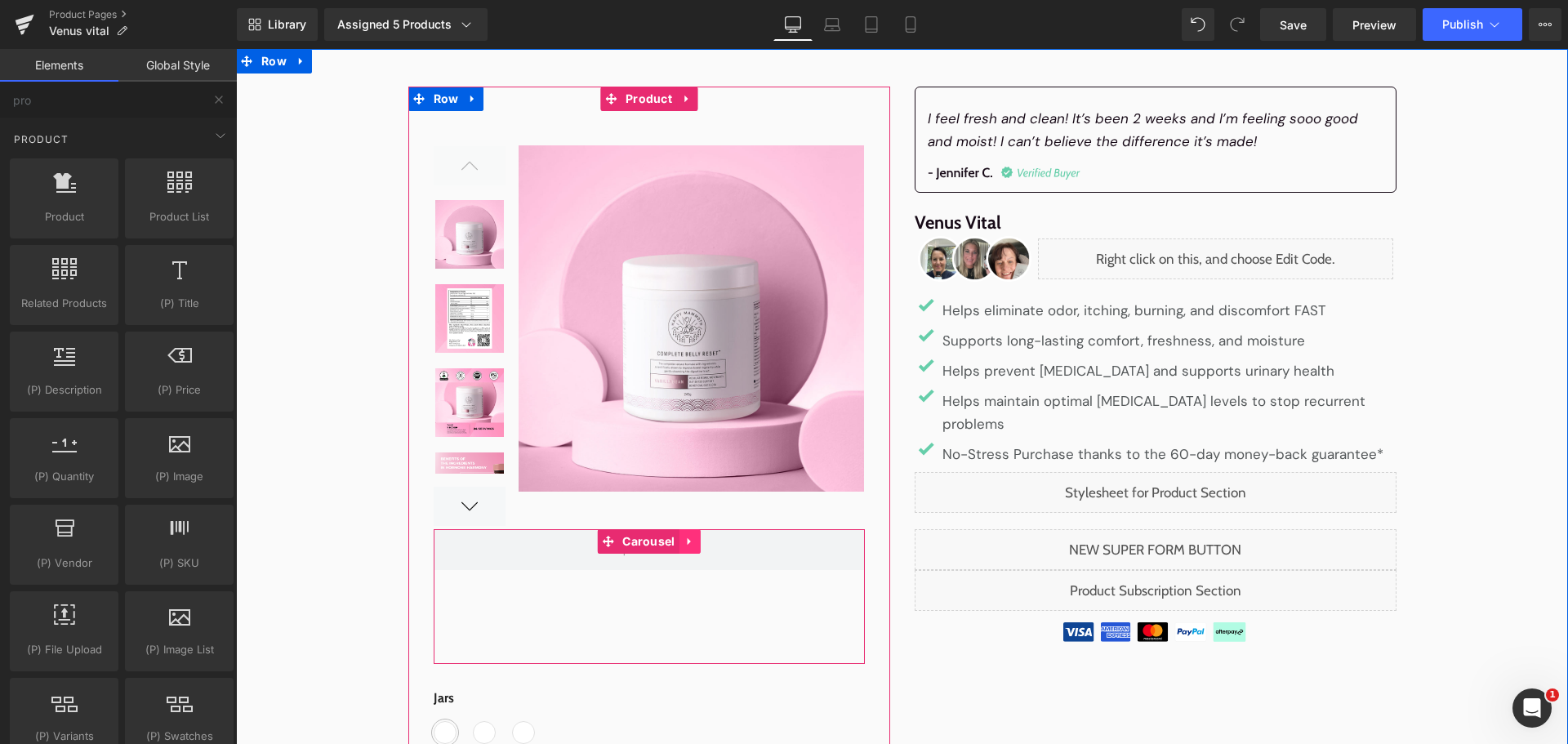
click at [685, 541] on icon at bounding box center [689, 542] width 11 height 12
click at [700, 538] on link at bounding box center [700, 541] width 21 height 25
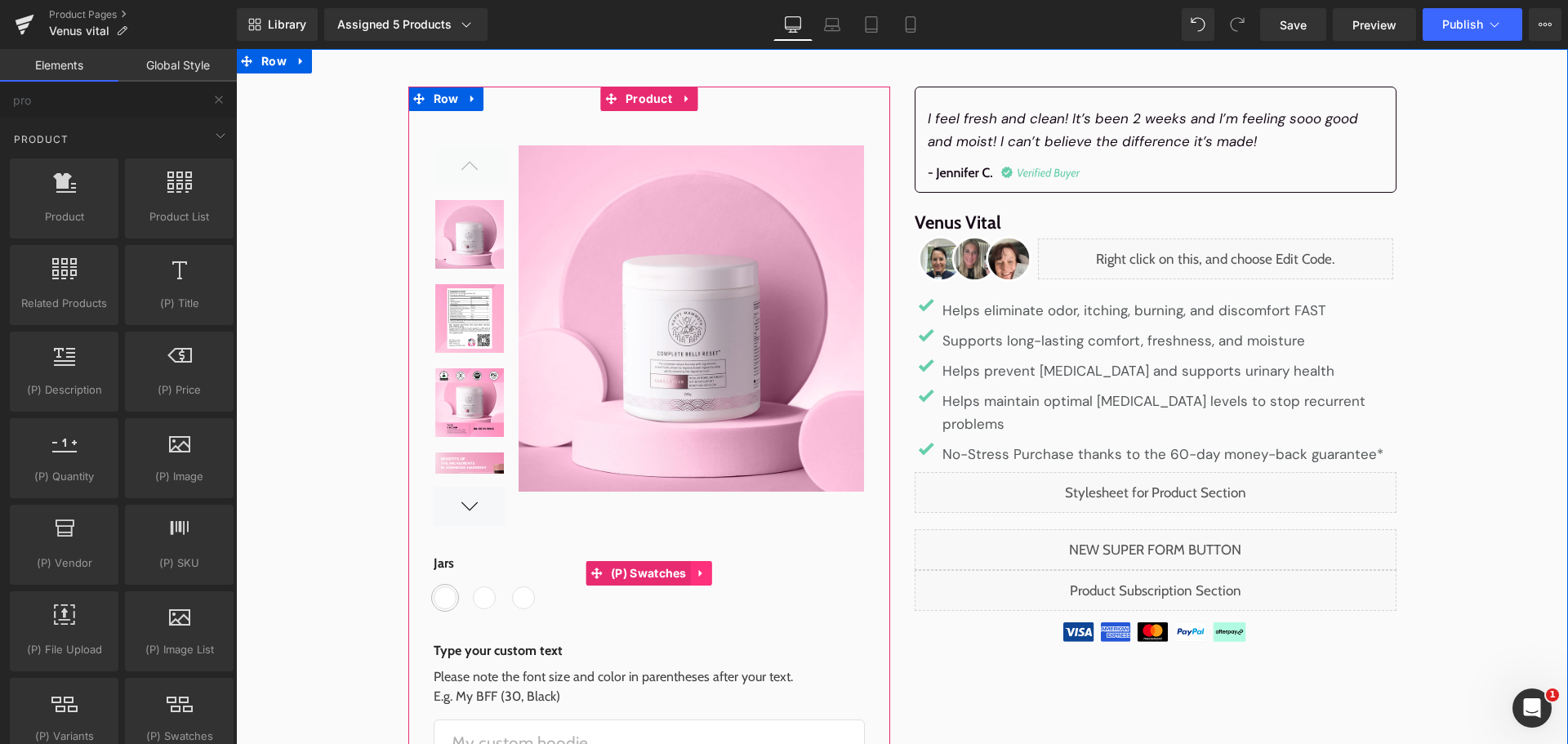
click at [699, 576] on icon at bounding box center [700, 573] width 3 height 8
click at [710, 574] on icon at bounding box center [712, 573] width 11 height 11
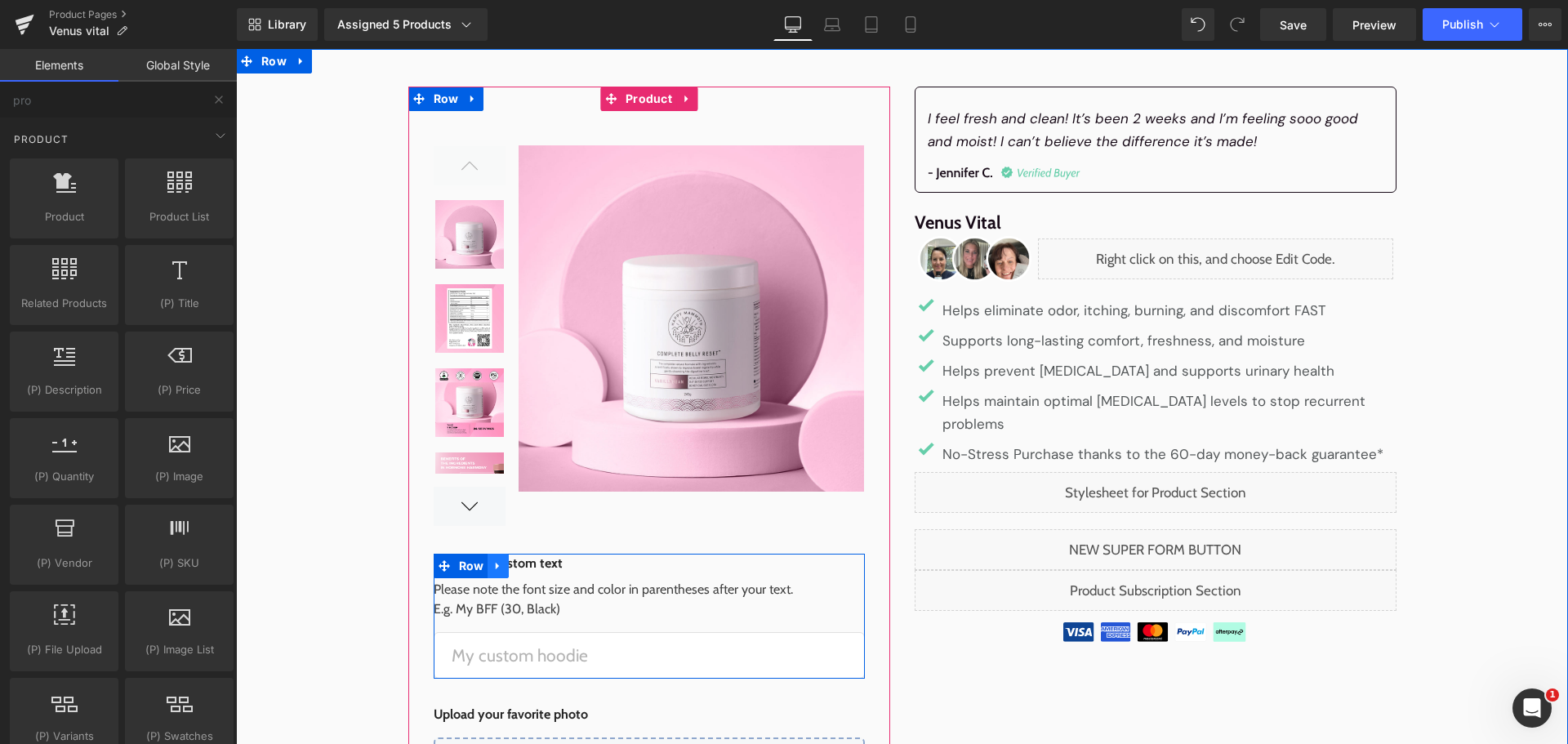
click at [487, 567] on link at bounding box center [498, 566] width 21 height 25
click at [533, 557] on link at bounding box center [540, 566] width 21 height 25
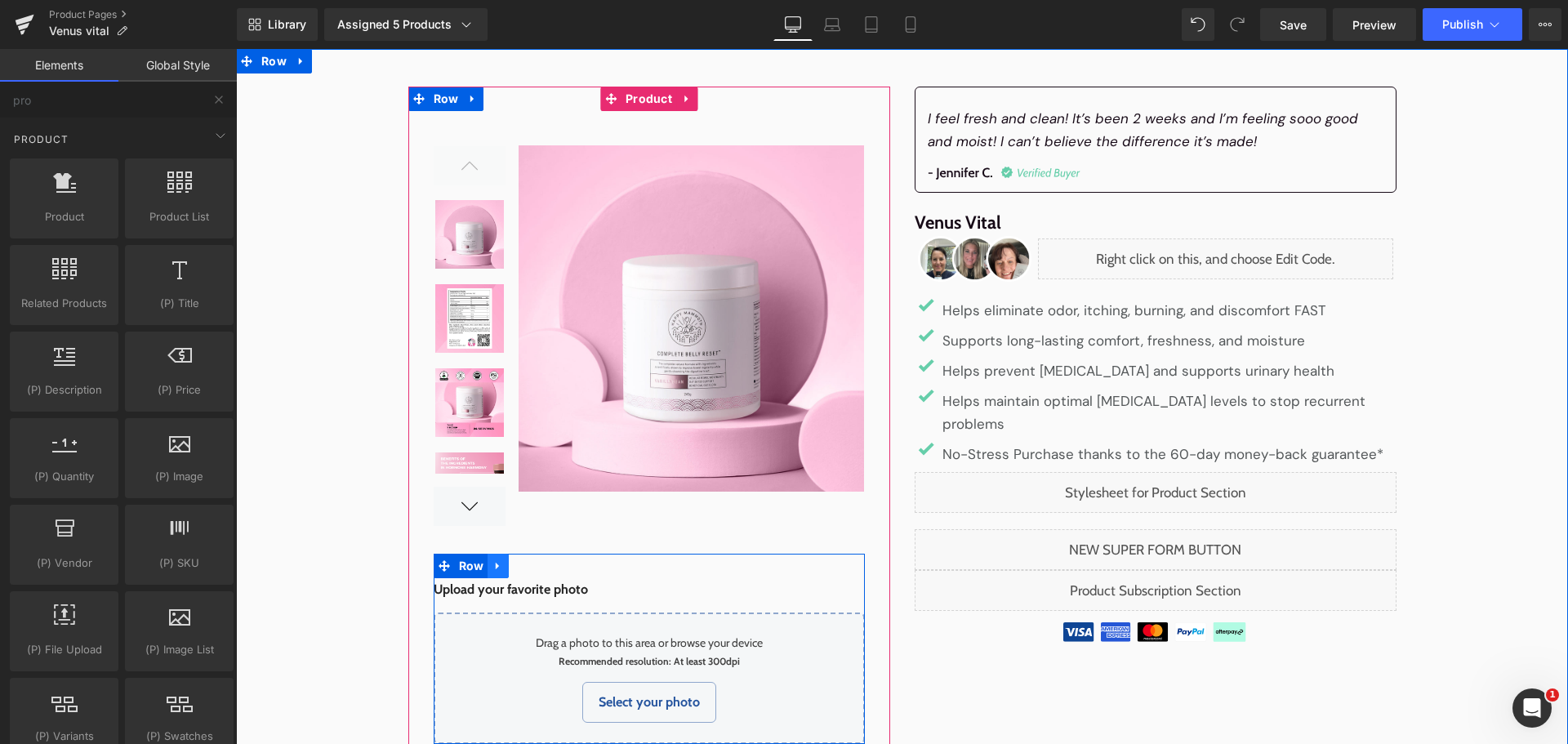
click at [493, 564] on icon at bounding box center [498, 566] width 11 height 12
click at [537, 563] on icon at bounding box center [540, 565] width 11 height 11
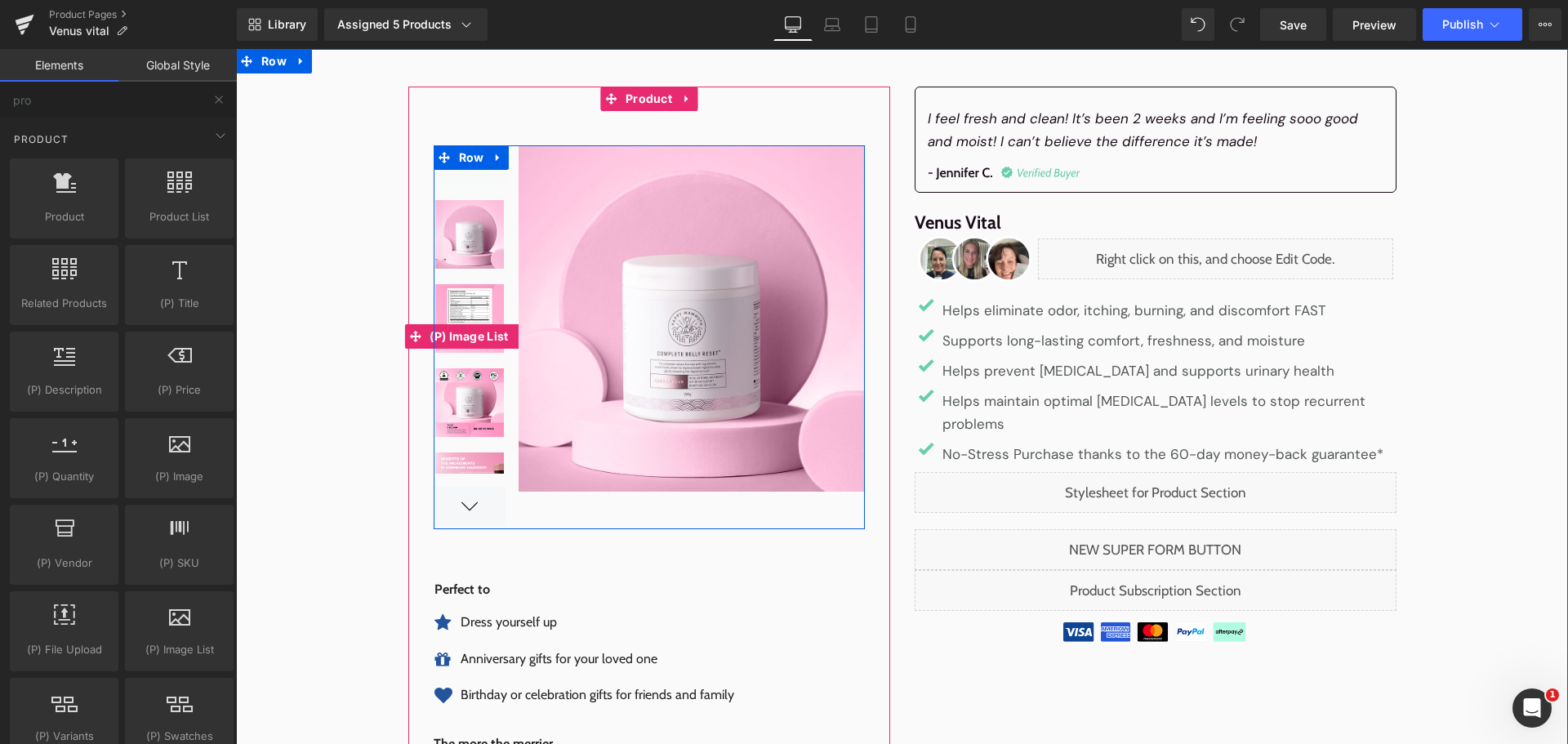
click at [449, 502] on div at bounding box center [470, 506] width 72 height 39
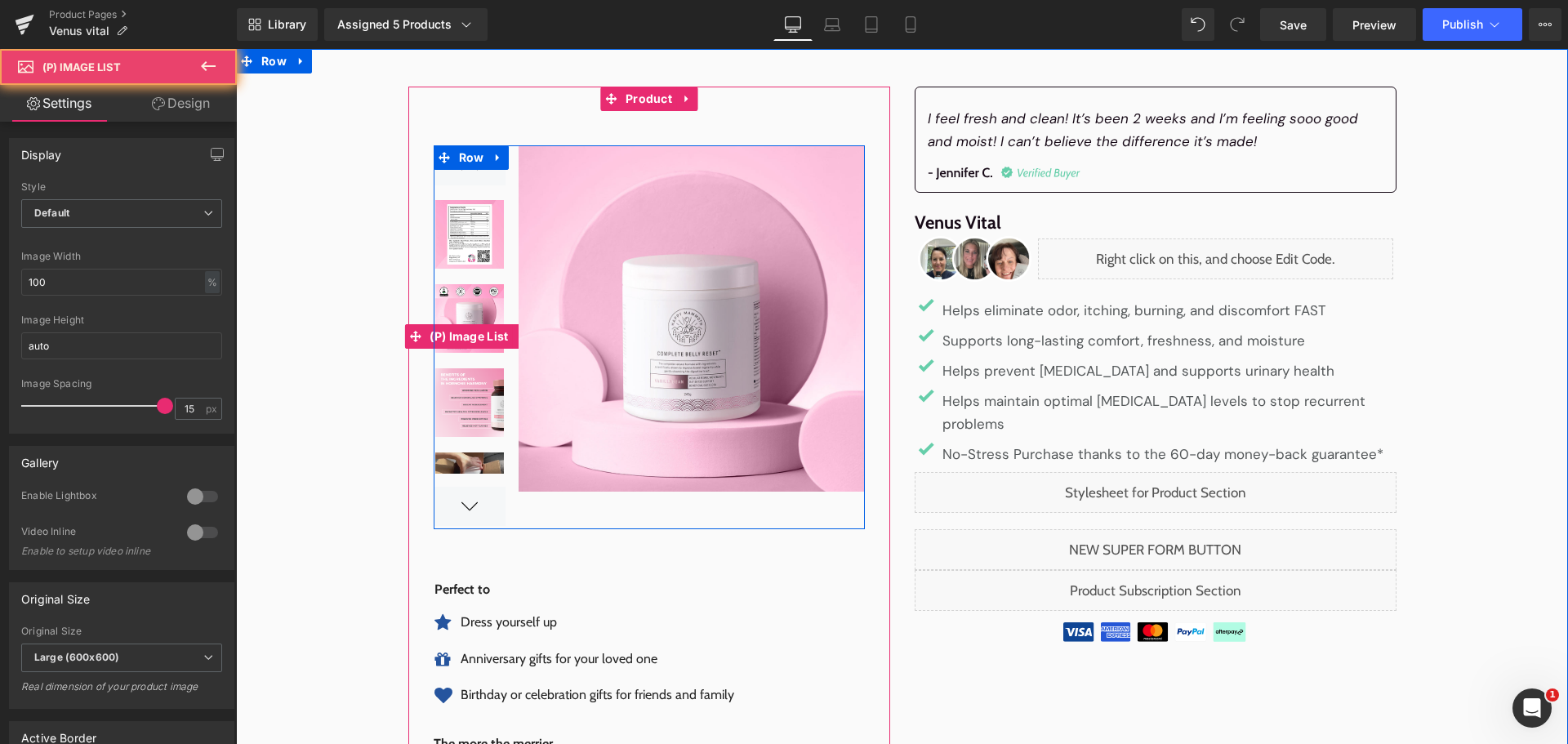
click at [447, 498] on div at bounding box center [470, 506] width 72 height 39
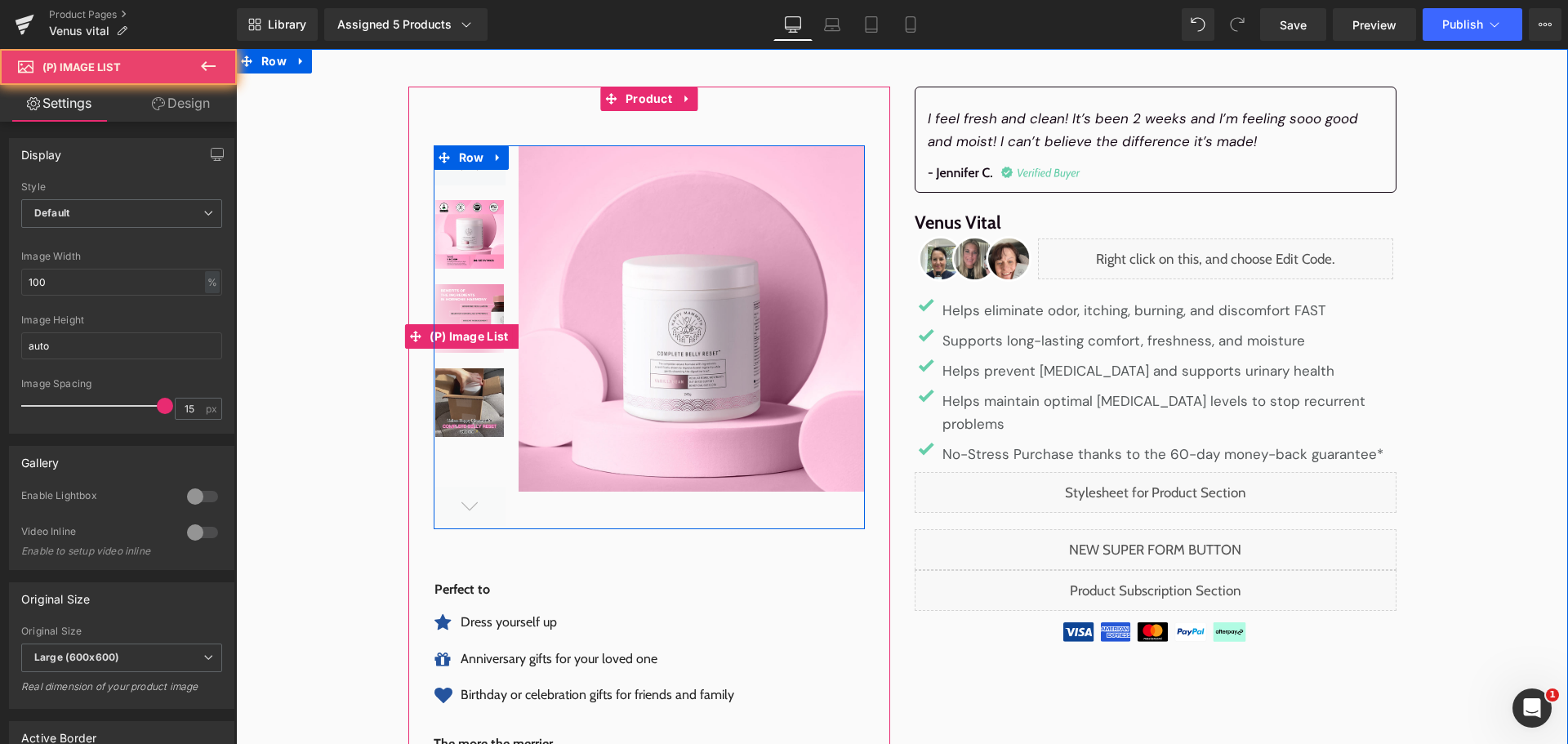
click at [447, 498] on div at bounding box center [470, 506] width 72 height 39
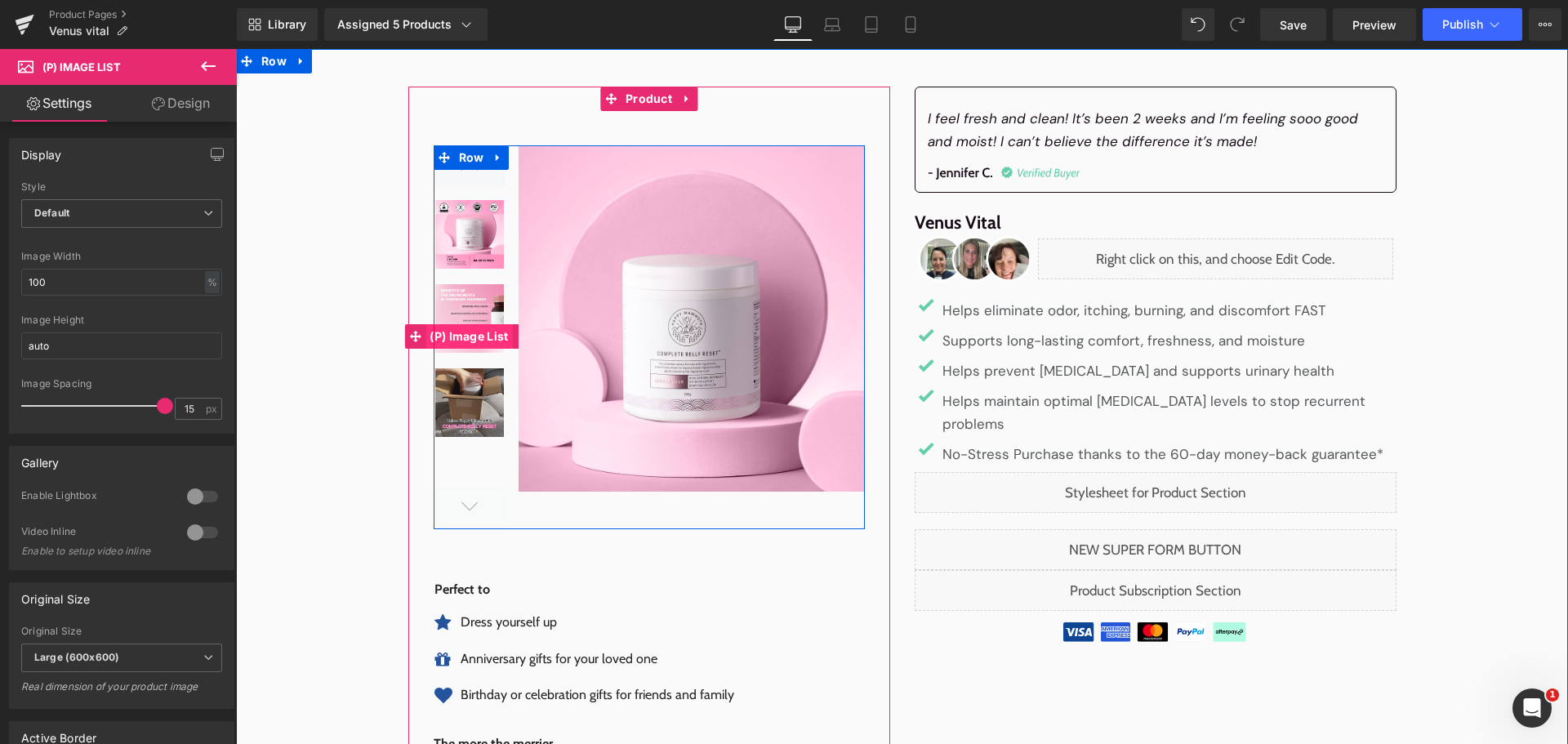
click at [456, 334] on span "(P) Image List" at bounding box center [469, 336] width 87 height 25
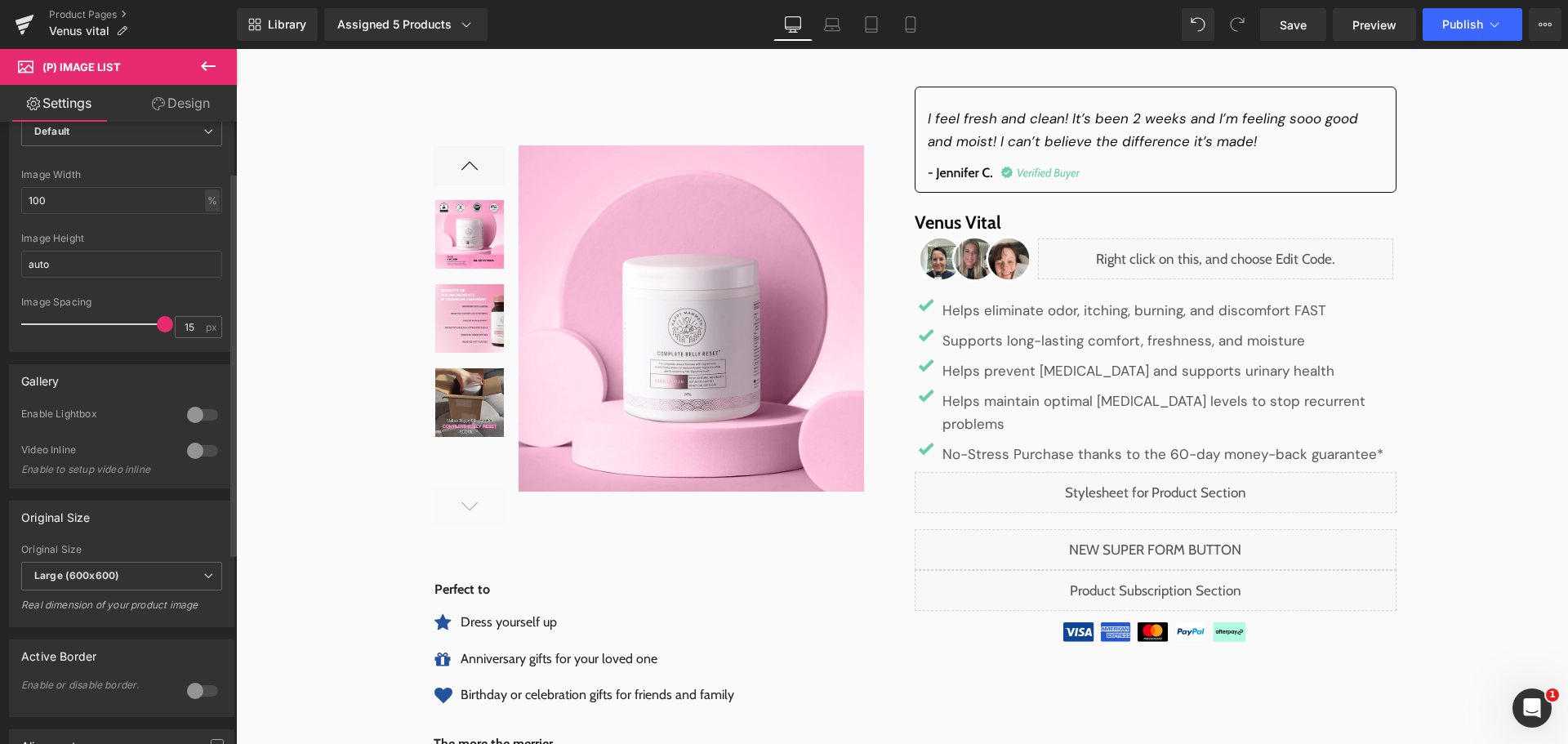
scroll to position [164, 0]
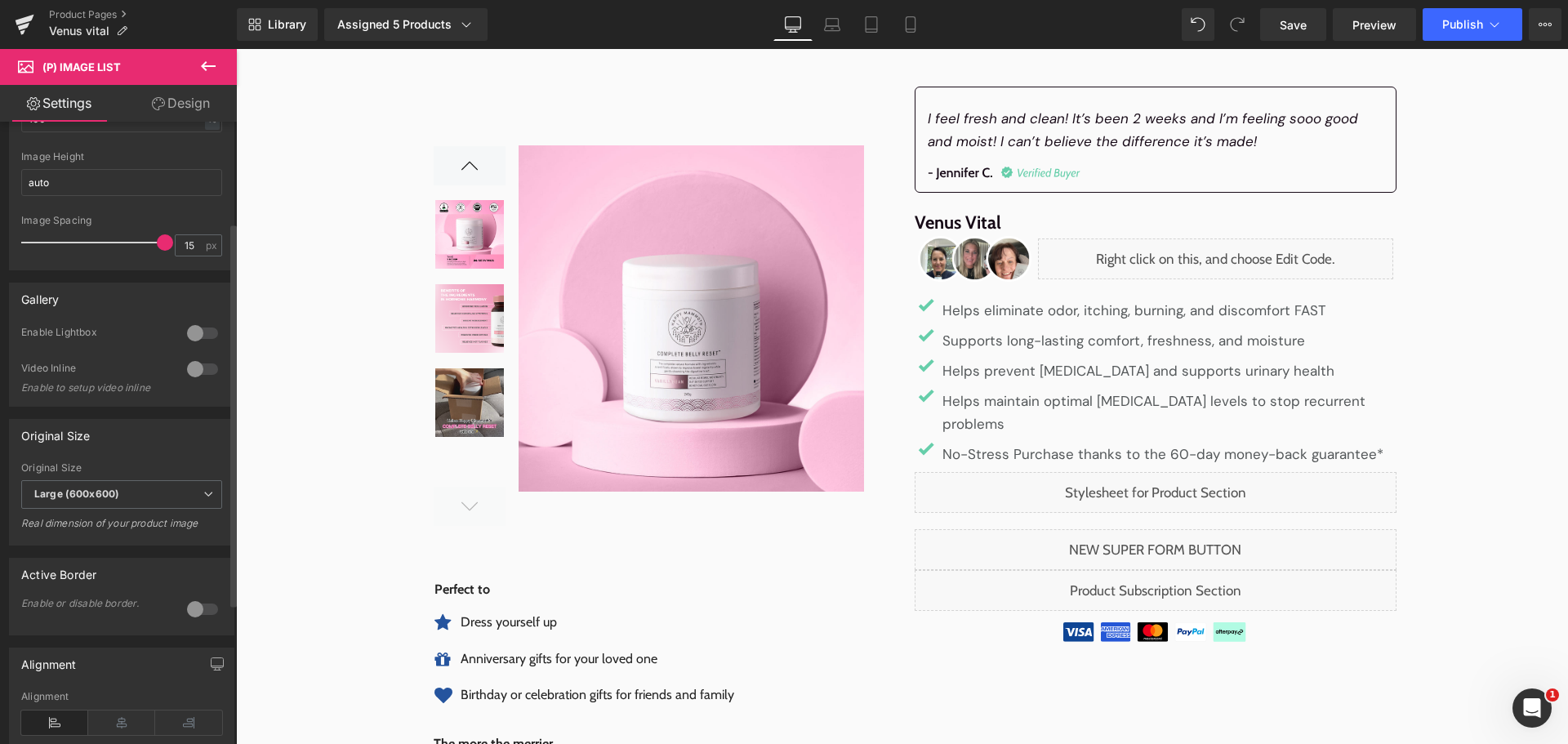
click at [199, 361] on div at bounding box center [203, 369] width 39 height 26
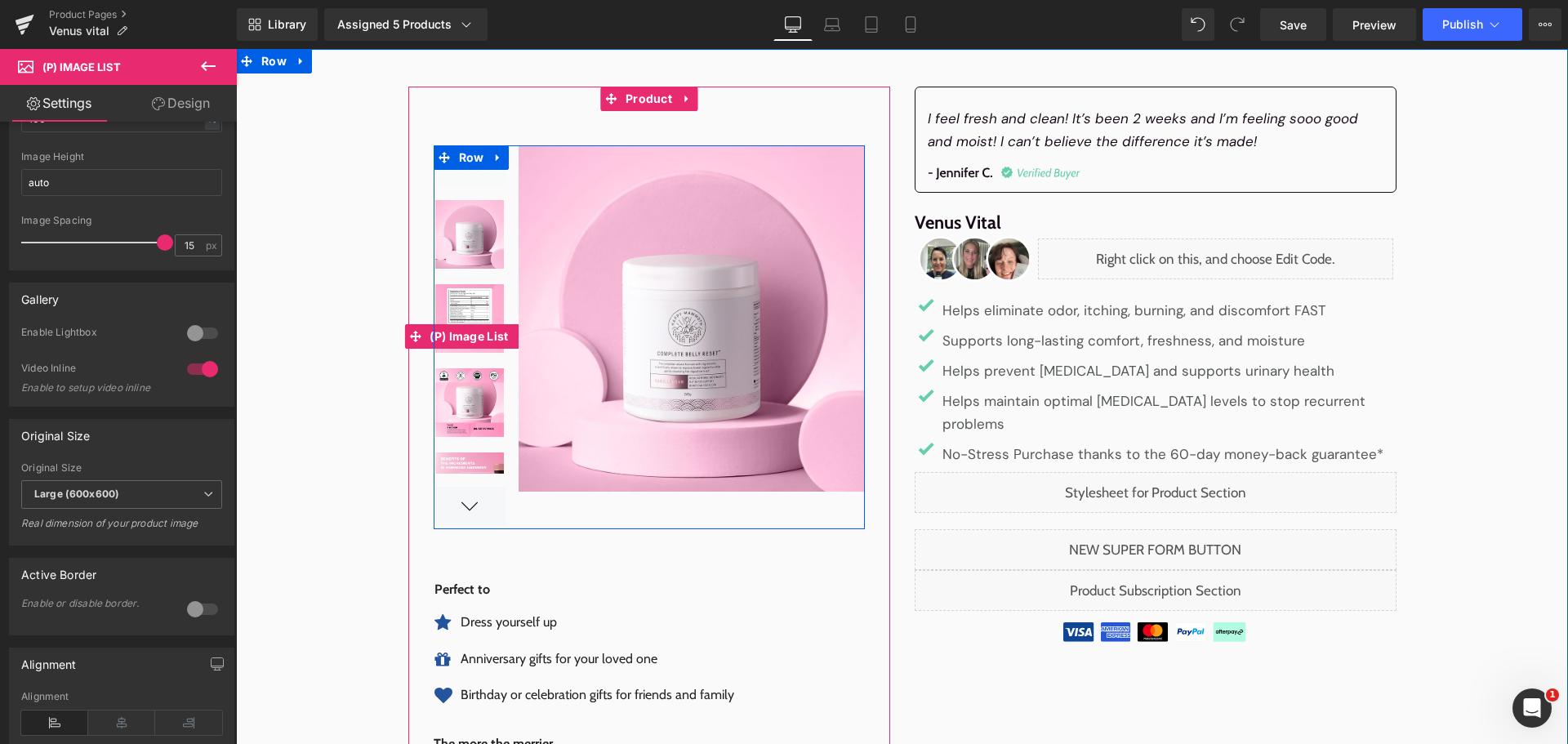
click at [453, 503] on div at bounding box center [470, 506] width 72 height 39
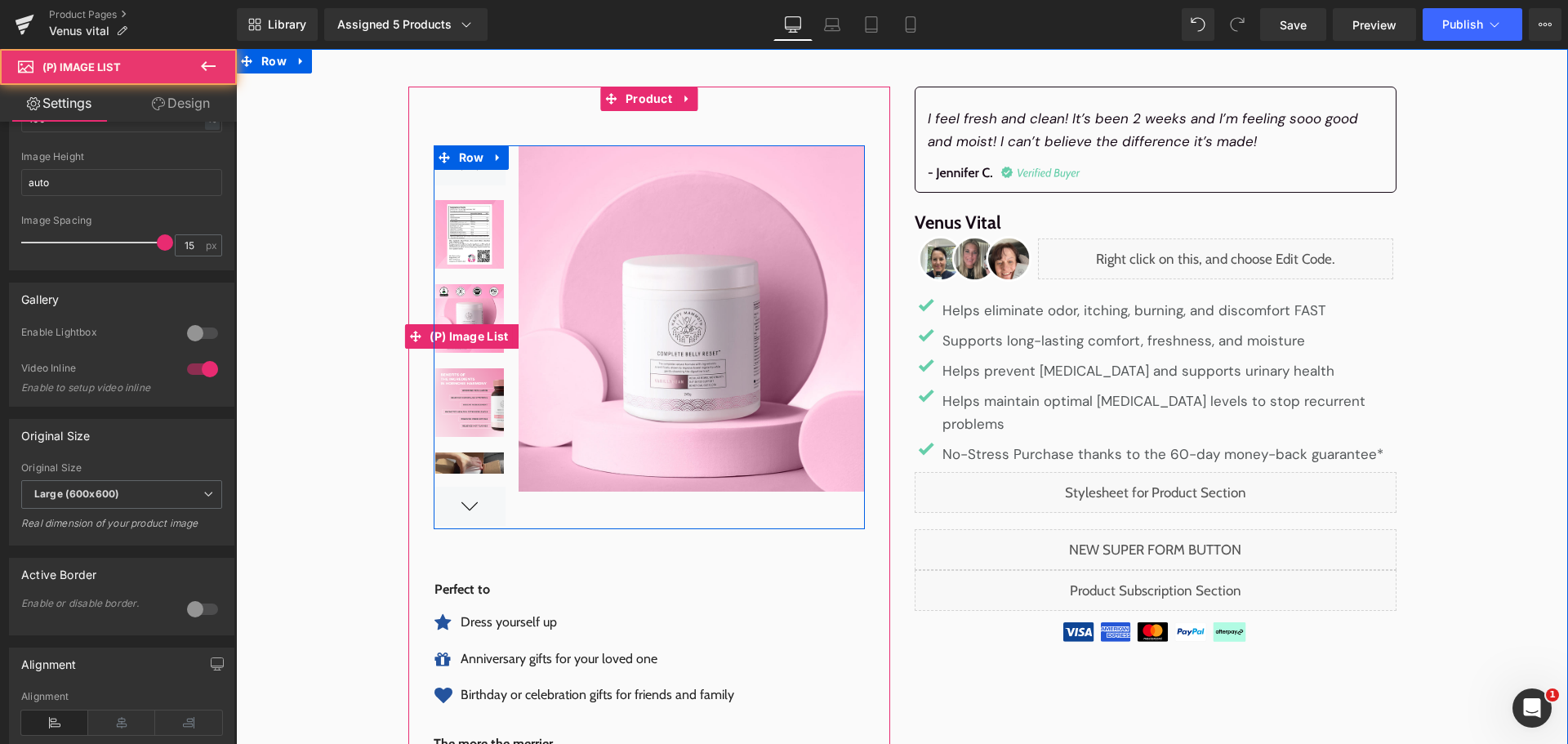
click at [453, 503] on div at bounding box center [470, 506] width 72 height 39
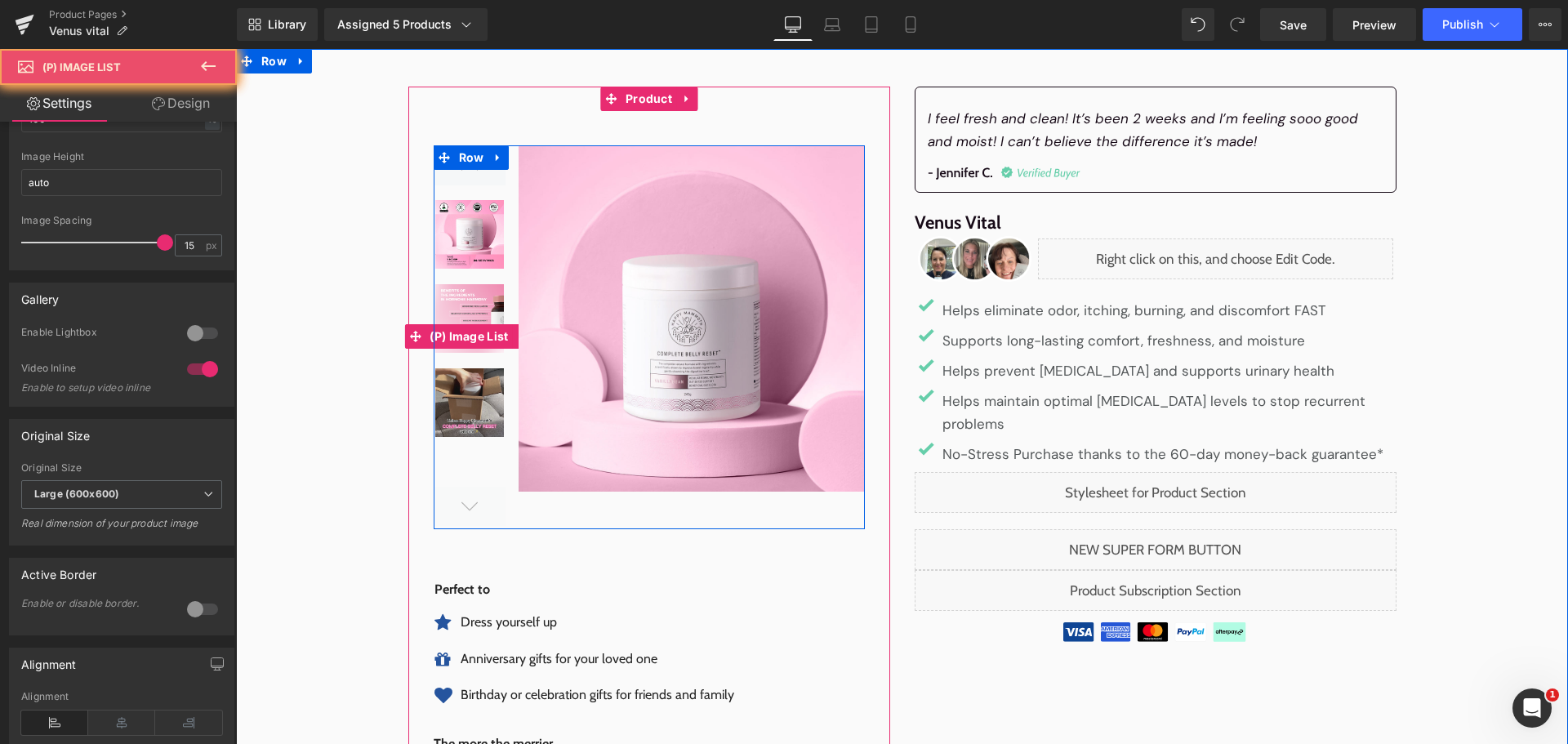
click at [453, 503] on div at bounding box center [470, 506] width 72 height 39
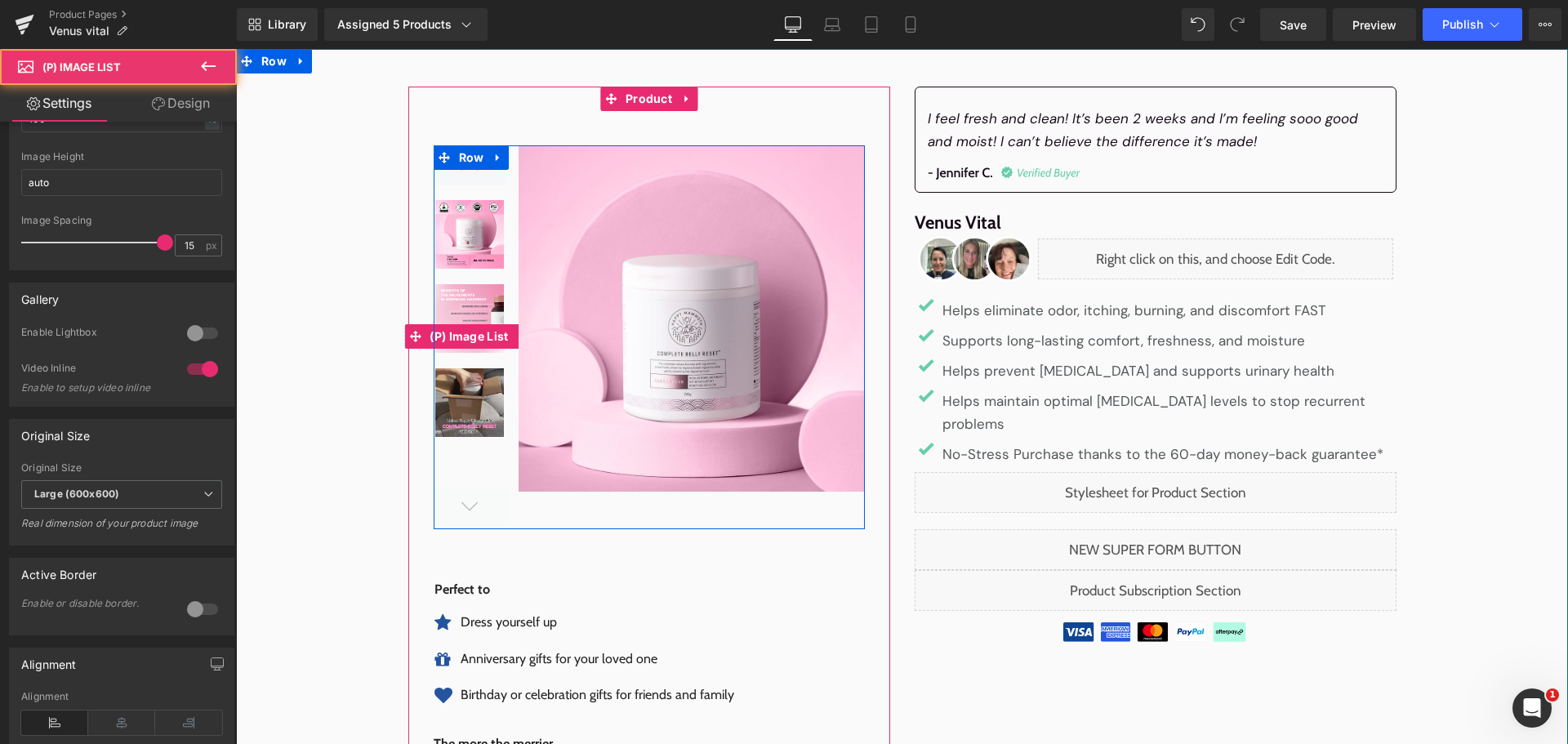
click at [453, 503] on div at bounding box center [470, 506] width 72 height 39
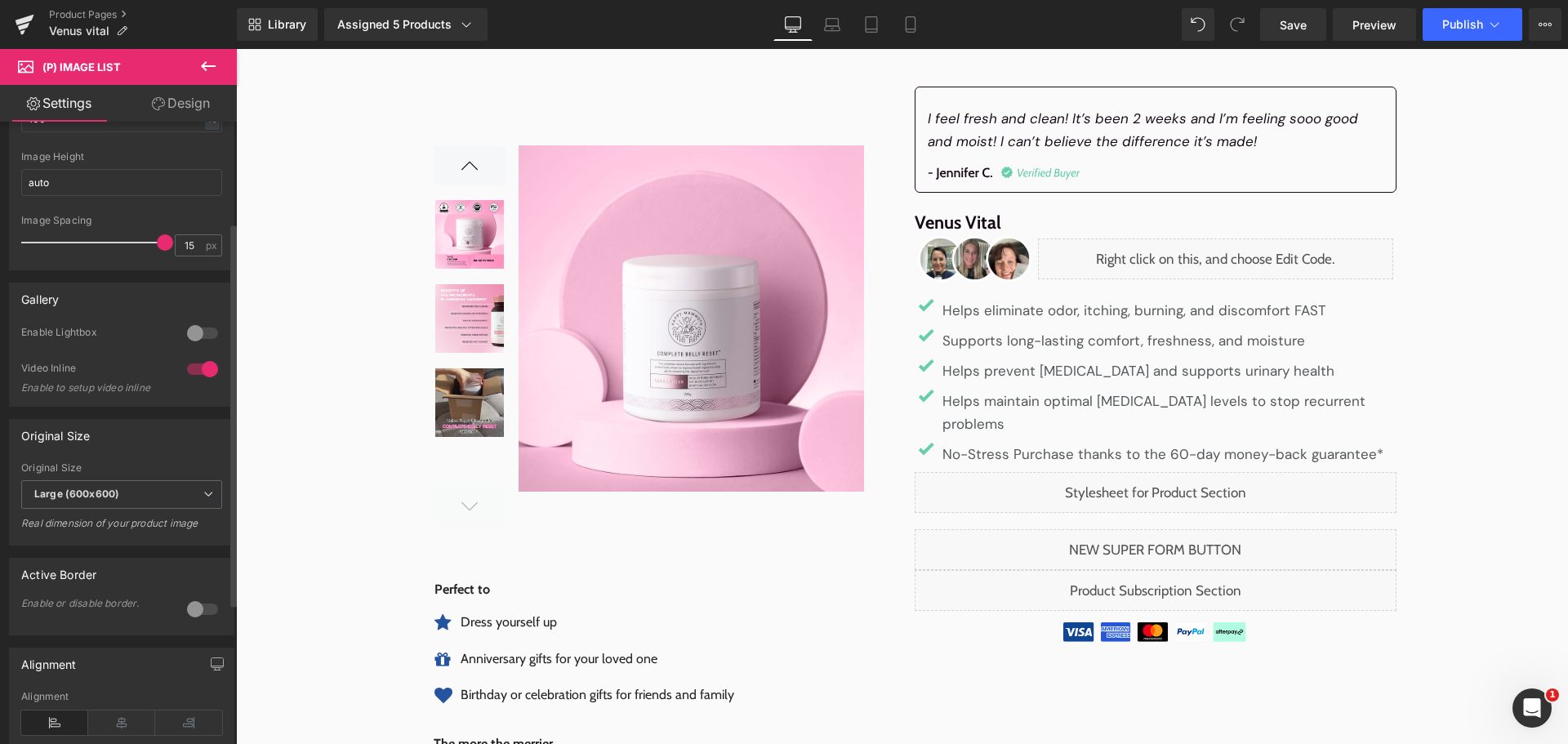
click at [190, 366] on div at bounding box center [203, 369] width 39 height 26
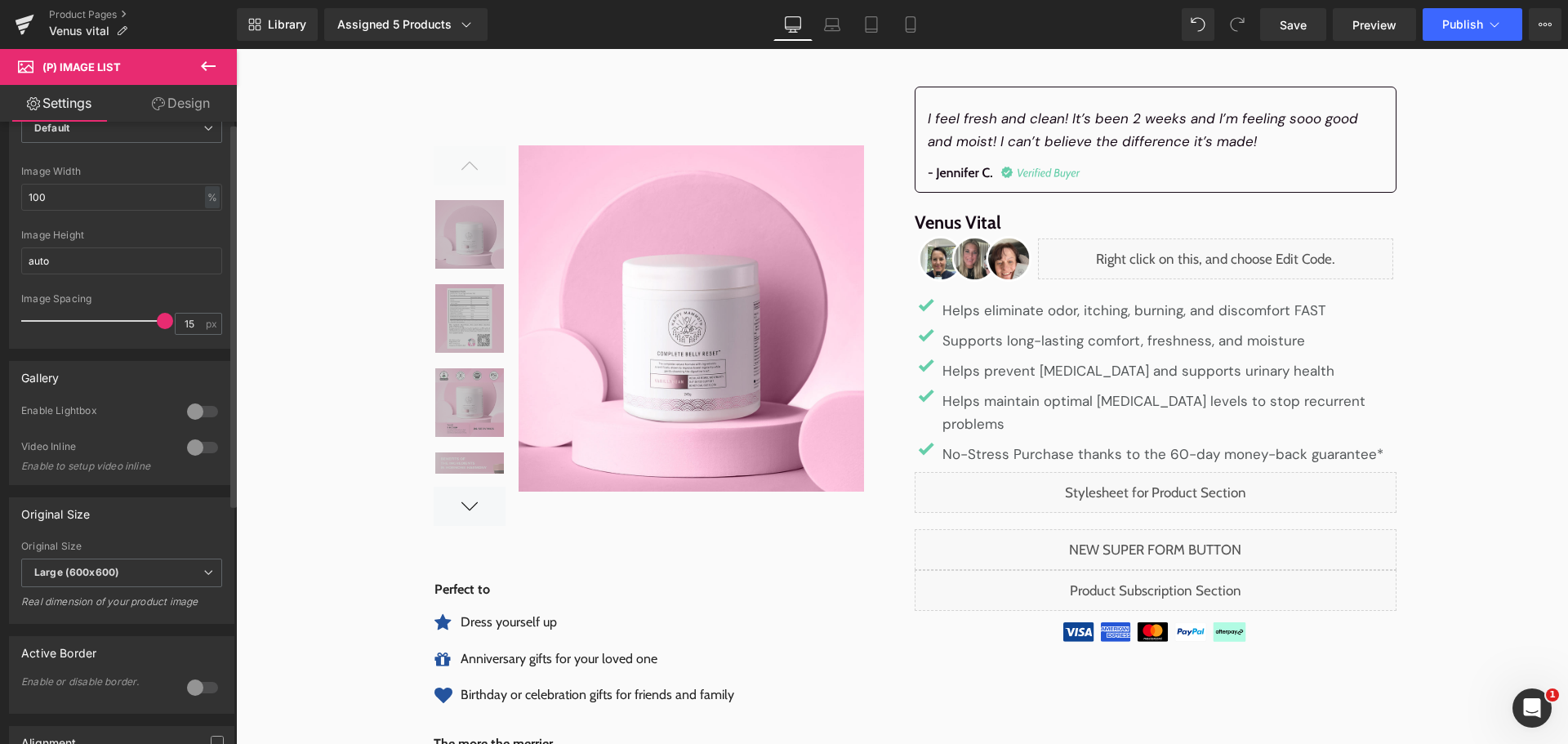
scroll to position [0, 0]
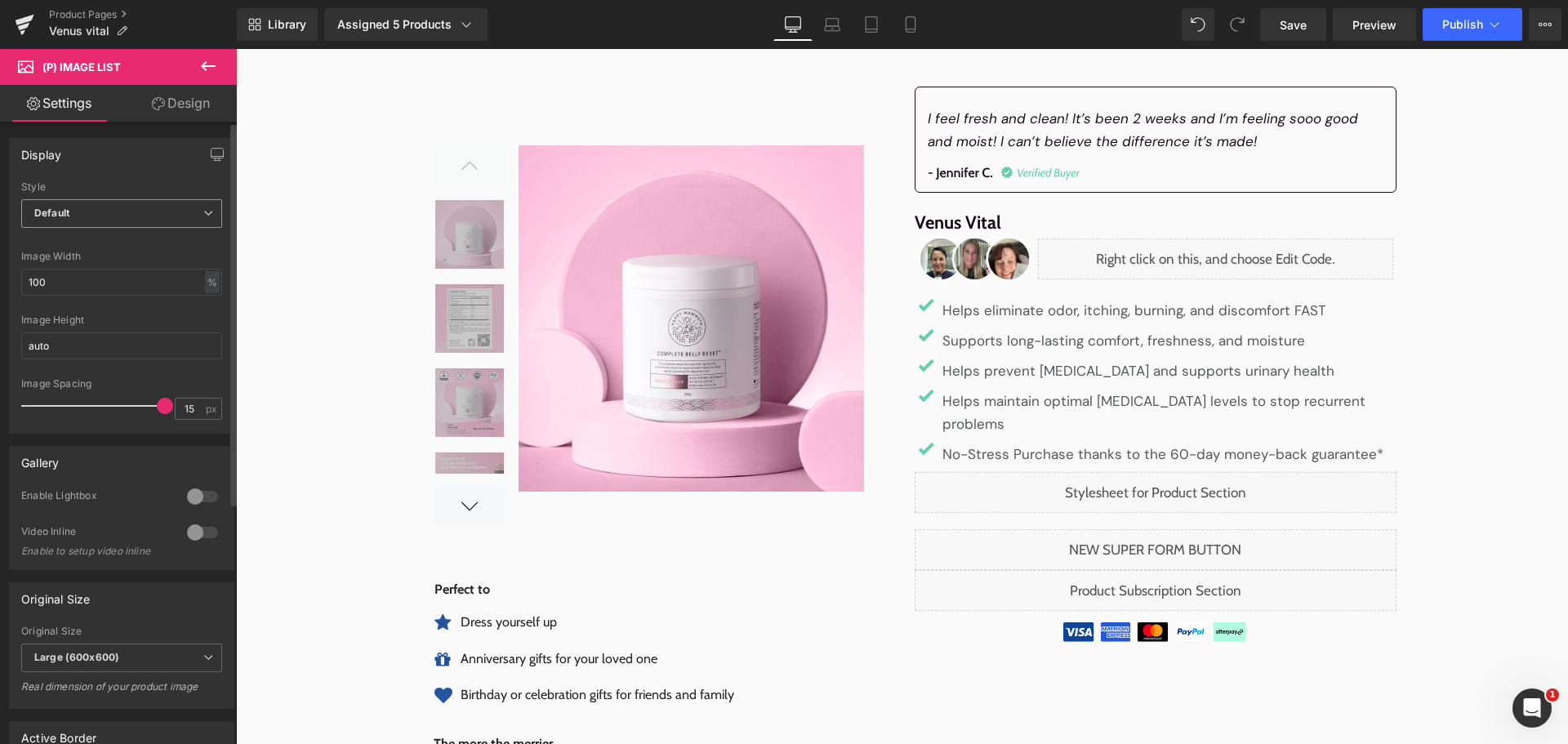
click at [153, 205] on span "Default" at bounding box center [122, 214] width 201 height 29
click at [137, 259] on li "Slider" at bounding box center [118, 267] width 194 height 25
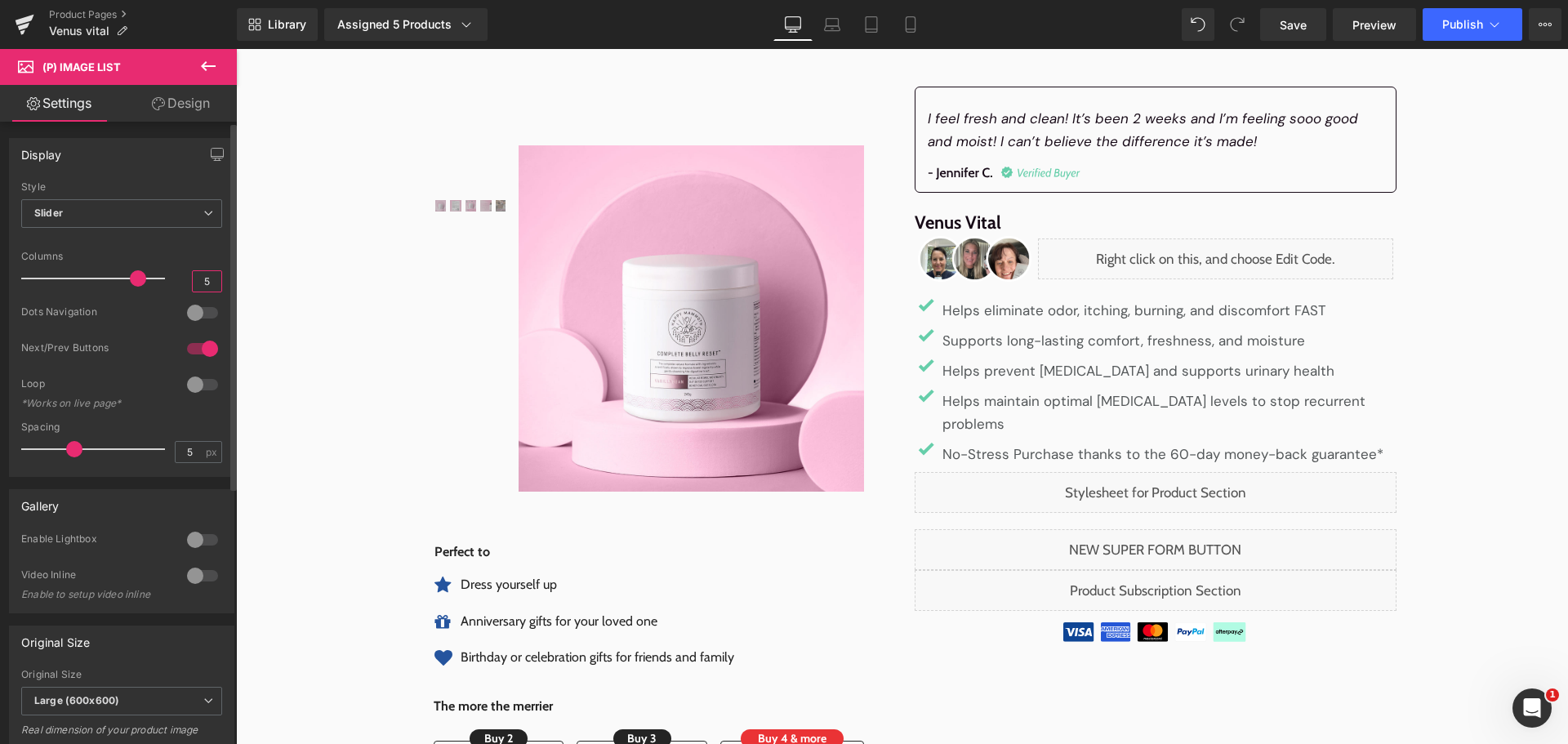
click at [198, 280] on input "5" at bounding box center [207, 281] width 29 height 20
type input "1"
click at [200, 577] on div at bounding box center [203, 575] width 39 height 26
click at [197, 301] on div at bounding box center [203, 313] width 39 height 26
click at [193, 348] on div at bounding box center [203, 349] width 39 height 26
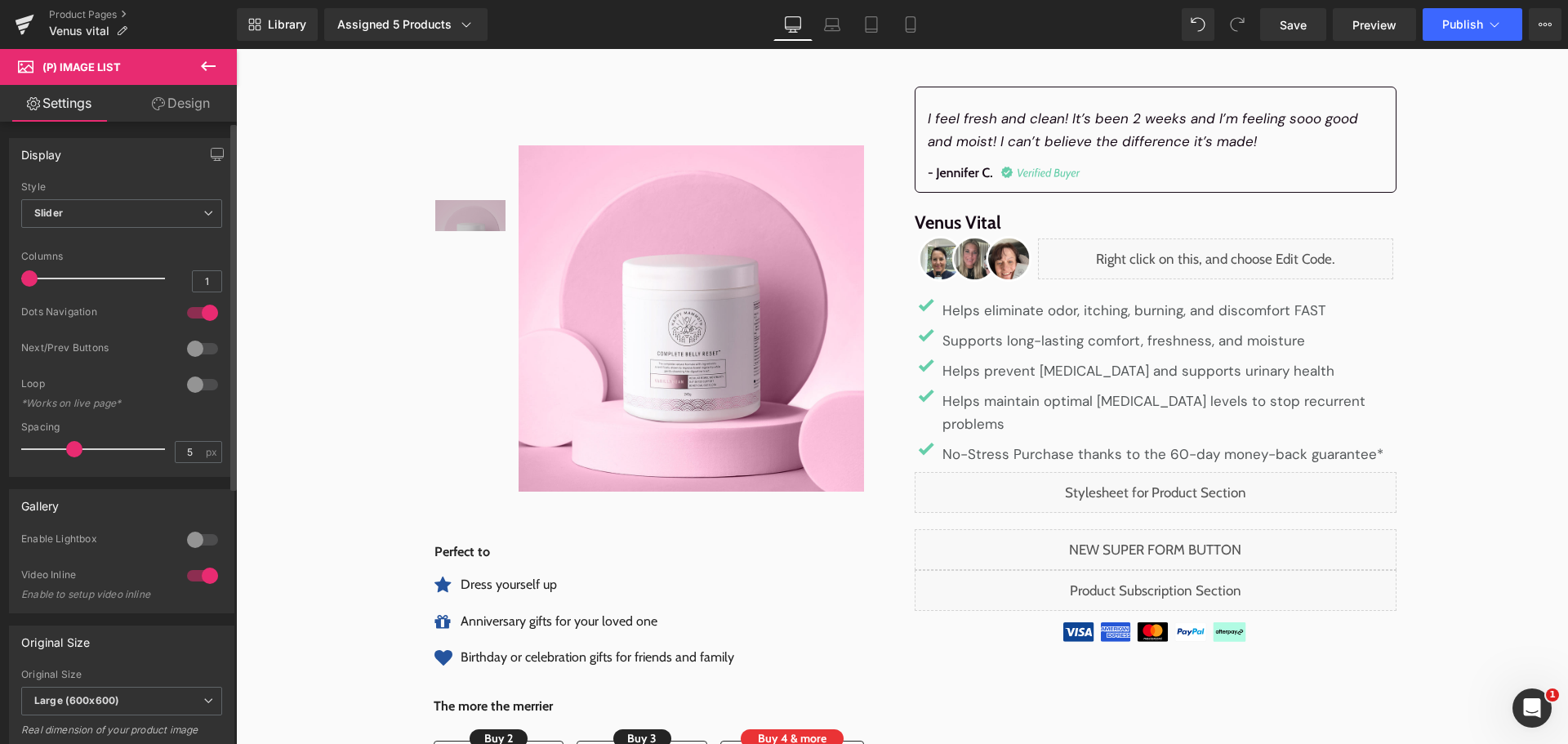
click at [201, 379] on div at bounding box center [203, 384] width 39 height 26
click at [190, 314] on div at bounding box center [203, 313] width 39 height 26
click at [199, 350] on div at bounding box center [203, 349] width 39 height 26
click at [151, 219] on span "Slider" at bounding box center [122, 214] width 201 height 29
click at [142, 244] on li "Default" at bounding box center [118, 242] width 194 height 25
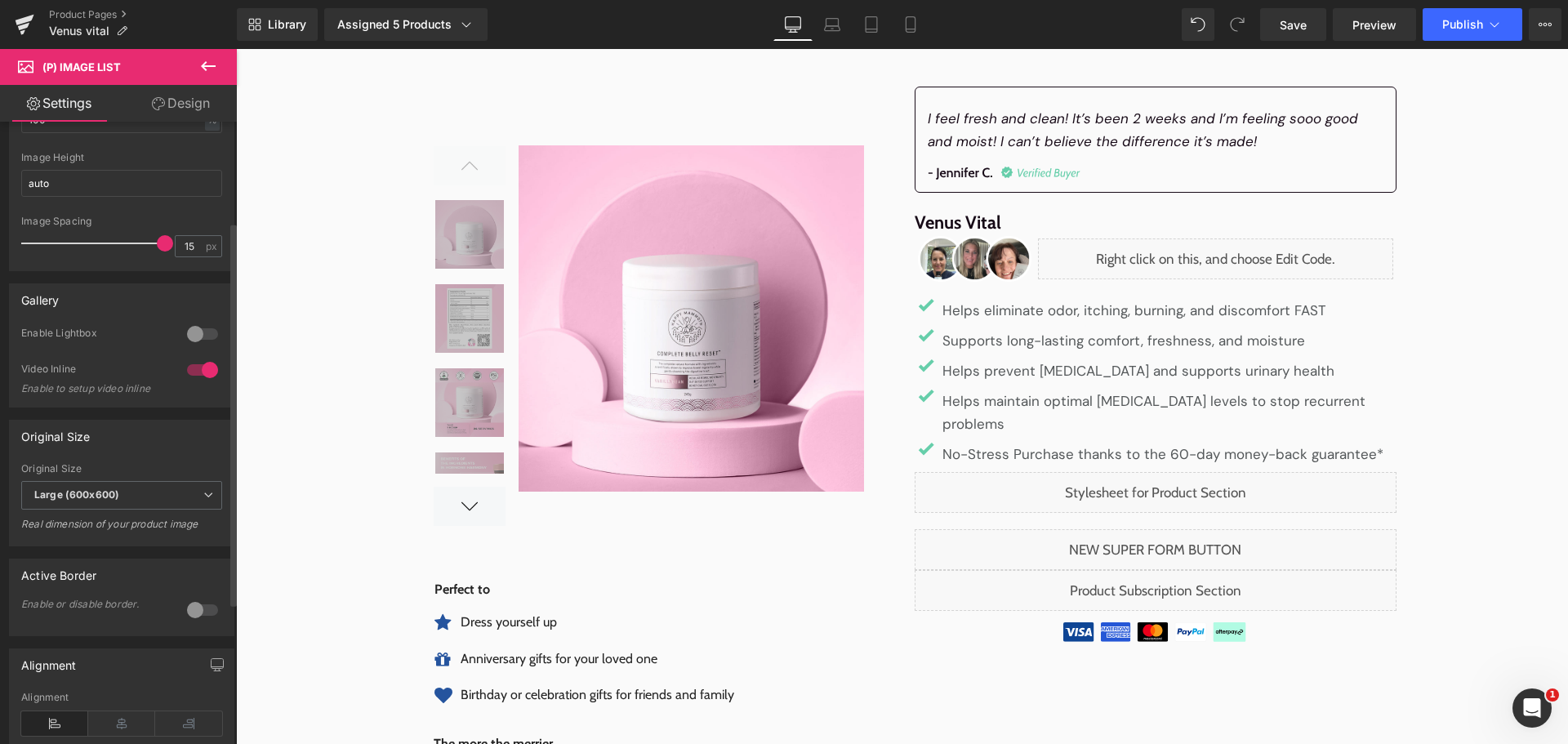
scroll to position [164, 0]
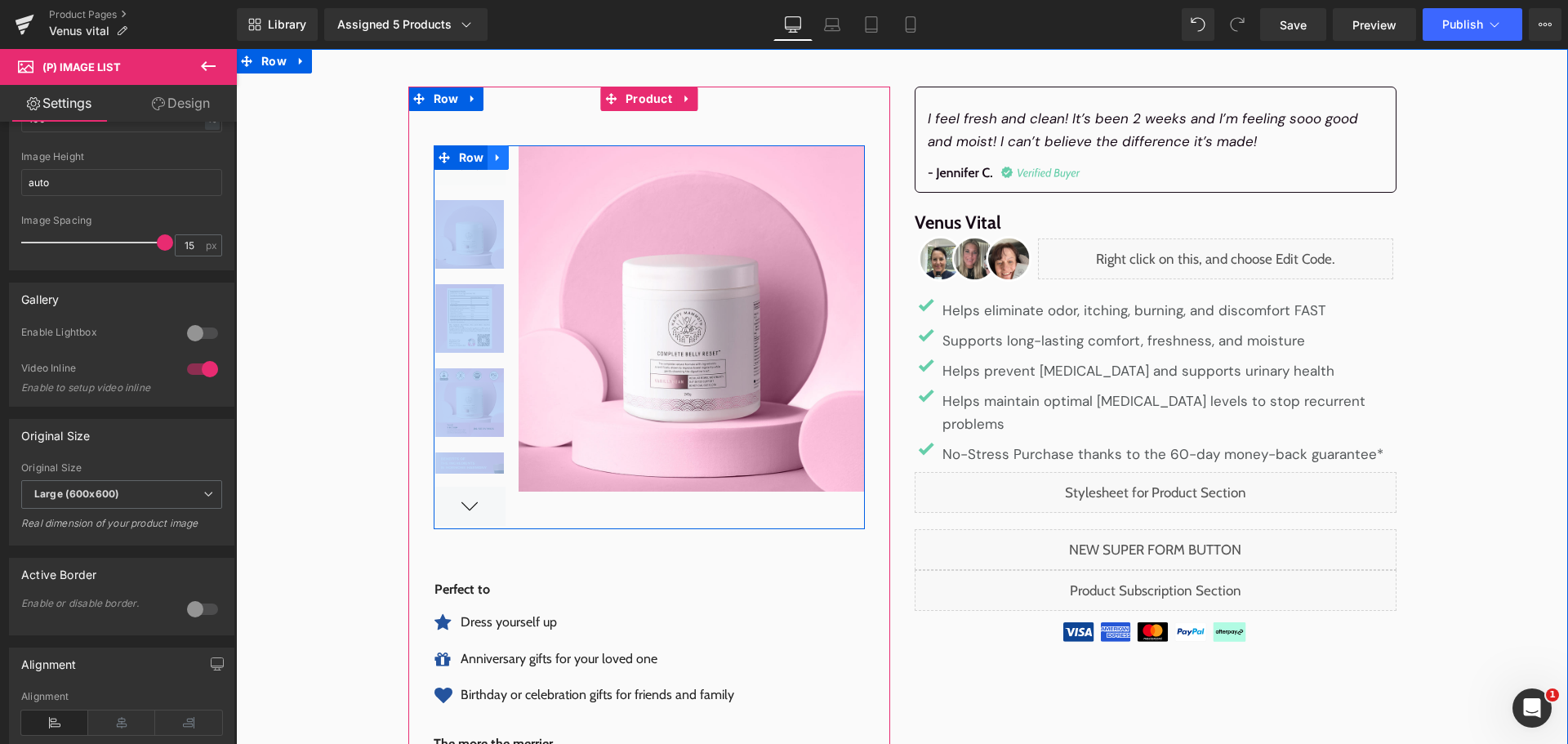
click at [494, 155] on icon at bounding box center [498, 158] width 11 height 12
click at [530, 159] on link at bounding box center [540, 158] width 21 height 25
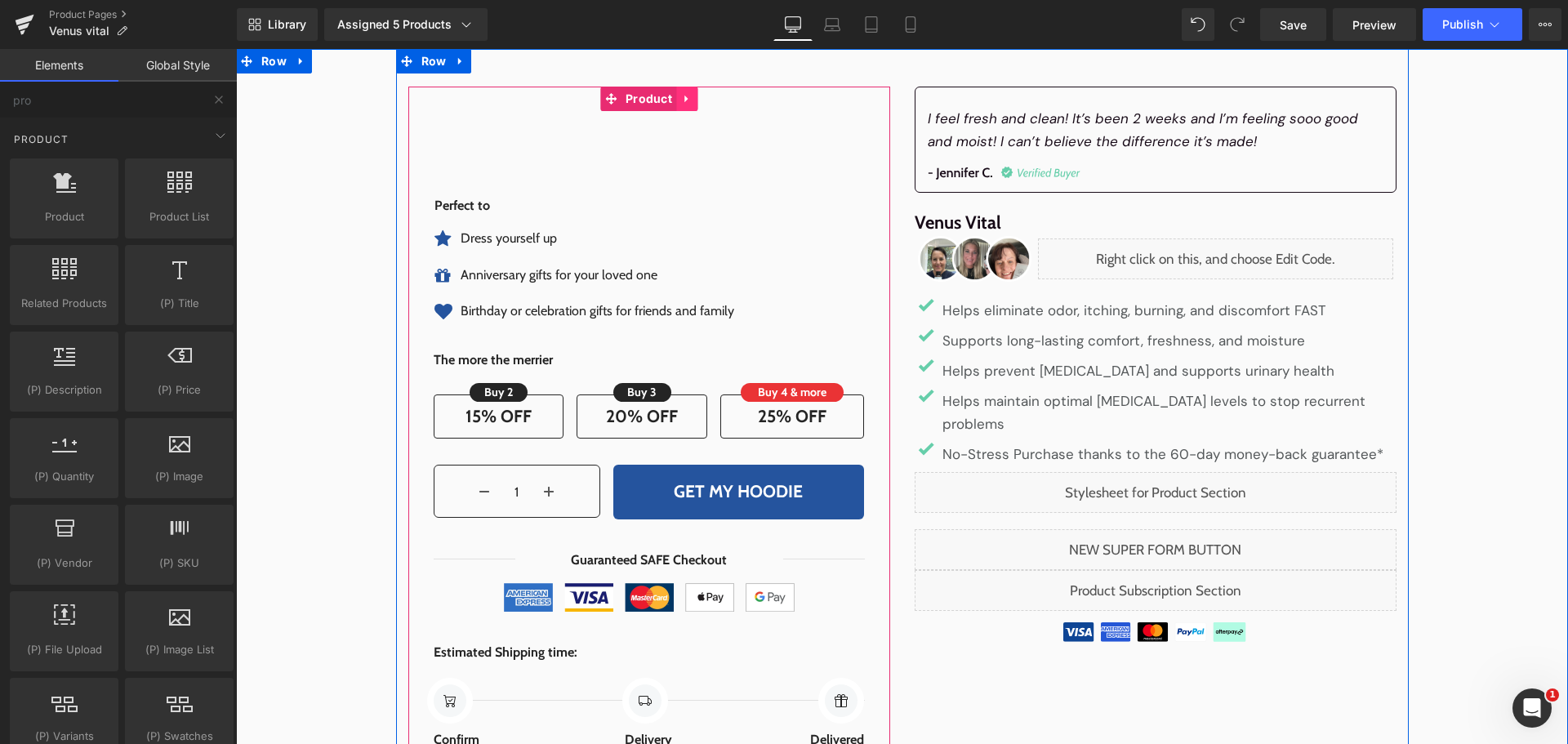
click at [681, 98] on icon at bounding box center [686, 99] width 11 height 12
click at [679, 99] on link at bounding box center [676, 99] width 21 height 25
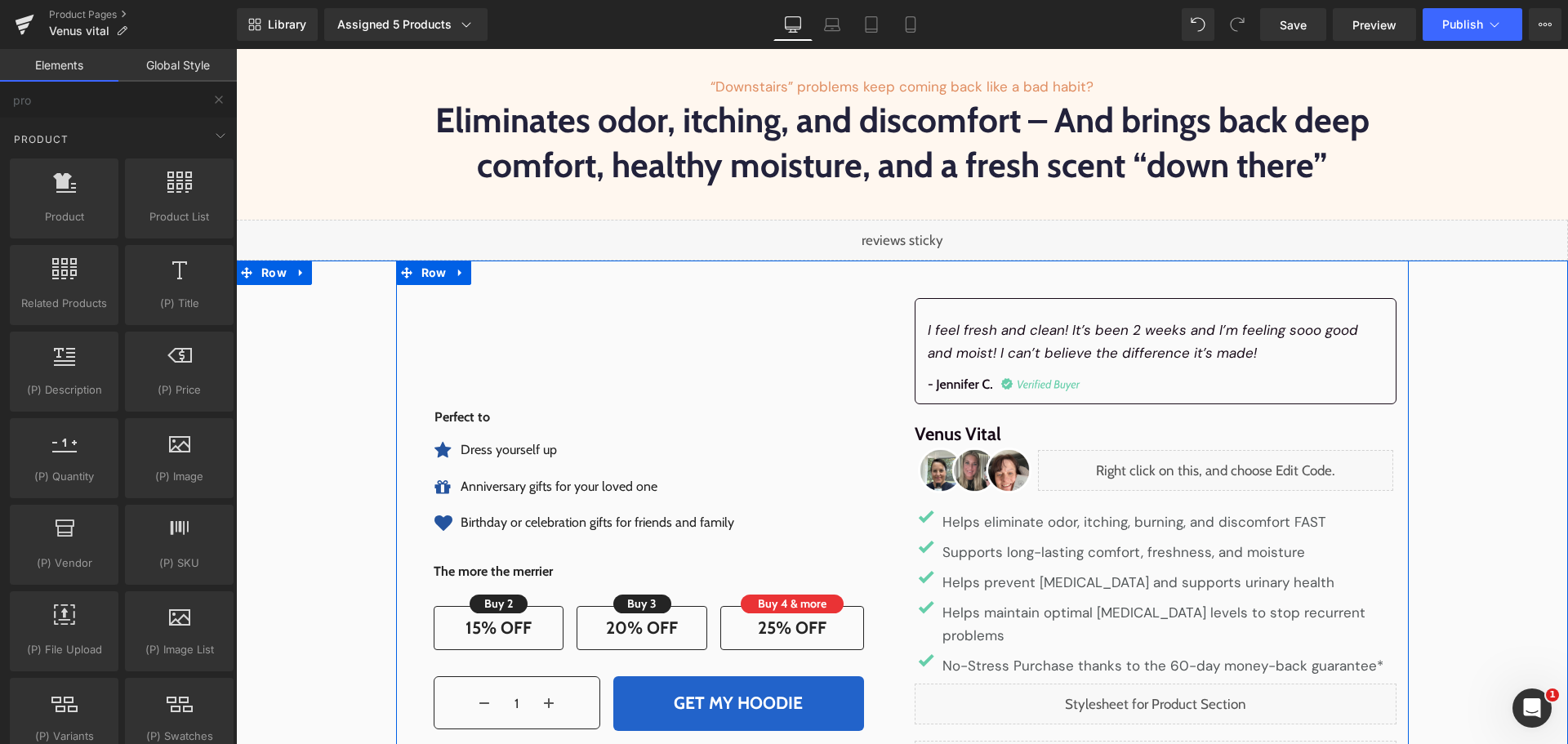
scroll to position [177, 0]
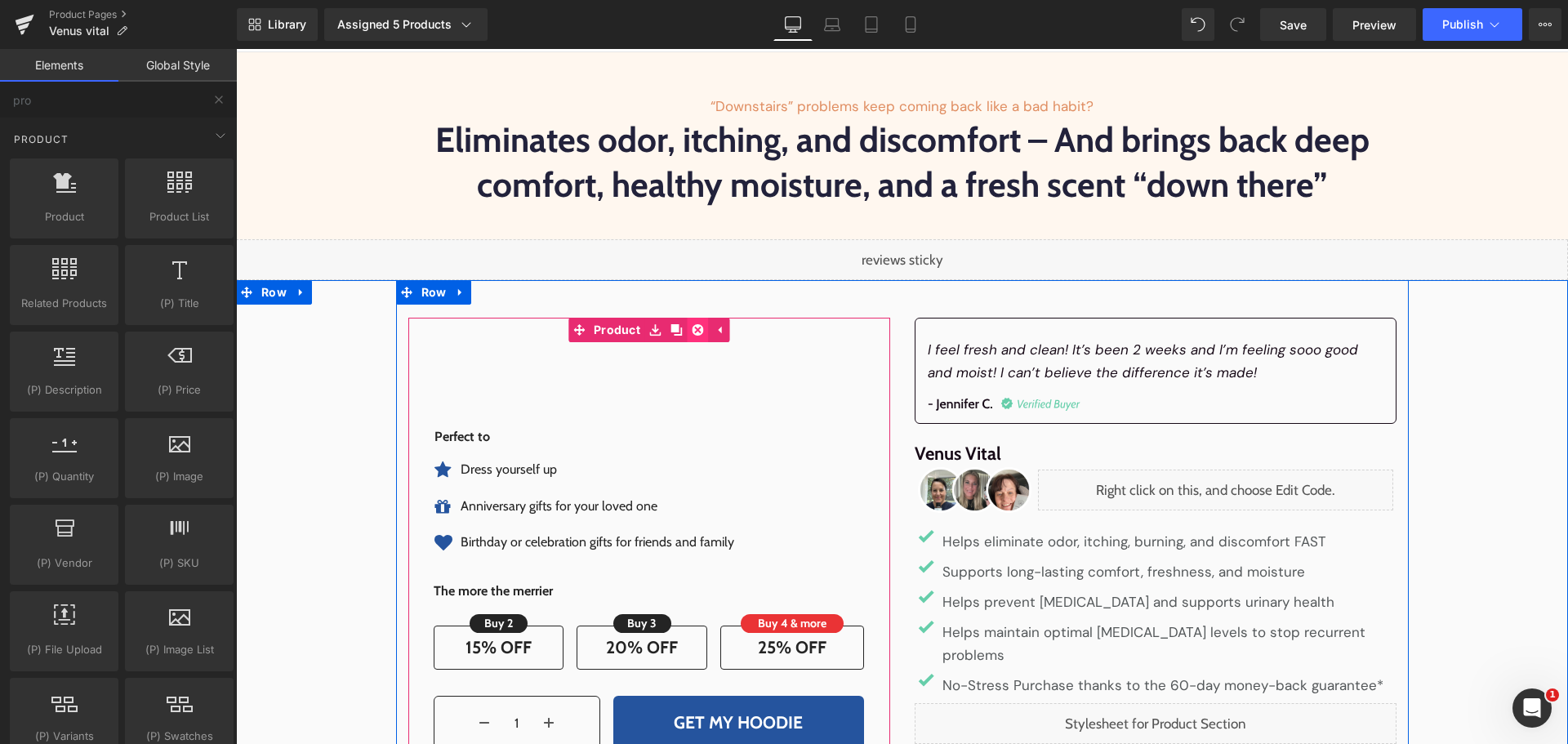
click at [692, 328] on icon at bounding box center [697, 329] width 11 height 11
click at [681, 324] on icon at bounding box center [686, 330] width 11 height 12
click at [692, 326] on icon at bounding box center [697, 329] width 11 height 11
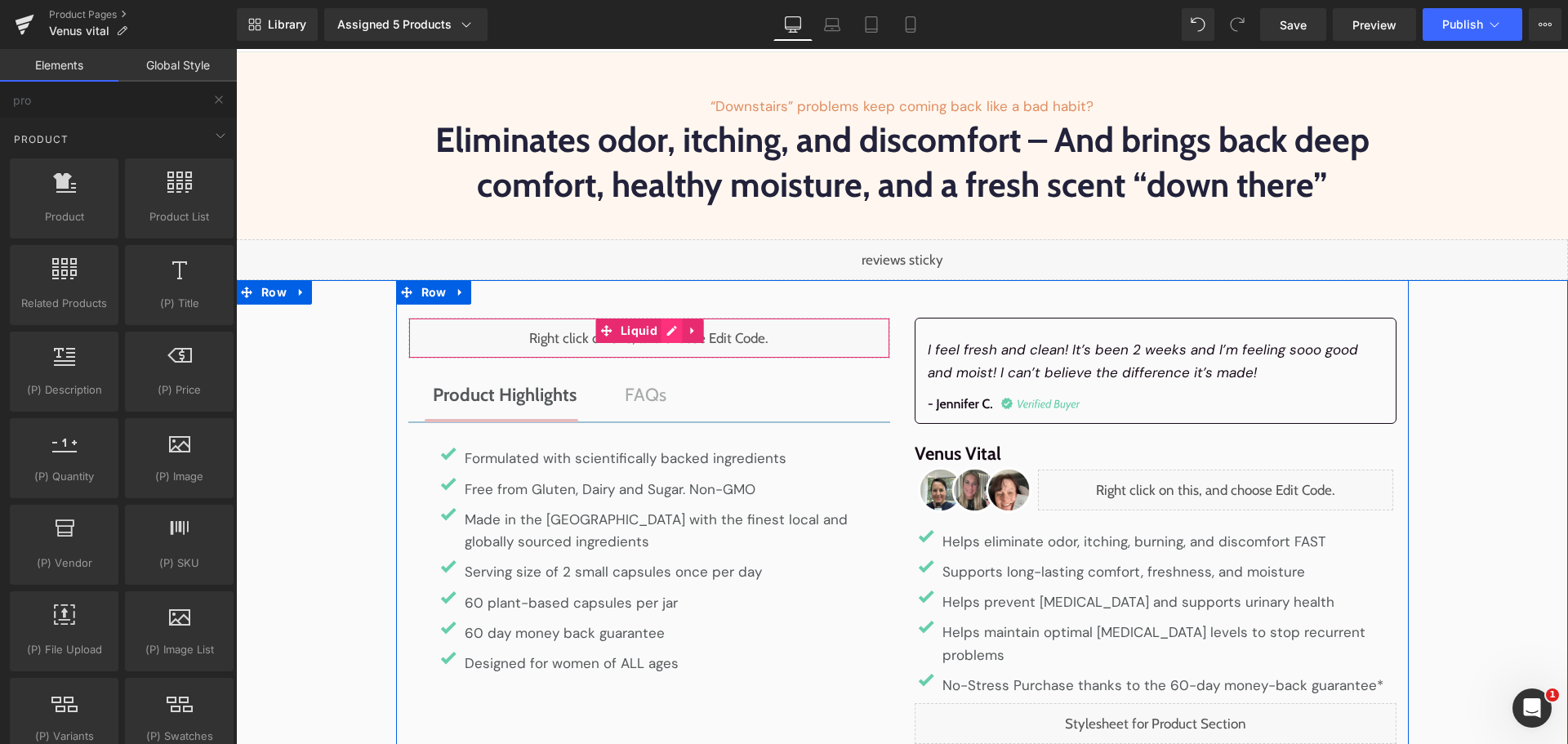
click at [666, 329] on div "Liquid" at bounding box center [649, 338] width 481 height 41
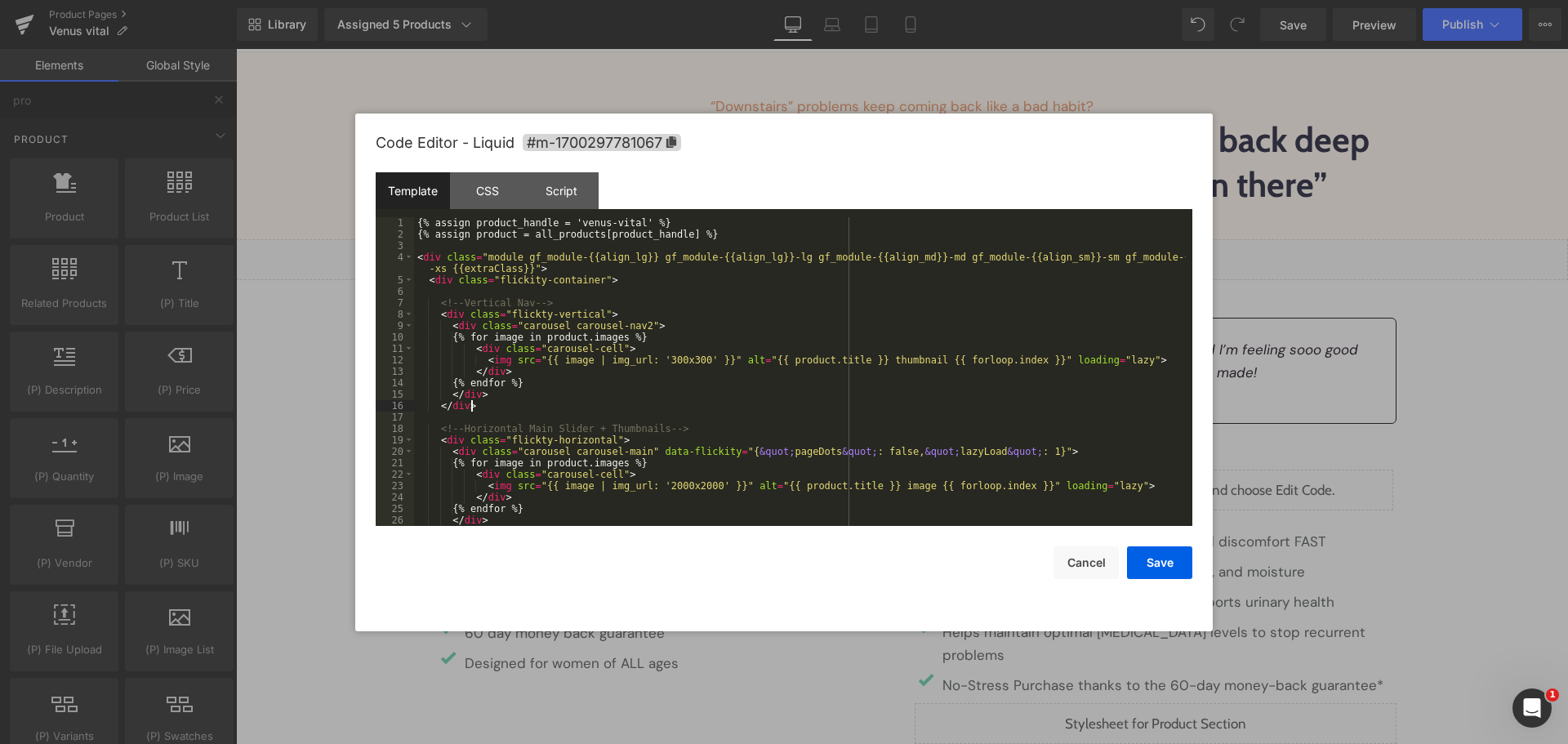
click at [672, 409] on div "{% assign product_handle = 'venus-vital' %} {% assign product = all_products[pr…" at bounding box center [800, 383] width 772 height 332
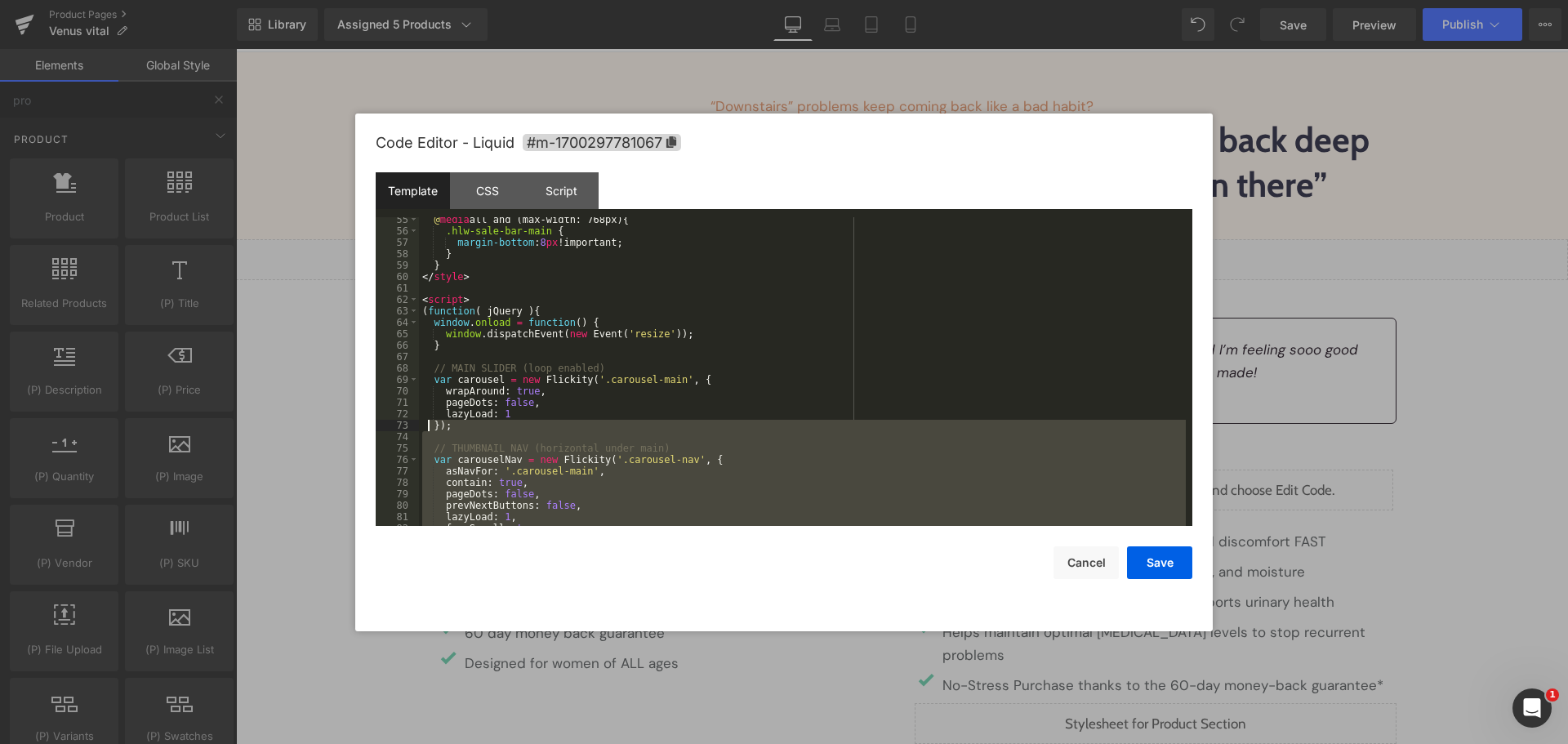
scroll to position [583, 0]
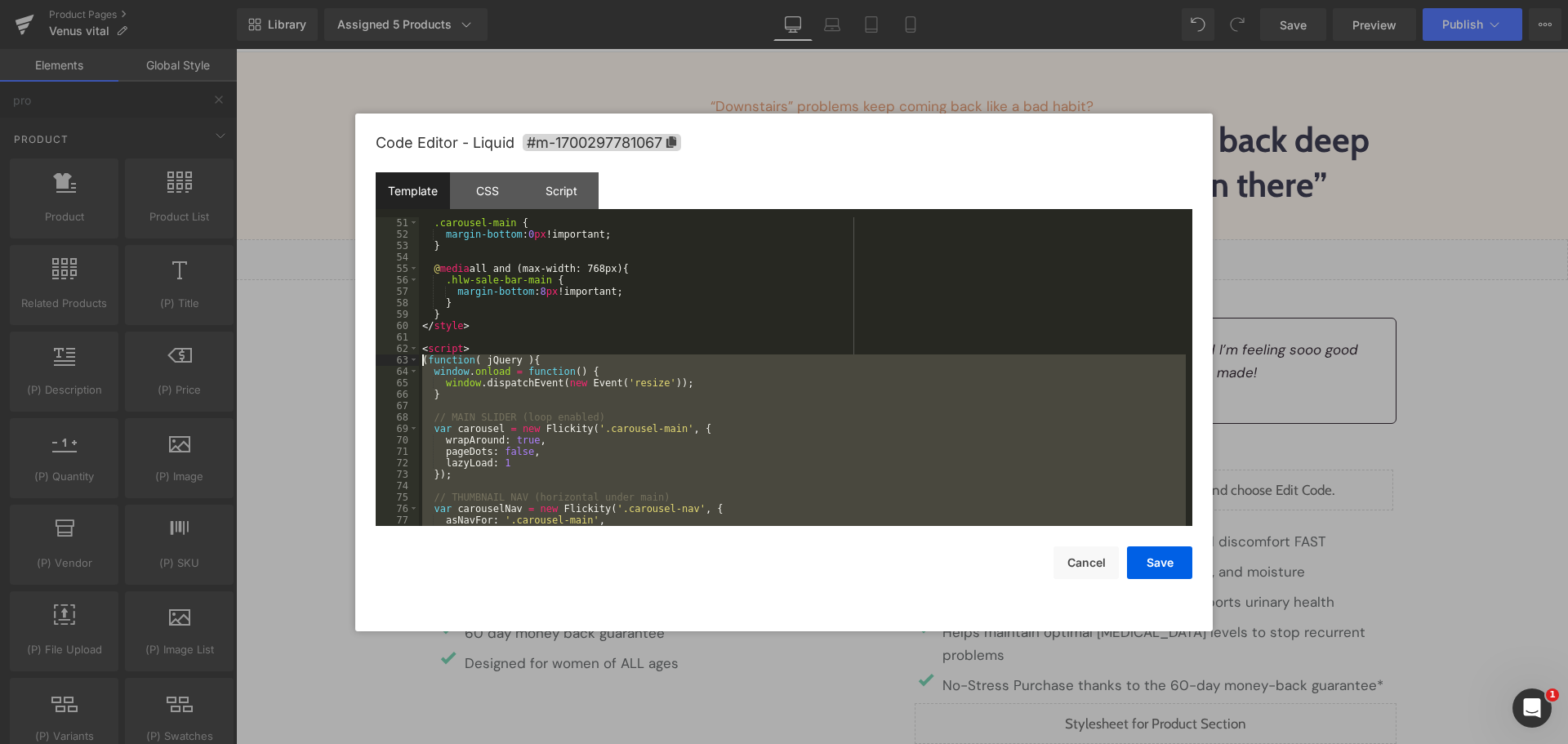
drag, startPoint x: 619, startPoint y: 499, endPoint x: 403, endPoint y: 358, distance: 257.9
click at [403, 358] on pre "51 52 53 54 55 56 57 58 59 60 61 62 63 64 65 66 67 68 69 70 71 72 73 74 75 76 7…" at bounding box center [784, 372] width 816 height 309
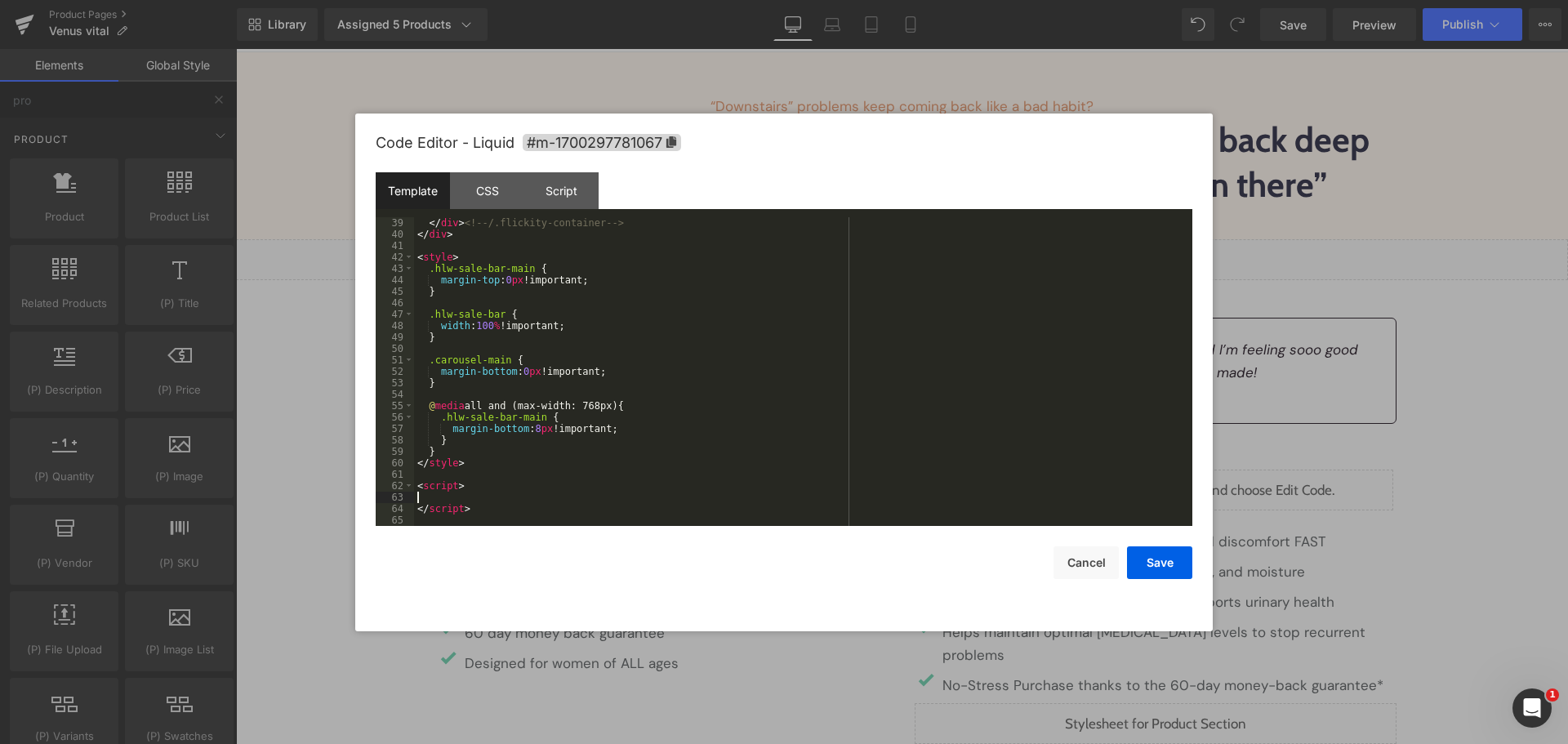
scroll to position [446, 0]
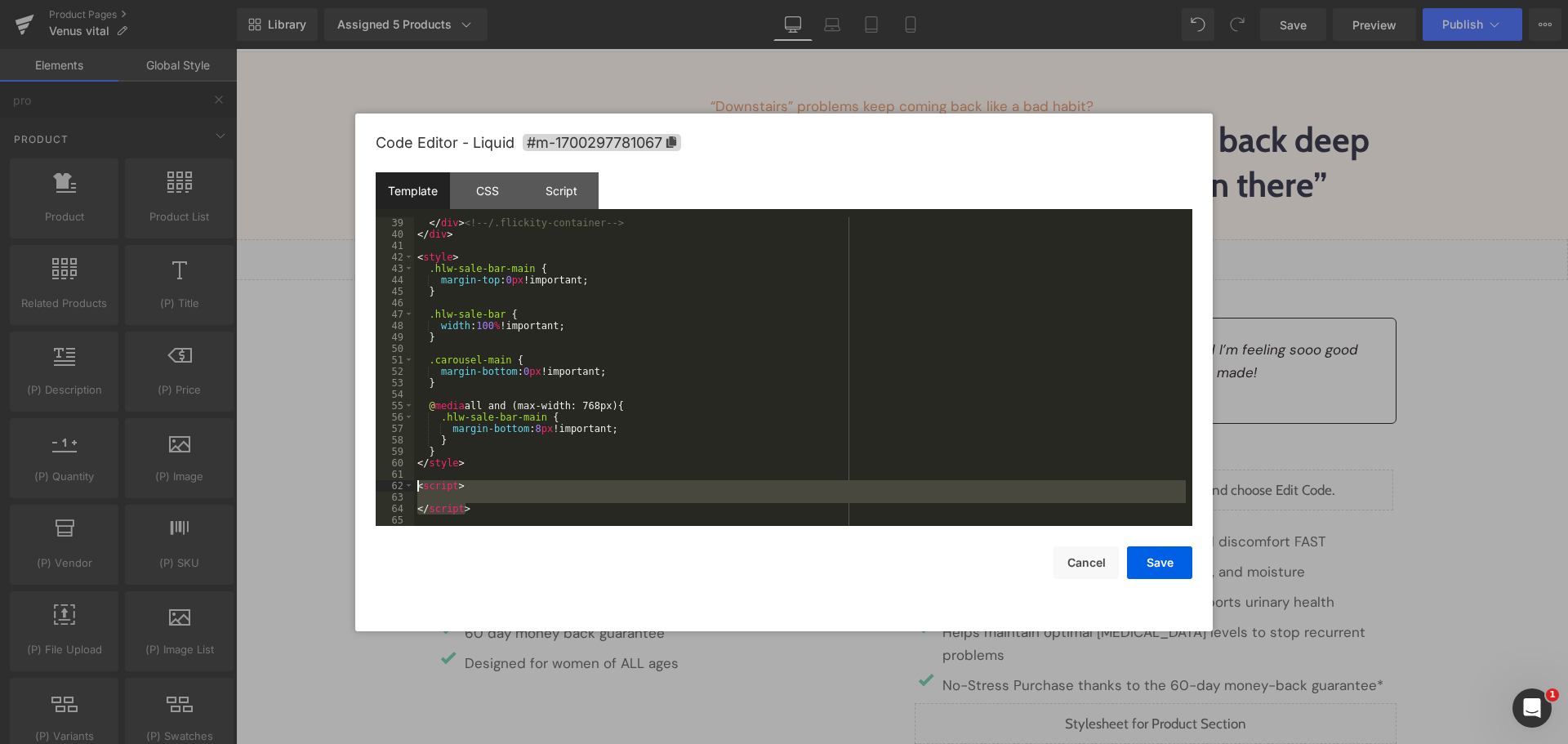
drag, startPoint x: 492, startPoint y: 512, endPoint x: 401, endPoint y: 486, distance: 94.6
click at [401, 486] on pre "39 40 41 42 43 44 45 46 47 48 49 50 51 52 53 54 55 56 57 58 59 60 61 62 63 64 6…" at bounding box center [784, 372] width 816 height 309
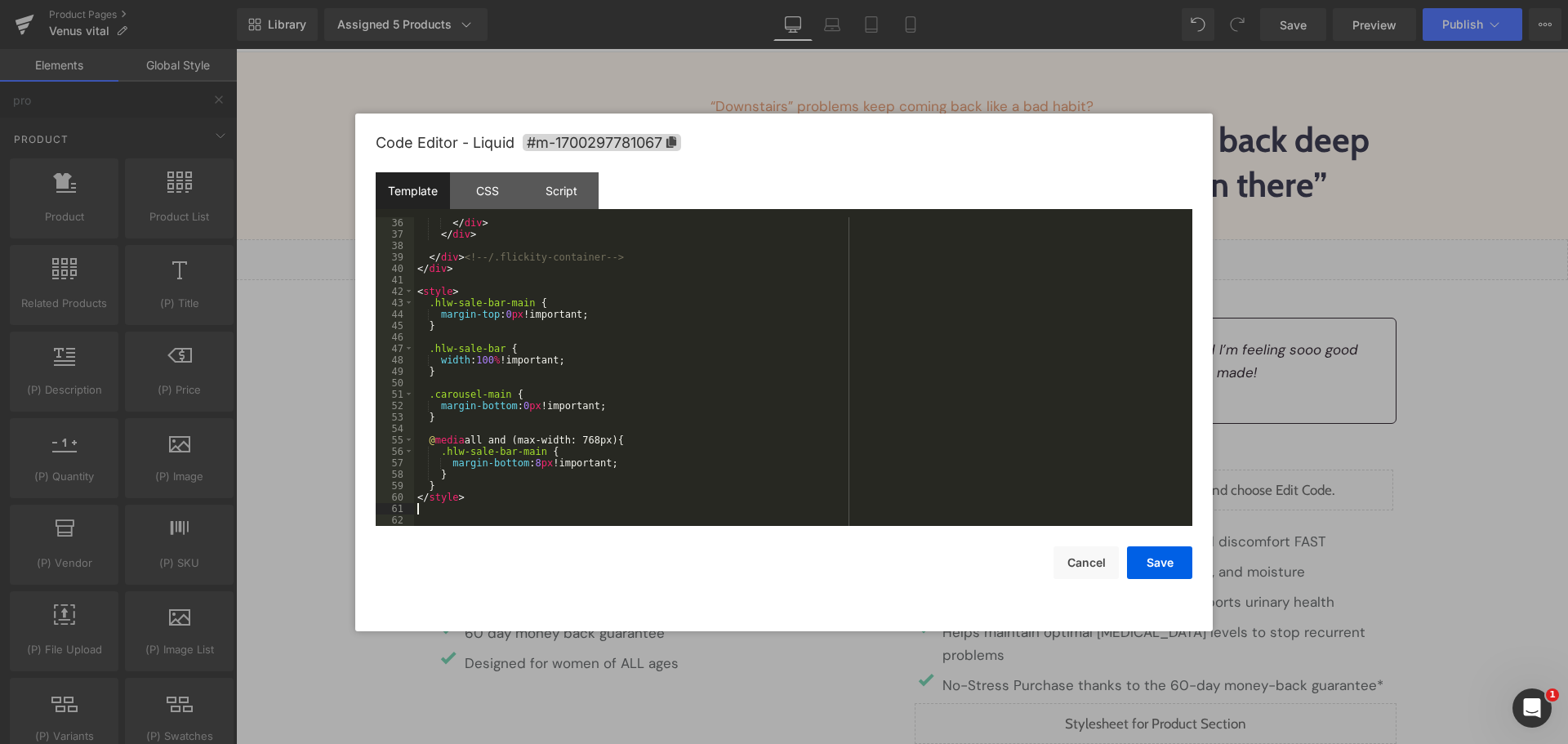
scroll to position [401, 0]
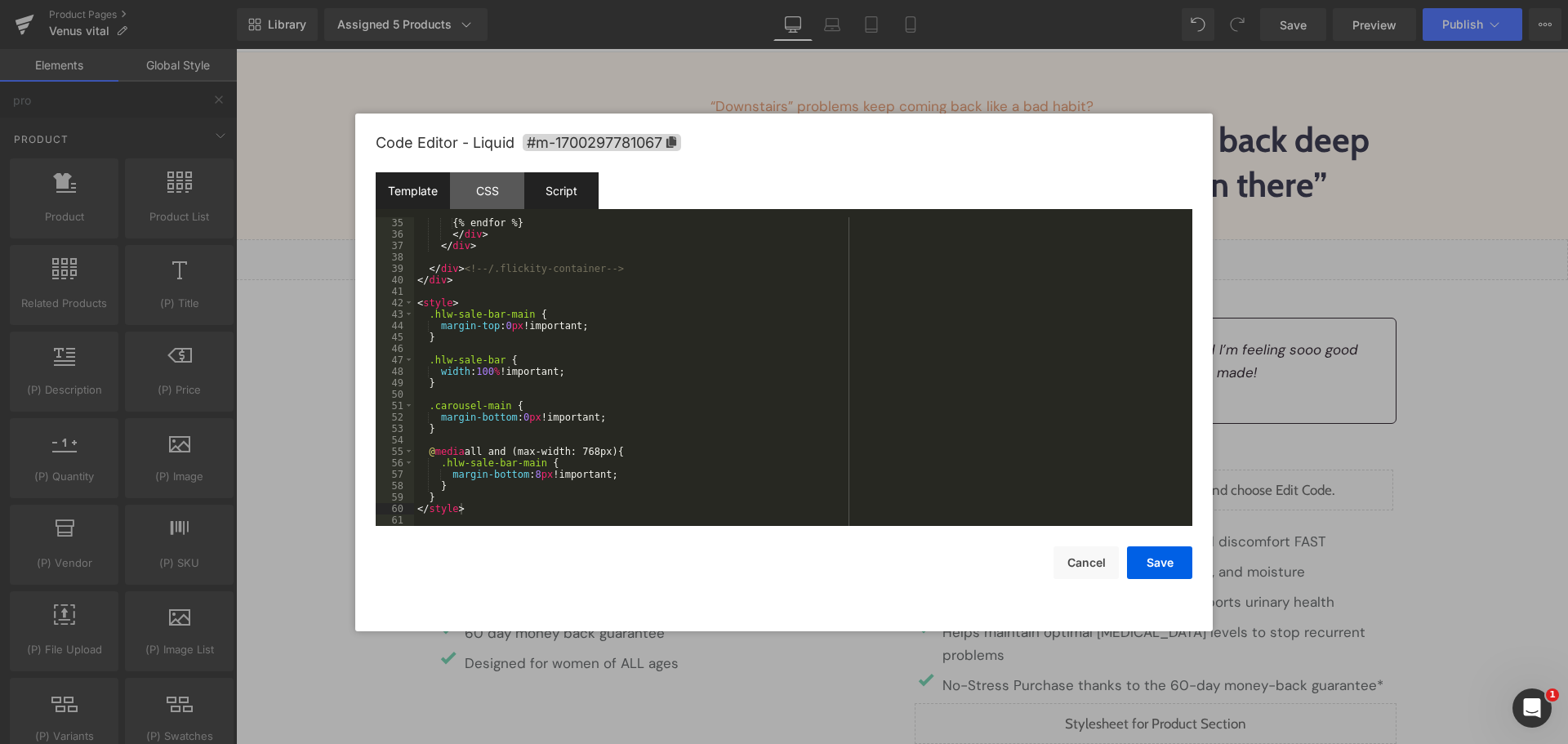
click at [586, 175] on div "Script" at bounding box center [561, 190] width 74 height 37
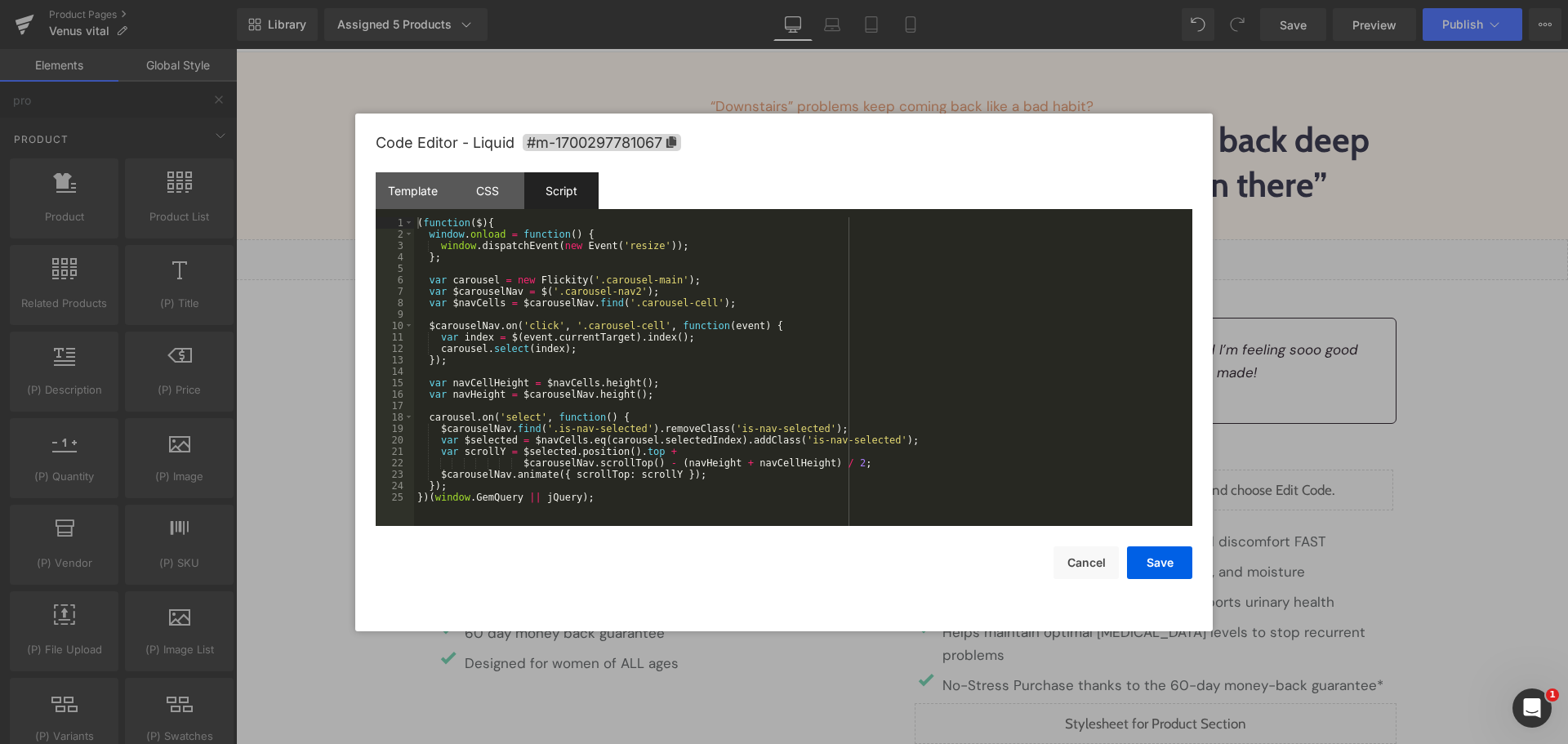
click at [670, 352] on div "( function ( $ ) { window . onload = function ( ) { window . dispatchEvent ( ne…" at bounding box center [803, 383] width 778 height 332
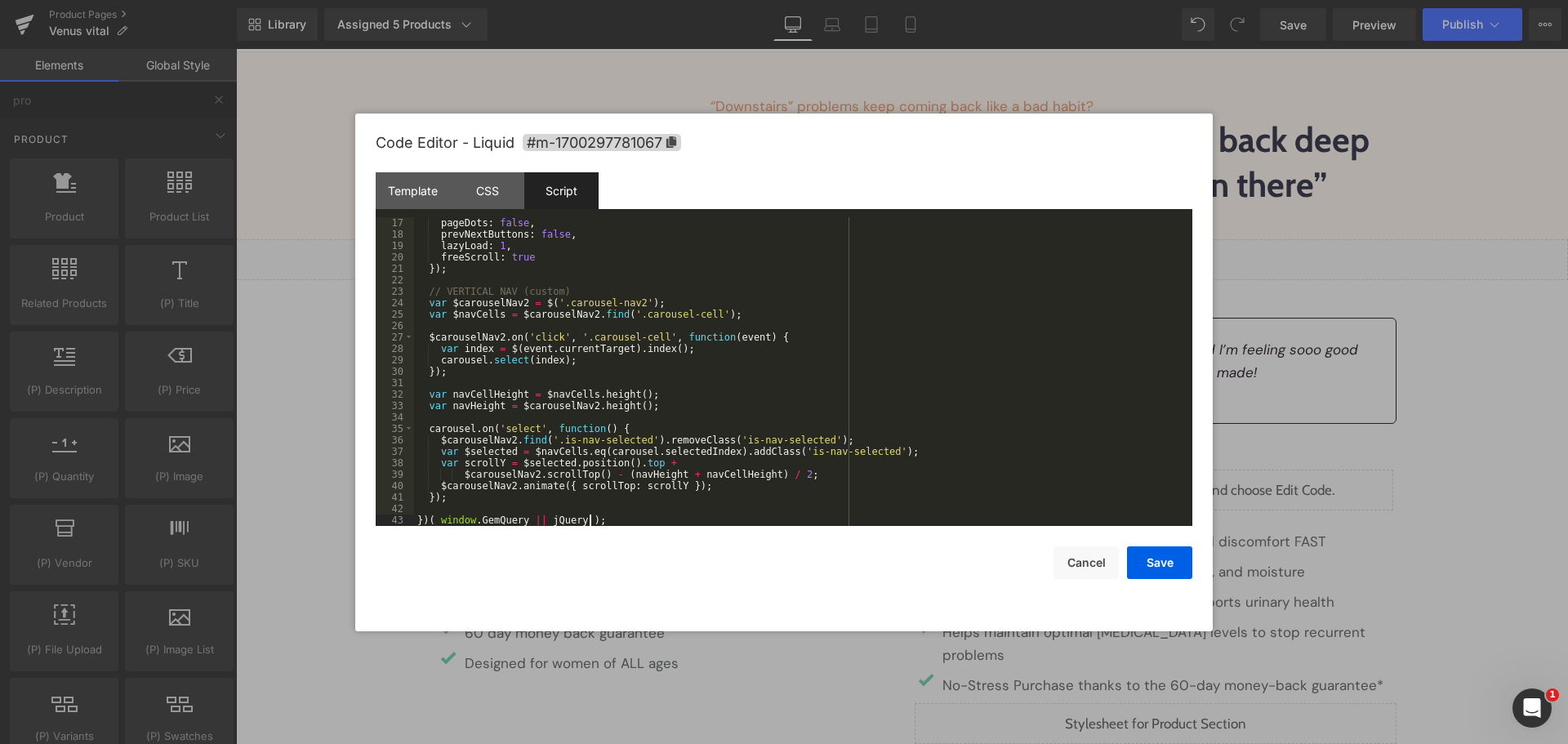
scroll to position [0, 0]
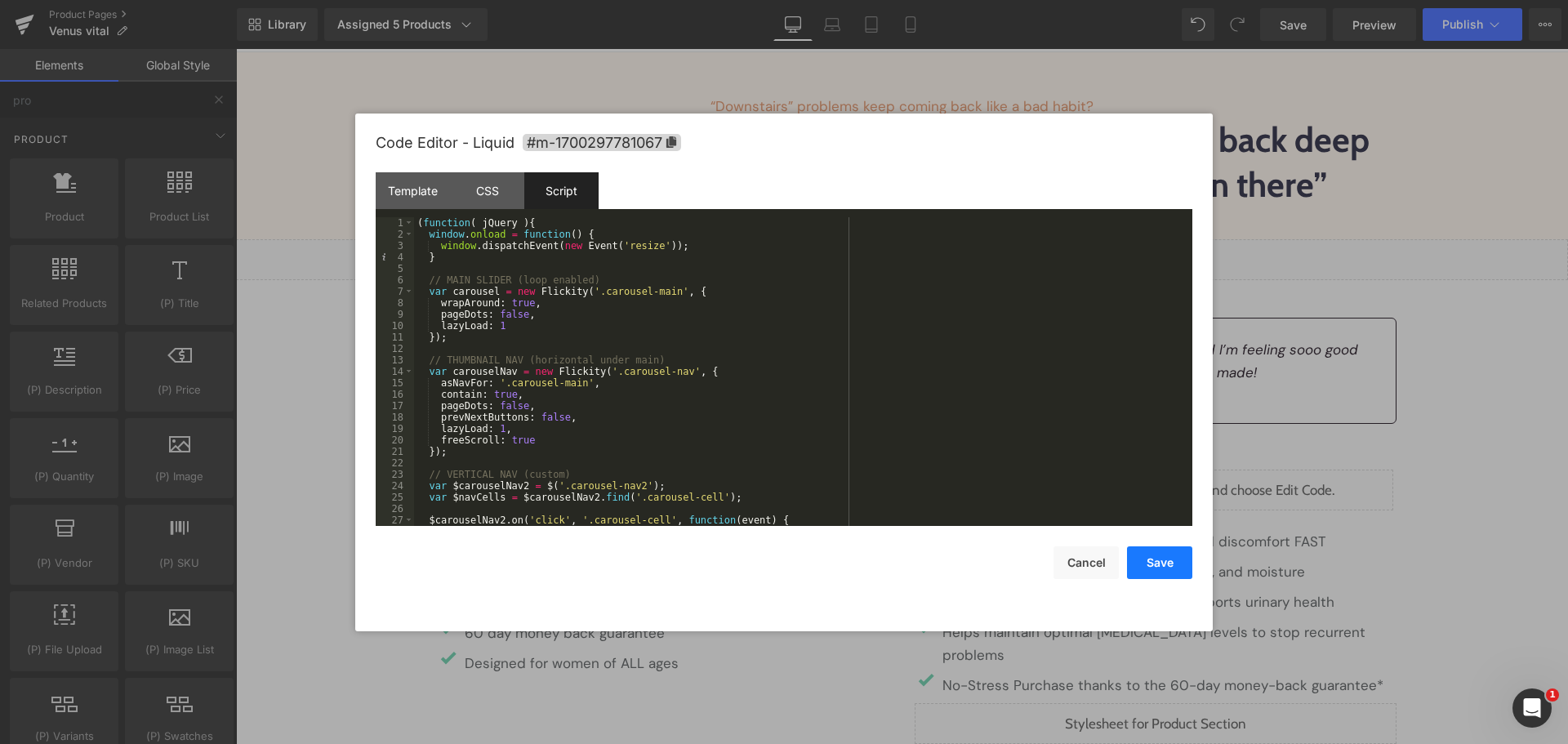
drag, startPoint x: 1148, startPoint y: 562, endPoint x: 921, endPoint y: 479, distance: 241.7
click at [1148, 562] on button "Save" at bounding box center [1159, 562] width 66 height 32
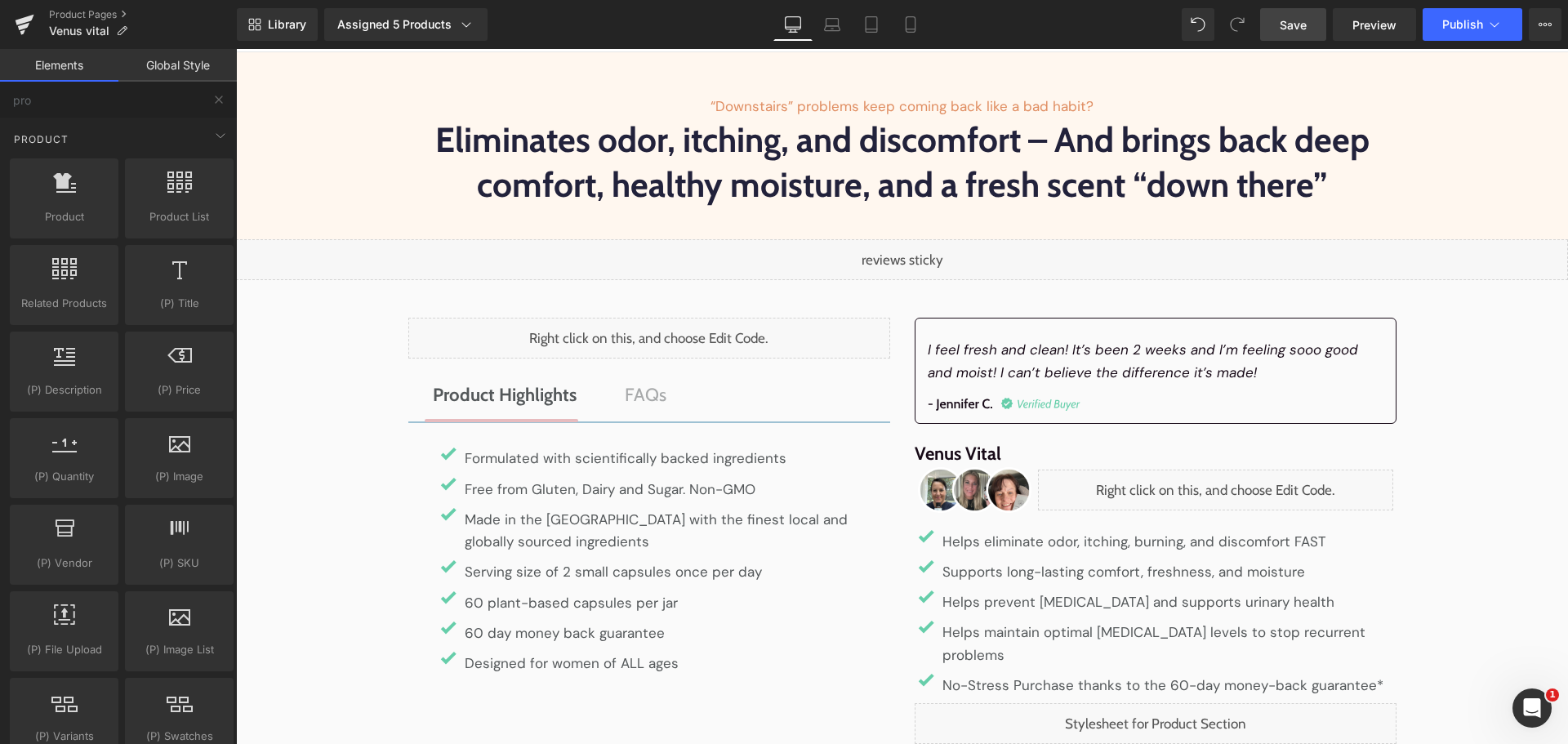
click at [1297, 19] on span "Save" at bounding box center [1294, 25] width 27 height 17
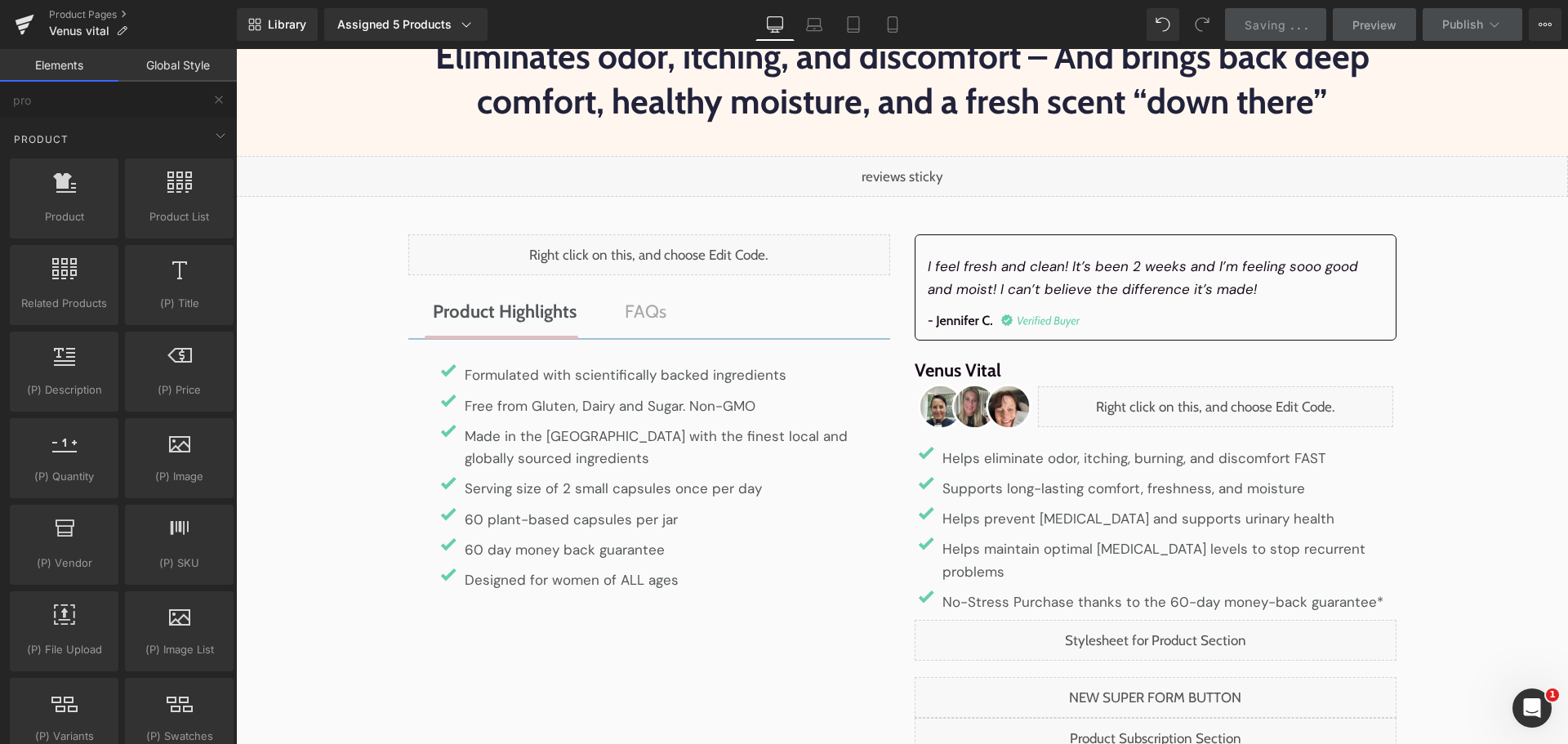
scroll to position [177, 0]
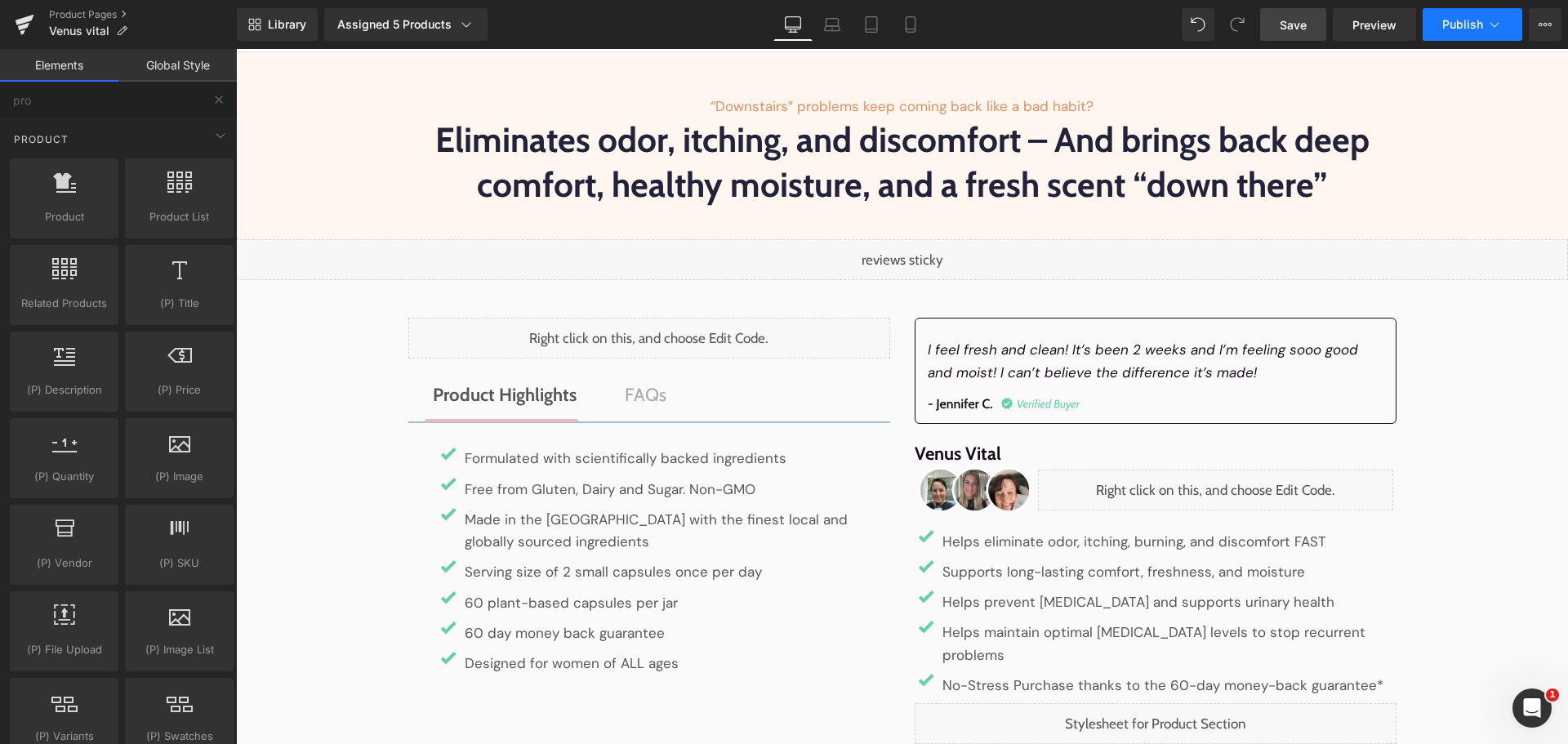
click at [1452, 33] on button "Publish" at bounding box center [1472, 25] width 100 height 32
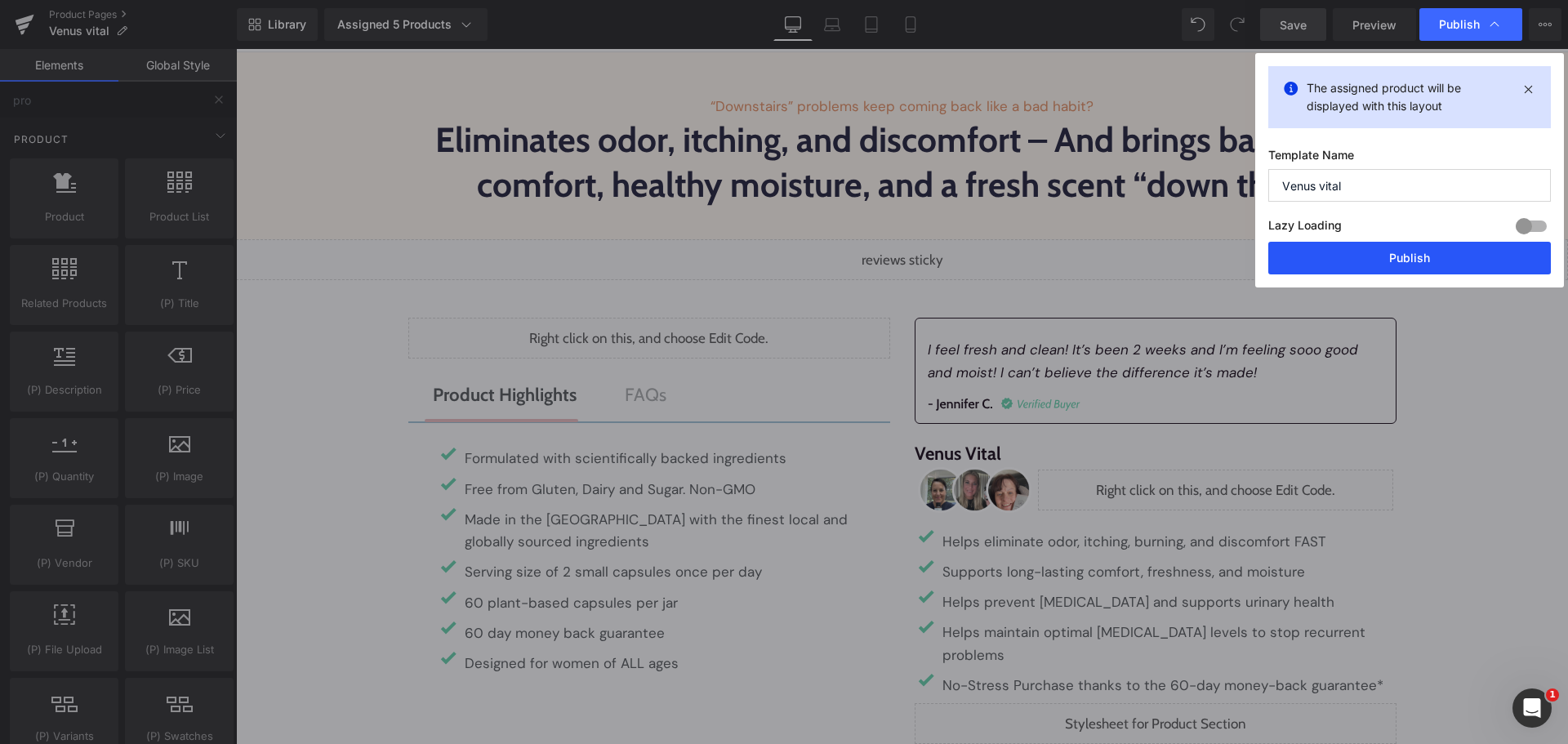
click at [1441, 258] on button "Publish" at bounding box center [1409, 258] width 283 height 32
